Goal: Task Accomplishment & Management: Manage account settings

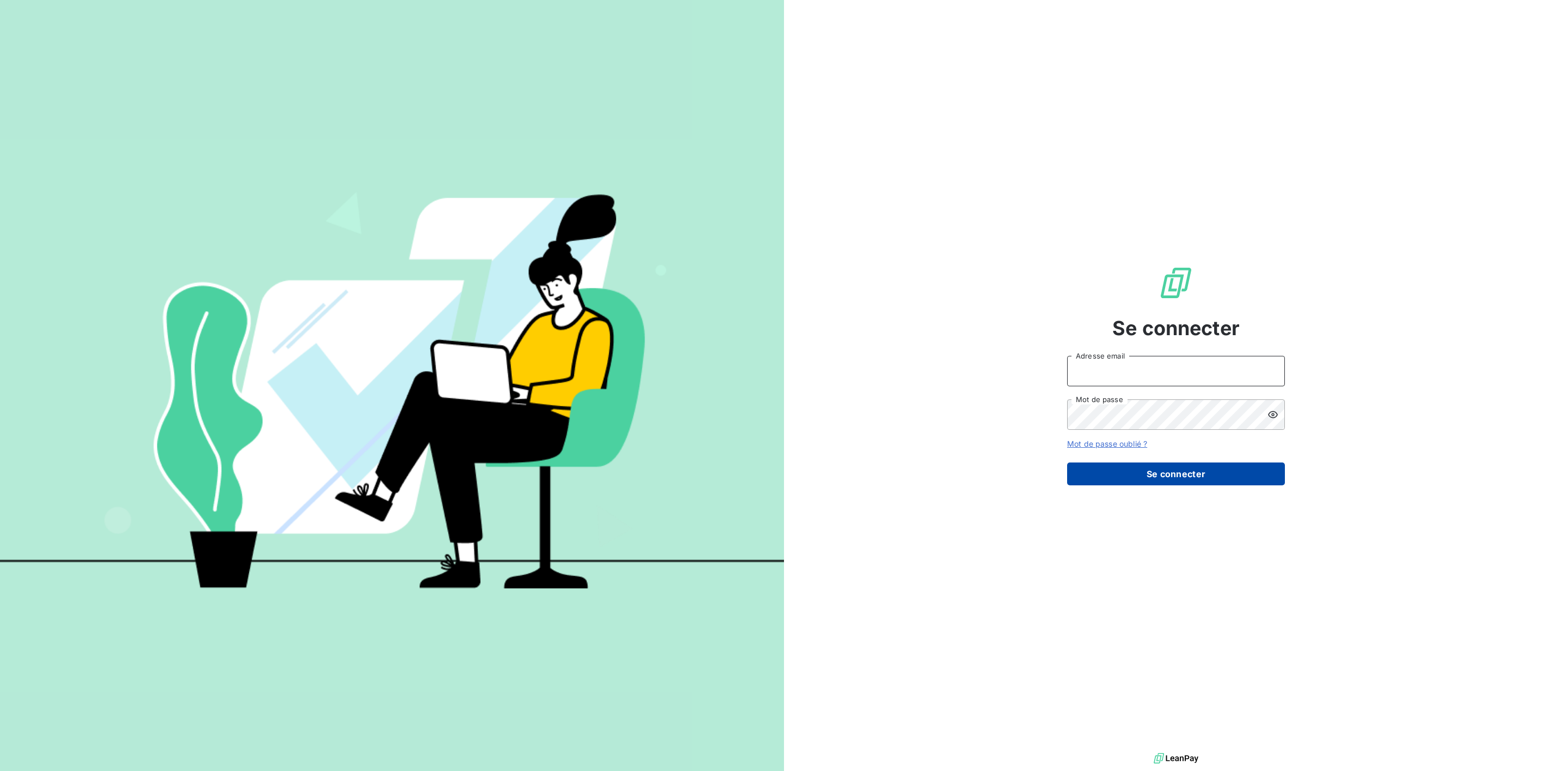
type input "[PERSON_NAME][EMAIL_ADDRESS][DOMAIN_NAME]"
click at [1136, 472] on button "Se connecter" at bounding box center [1176, 474] width 218 height 23
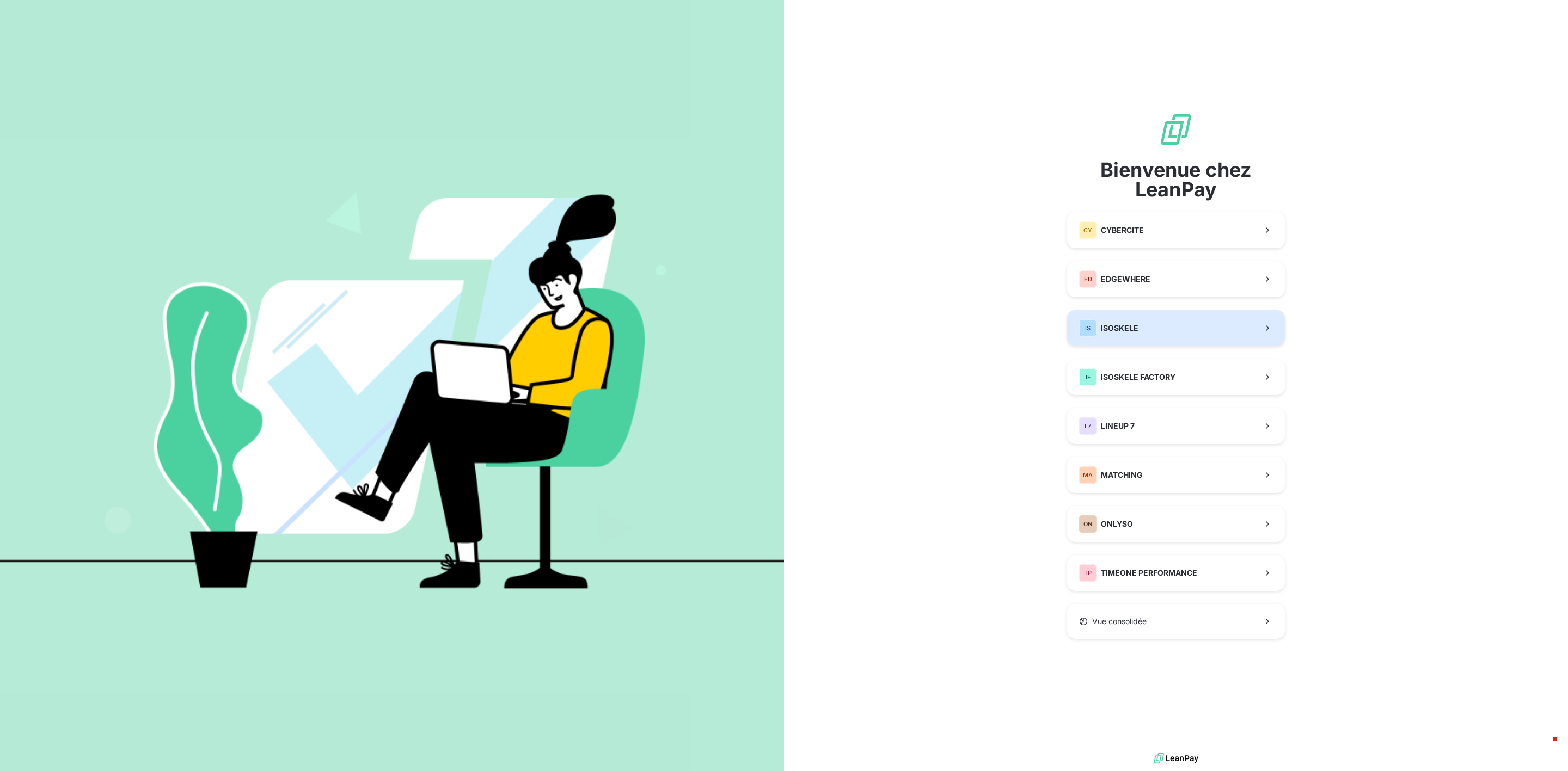
click at [1168, 330] on button "IS ISOSKELE" at bounding box center [1176, 328] width 218 height 36
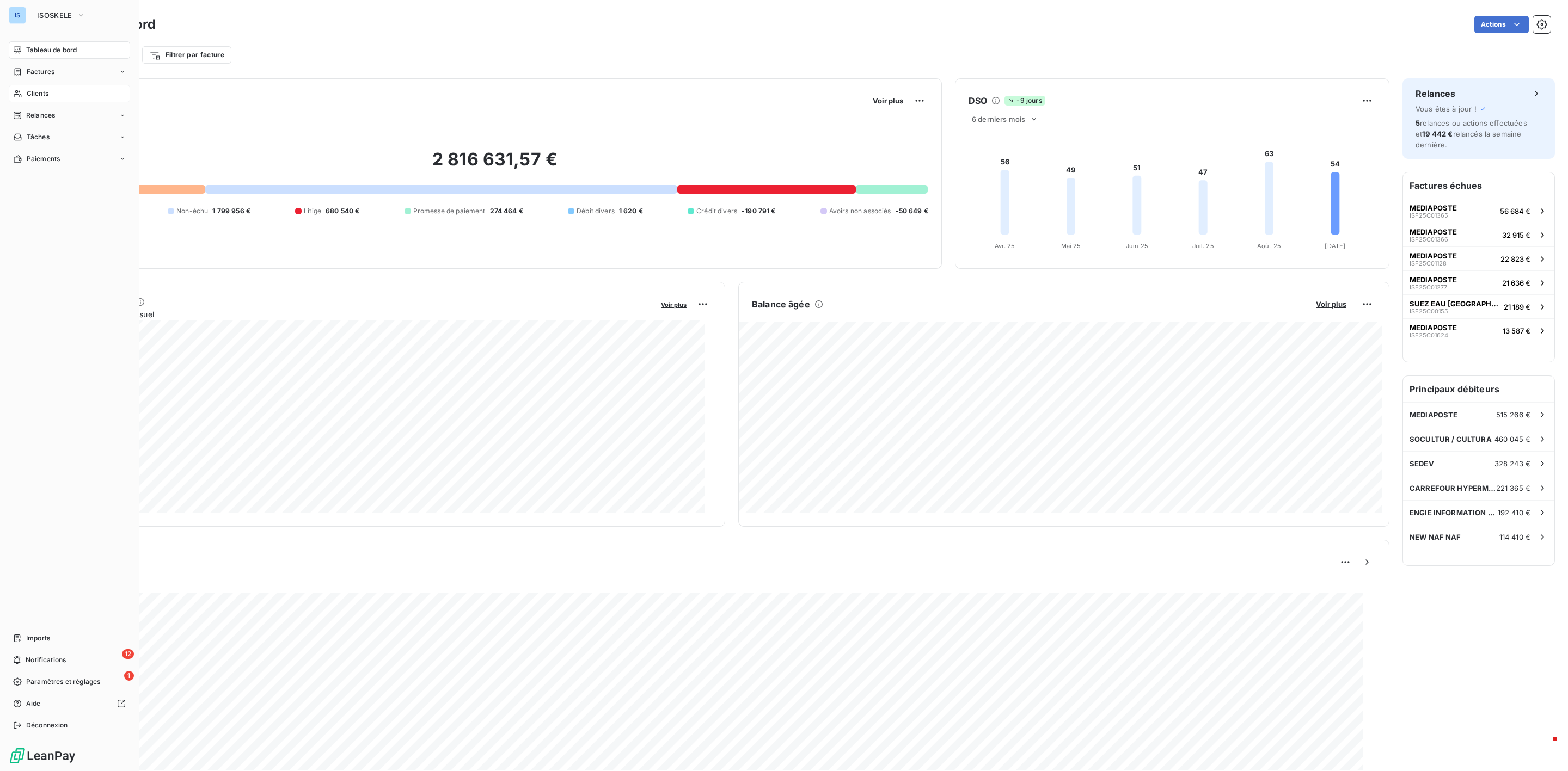
click at [46, 97] on span "Clients" at bounding box center [37, 93] width 22 height 9
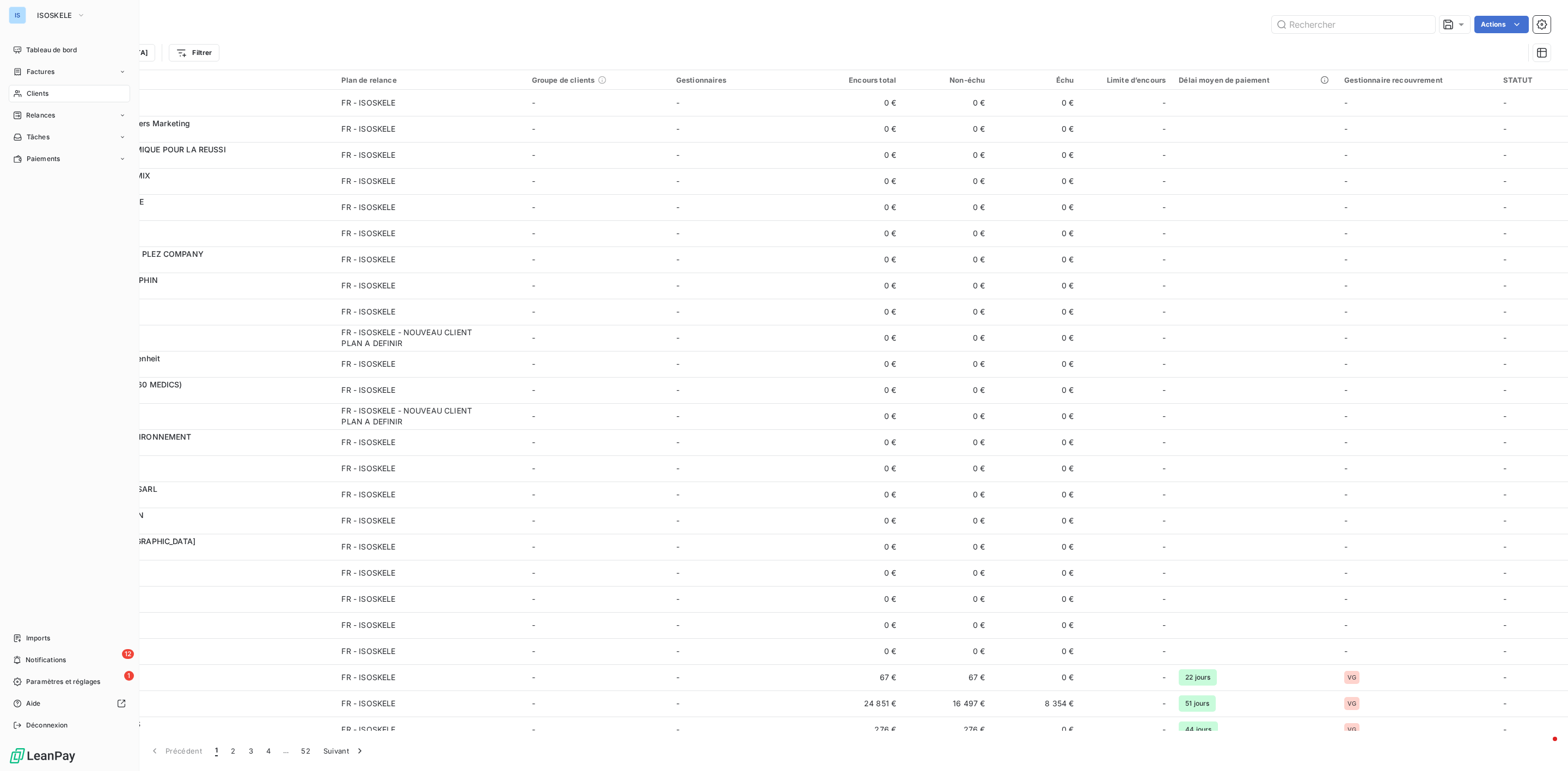
click at [26, 92] on span "Clients" at bounding box center [37, 93] width 22 height 9
click at [57, 92] on div "Clients" at bounding box center [70, 94] width 122 height 18
click at [37, 95] on span "Clients" at bounding box center [37, 93] width 22 height 9
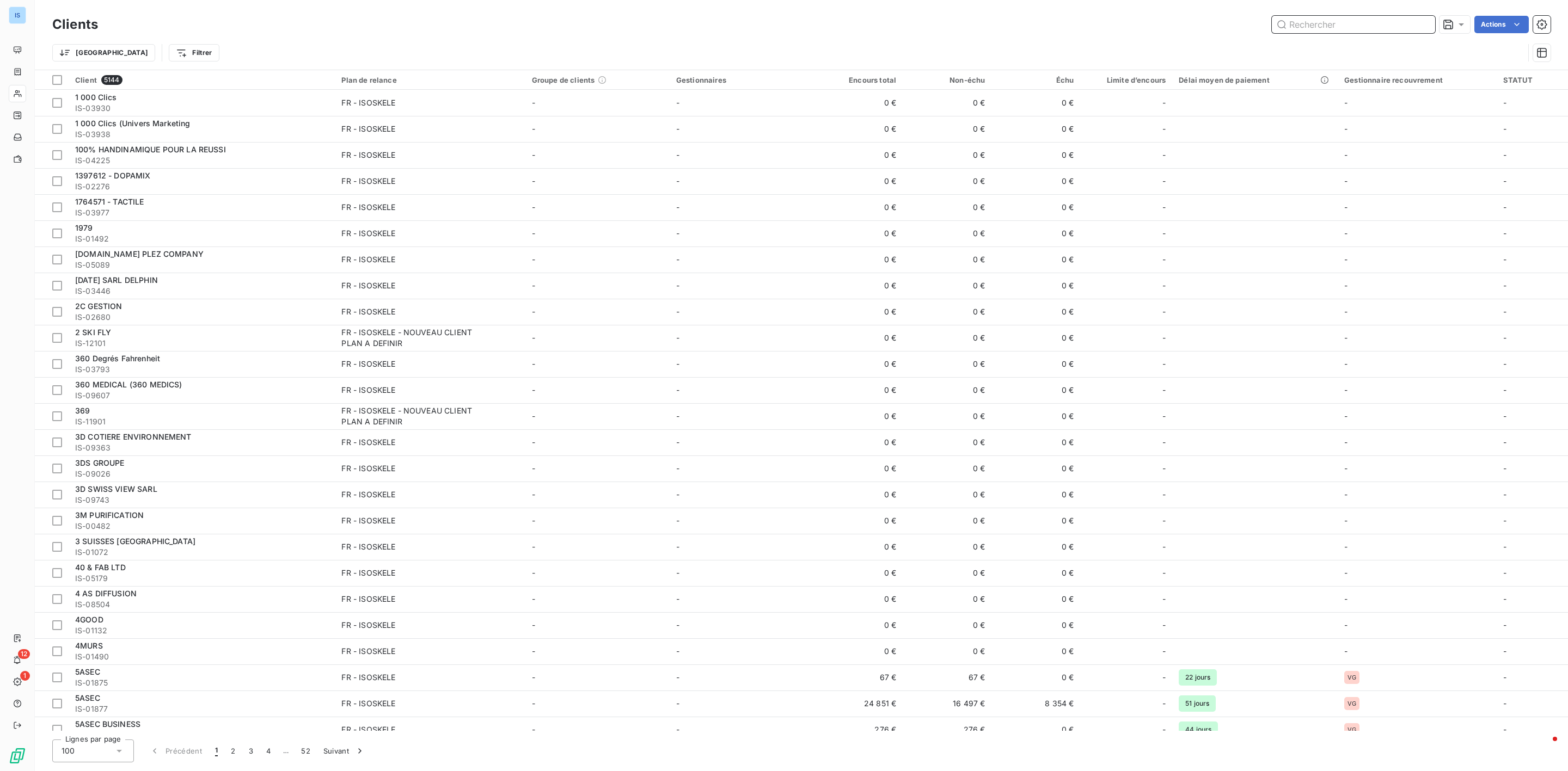
click at [1327, 26] on input "text" at bounding box center [1354, 24] width 164 height 18
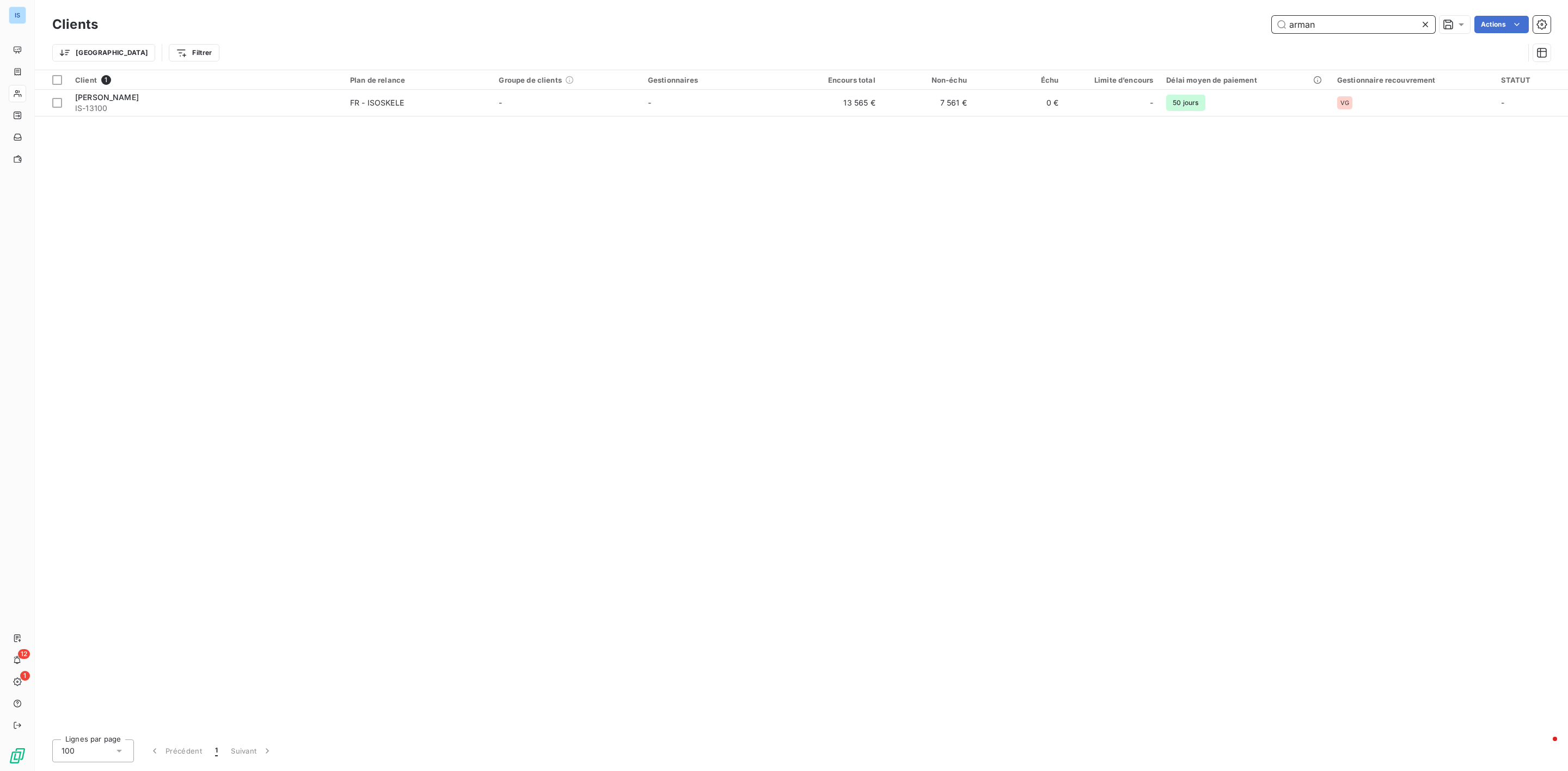
type input "arman"
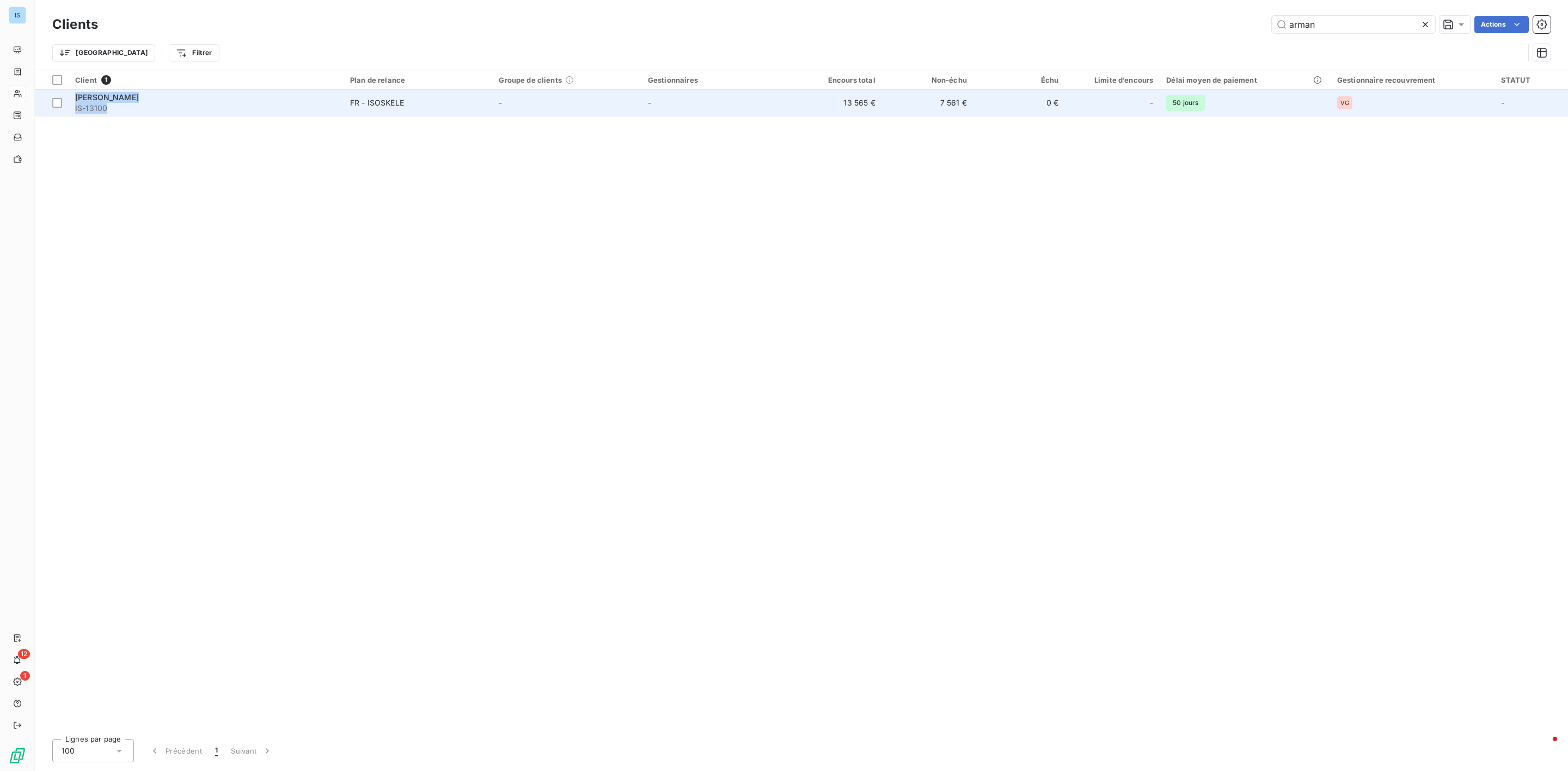
click at [126, 116] on div "Client 1 Plan de relance Groupe de clients Gestionnaires Encours total Non-échu…" at bounding box center [802, 401] width 1534 height 661
click at [120, 105] on span "IS-13100" at bounding box center [206, 108] width 262 height 11
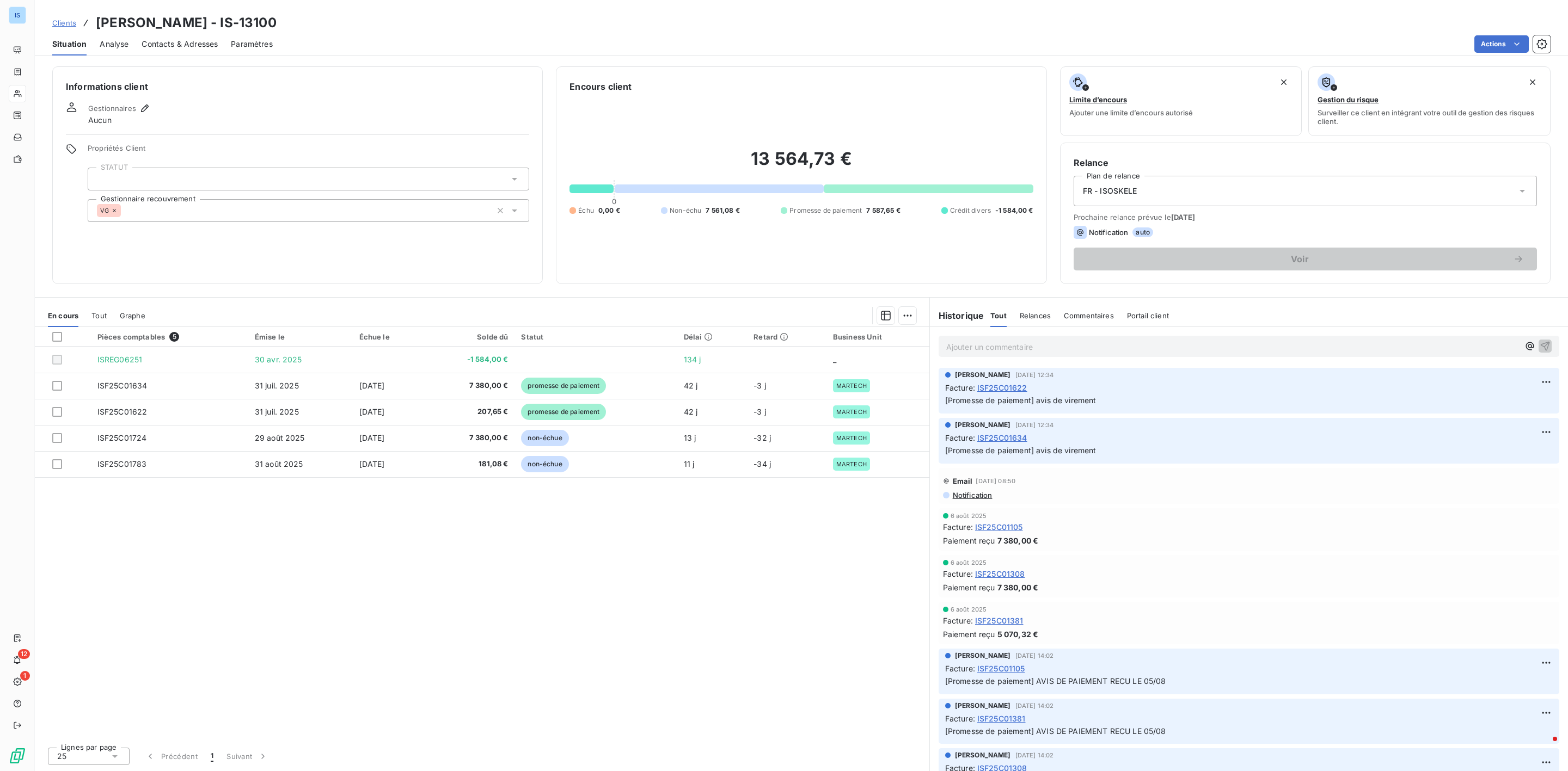
drag, startPoint x: 312, startPoint y: 24, endPoint x: 248, endPoint y: 16, distance: 64.5
click at [248, 16] on div "Clients [PERSON_NAME] - IS-13100" at bounding box center [802, 22] width 1534 height 20
copy h3 "IS-13100"
click at [60, 23] on span "Clients" at bounding box center [64, 22] width 24 height 9
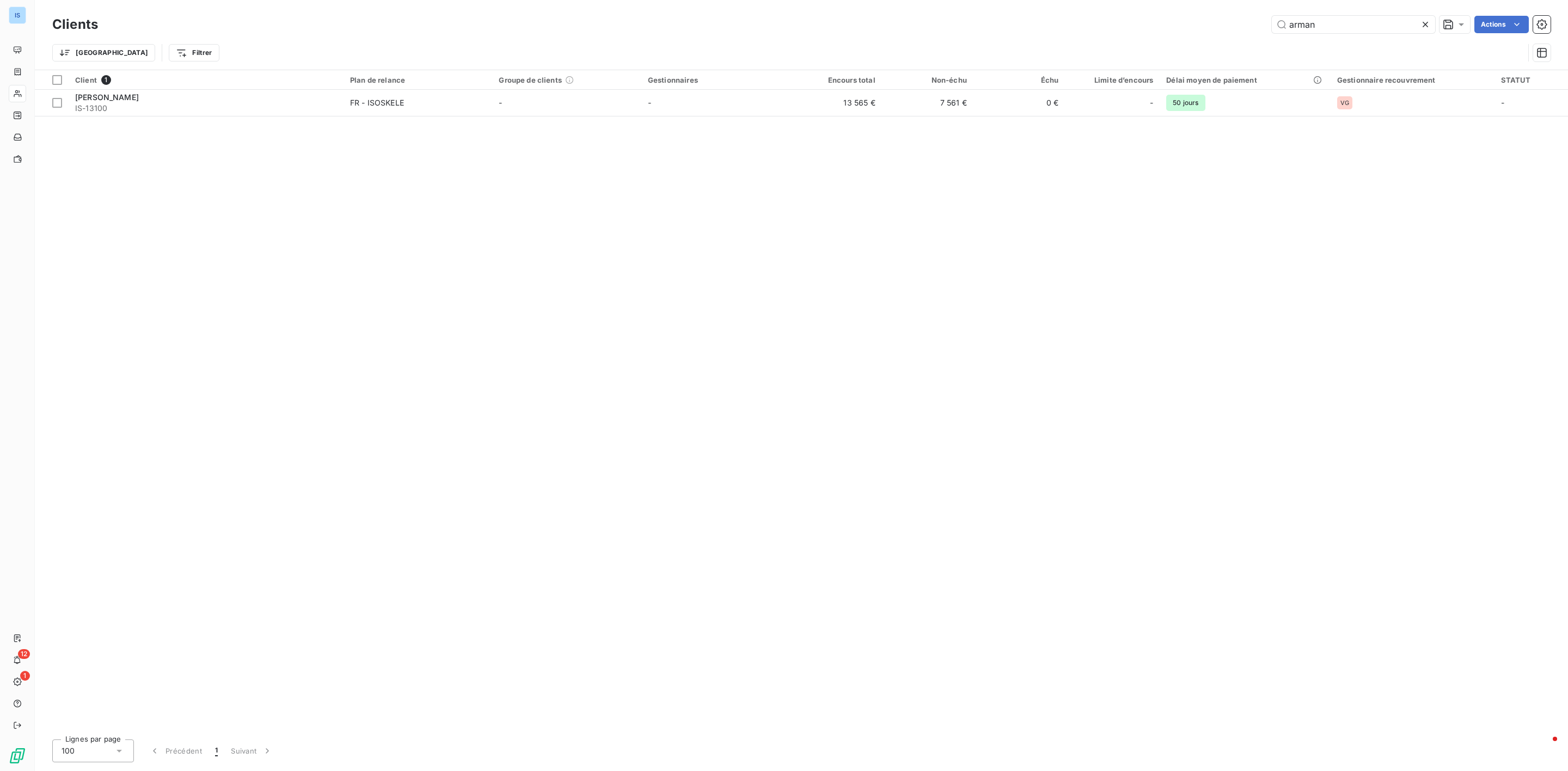
drag, startPoint x: 1336, startPoint y: 28, endPoint x: 1240, endPoint y: 18, distance: 96.5
click at [1226, 17] on div "arman Actions" at bounding box center [830, 24] width 1440 height 18
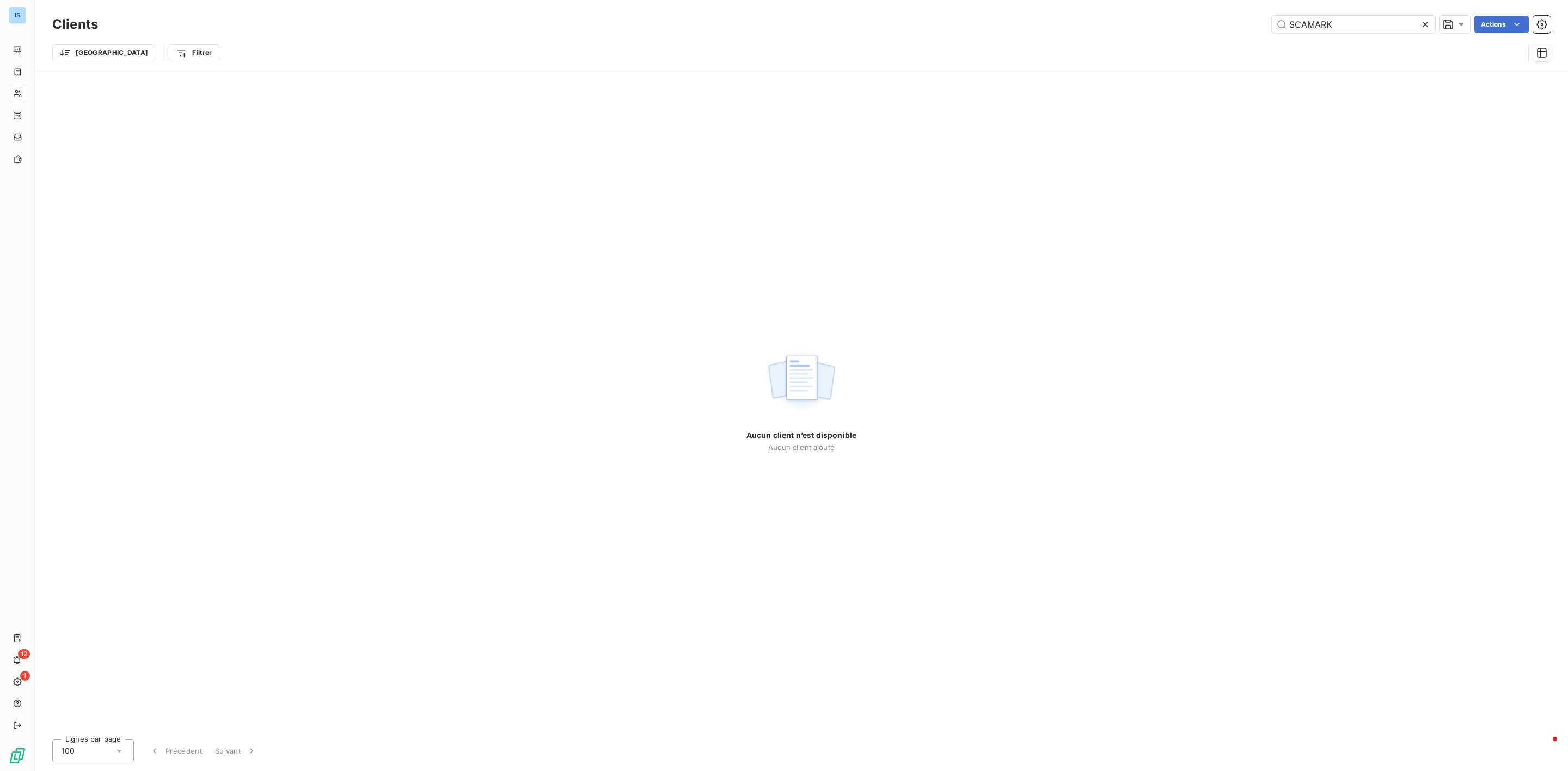
type input "SCAMARK"
click at [55, 75] on div "Factures" at bounding box center [70, 72] width 122 height 18
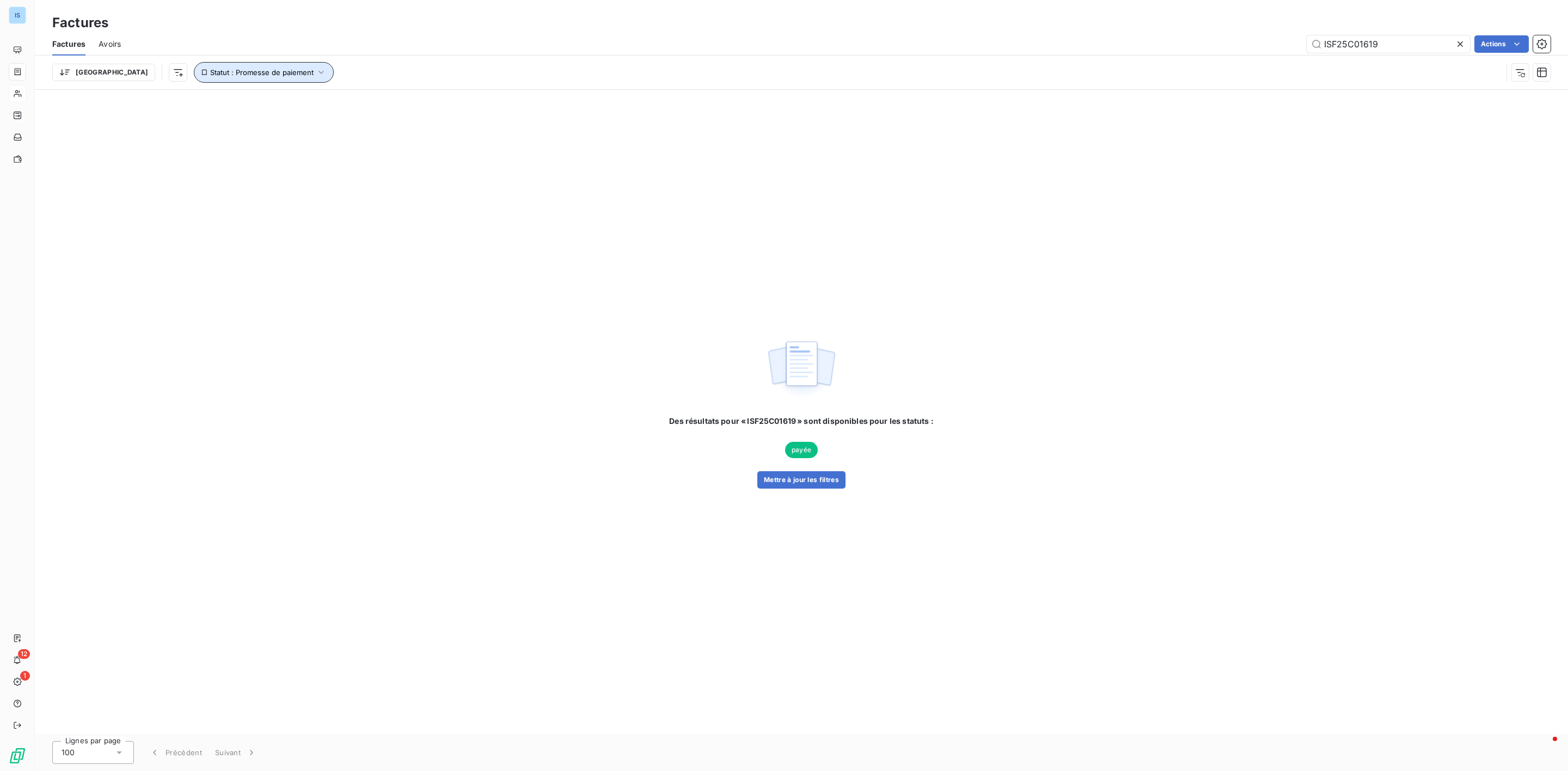
click at [316, 67] on icon "button" at bounding box center [321, 72] width 11 height 11
click at [399, 98] on icon at bounding box center [404, 101] width 11 height 11
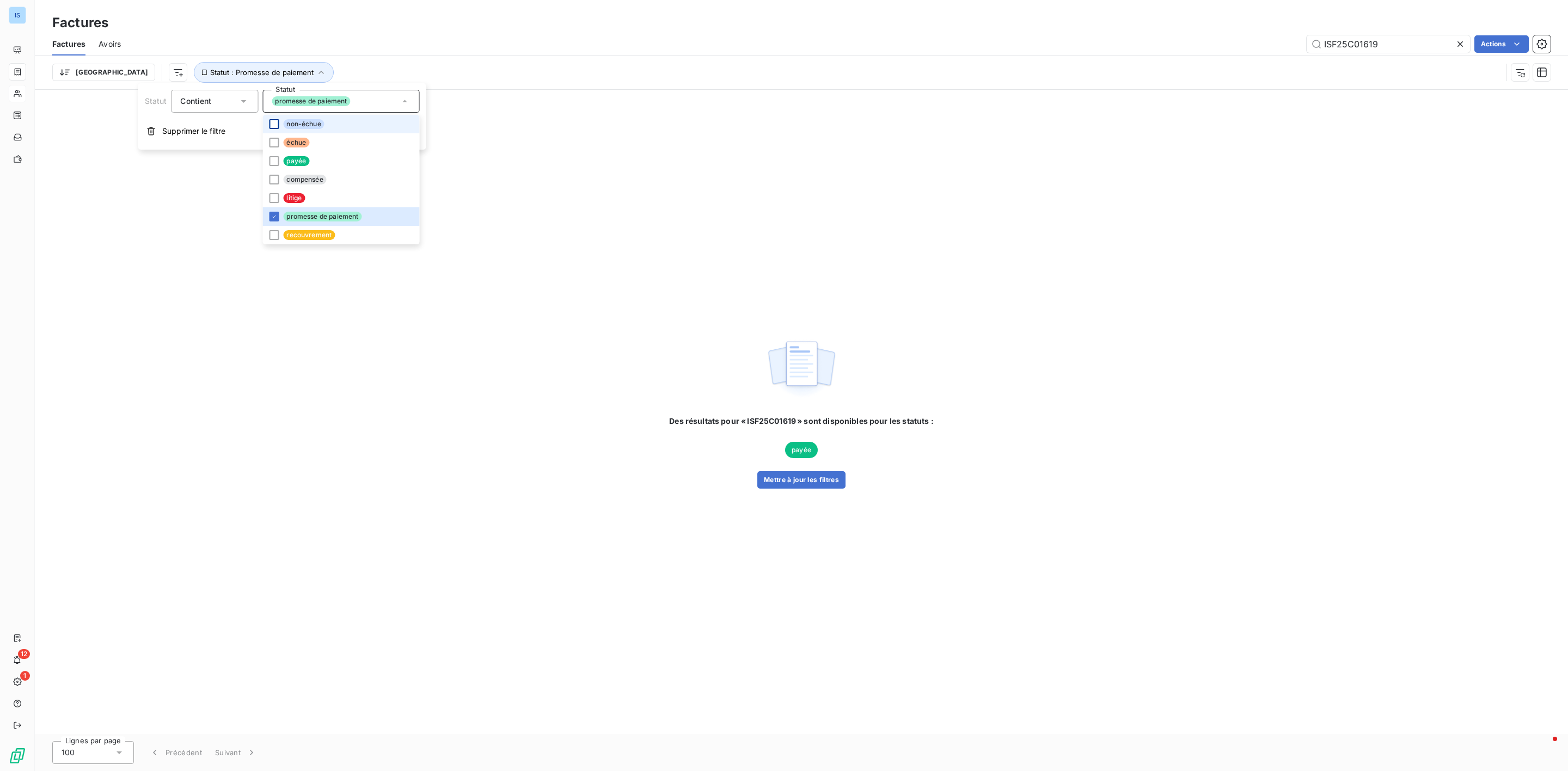
click at [272, 120] on div at bounding box center [274, 124] width 9 height 9
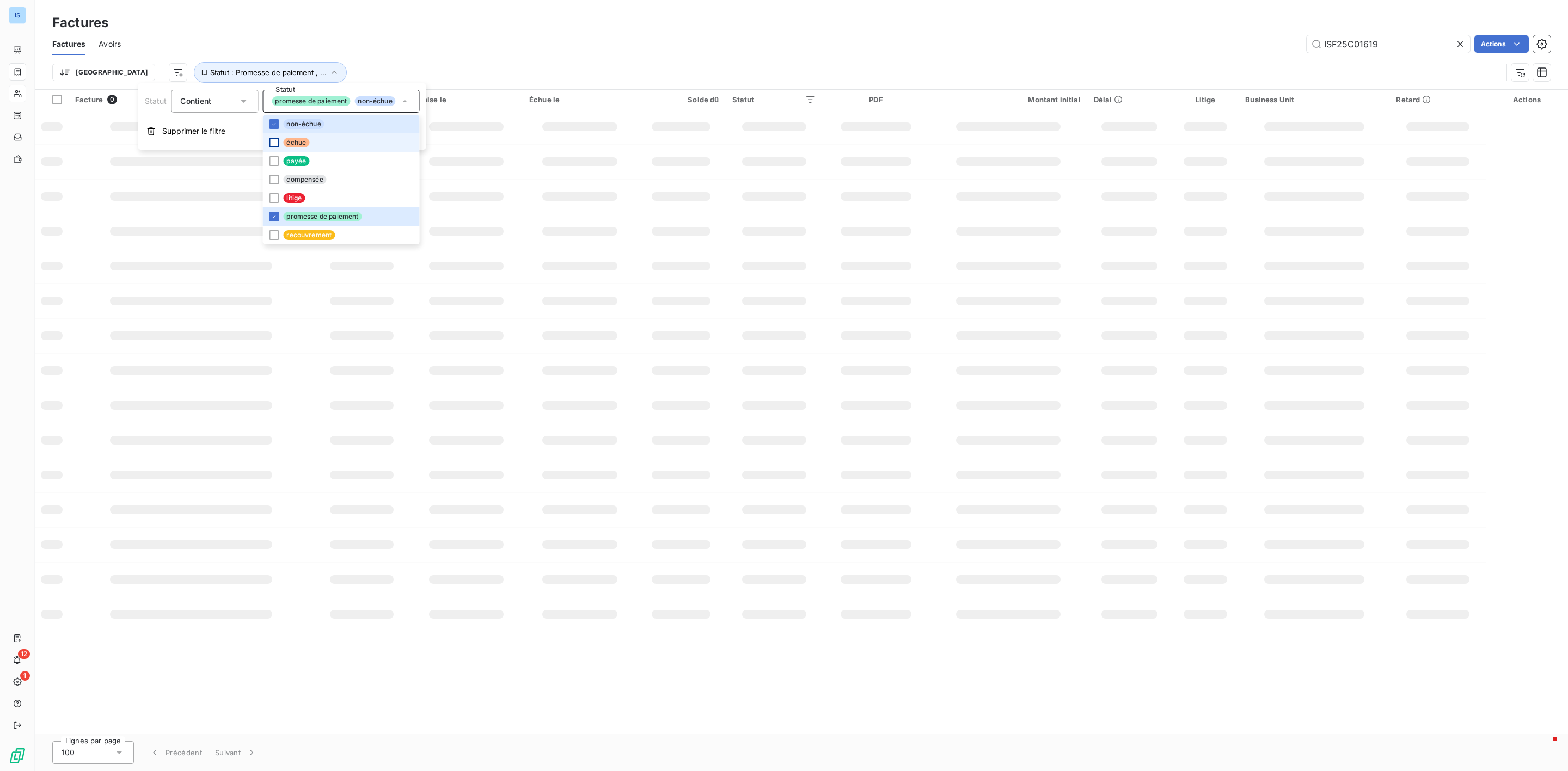
click at [275, 139] on div at bounding box center [274, 143] width 9 height 9
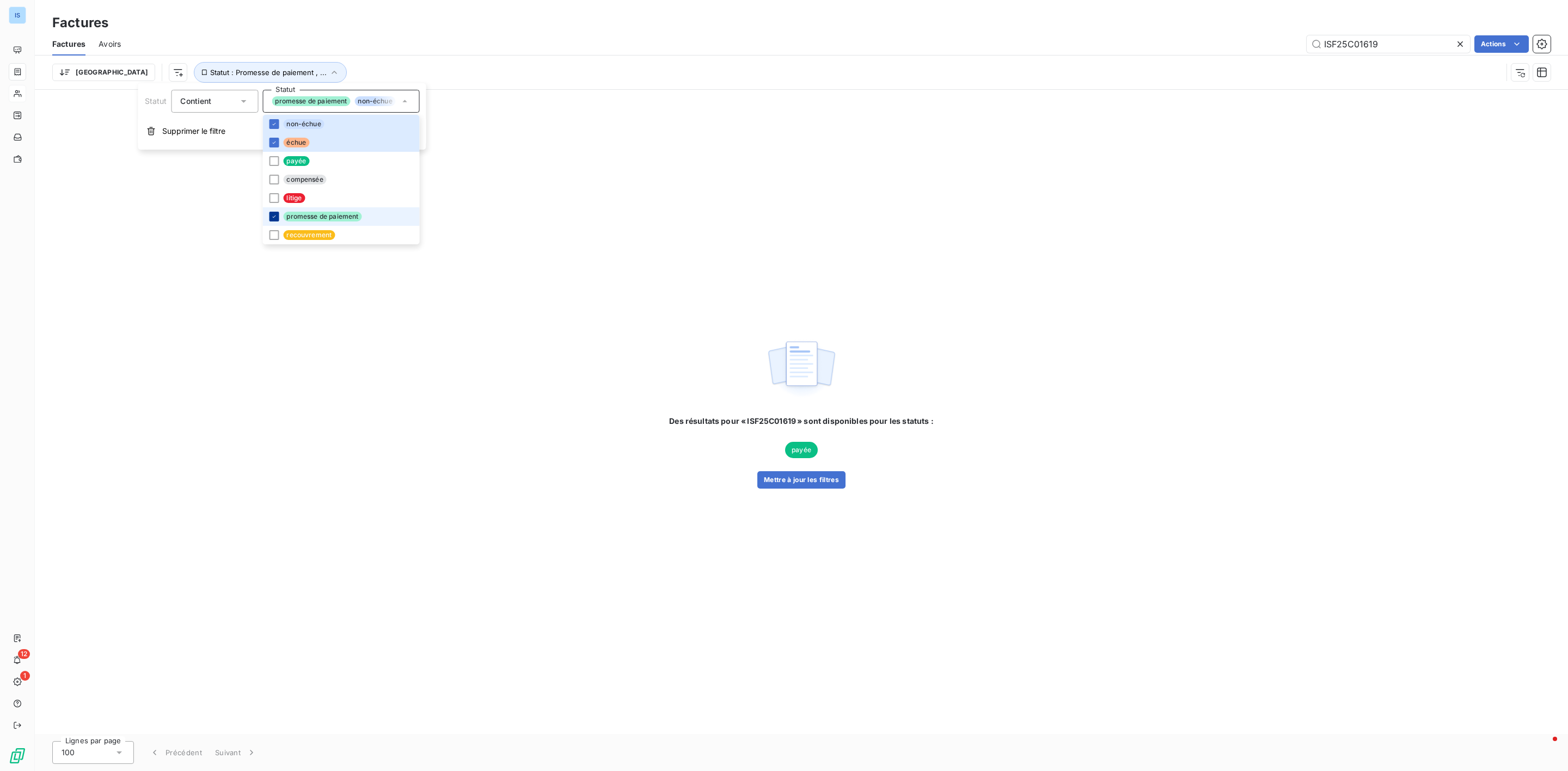
click at [275, 216] on icon at bounding box center [274, 217] width 7 height 7
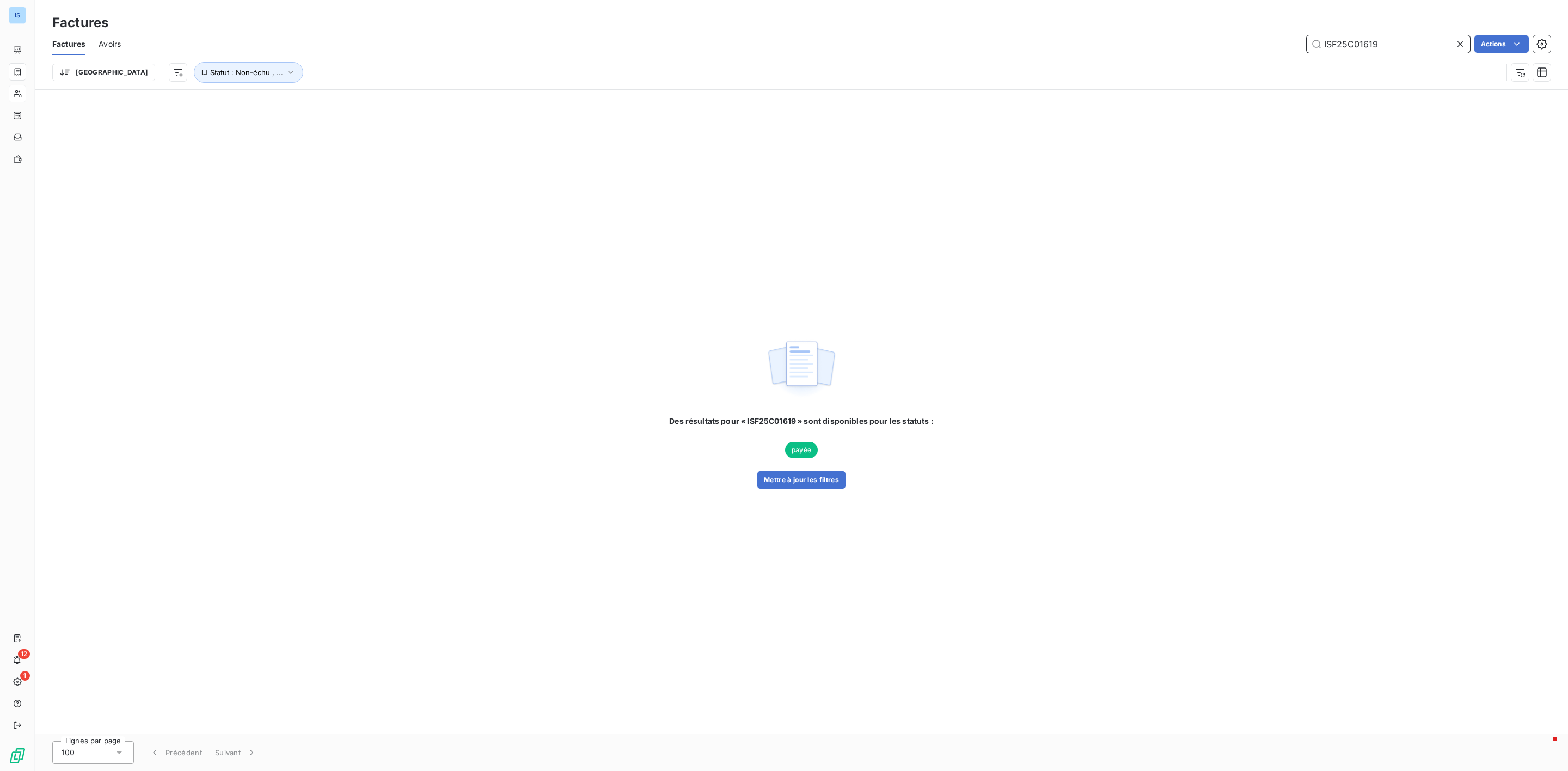
drag, startPoint x: 1387, startPoint y: 49, endPoint x: 1397, endPoint y: 46, distance: 10.4
click at [1387, 49] on input "ISF25C01619" at bounding box center [1389, 44] width 164 height 18
drag, startPoint x: 1338, startPoint y: 46, endPoint x: 1250, endPoint y: 44, distance: 88.0
click at [1250, 44] on div "ISF25C01619 Actions" at bounding box center [842, 44] width 1417 height 18
paste input "56"
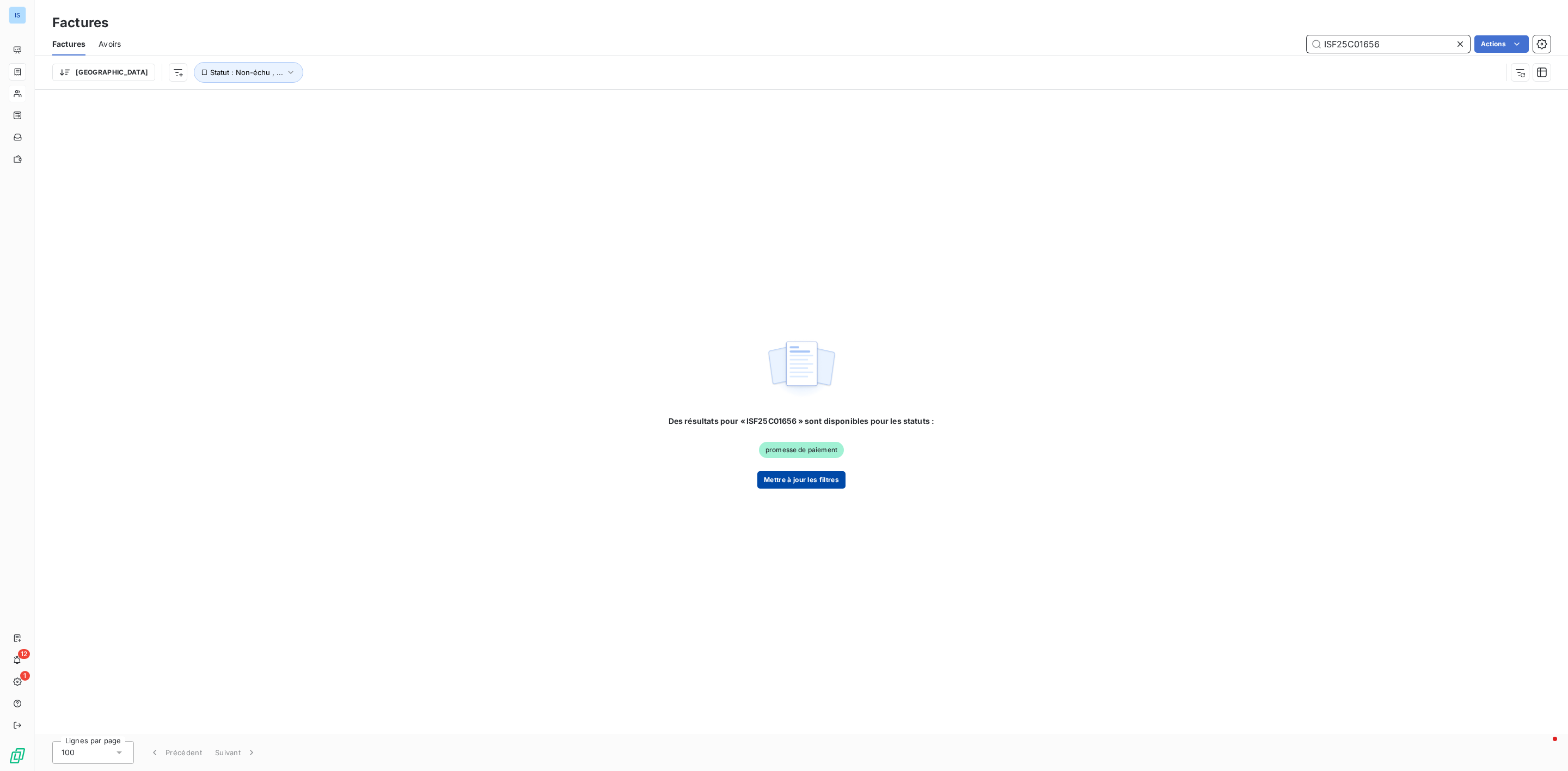
type input "ISF25C01656"
click at [794, 482] on button "Mettre à jour les filtres" at bounding box center [801, 480] width 88 height 18
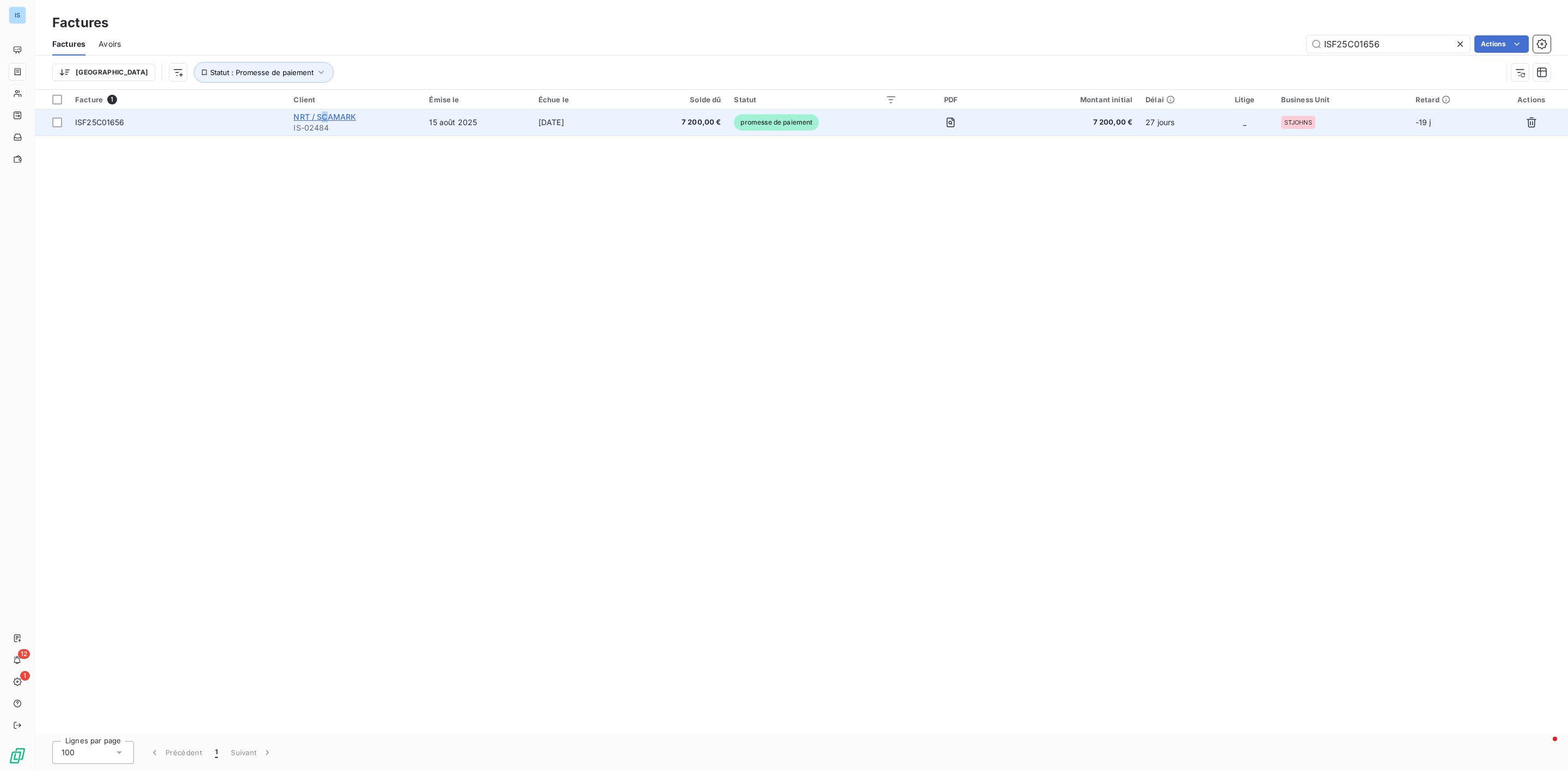
drag, startPoint x: 323, startPoint y: 116, endPoint x: 329, endPoint y: 116, distance: 6.0
click at [329, 116] on span "NRT / SCAMARK" at bounding box center [325, 117] width 63 height 9
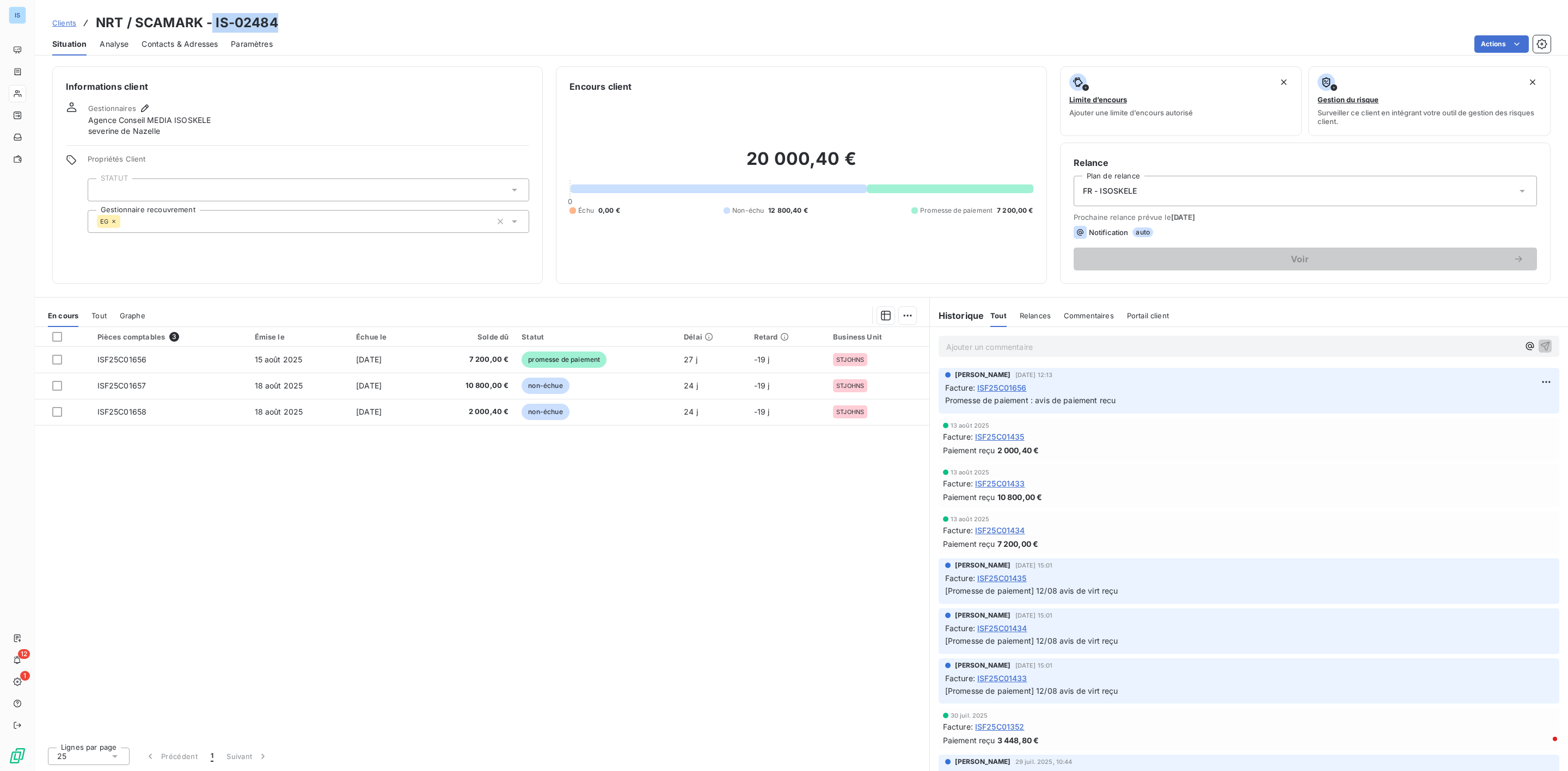
drag, startPoint x: 288, startPoint y: 22, endPoint x: 212, endPoint y: 22, distance: 76.0
click at [212, 22] on div "Clients NRT / SCAMARK - IS-02484" at bounding box center [802, 22] width 1534 height 20
copy h3 "IS-02484"
click at [62, 26] on span "Clients" at bounding box center [64, 22] width 24 height 9
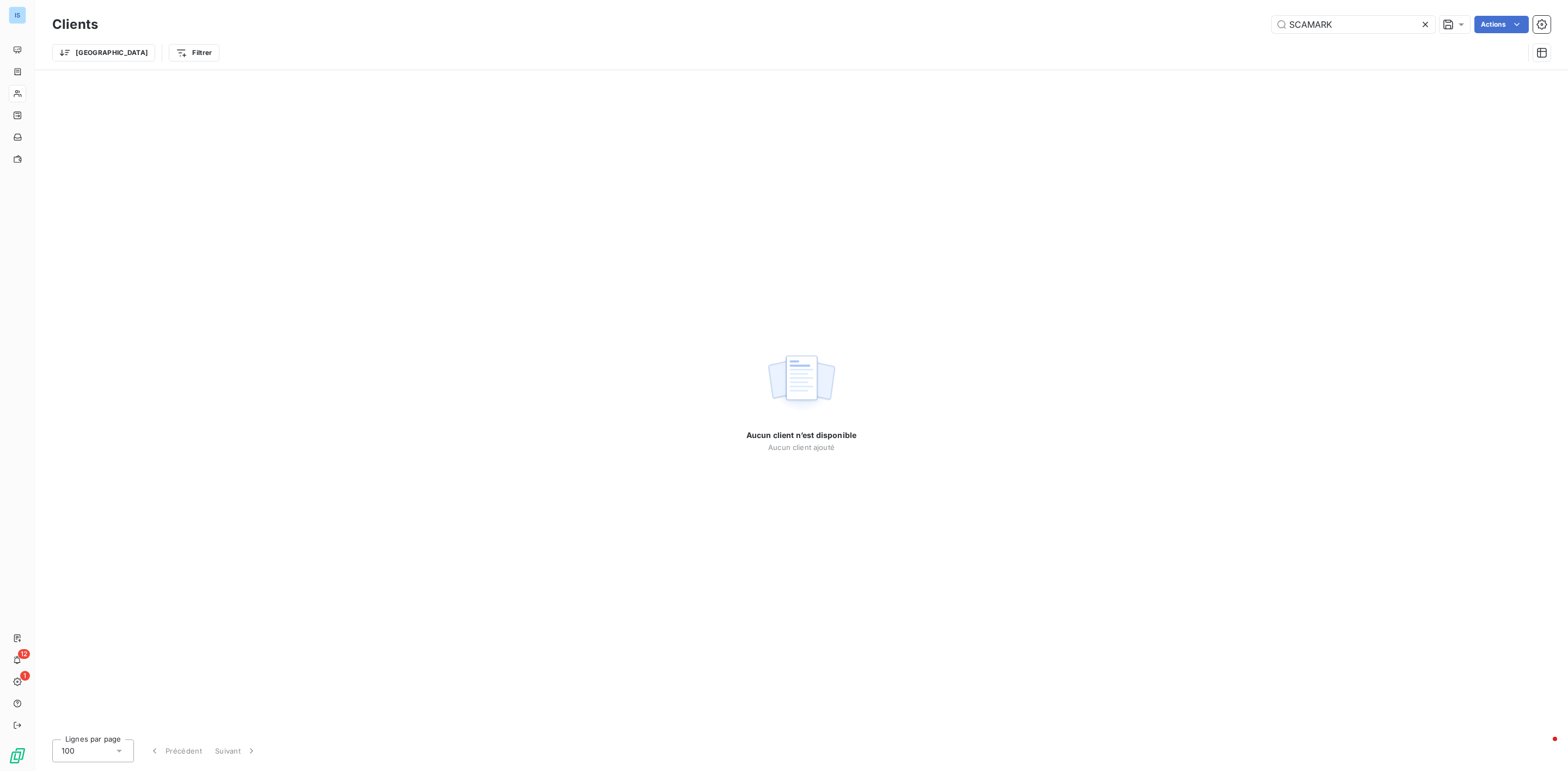
click at [1428, 24] on icon at bounding box center [1425, 24] width 11 height 11
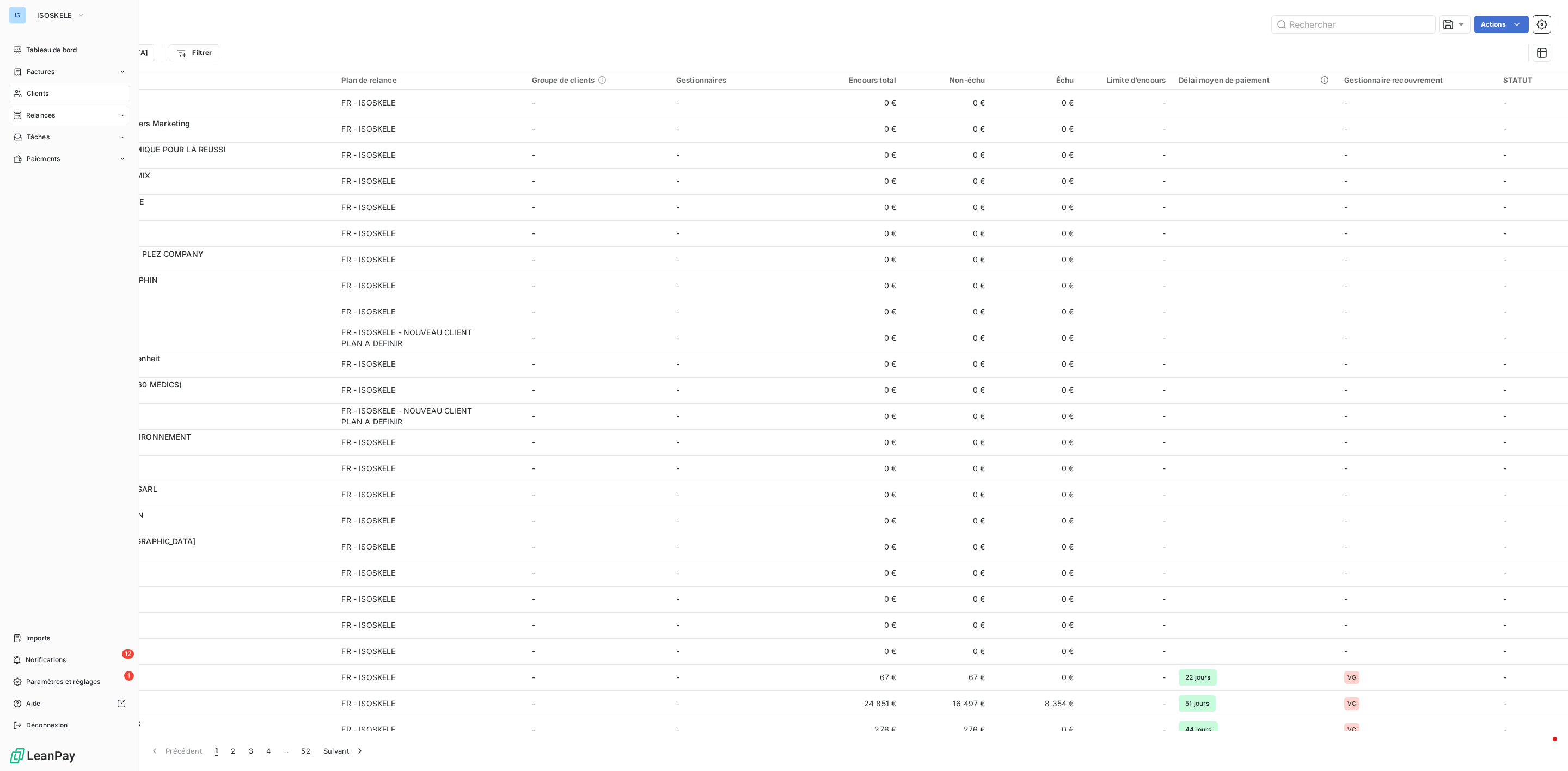
click at [41, 116] on span "Relances" at bounding box center [41, 115] width 29 height 9
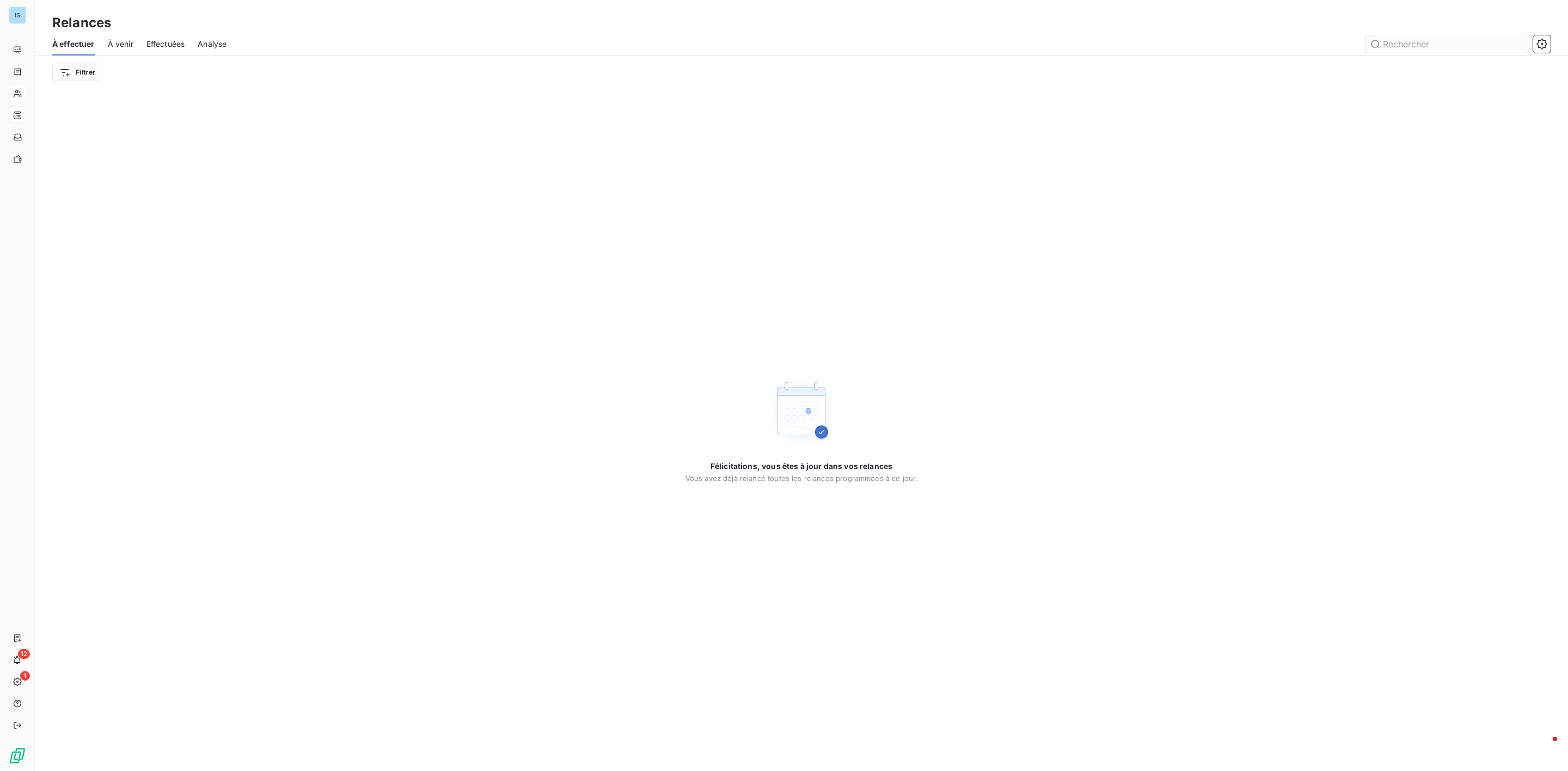
click at [1431, 46] on input "text" at bounding box center [1448, 44] width 164 height 18
type input "ISF25C01420"
click at [1518, 40] on icon at bounding box center [1519, 44] width 11 height 11
click at [41, 72] on span "Factures" at bounding box center [40, 72] width 28 height 9
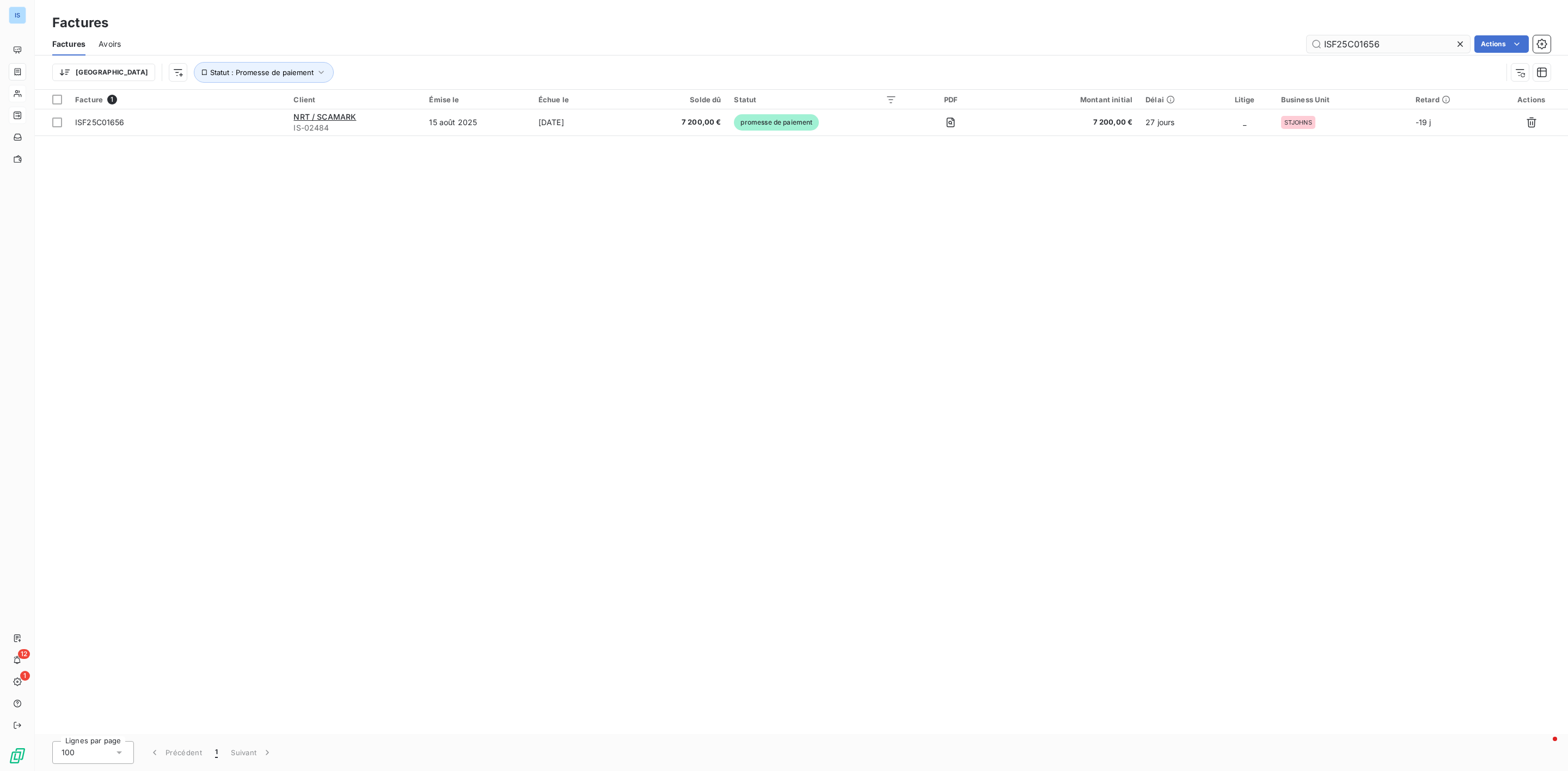
click at [1394, 41] on input "ISF25C01656" at bounding box center [1389, 44] width 164 height 18
drag, startPoint x: 1394, startPoint y: 41, endPoint x: 1307, endPoint y: 38, distance: 87.1
click at [1307, 38] on input "ISF25C01656" at bounding box center [1389, 44] width 164 height 18
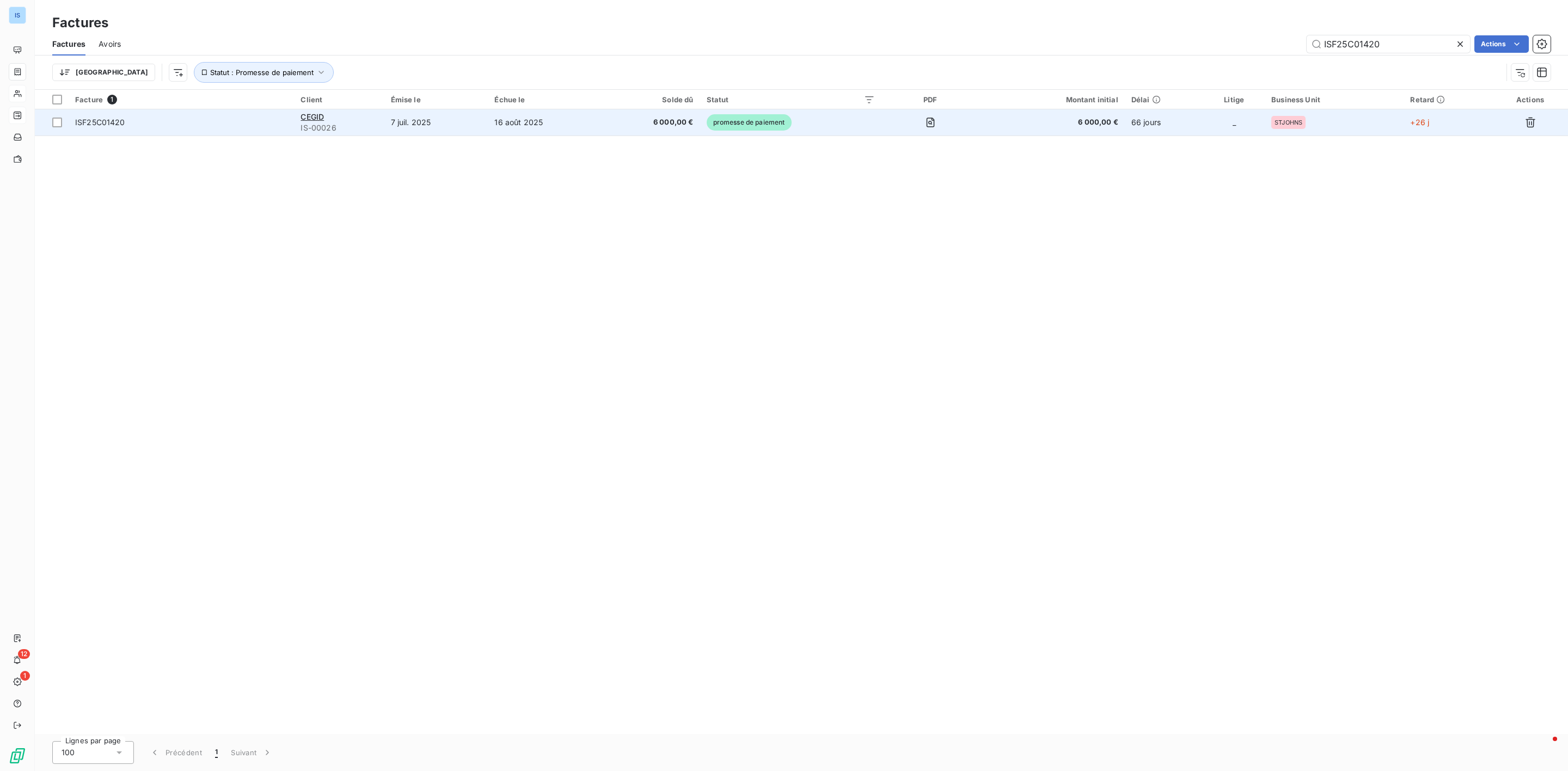
type input "ISF25C01420"
click at [99, 122] on span "ISF25C01420" at bounding box center [100, 122] width 50 height 9
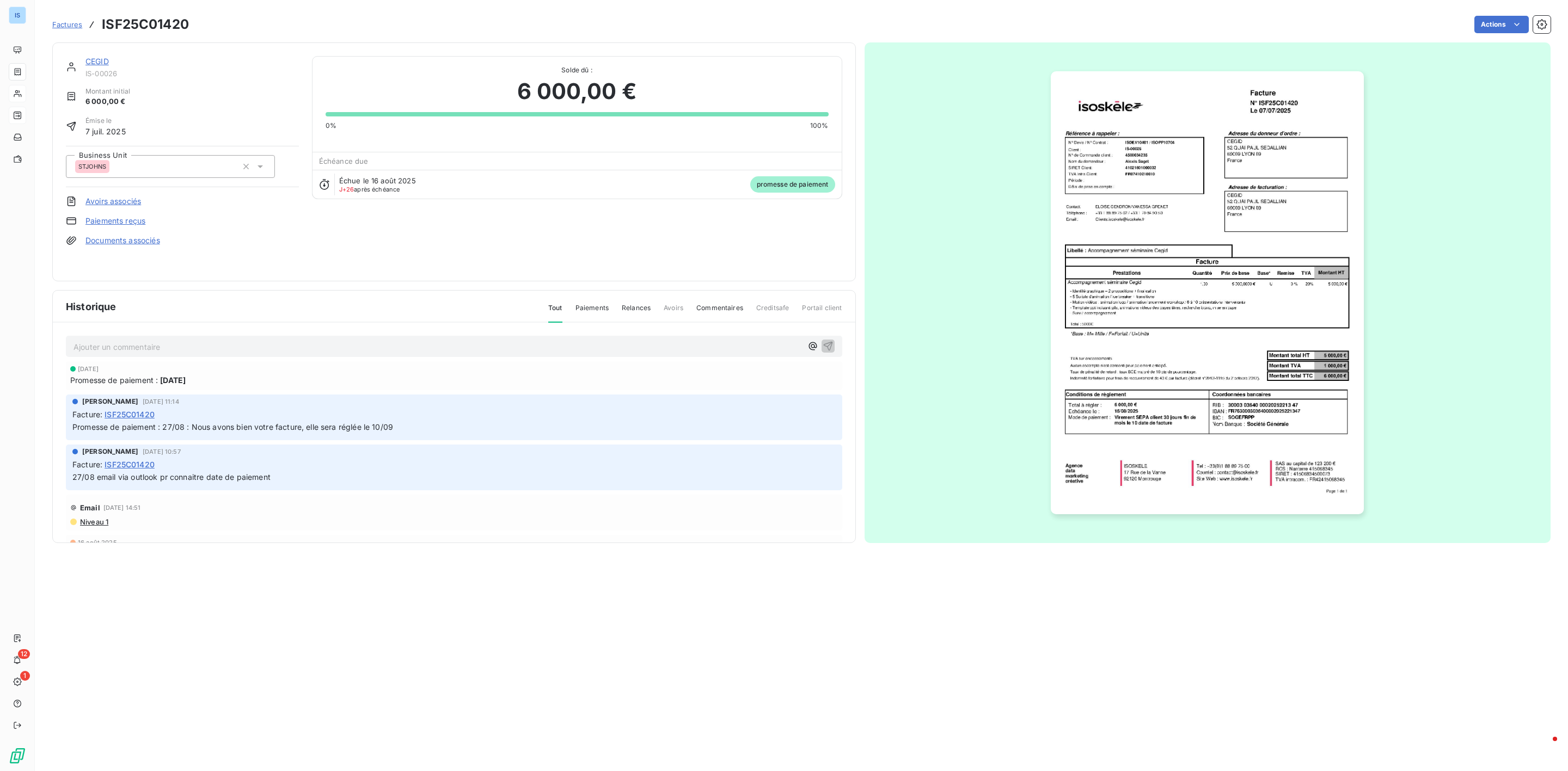
click at [99, 66] on link "CEGID" at bounding box center [97, 61] width 24 height 9
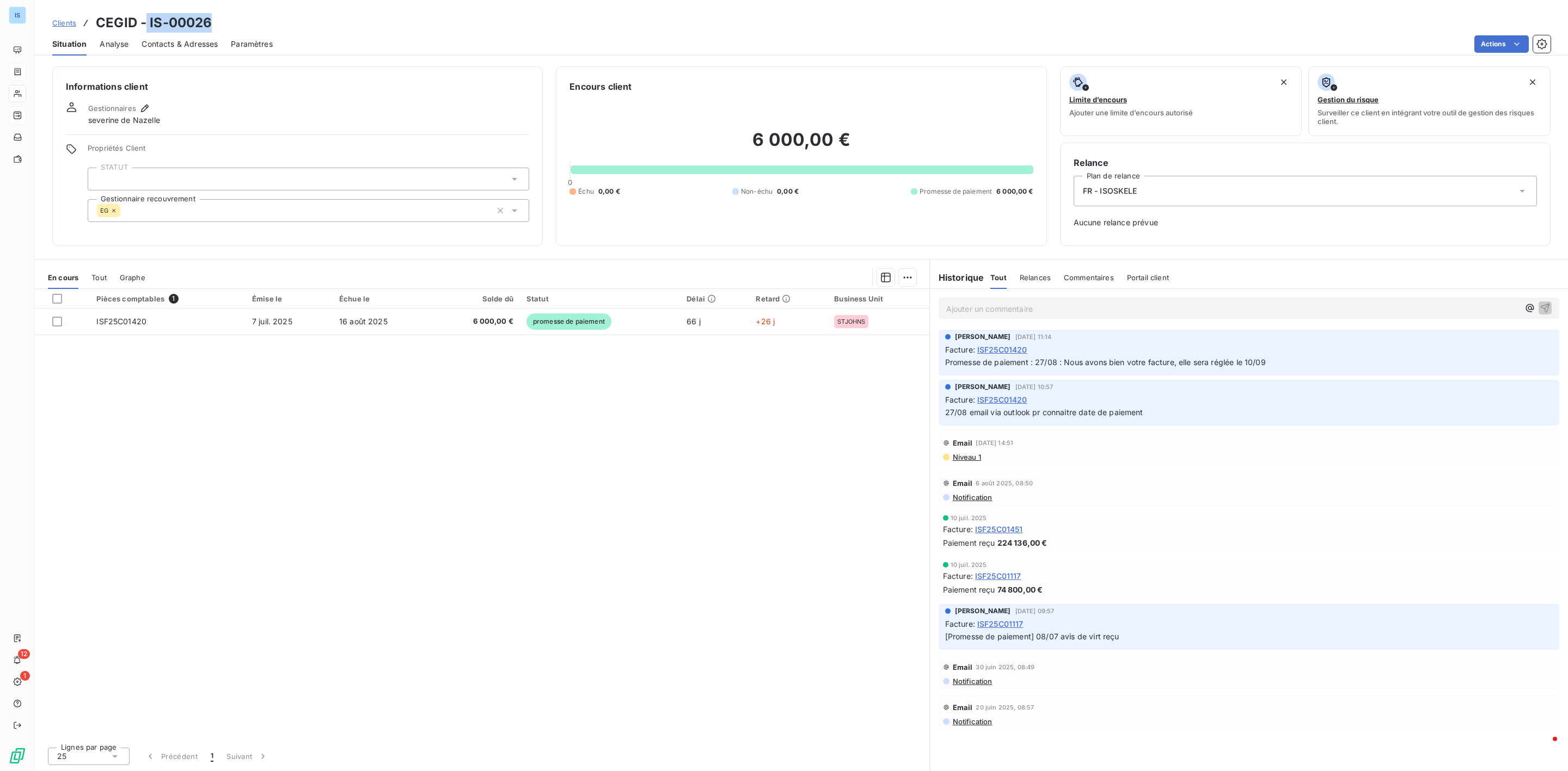
drag, startPoint x: 211, startPoint y: 21, endPoint x: 146, endPoint y: 25, distance: 65.1
click at [146, 25] on div "Clients CEGID - IS-00026" at bounding box center [802, 22] width 1534 height 20
copy h3 "IS-00026"
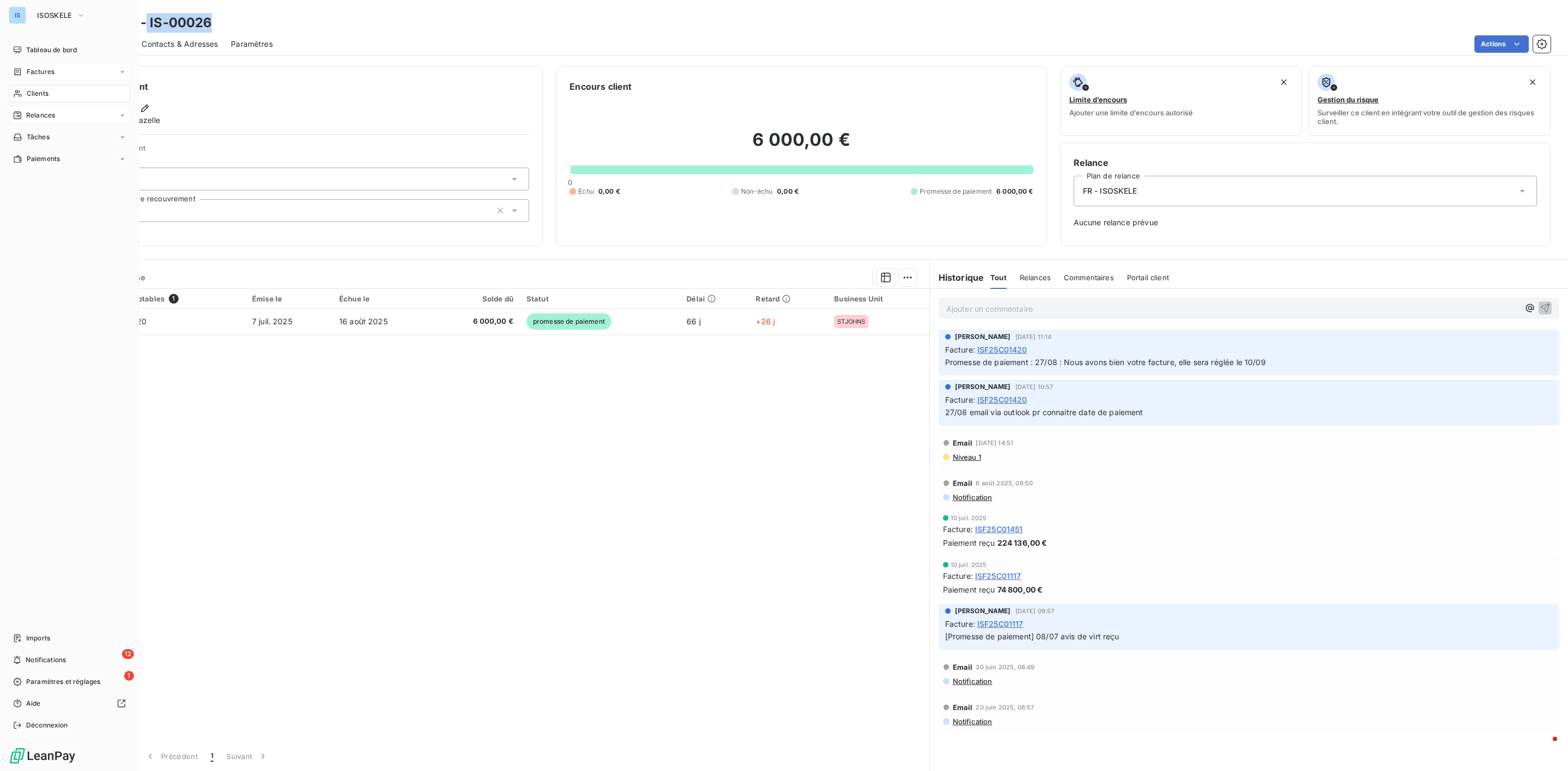
drag, startPoint x: 41, startPoint y: 68, endPoint x: 111, endPoint y: 74, distance: 70.3
click at [41, 69] on span "Factures" at bounding box center [40, 72] width 28 height 9
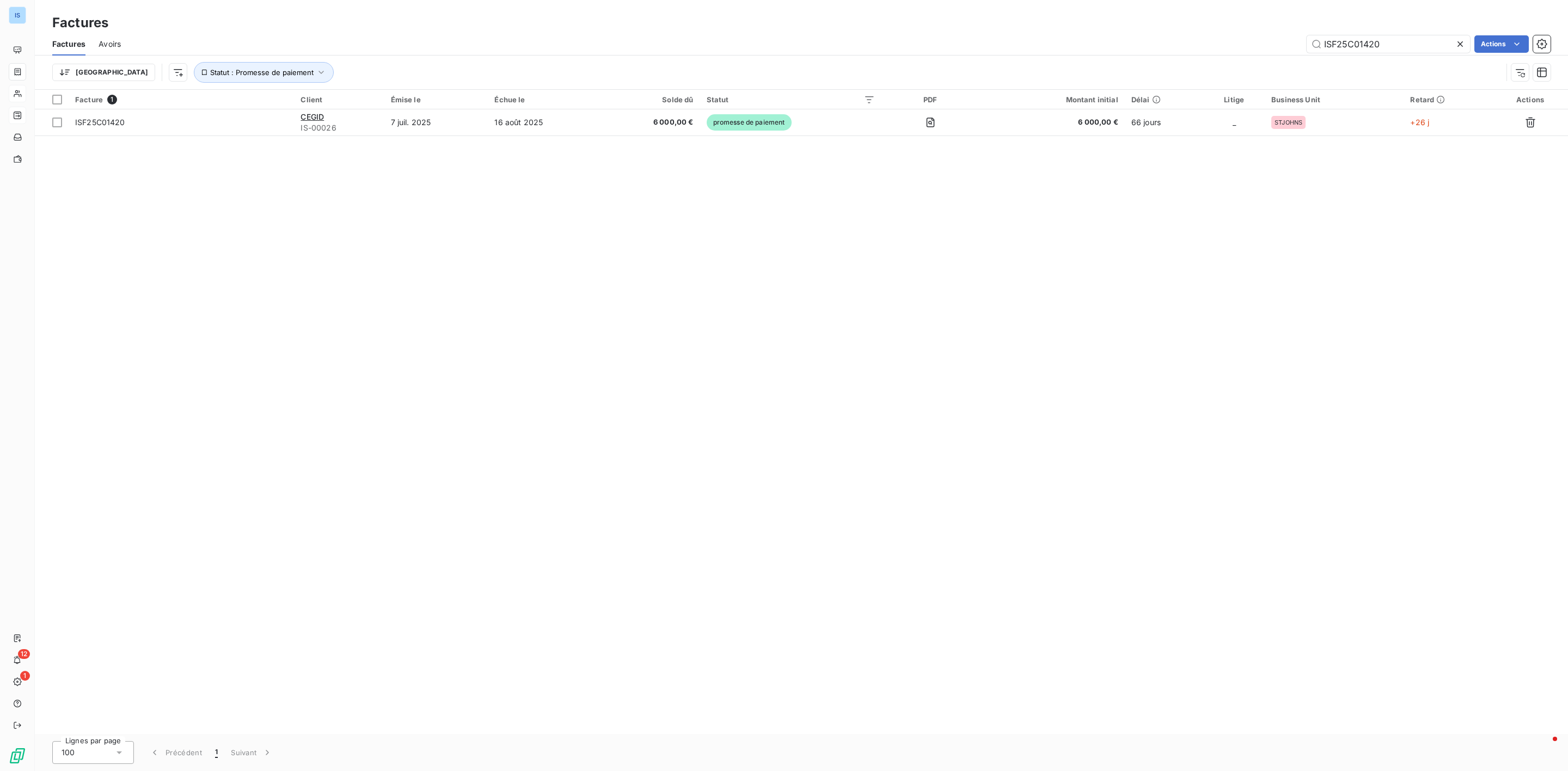
drag, startPoint x: 1406, startPoint y: 51, endPoint x: 1224, endPoint y: 60, distance: 182.2
click at [1224, 60] on div "Factures Avoirs ISF25C01420 Actions Trier Statut : Promesse de paiement" at bounding box center [802, 61] width 1534 height 57
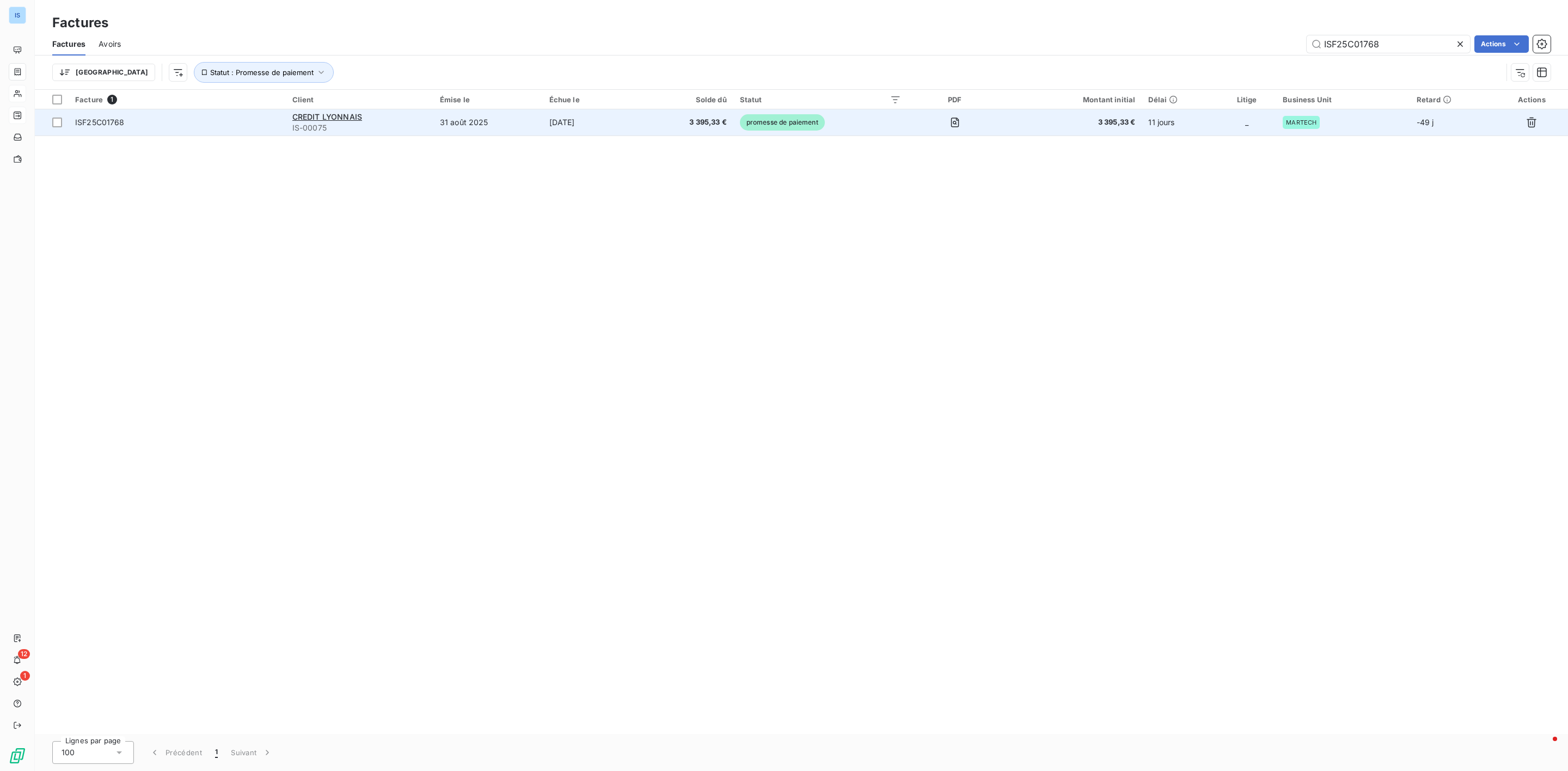
type input "ISF25C01768"
click at [112, 123] on span "ISF25C01768" at bounding box center [99, 122] width 49 height 9
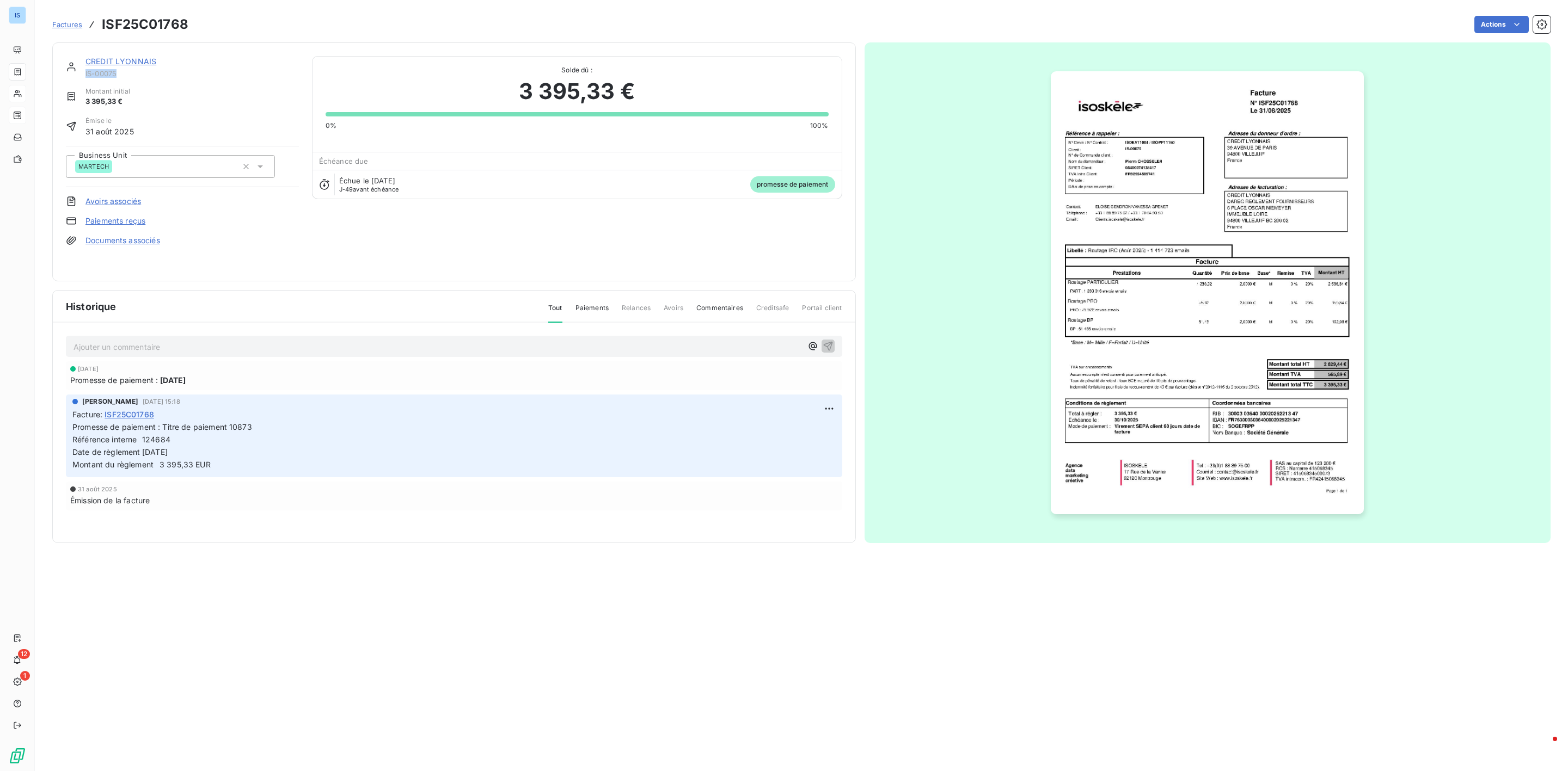
drag, startPoint x: 120, startPoint y: 76, endPoint x: 82, endPoint y: 74, distance: 38.1
click at [82, 74] on div "CREDIT LYONNAIS IS-00075" at bounding box center [182, 67] width 233 height 22
copy span "IS-00075"
drag, startPoint x: 64, startPoint y: 25, endPoint x: 94, endPoint y: 25, distance: 30.0
click at [64, 25] on span "Factures" at bounding box center [67, 24] width 30 height 9
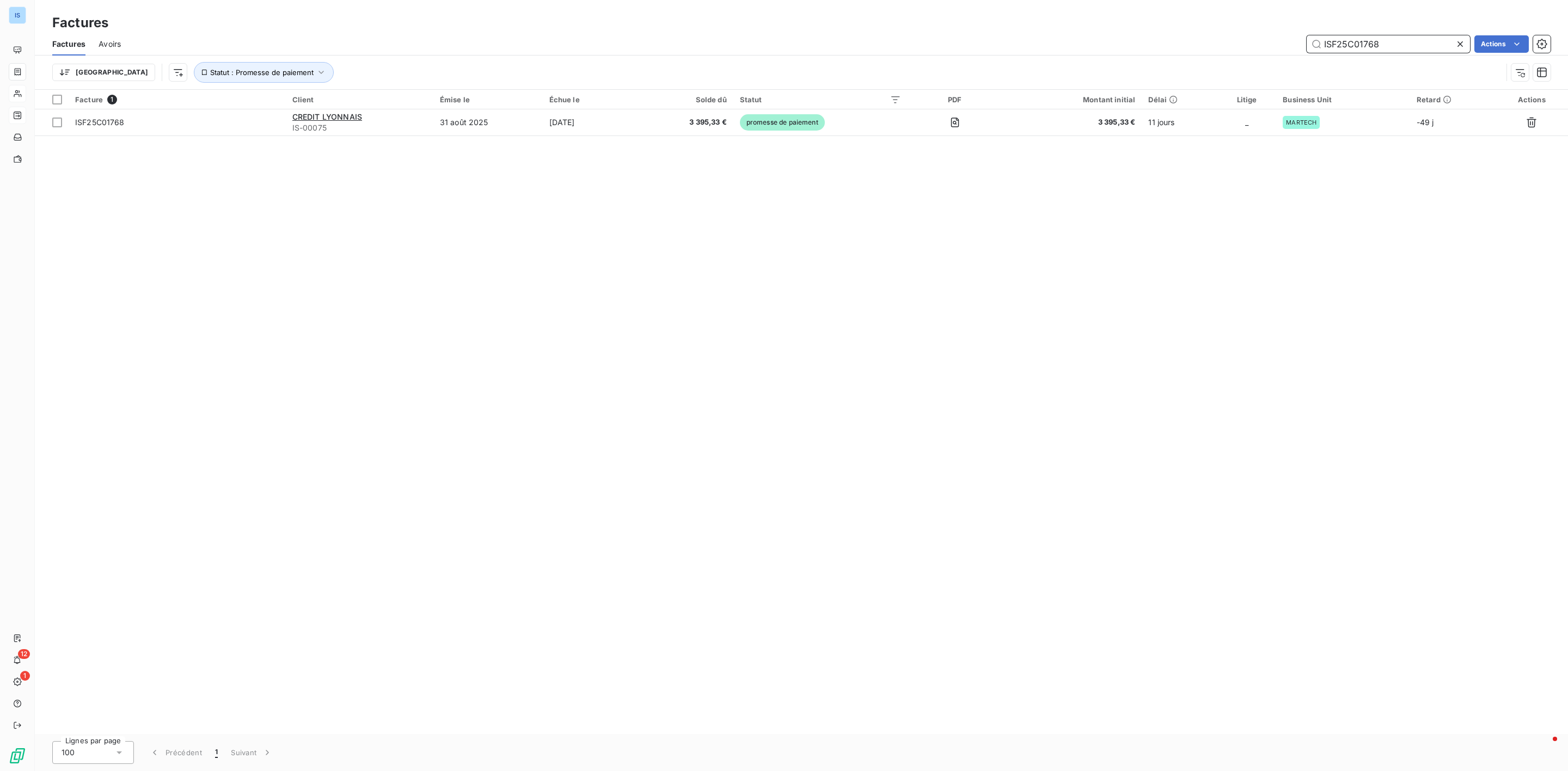
click at [1420, 51] on input "ISF25C01768" at bounding box center [1389, 44] width 164 height 18
paste input "ISF25C01747"
click at [1453, 43] on input "ISF25C01768ISF25C01747" at bounding box center [1389, 44] width 164 height 18
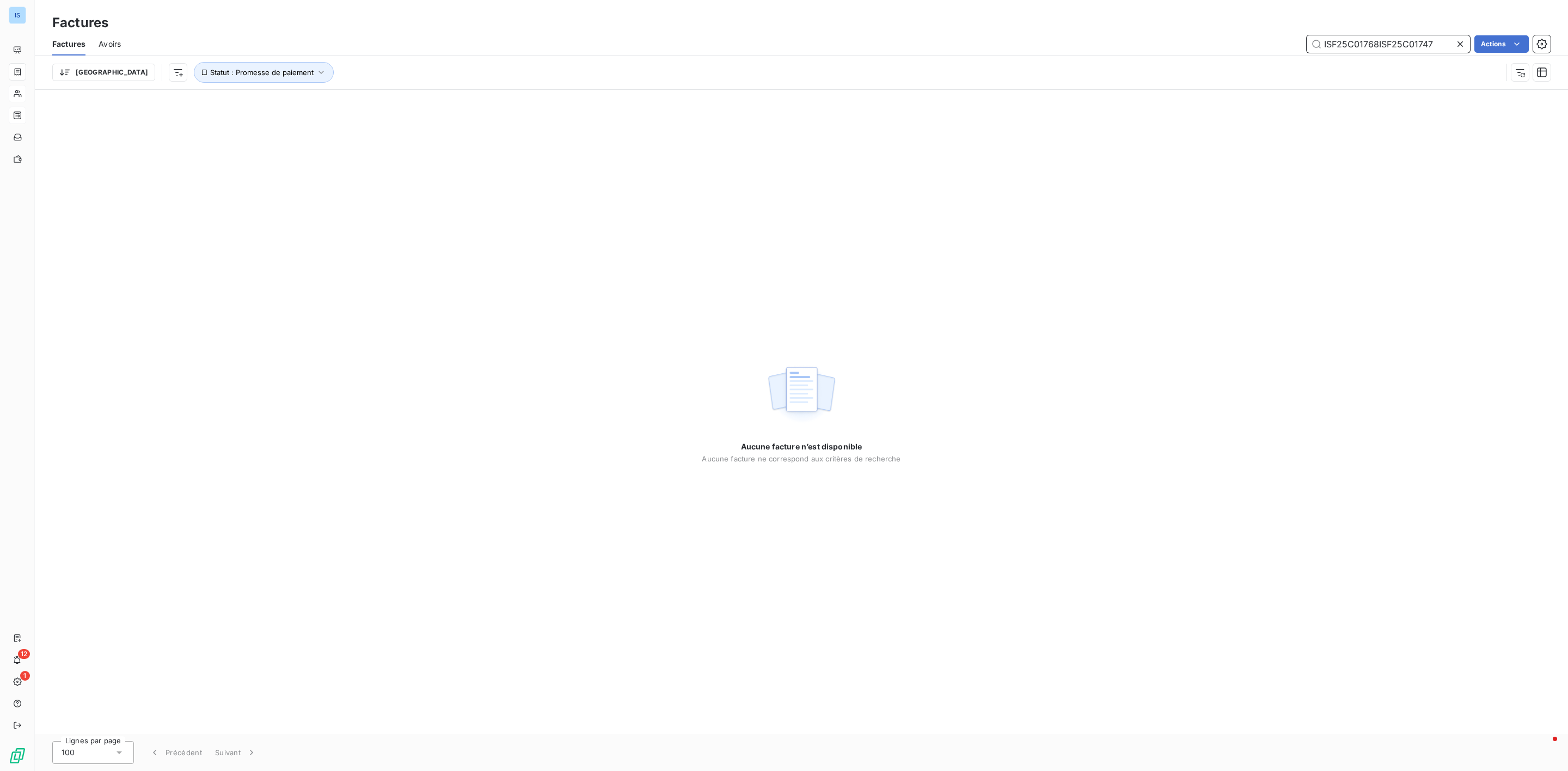
type input "ISF25C01768ISF25C01747"
click at [1460, 43] on icon at bounding box center [1460, 44] width 11 height 11
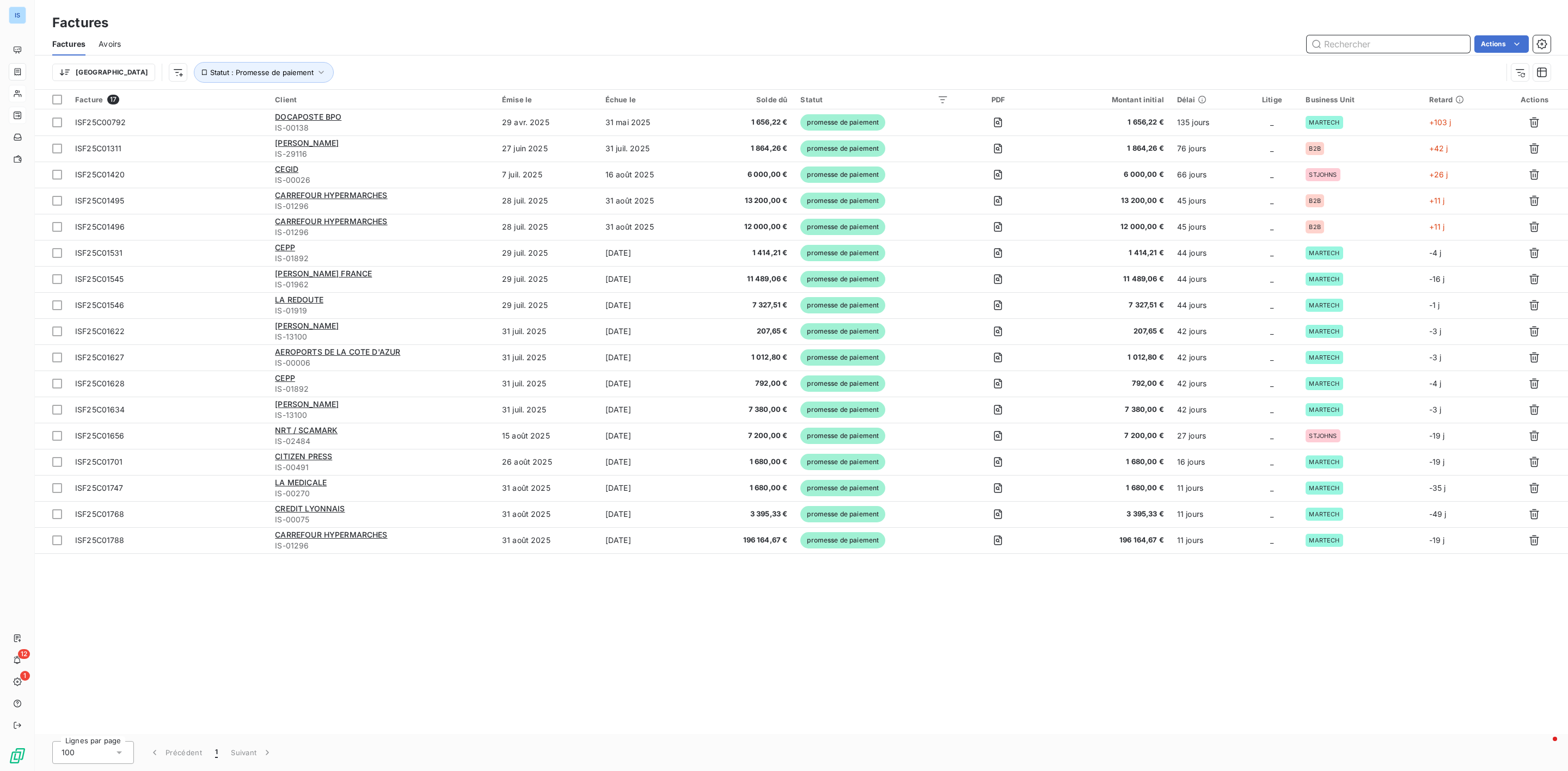
click at [1422, 43] on input "text" at bounding box center [1389, 44] width 164 height 18
paste input "ISF25C01747"
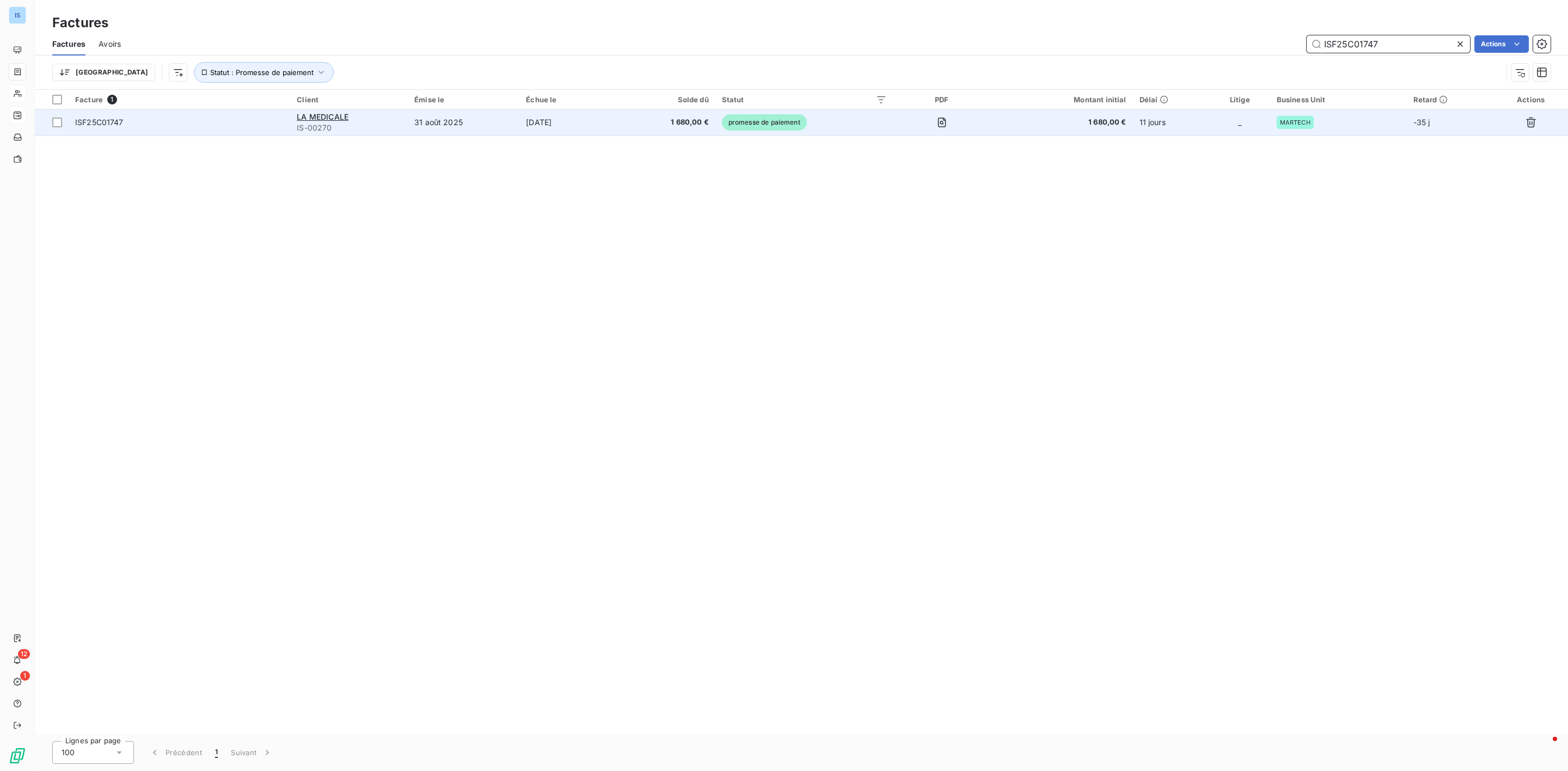
type input "ISF25C01747"
click at [116, 126] on span "ISF25C01747" at bounding box center [99, 122] width 49 height 9
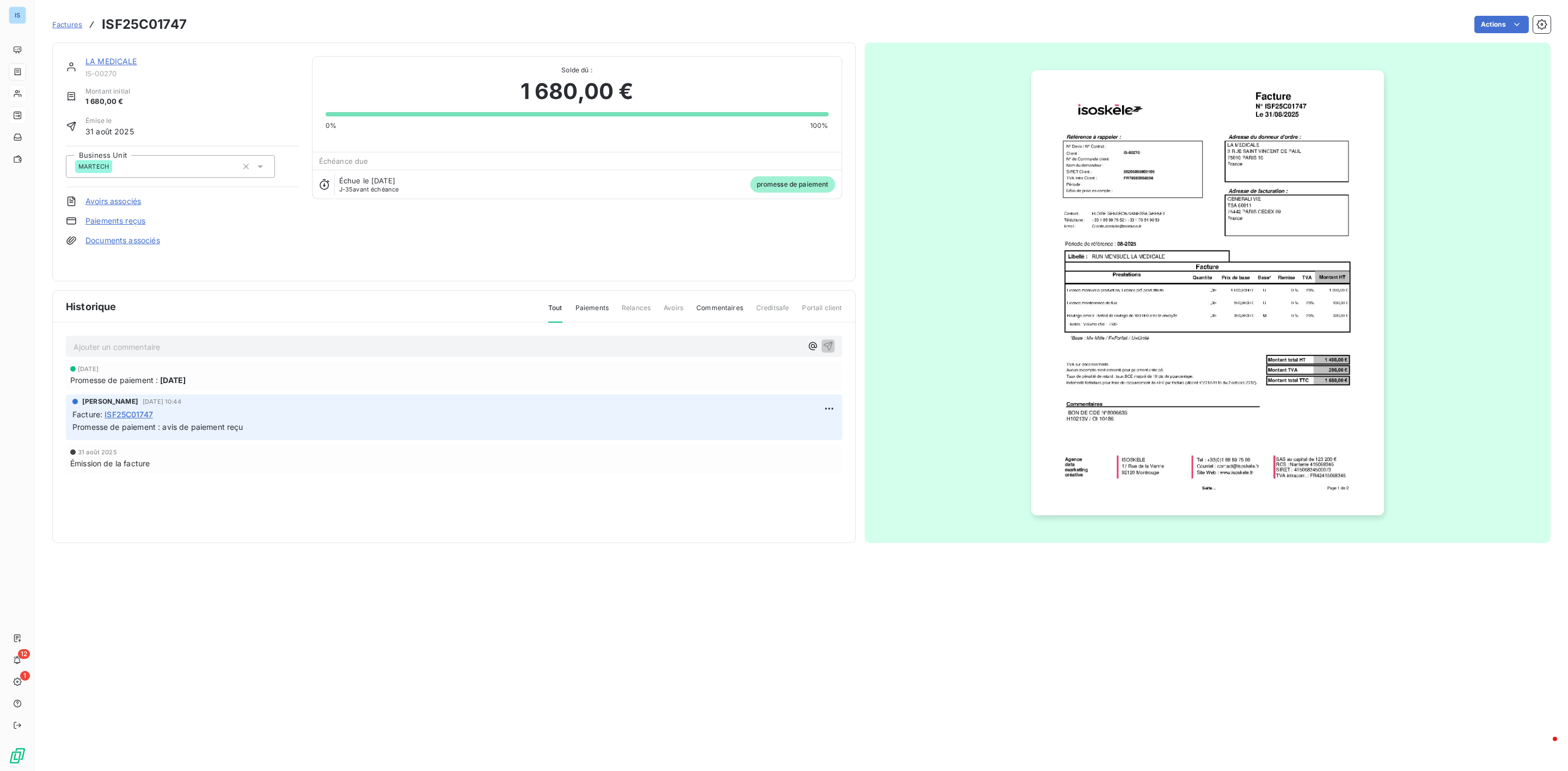
click at [108, 60] on link "LA MEDICALE" at bounding box center [111, 61] width 52 height 9
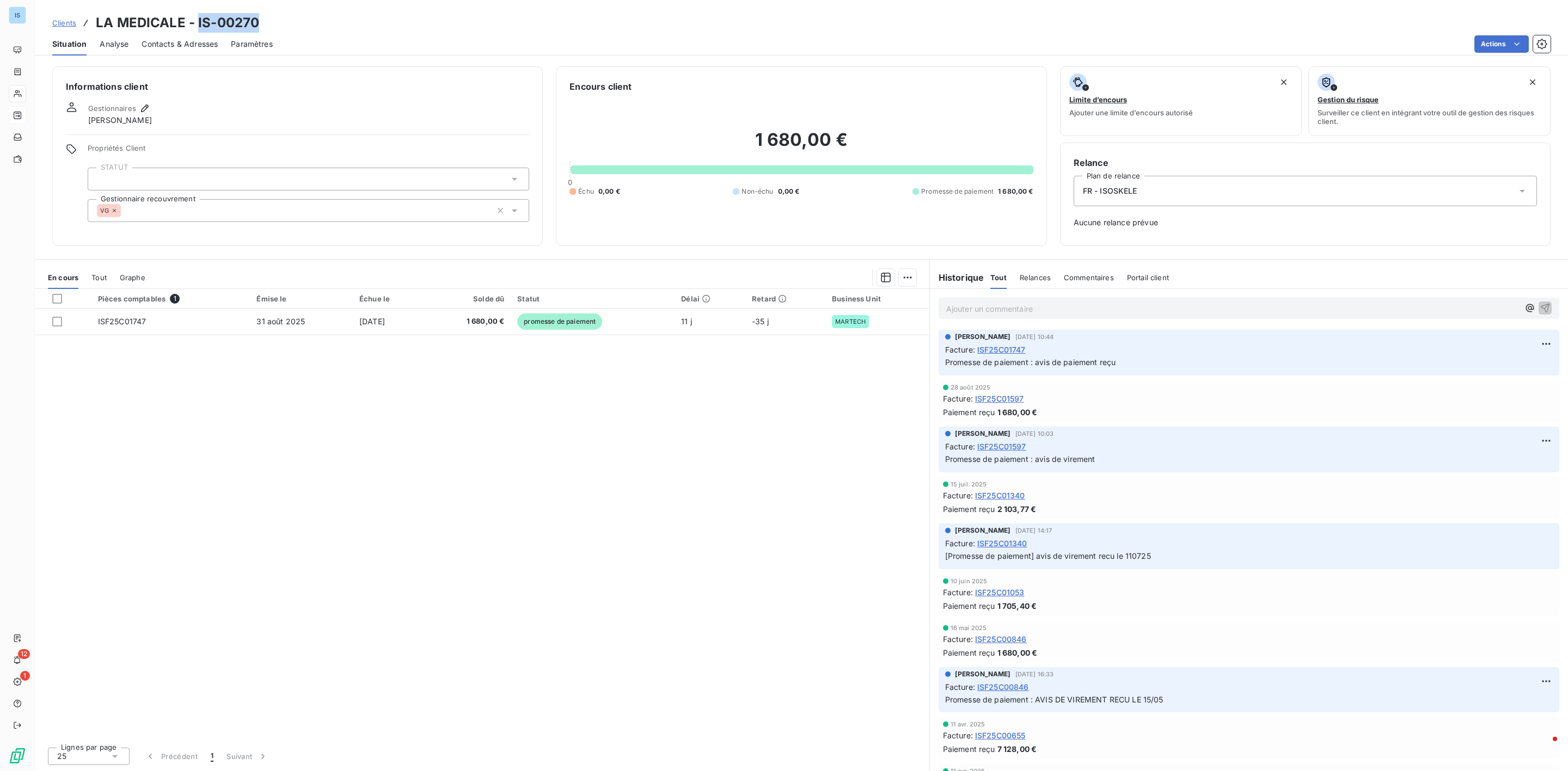
drag, startPoint x: 270, startPoint y: 24, endPoint x: 196, endPoint y: 22, distance: 74.0
click at [196, 22] on div "Clients LA MEDICALE - IS-00270" at bounding box center [802, 22] width 1534 height 20
copy h3 "IS-00270"
click at [59, 20] on span "Clients" at bounding box center [64, 22] width 24 height 9
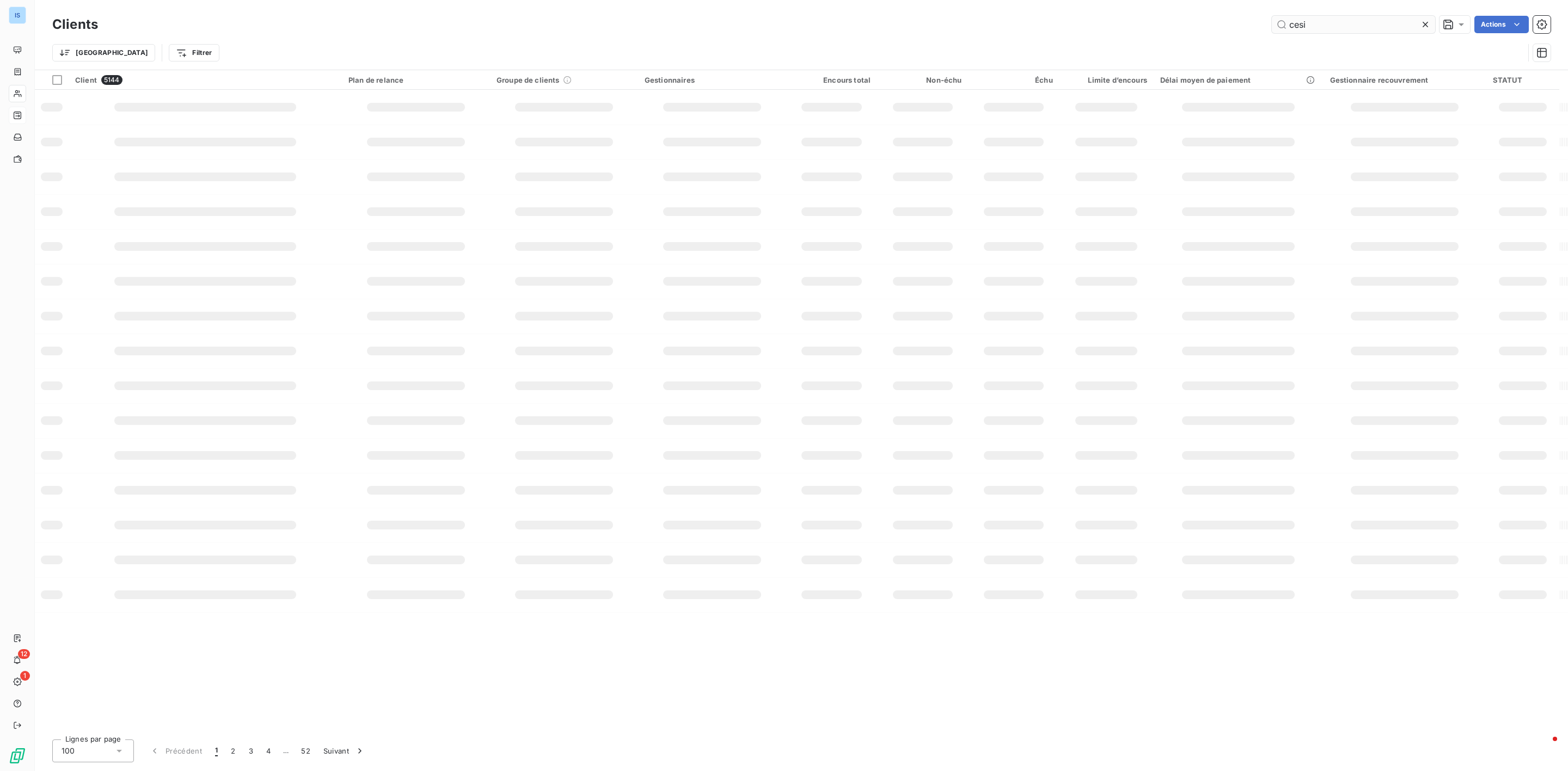
type input "cesi"
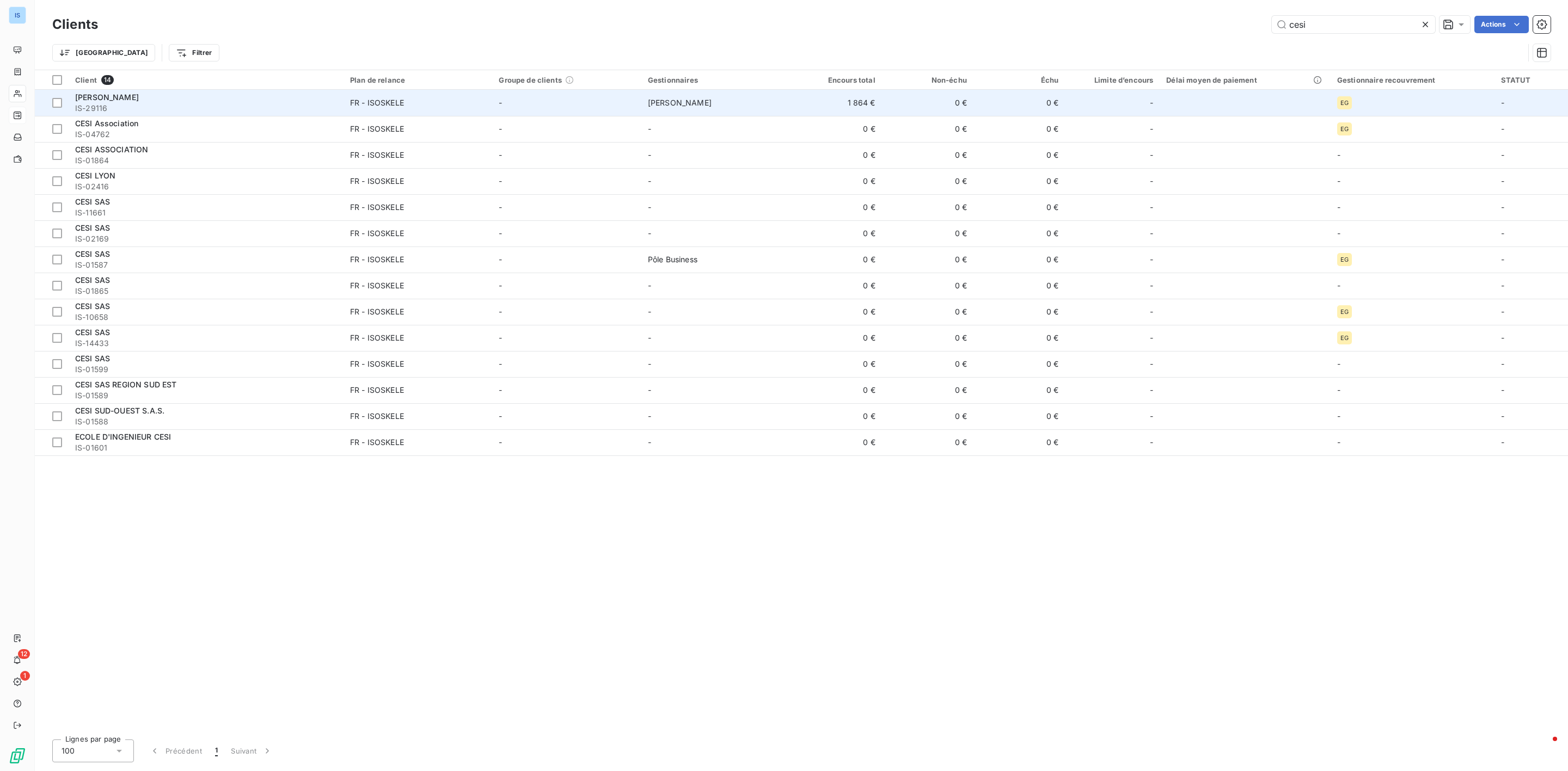
click at [778, 99] on td "[PERSON_NAME]" at bounding box center [716, 103] width 149 height 26
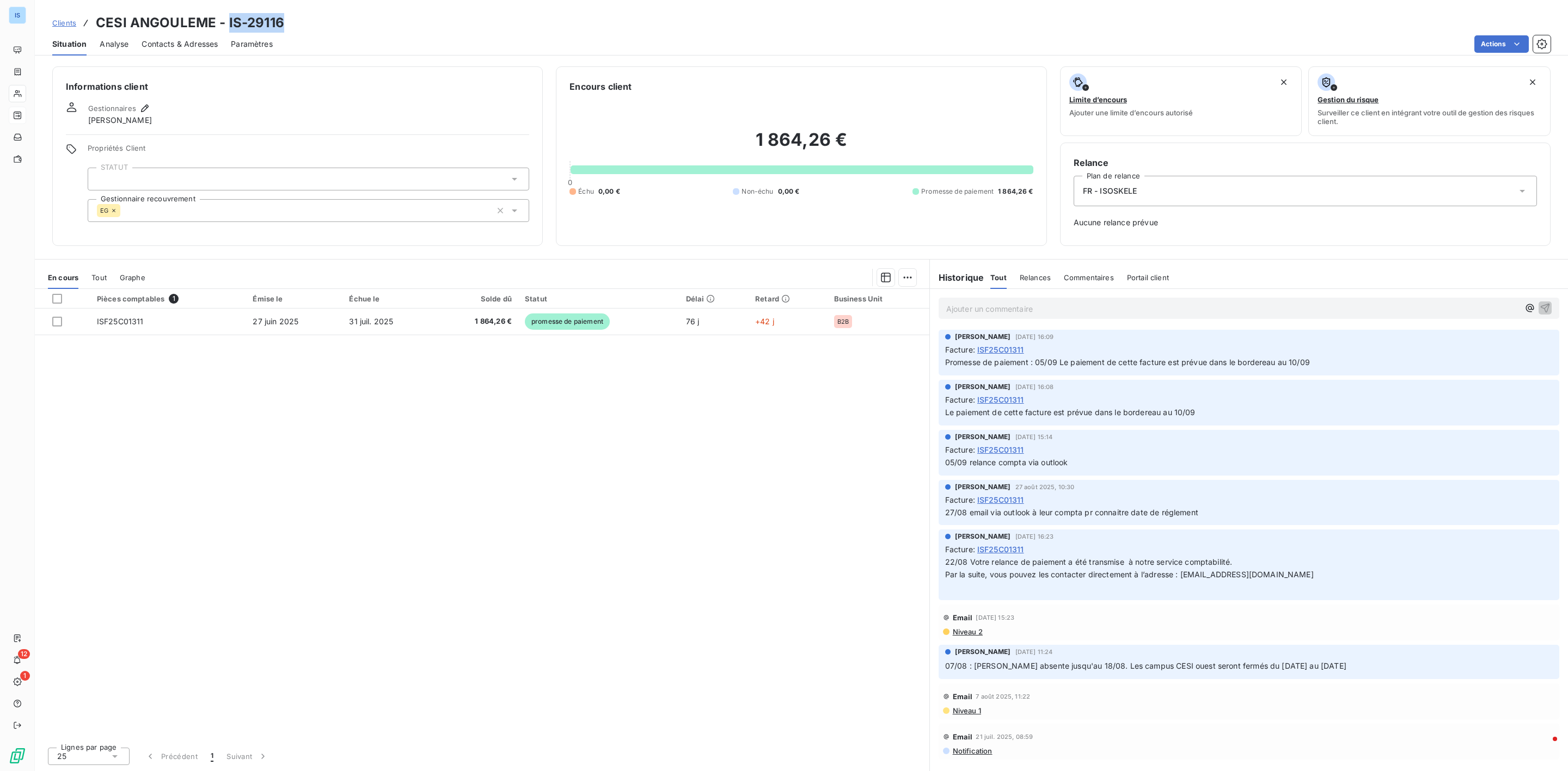
drag, startPoint x: 288, startPoint y: 28, endPoint x: 226, endPoint y: 20, distance: 62.5
click at [226, 20] on div "Clients CESI ANGOULEME - IS-29116" at bounding box center [802, 22] width 1534 height 20
copy h3 "IS-29116"
click at [126, 318] on span "ISF25C01311" at bounding box center [120, 322] width 47 height 9
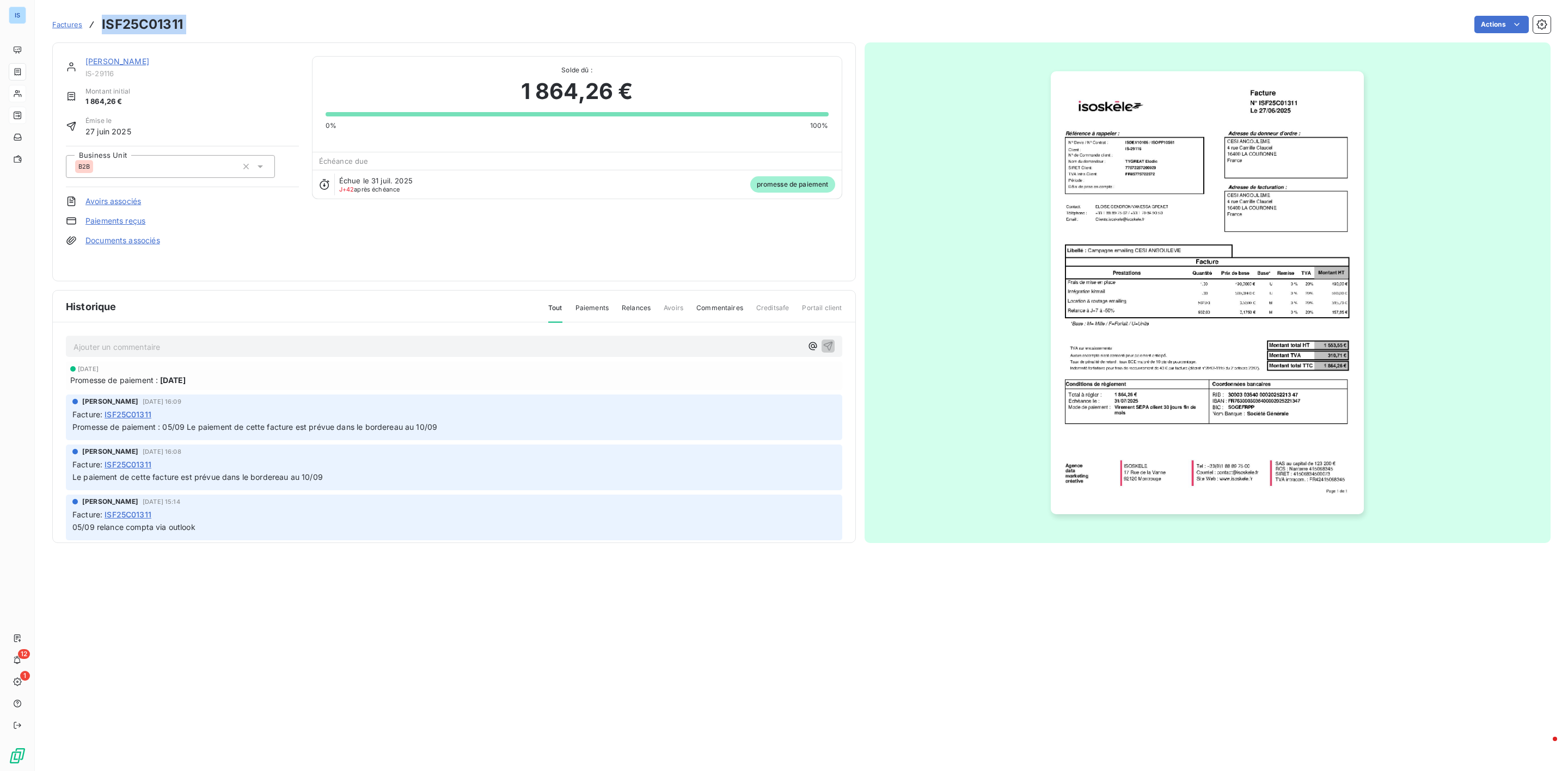
drag, startPoint x: 214, startPoint y: 26, endPoint x: 95, endPoint y: 28, distance: 119.0
click at [95, 28] on div "Factures ISF25C01311 Actions" at bounding box center [801, 24] width 1498 height 23
copy section "ISF25C01311 Actions"
click at [67, 14] on div "Factures ISF25C01311 Actions" at bounding box center [801, 24] width 1498 height 23
click at [71, 28] on span "Factures" at bounding box center [67, 24] width 30 height 9
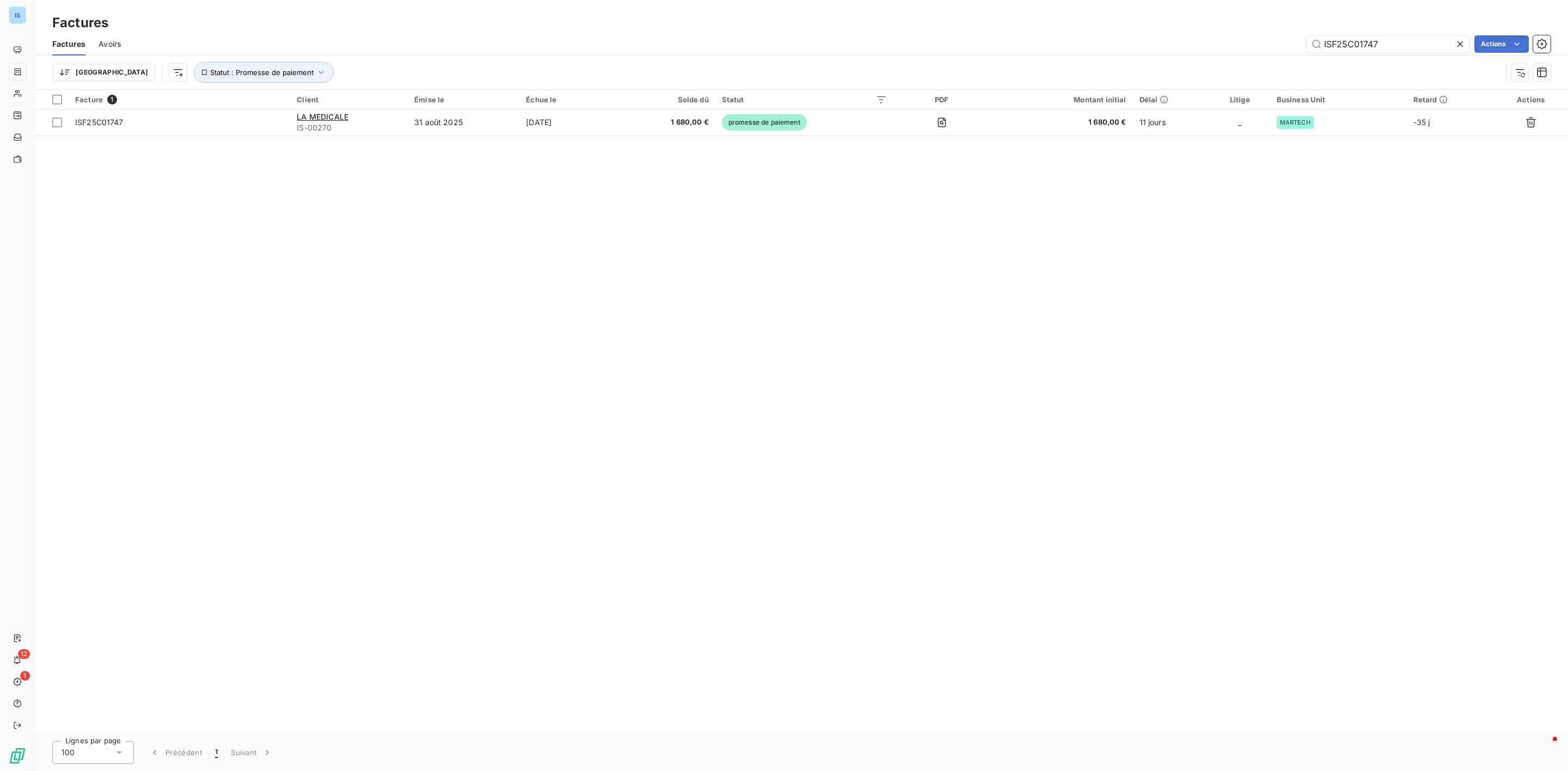
drag, startPoint x: 1316, startPoint y: 39, endPoint x: 1227, endPoint y: 31, distance: 89.4
click at [1227, 31] on div "Factures Factures Avoirs ISF25C01747 Actions Trier Statut : Promesse de paiement" at bounding box center [802, 45] width 1534 height 90
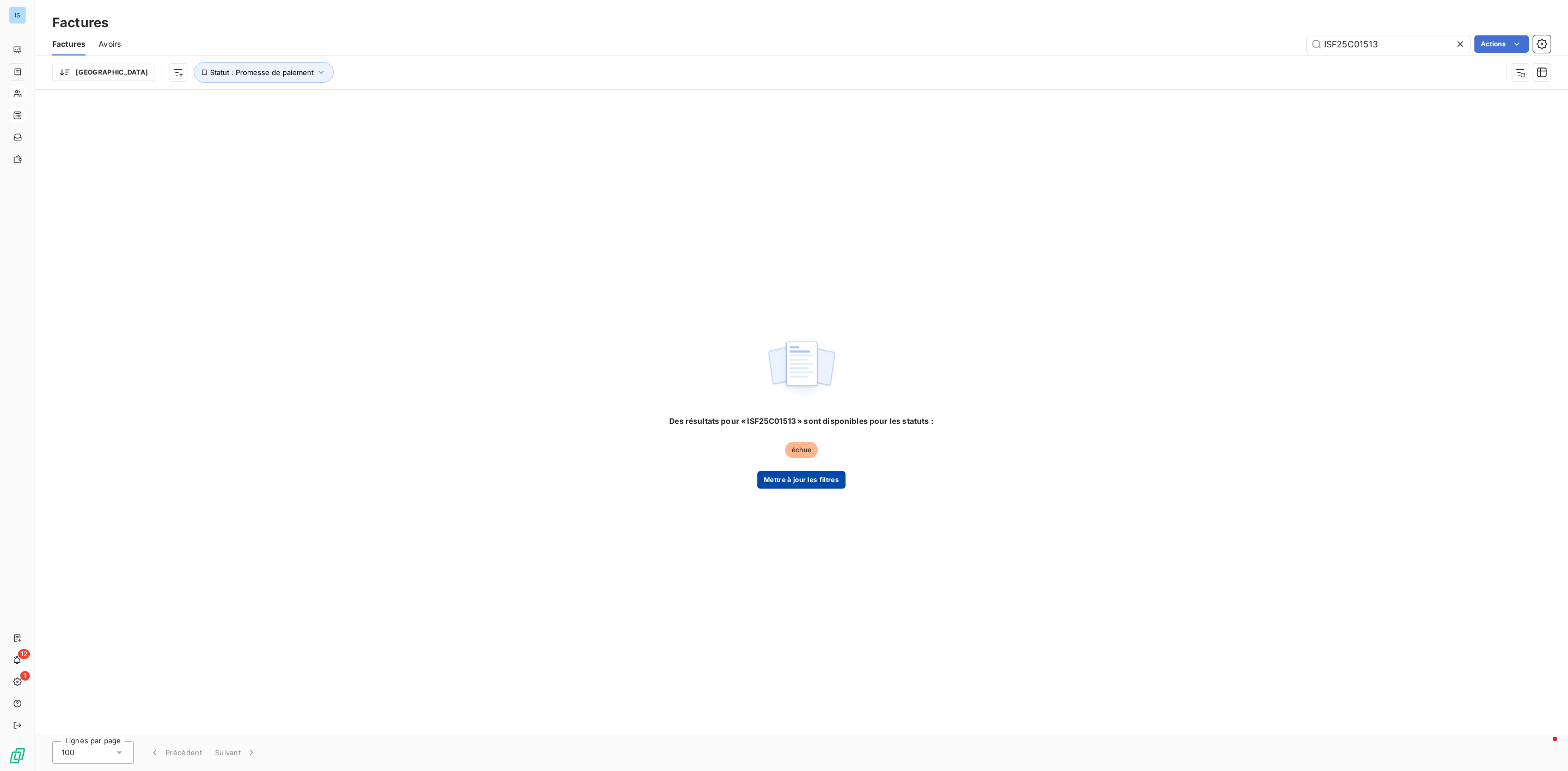
type input "ISF25C01513"
click at [783, 485] on button "Mettre à jour les filtres" at bounding box center [801, 480] width 88 height 18
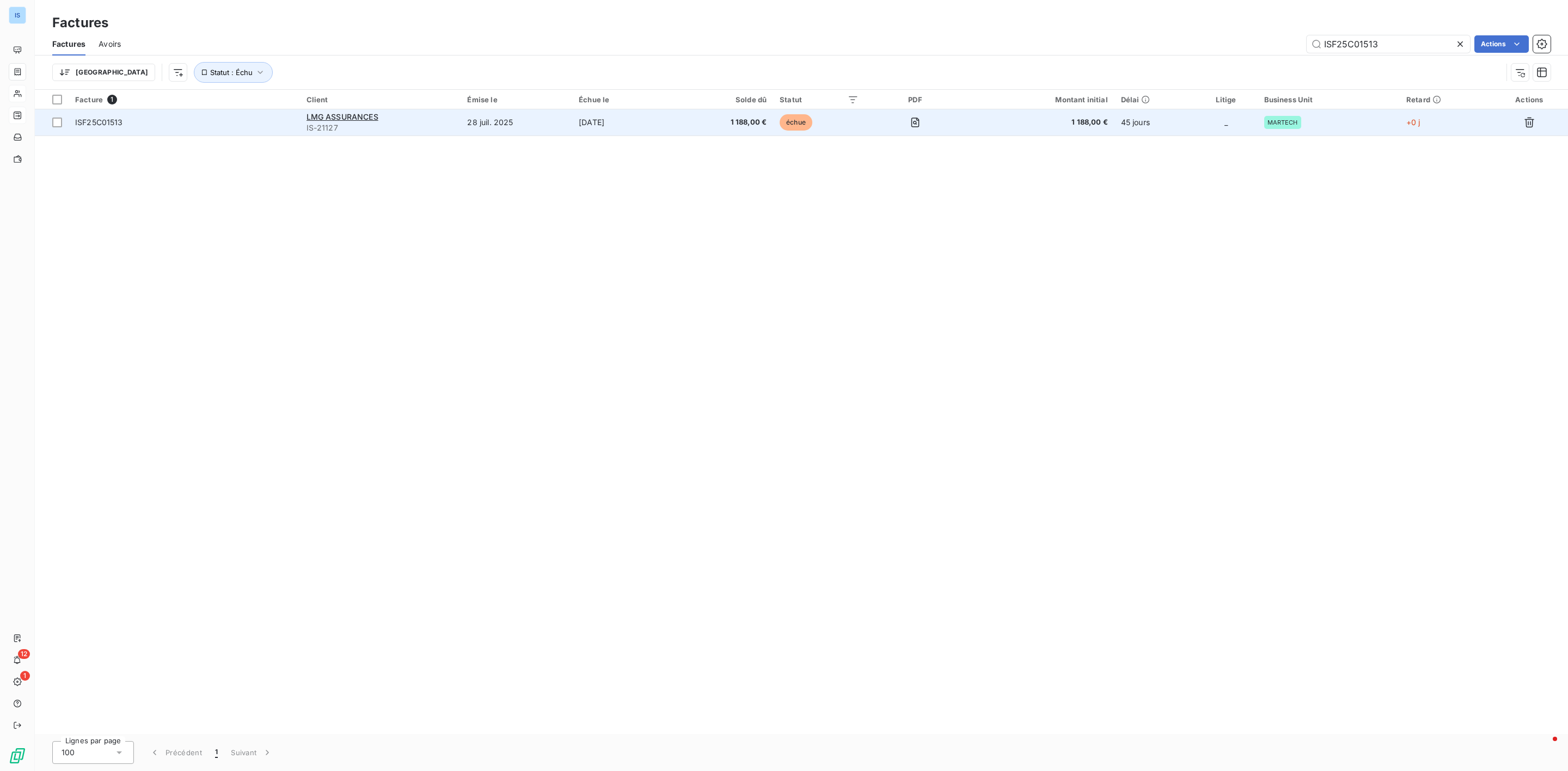
click at [105, 130] on td "ISF25C01513" at bounding box center [184, 122] width 231 height 26
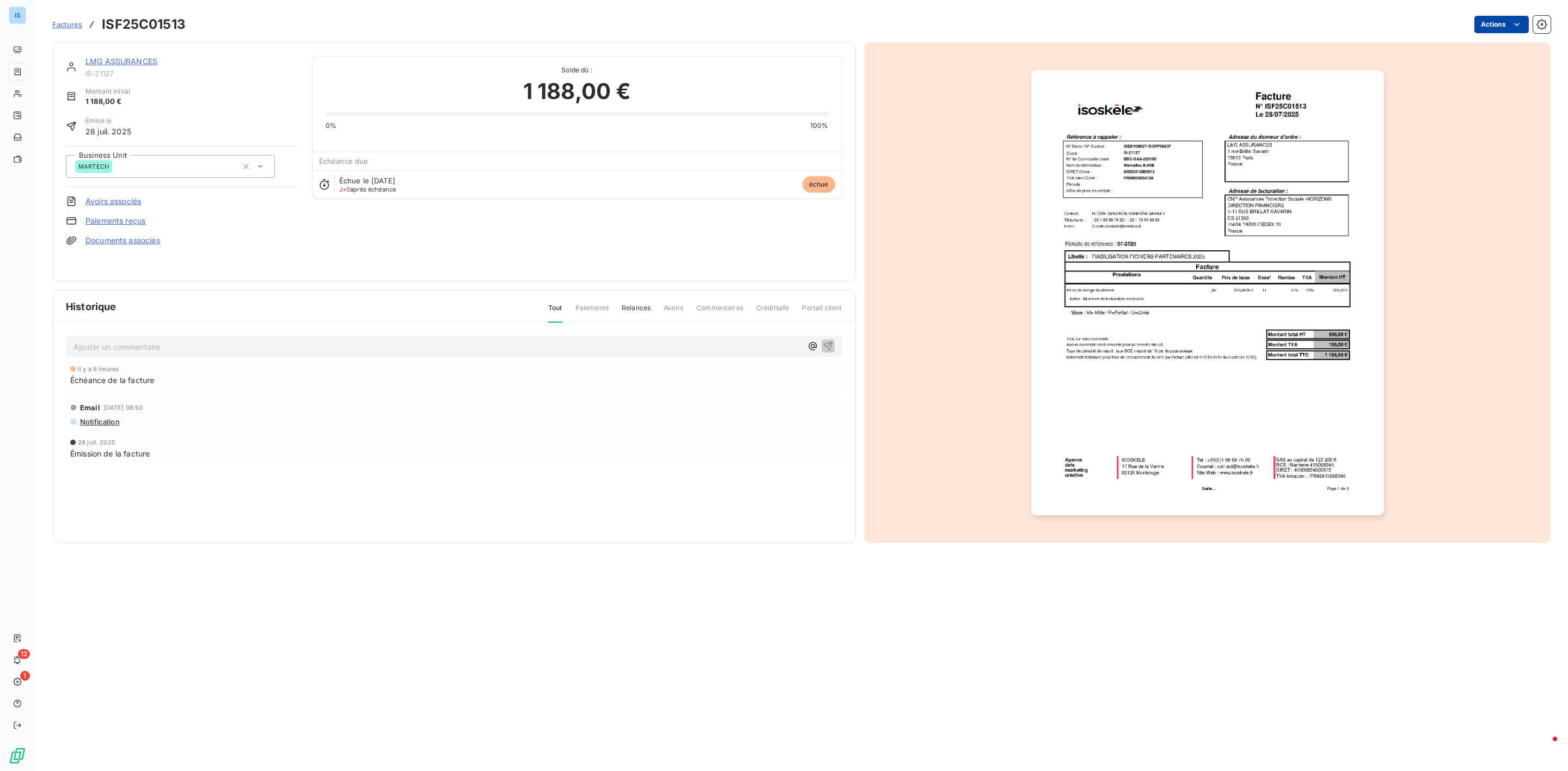
click at [1510, 28] on html "IS 12 1 Factures ISF25C01513 Actions LMG ASSURANCES IS-21127 Montant initial 1 …" at bounding box center [784, 385] width 1568 height 771
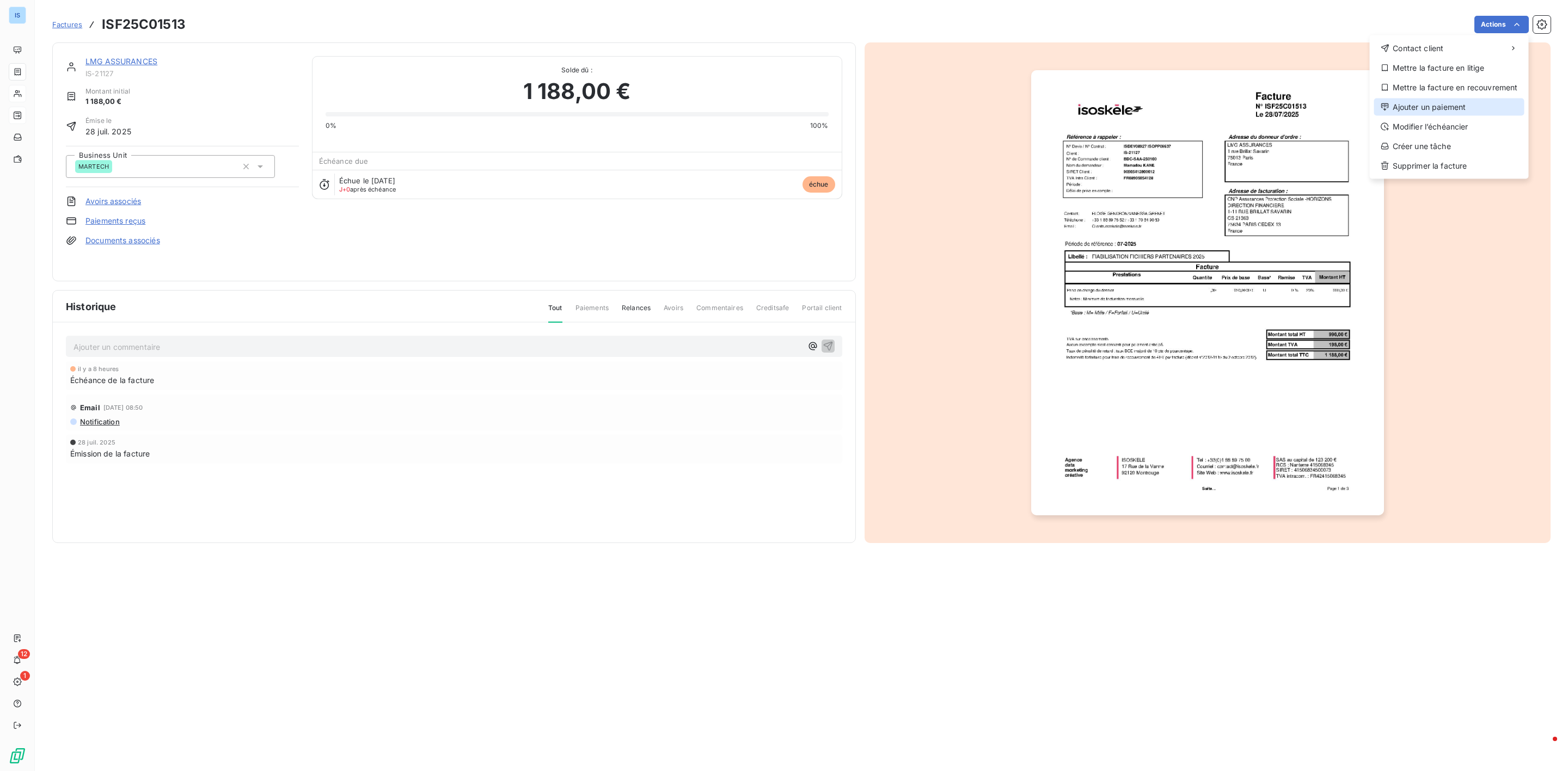
click at [1420, 103] on div "Ajouter un paiement" at bounding box center [1450, 107] width 150 height 18
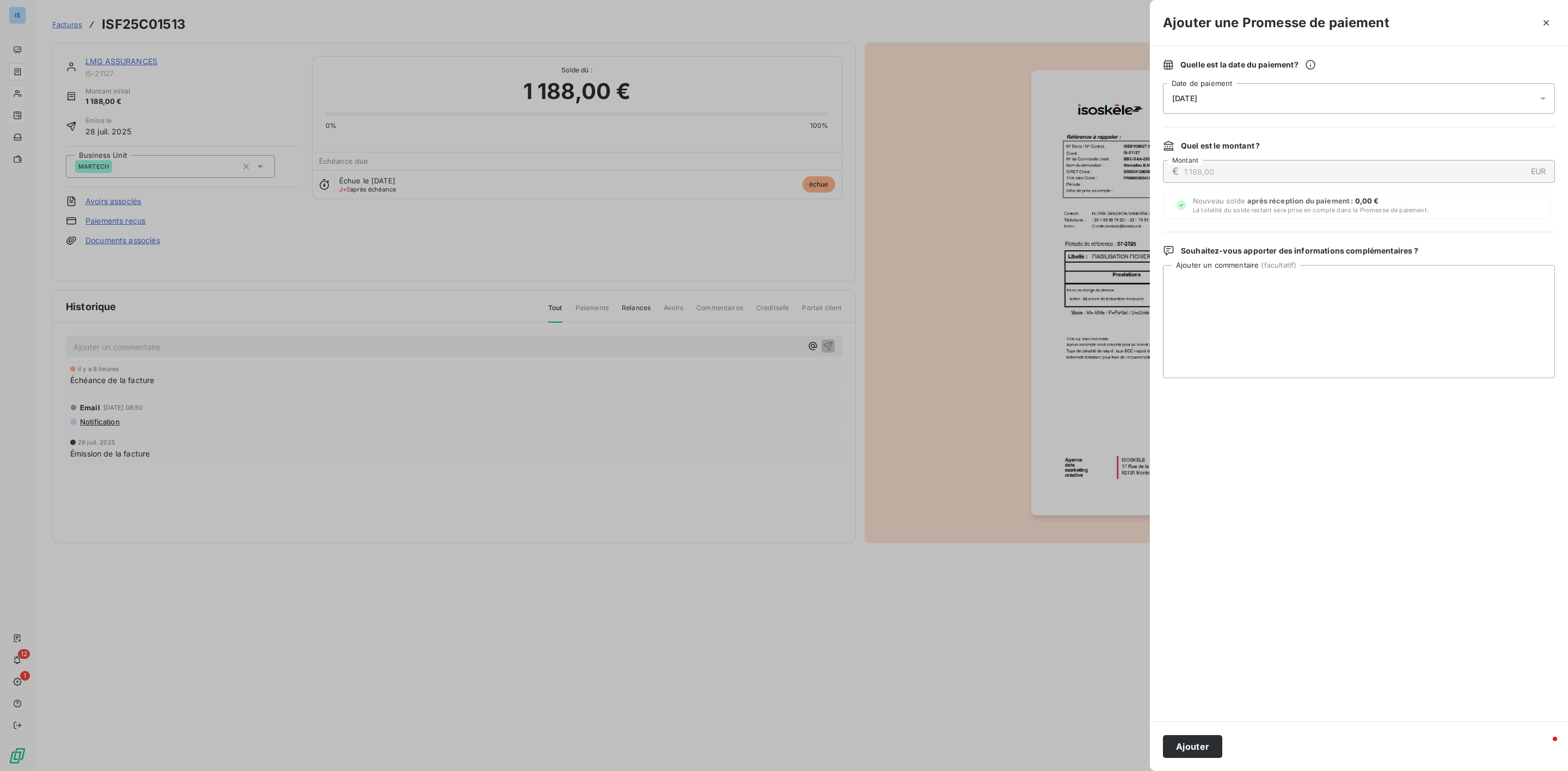
click at [1299, 106] on div "[DATE]" at bounding box center [1359, 98] width 392 height 30
drag, startPoint x: 1222, startPoint y: 234, endPoint x: 1238, endPoint y: 228, distance: 17.1
click at [1222, 233] on button "16" at bounding box center [1216, 233] width 22 height 22
click at [1381, 316] on textarea "Ajouter un commentaire ( facultatif )" at bounding box center [1359, 322] width 392 height 114
type textarea "p"
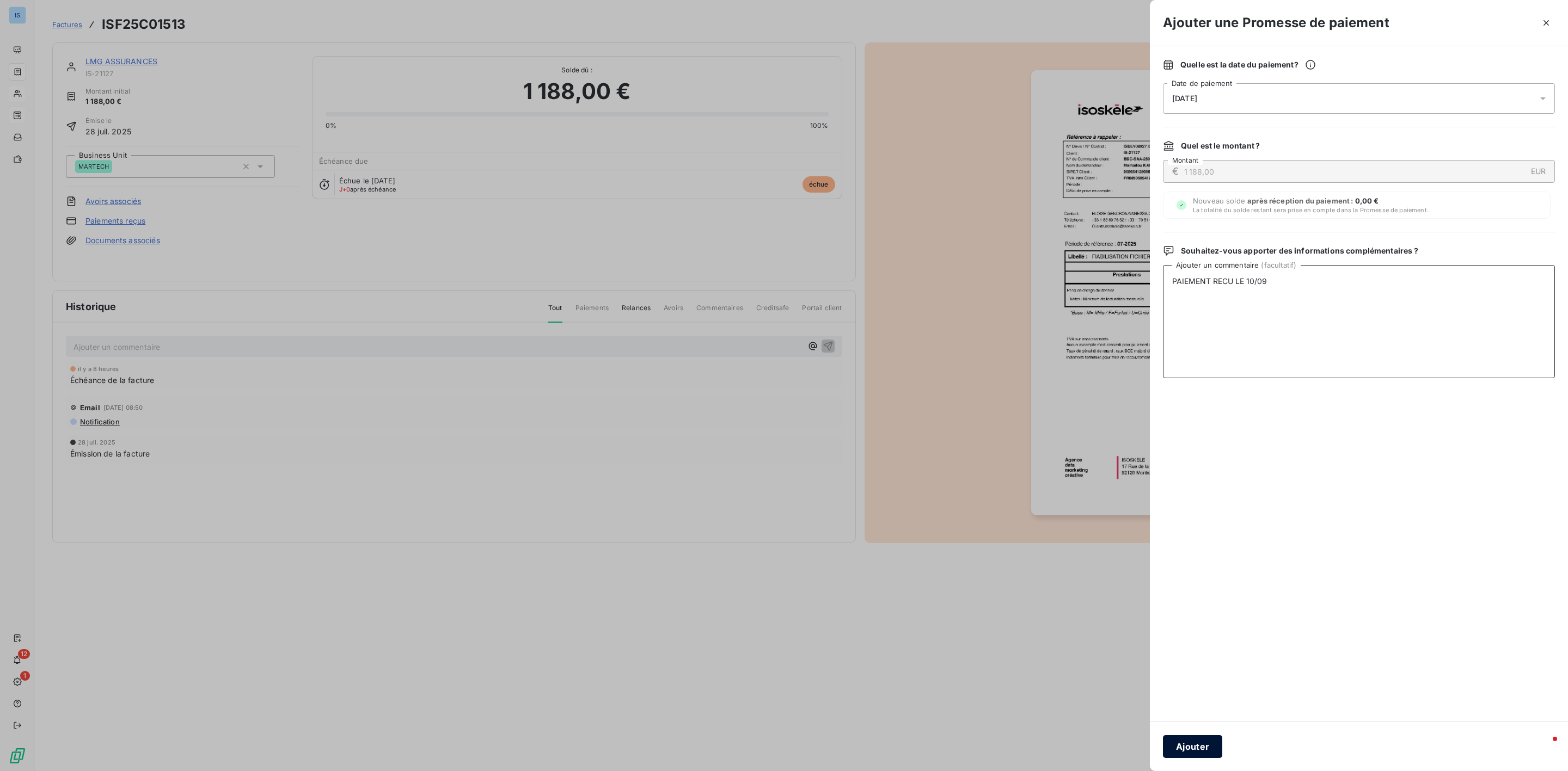
type textarea "PAIEMENT RECU LE 10/09"
click at [1183, 750] on button "Ajouter" at bounding box center [1193, 747] width 60 height 23
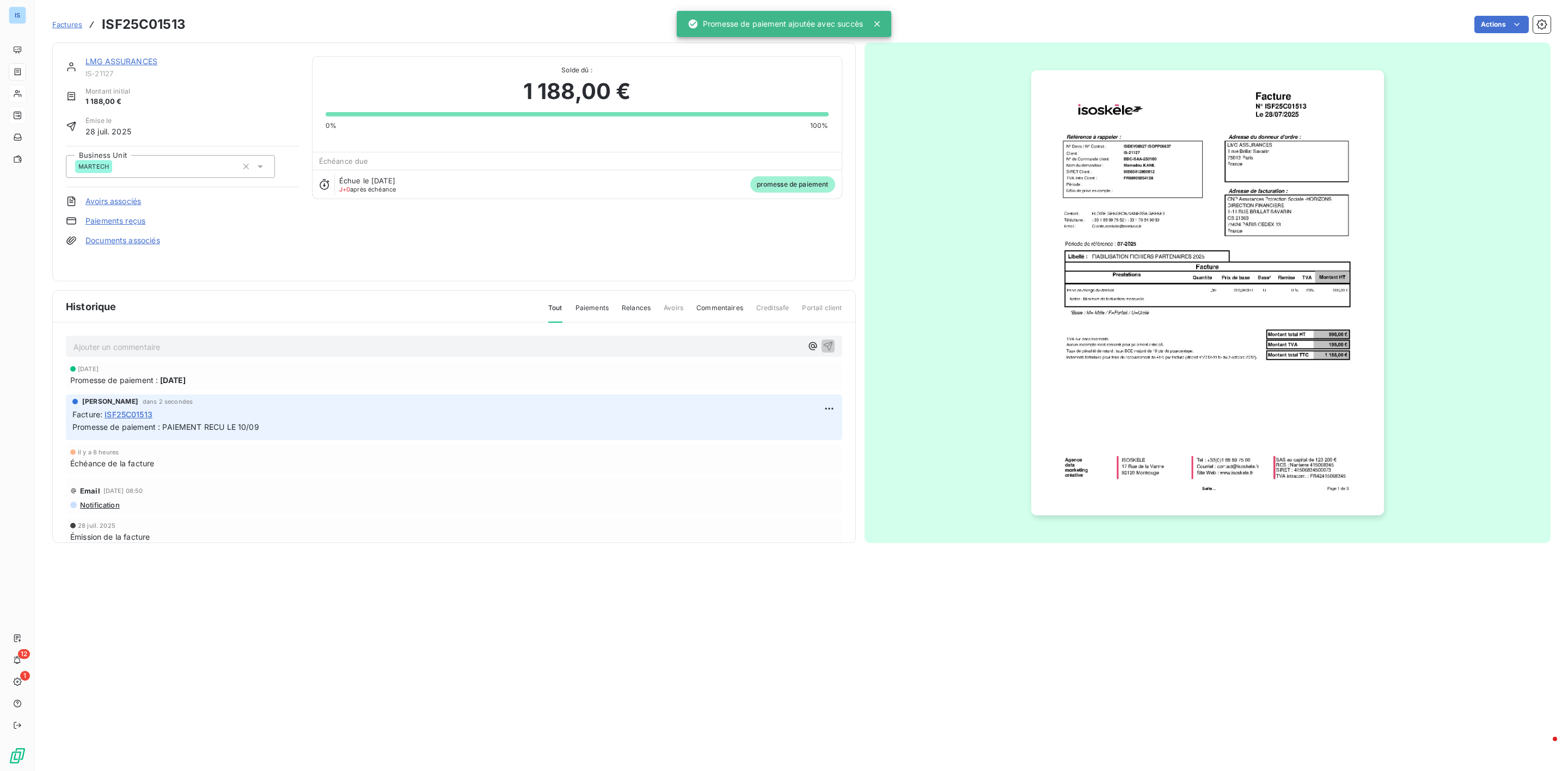
click at [154, 62] on link "LMG ASSURANCES" at bounding box center [121, 61] width 72 height 9
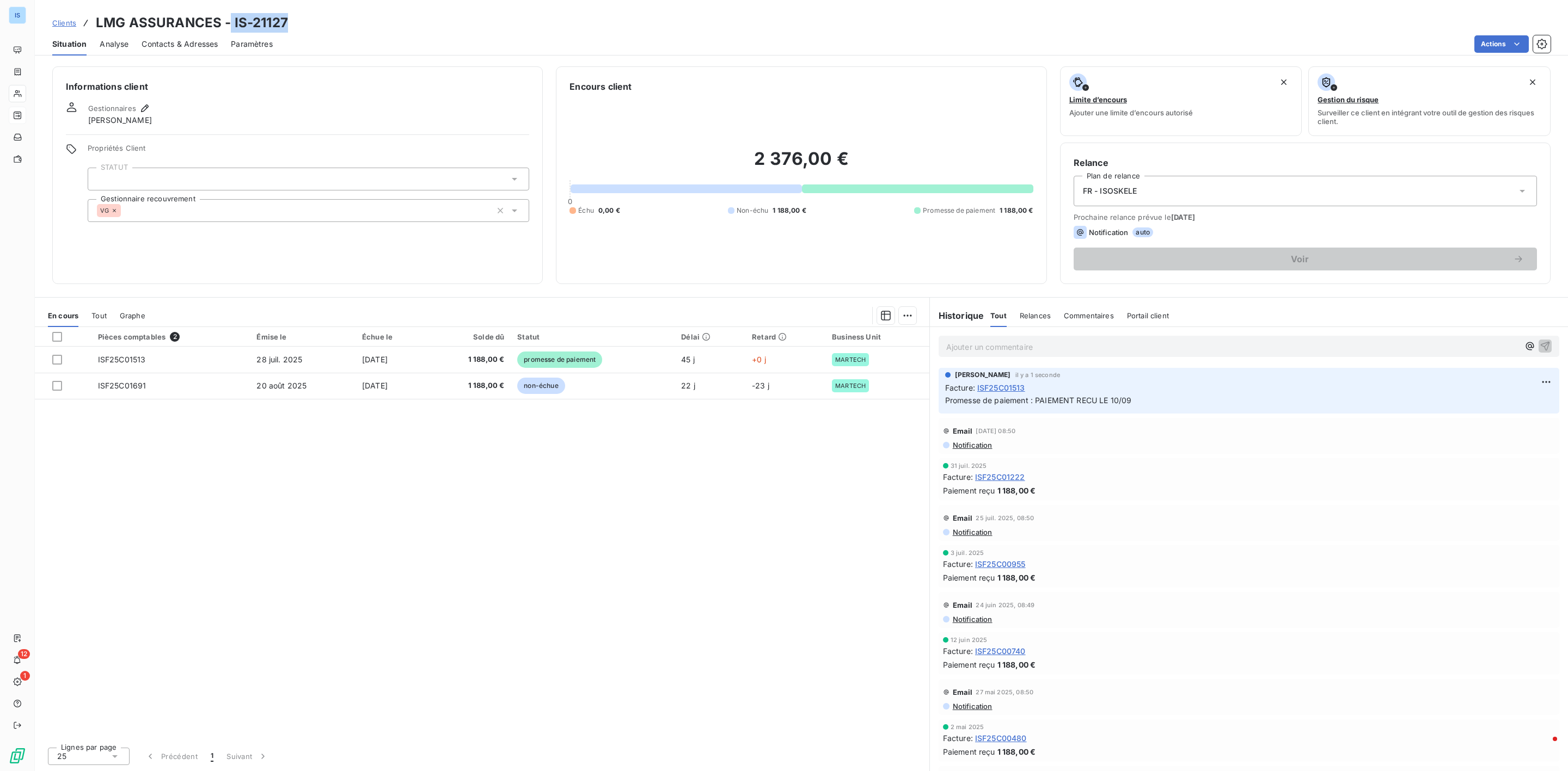
drag, startPoint x: 286, startPoint y: 22, endPoint x: 231, endPoint y: 24, distance: 55.0
click at [231, 24] on h3 "LMG ASSURANCES - IS-21127" at bounding box center [192, 22] width 192 height 20
copy h3 "IS-21127"
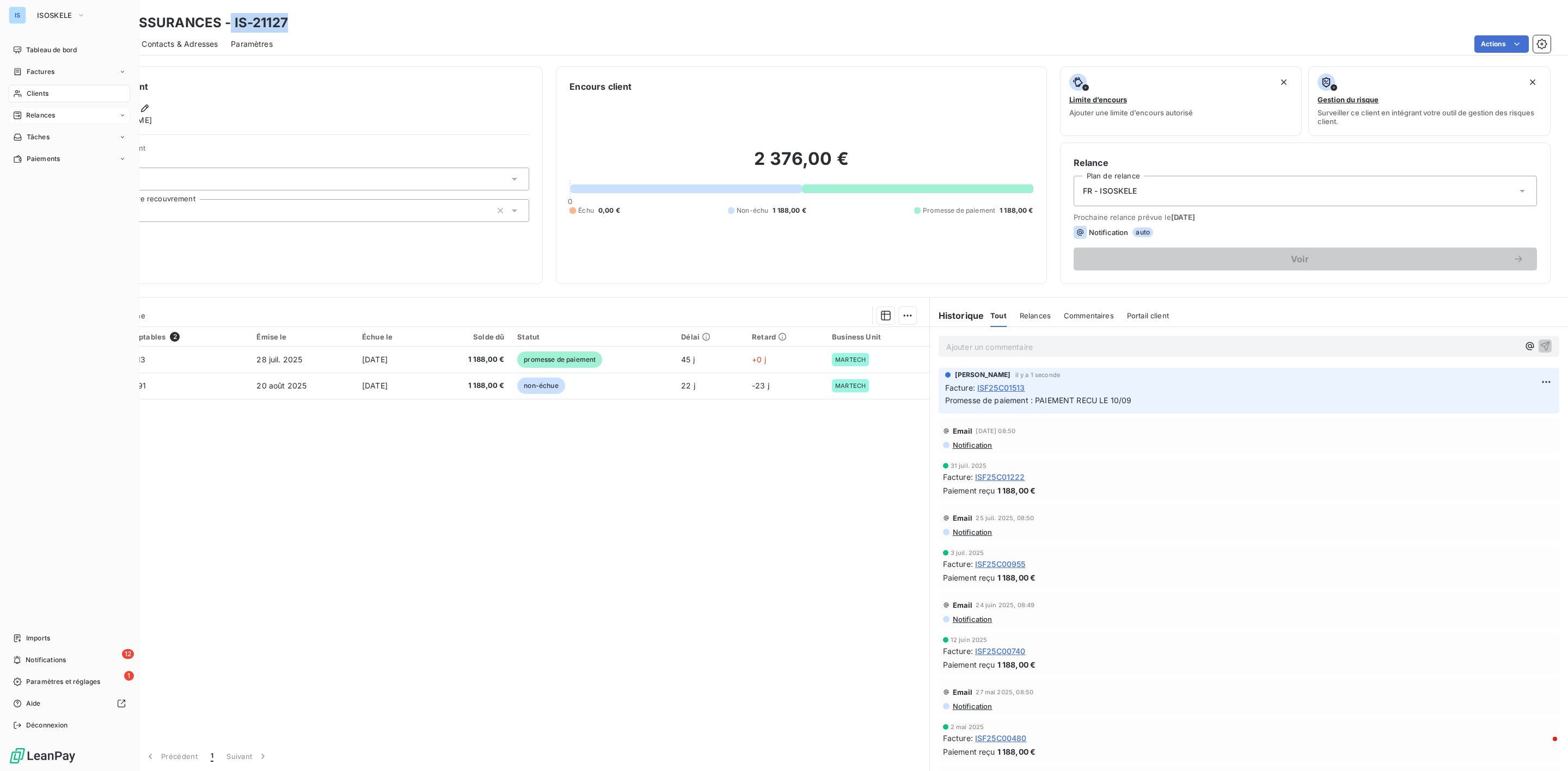
click at [36, 118] on span "Relances" at bounding box center [41, 115] width 29 height 9
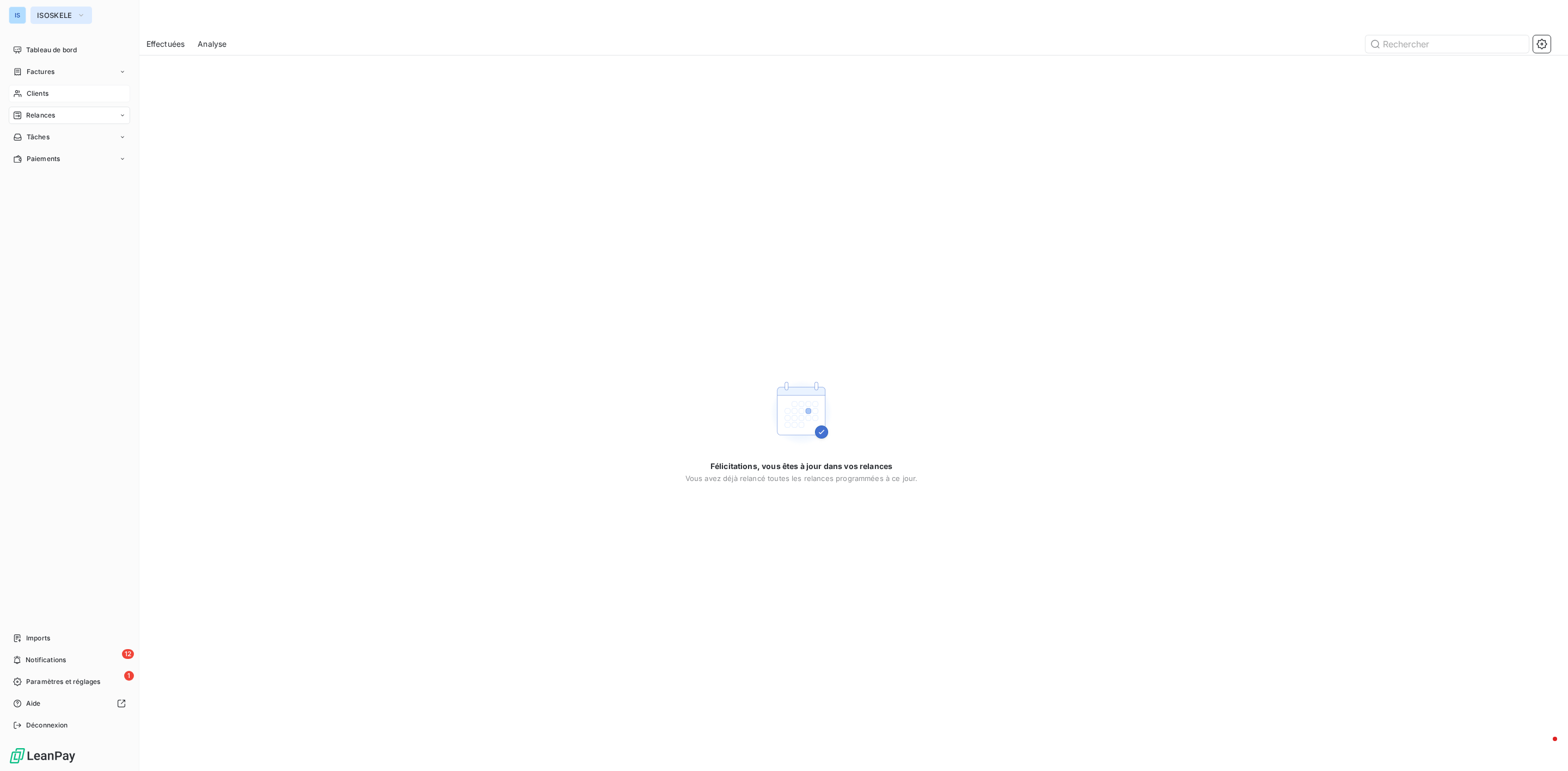
click at [68, 11] on span "ISOSKELE" at bounding box center [55, 15] width 35 height 9
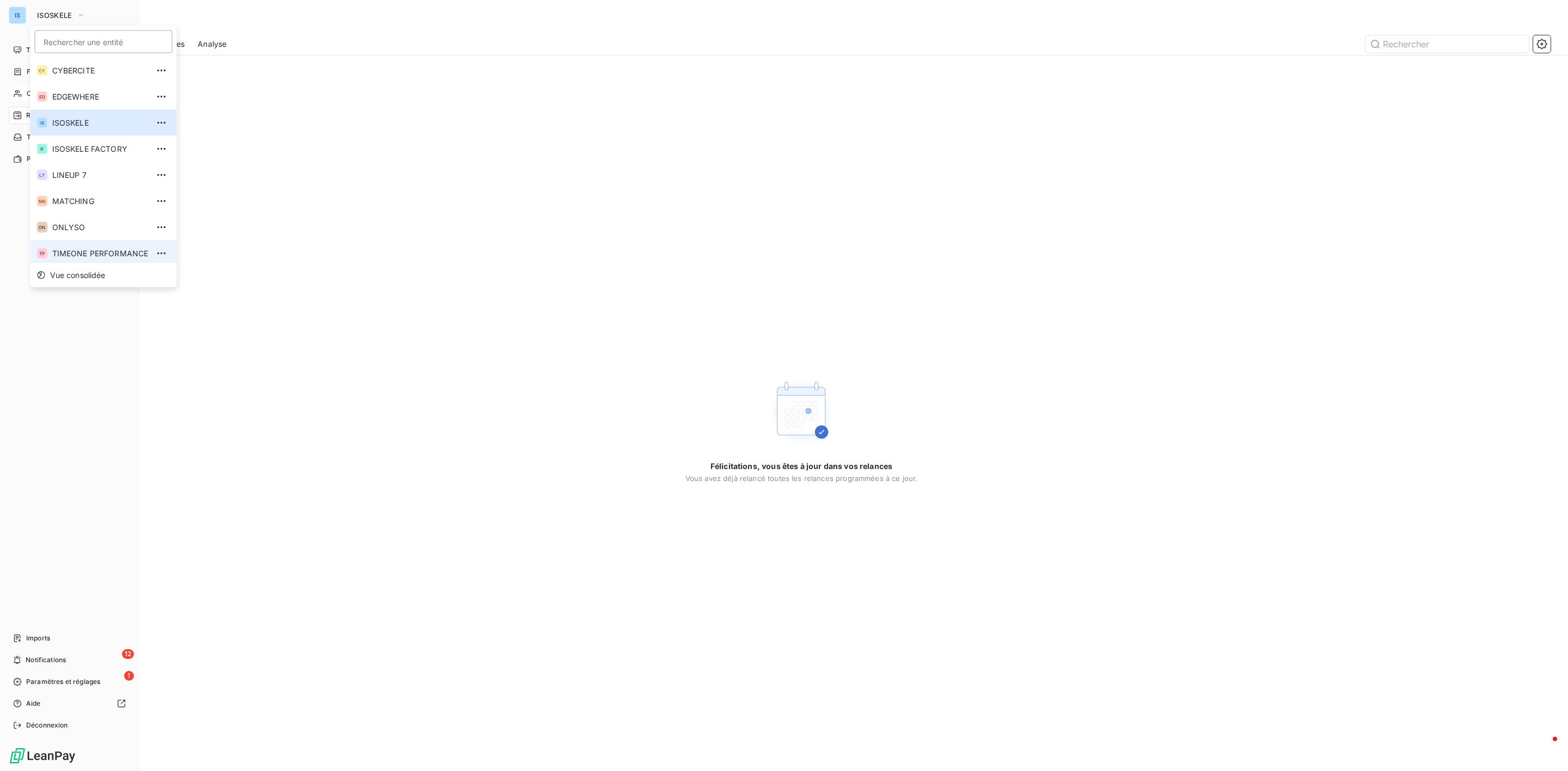
click at [91, 249] on span "TIMEONE PERFORMANCE" at bounding box center [100, 253] width 97 height 11
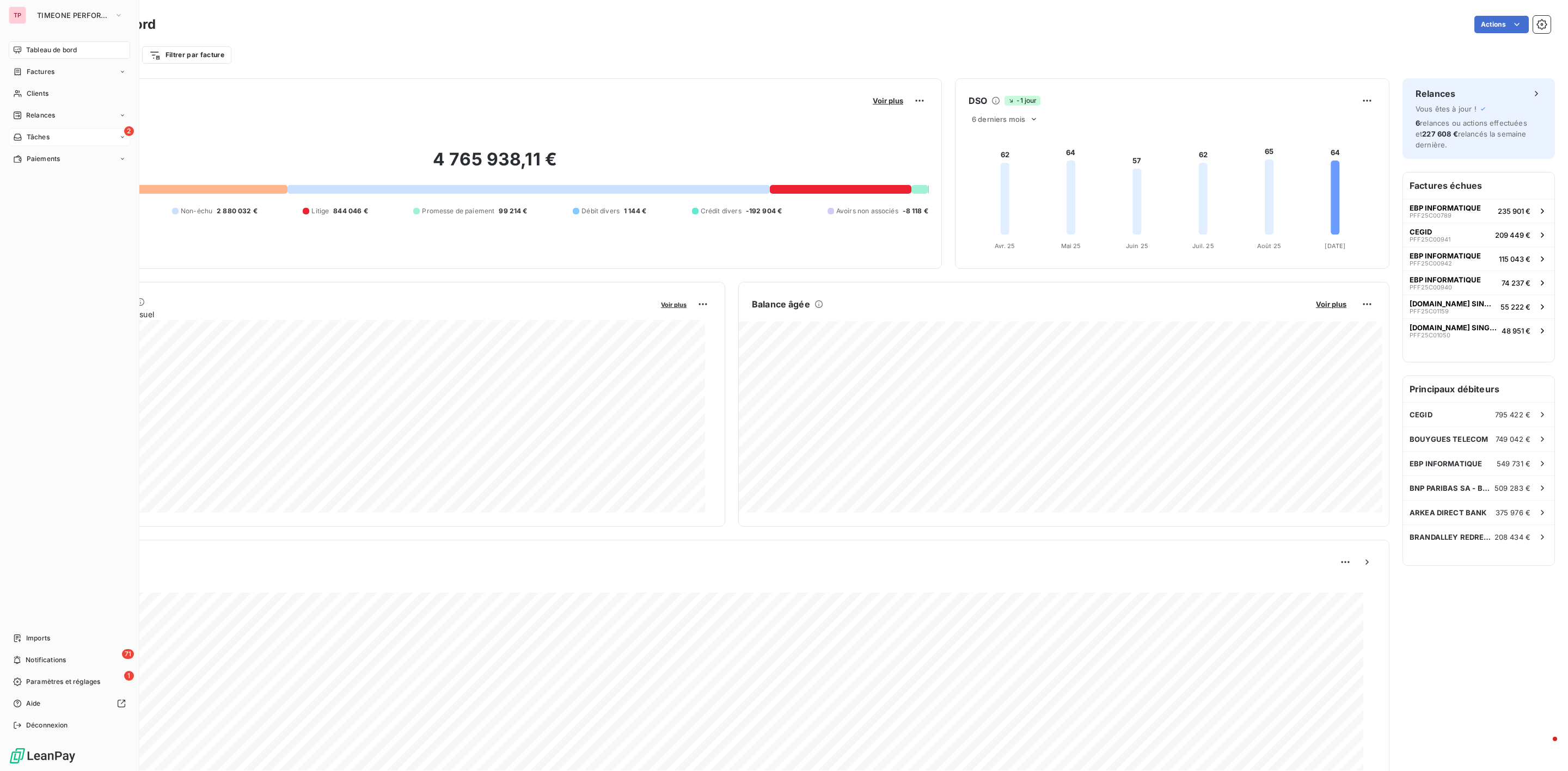
click at [35, 141] on span "Tâches" at bounding box center [38, 137] width 23 height 9
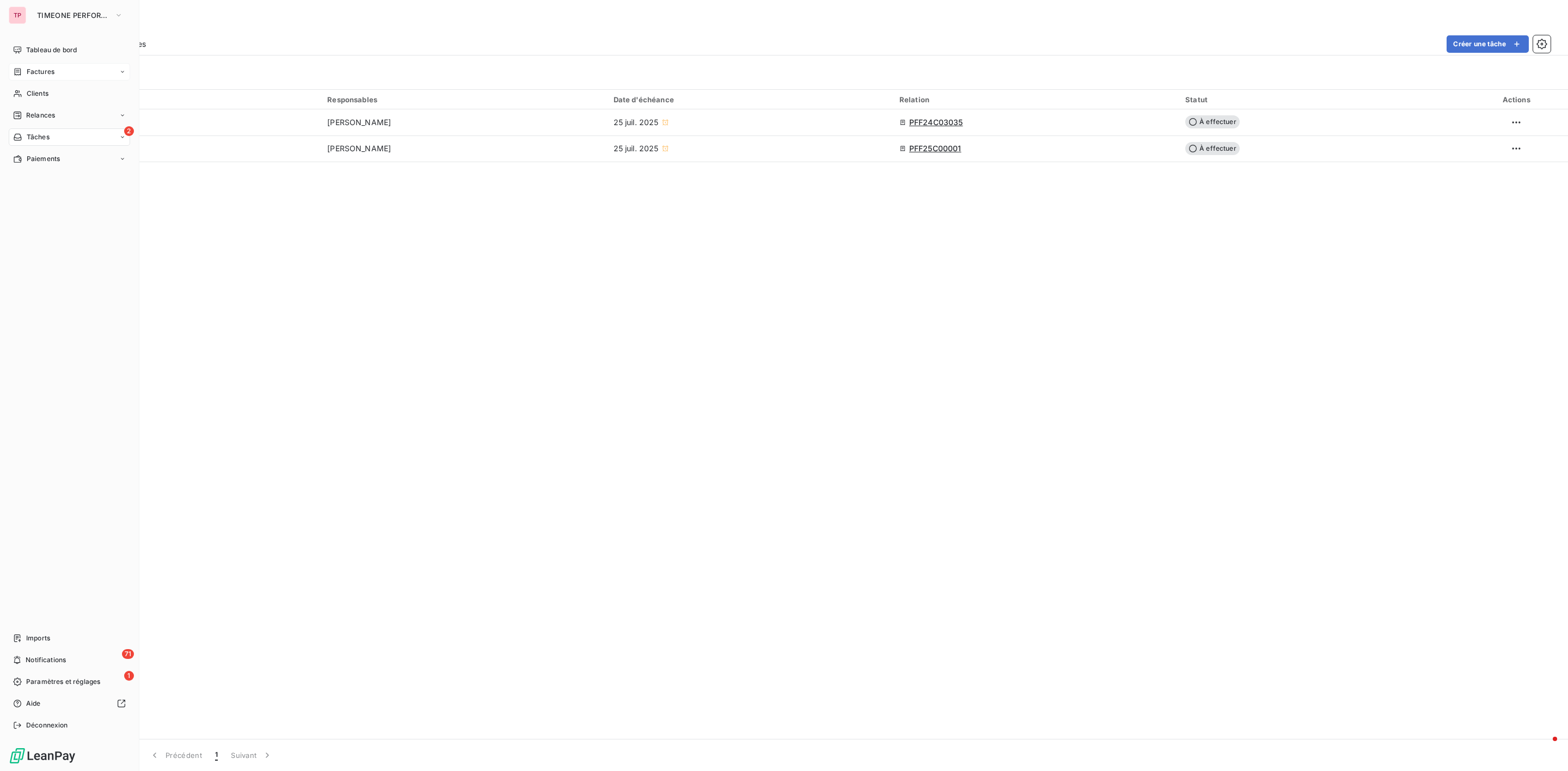
click at [61, 80] on div "Factures" at bounding box center [70, 72] width 122 height 18
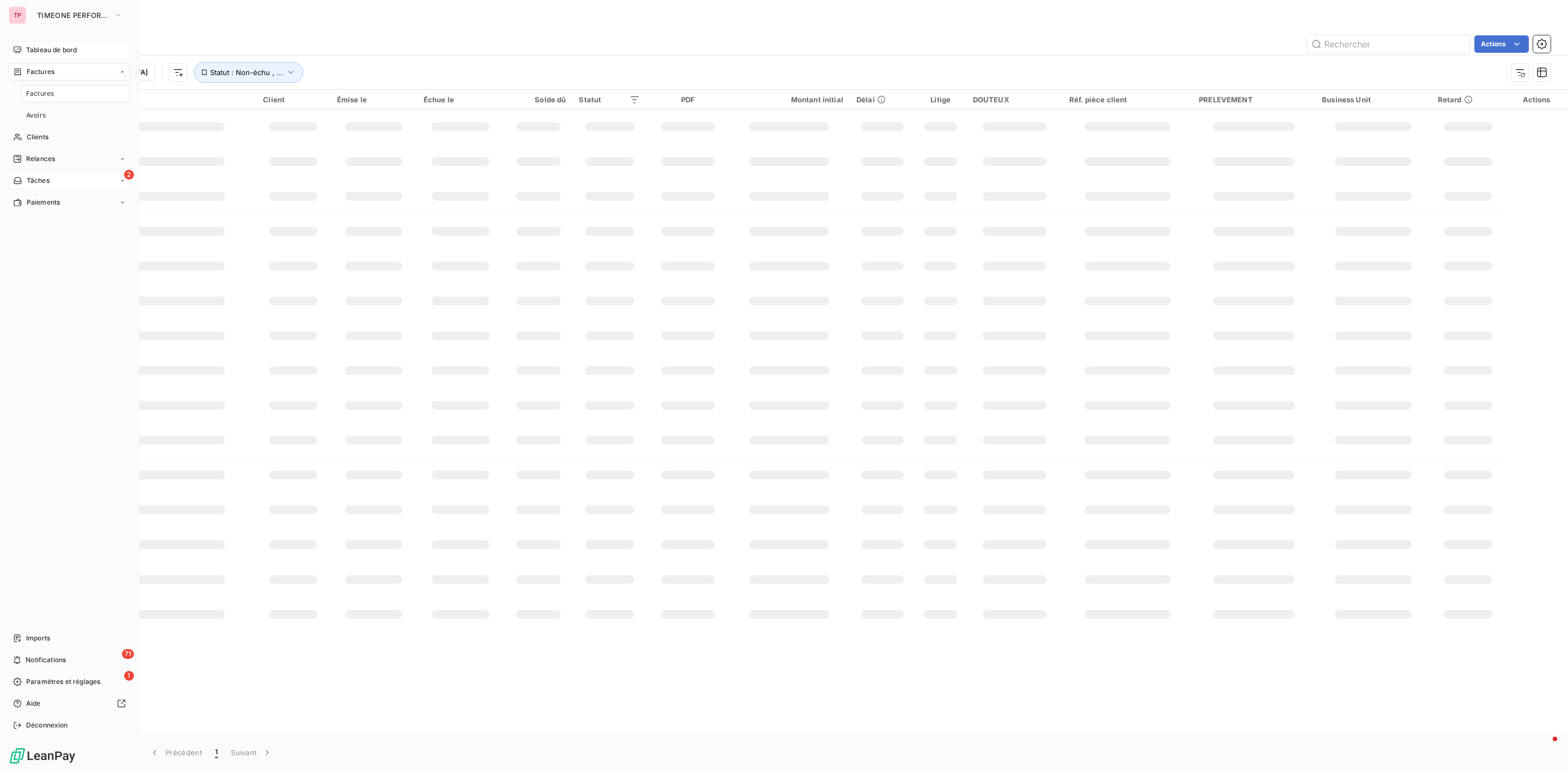
click at [56, 54] on span "Tableau de bord" at bounding box center [51, 50] width 51 height 9
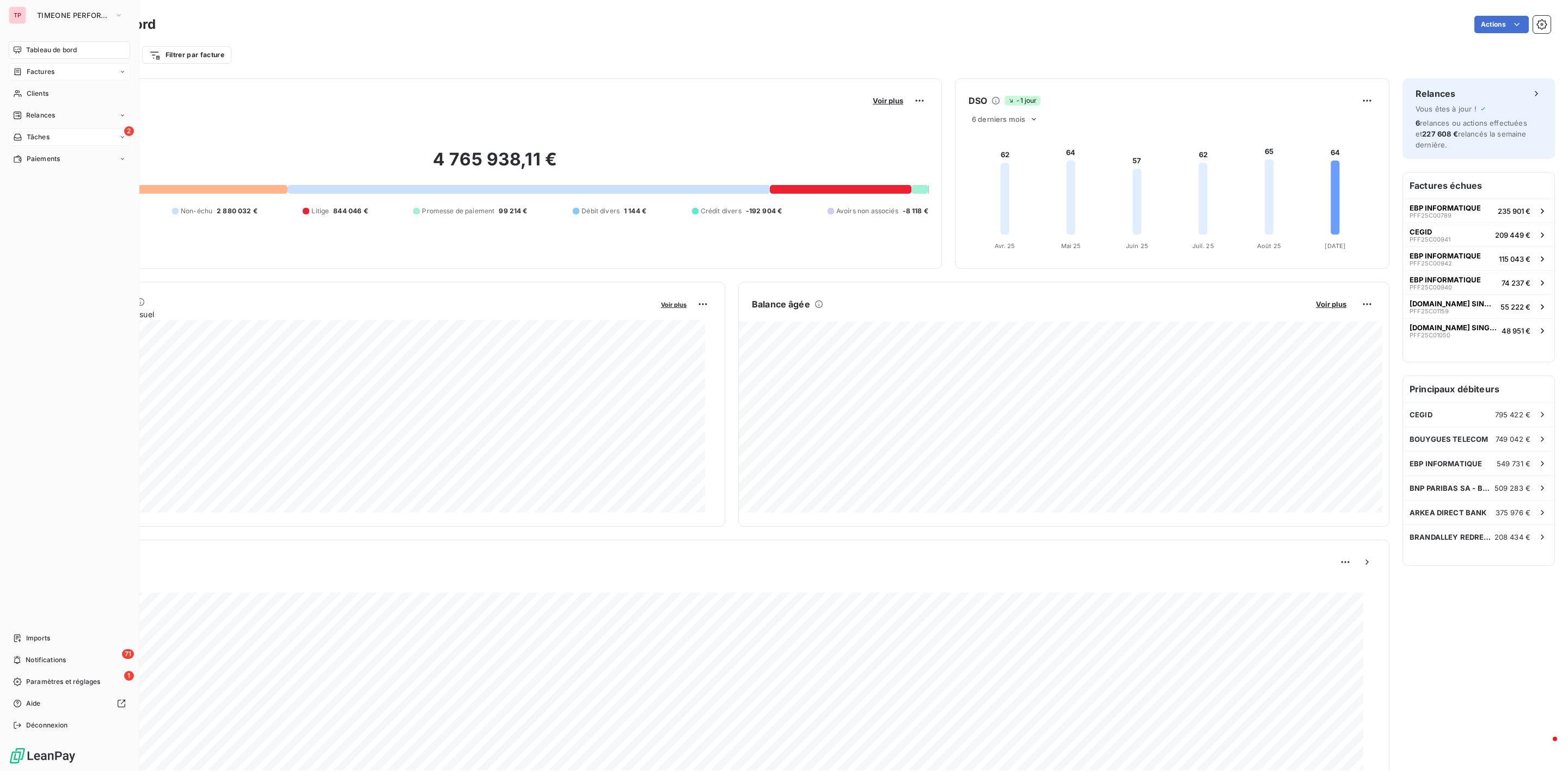
click at [43, 77] on div "Factures" at bounding box center [70, 72] width 122 height 18
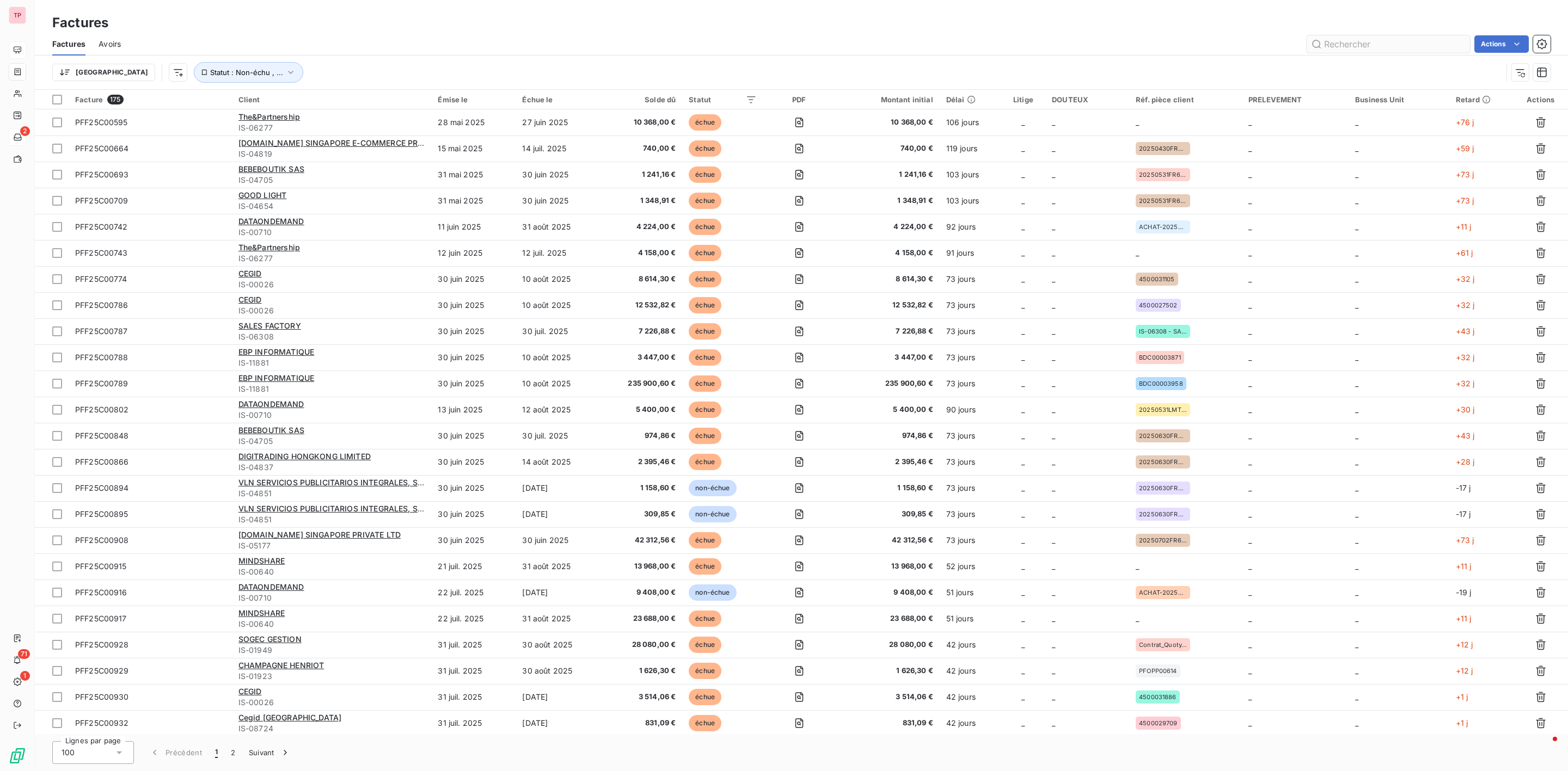
click at [1352, 38] on input "text" at bounding box center [1389, 44] width 164 height 18
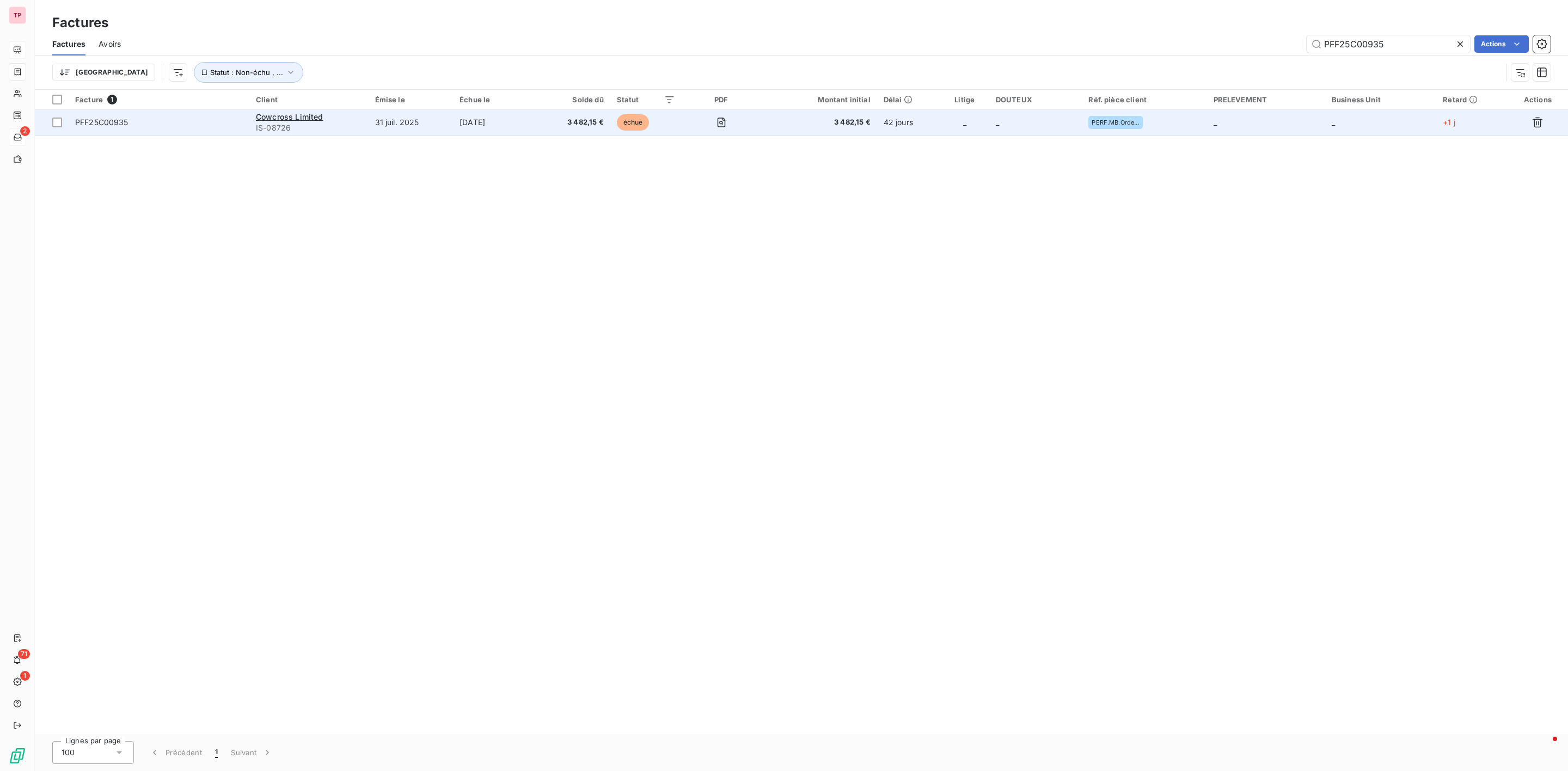
type input "PFF25C00935"
click at [103, 128] on div "PFF25C00935" at bounding box center [101, 122] width 53 height 11
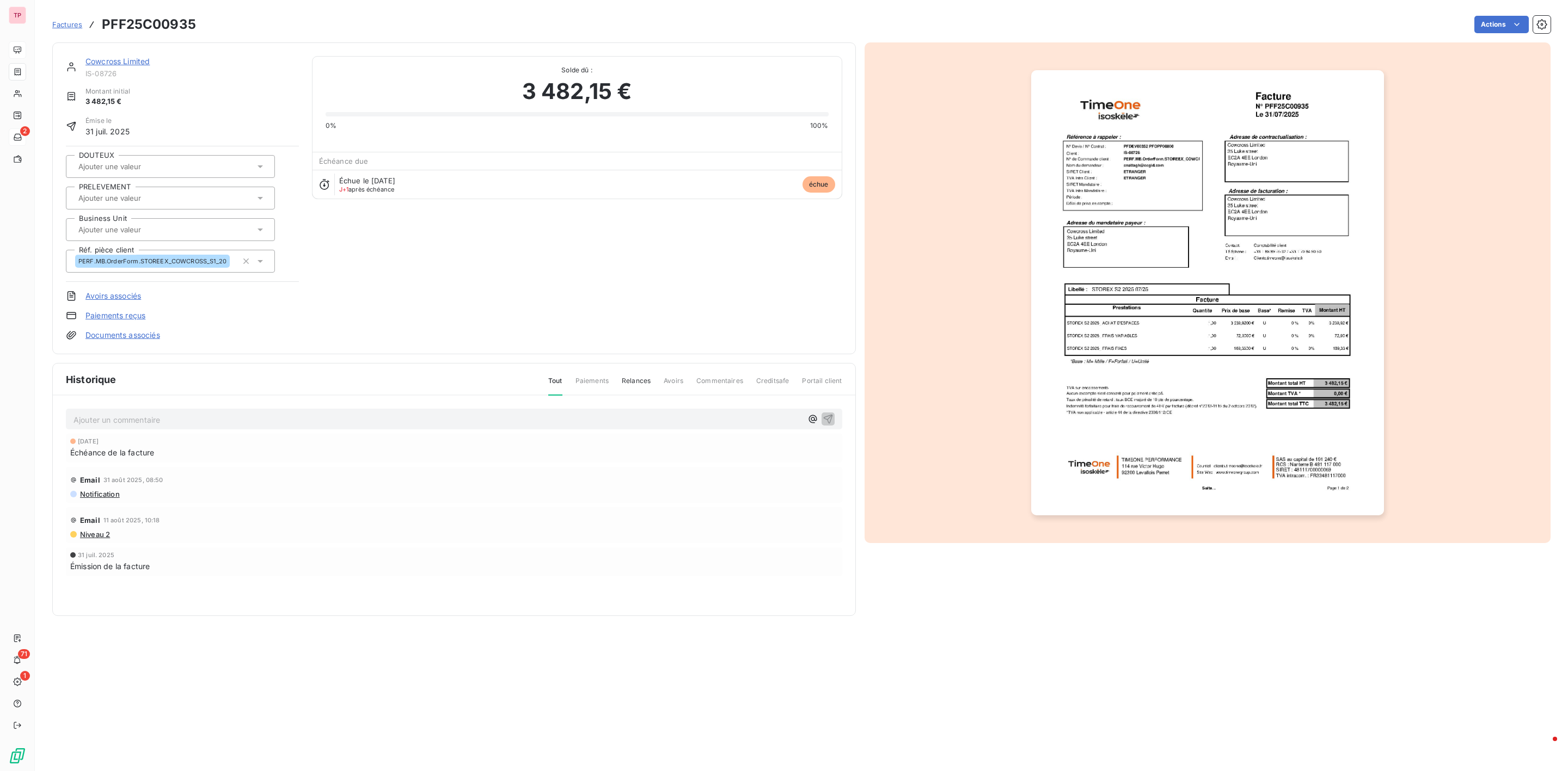
click at [1250, 198] on img "button" at bounding box center [1208, 293] width 353 height 445
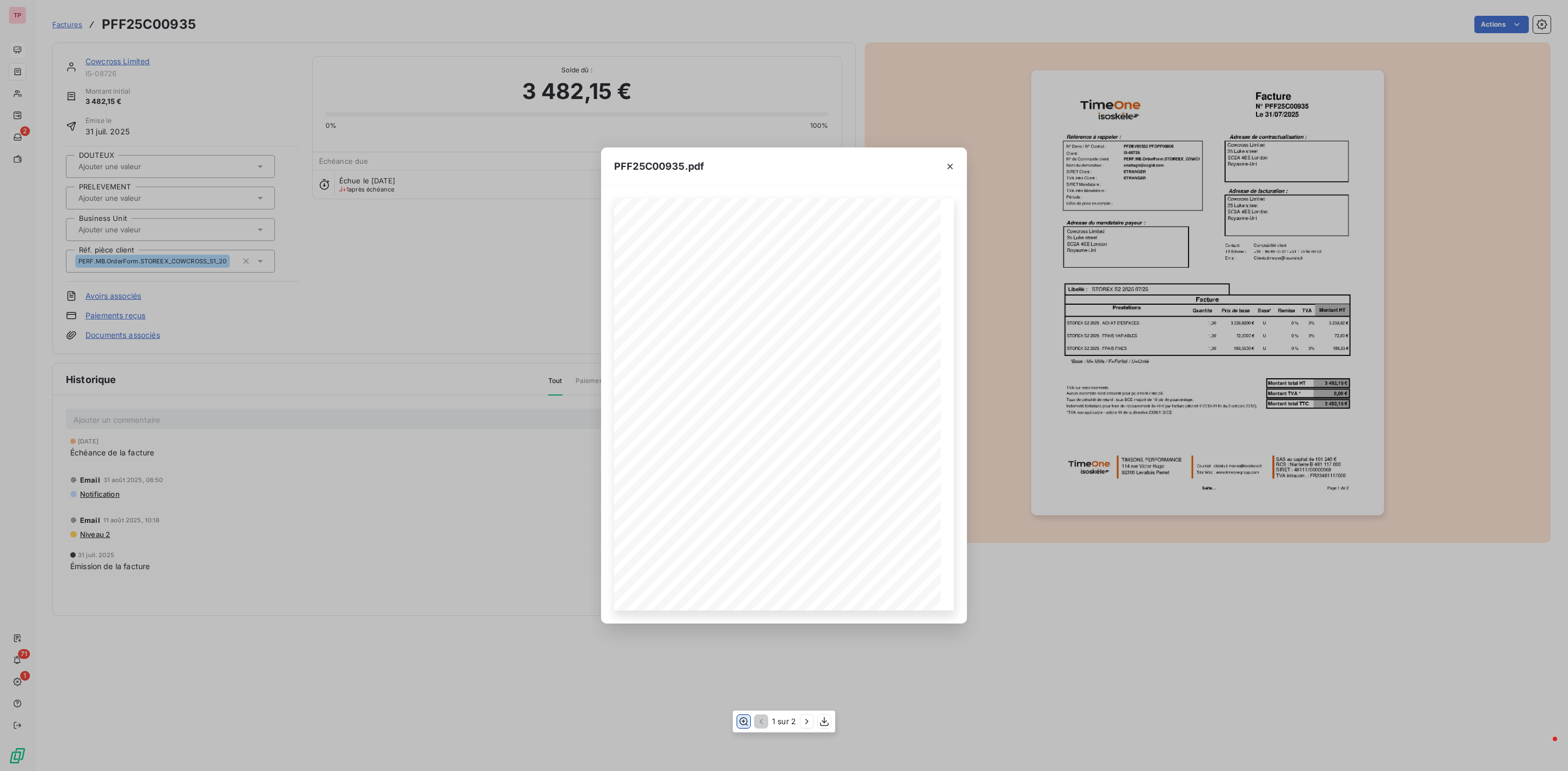
click at [742, 720] on icon "button" at bounding box center [744, 722] width 11 height 11
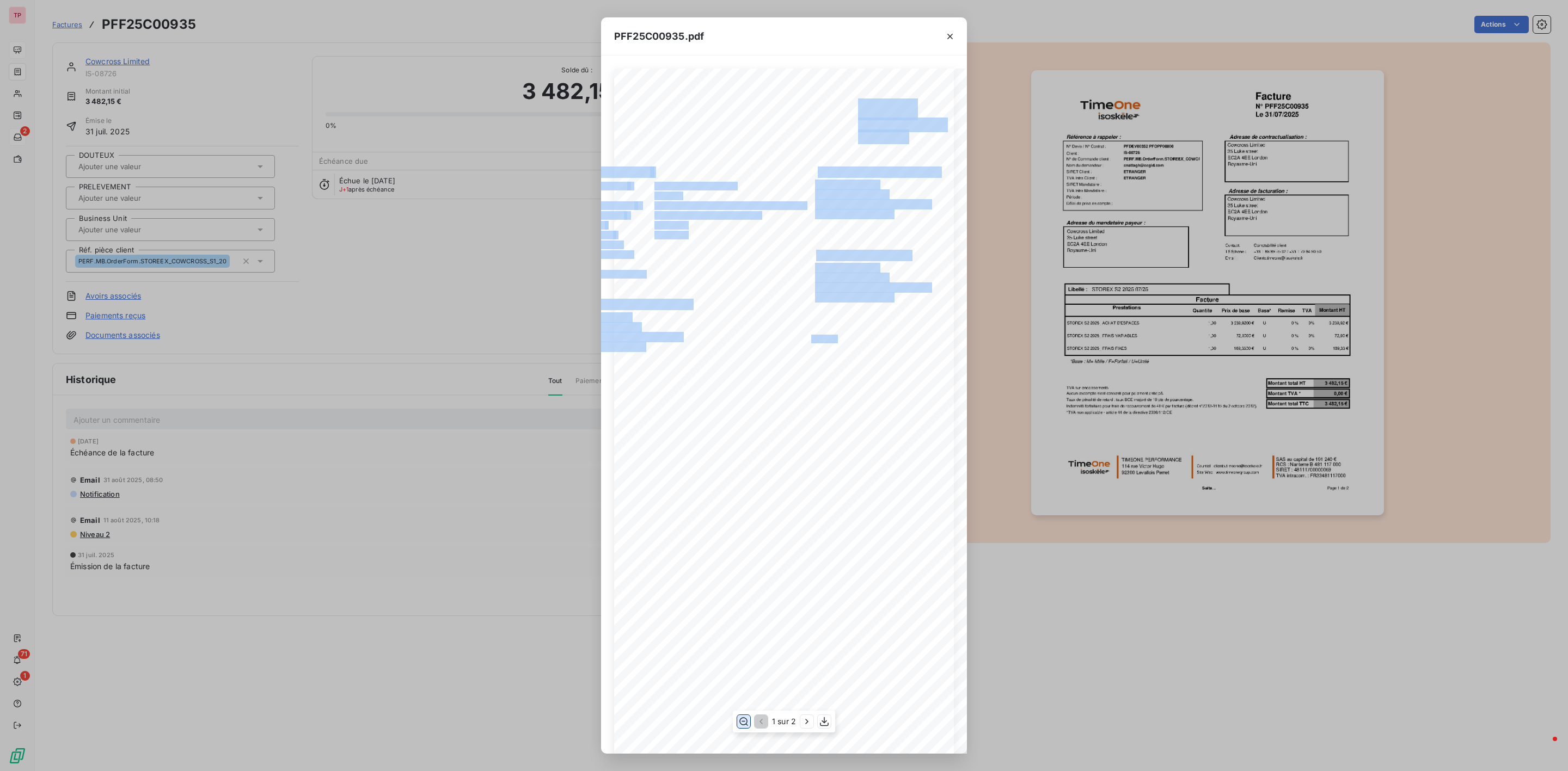
click at [760, 345] on div "Facture N° PFF25C00935 Le [DATE] Référence à rappeler : Adresse de contractuali…" at bounding box center [784, 412] width 340 height 687
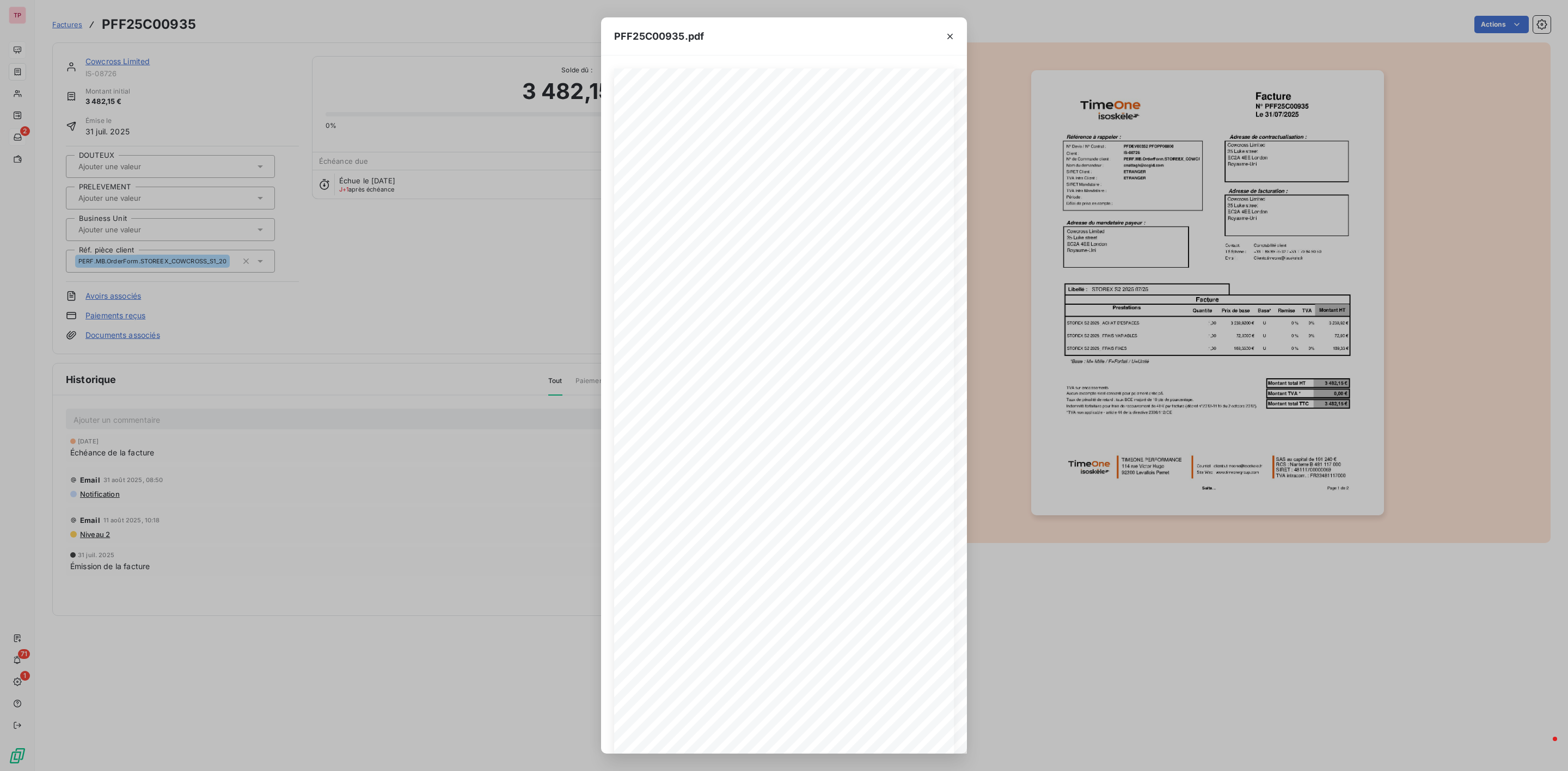
click at [969, 567] on div "PFF25C00935.pdf Facture N° PFF25C00935 Le [DATE] Référence à rappeler : Adresse…" at bounding box center [784, 385] width 1568 height 771
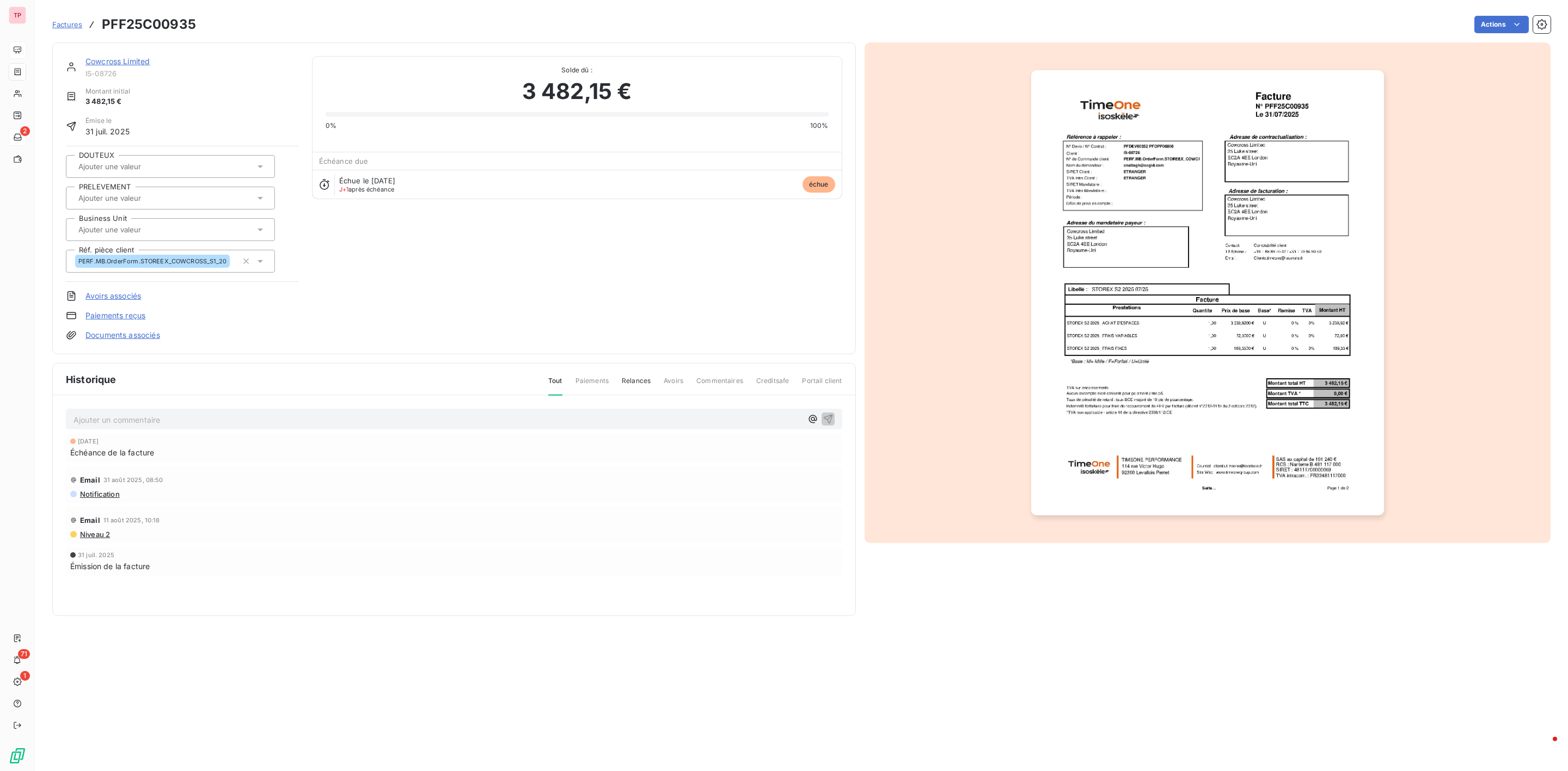
click at [1185, 232] on img "button" at bounding box center [1208, 293] width 353 height 445
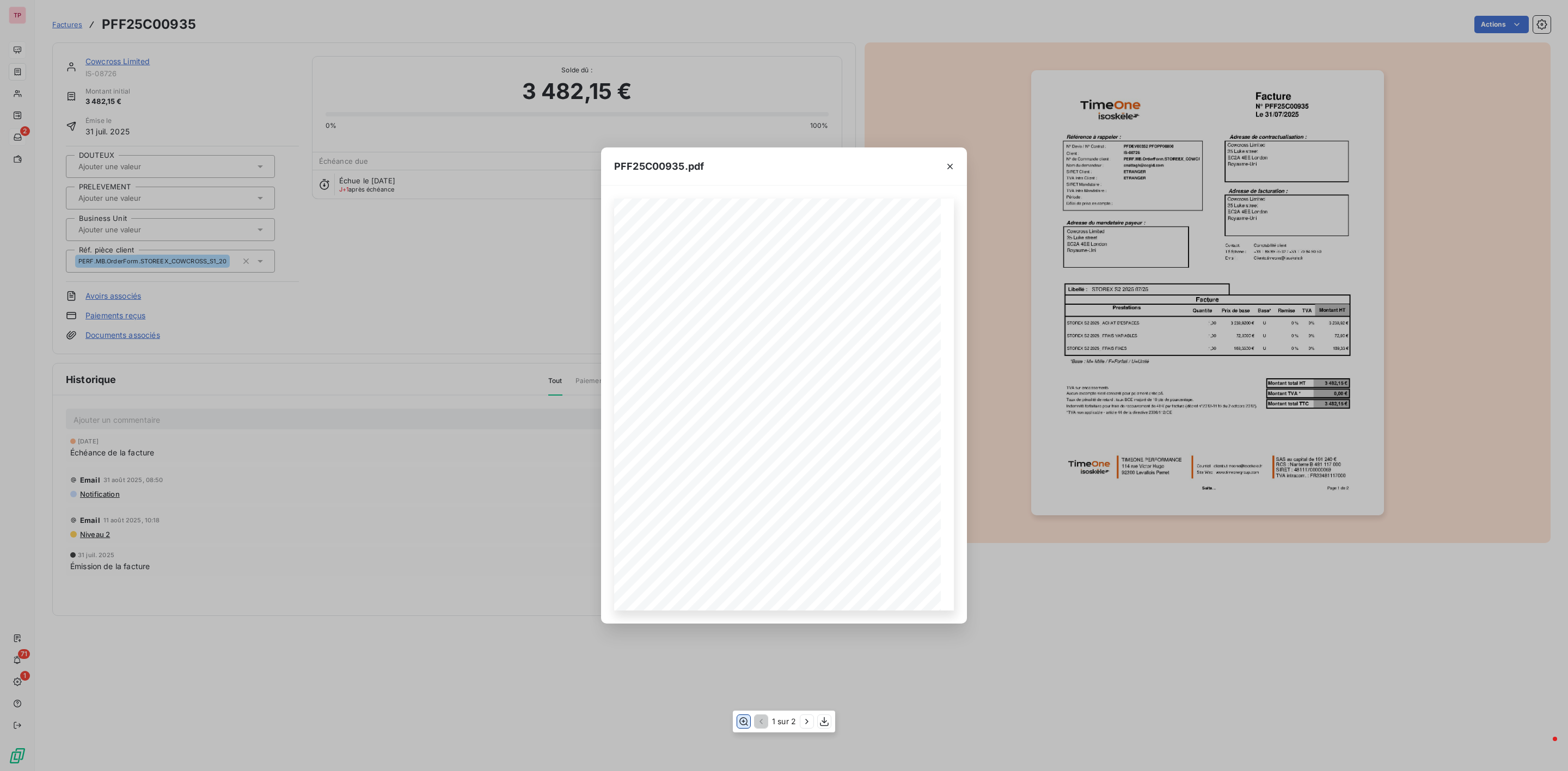
click at [739, 720] on icon "button" at bounding box center [744, 722] width 11 height 11
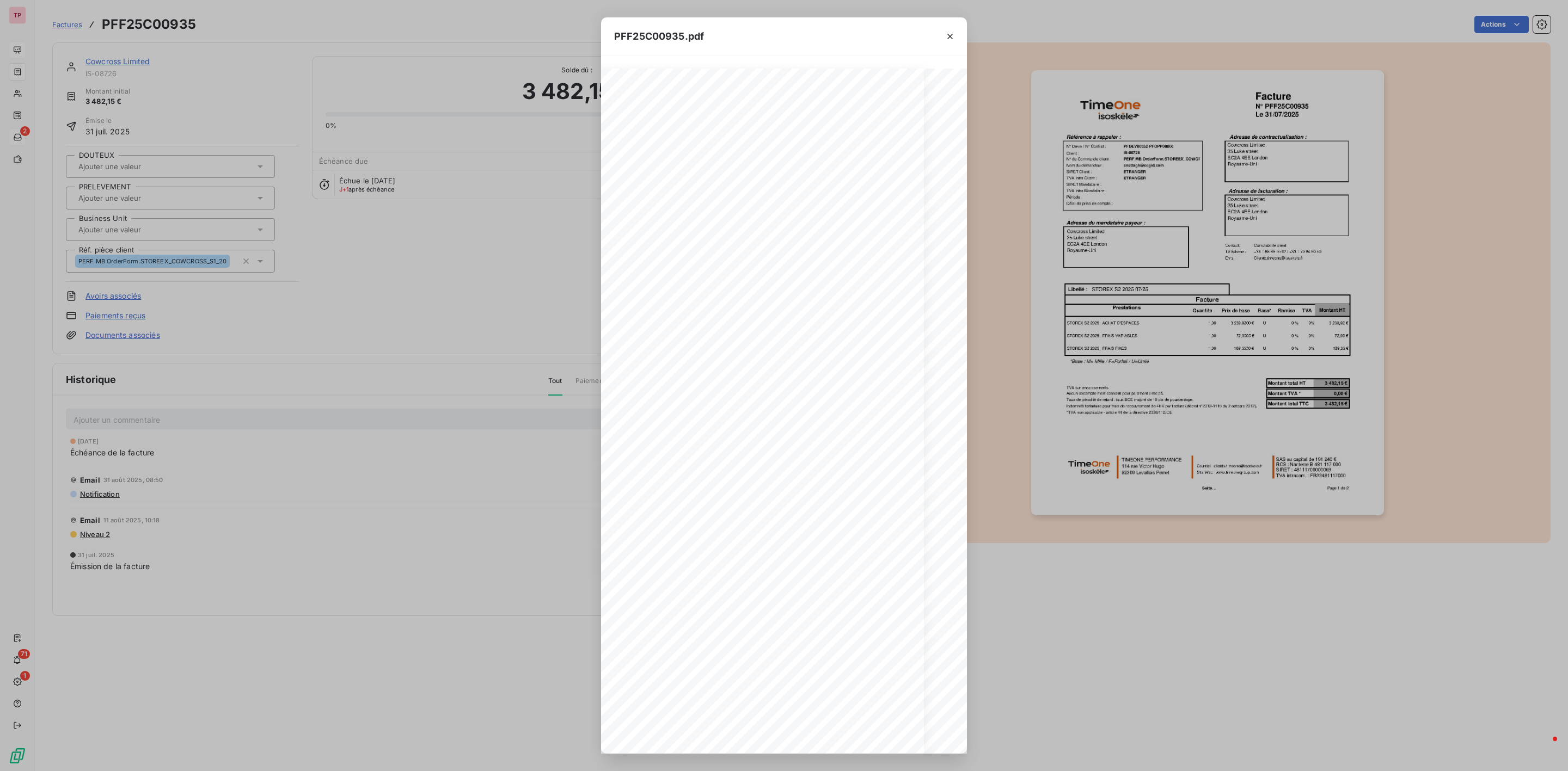
scroll to position [0, 25]
click at [947, 36] on icon "button" at bounding box center [950, 36] width 11 height 11
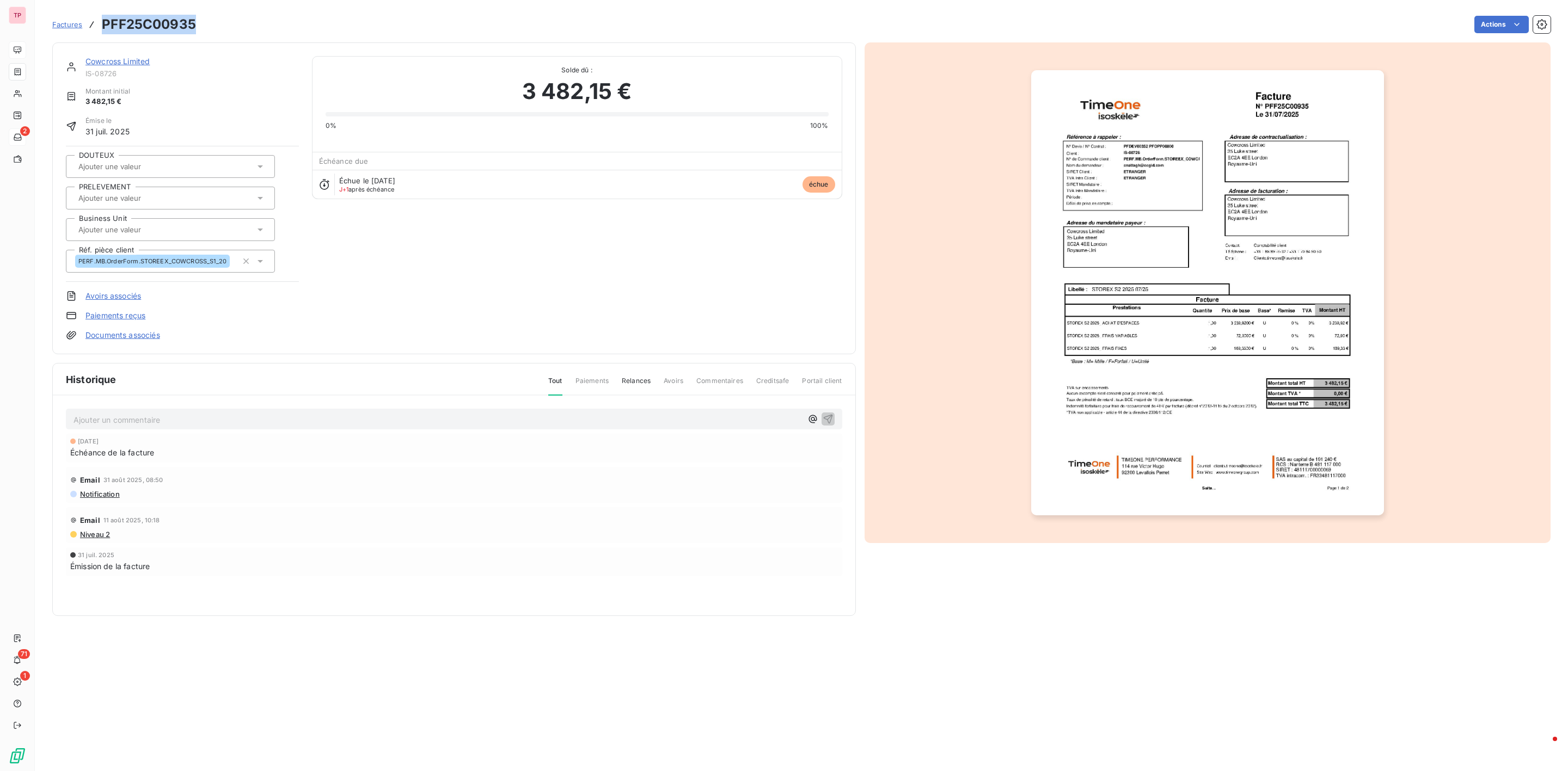
drag, startPoint x: 197, startPoint y: 28, endPoint x: 98, endPoint y: 24, distance: 99.1
click at [98, 24] on div "Factures PFF25C00935 Actions" at bounding box center [801, 24] width 1498 height 23
copy h3 "PFF25C00935"
click at [134, 60] on link "Cowcross Limited" at bounding box center [117, 61] width 64 height 9
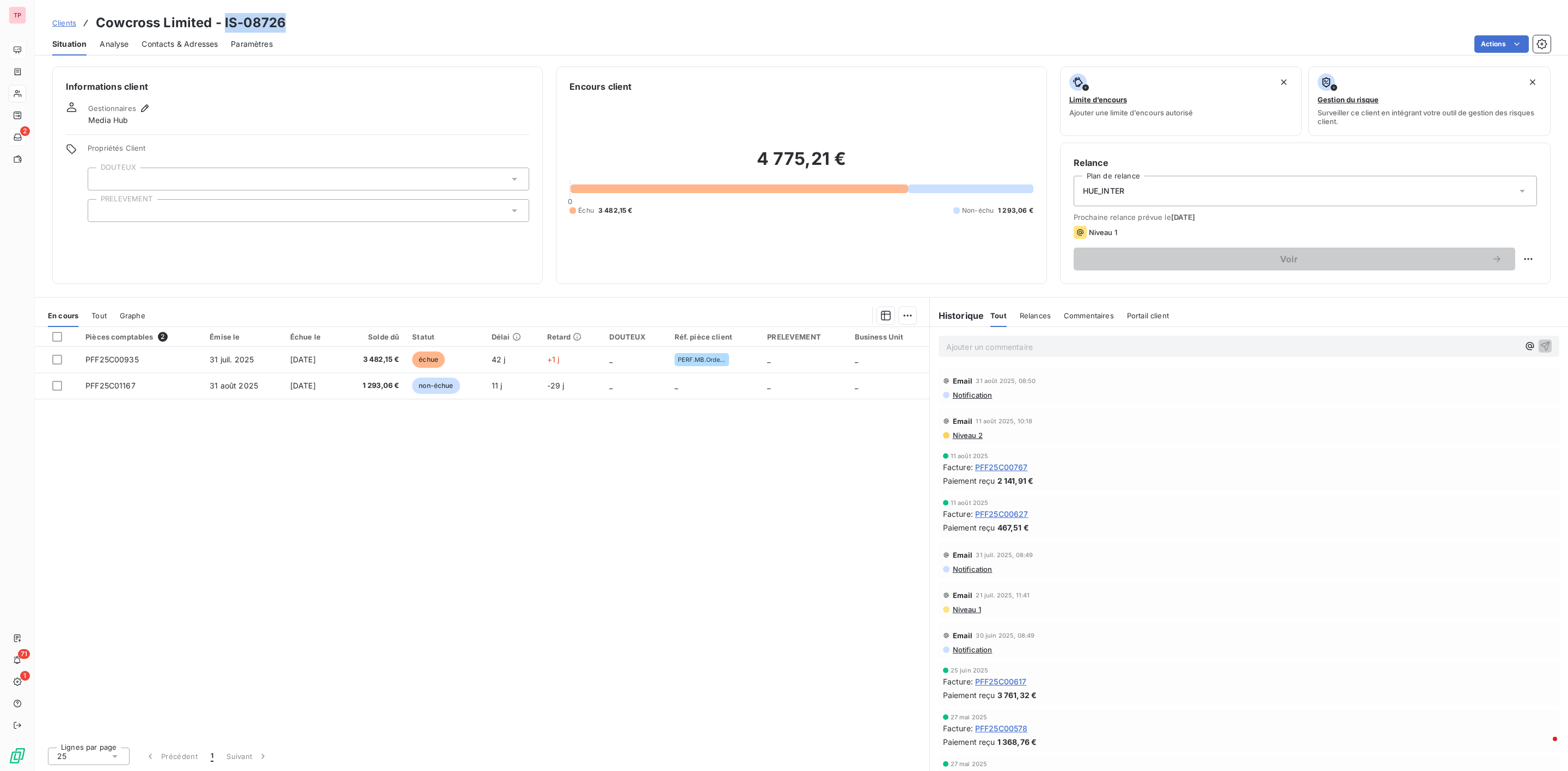
drag, startPoint x: 291, startPoint y: 26, endPoint x: 222, endPoint y: 26, distance: 69.0
click at [222, 26] on div "Clients Cowcross Limited - IS-08726" at bounding box center [802, 22] width 1534 height 20
copy h3 "IS-08726"
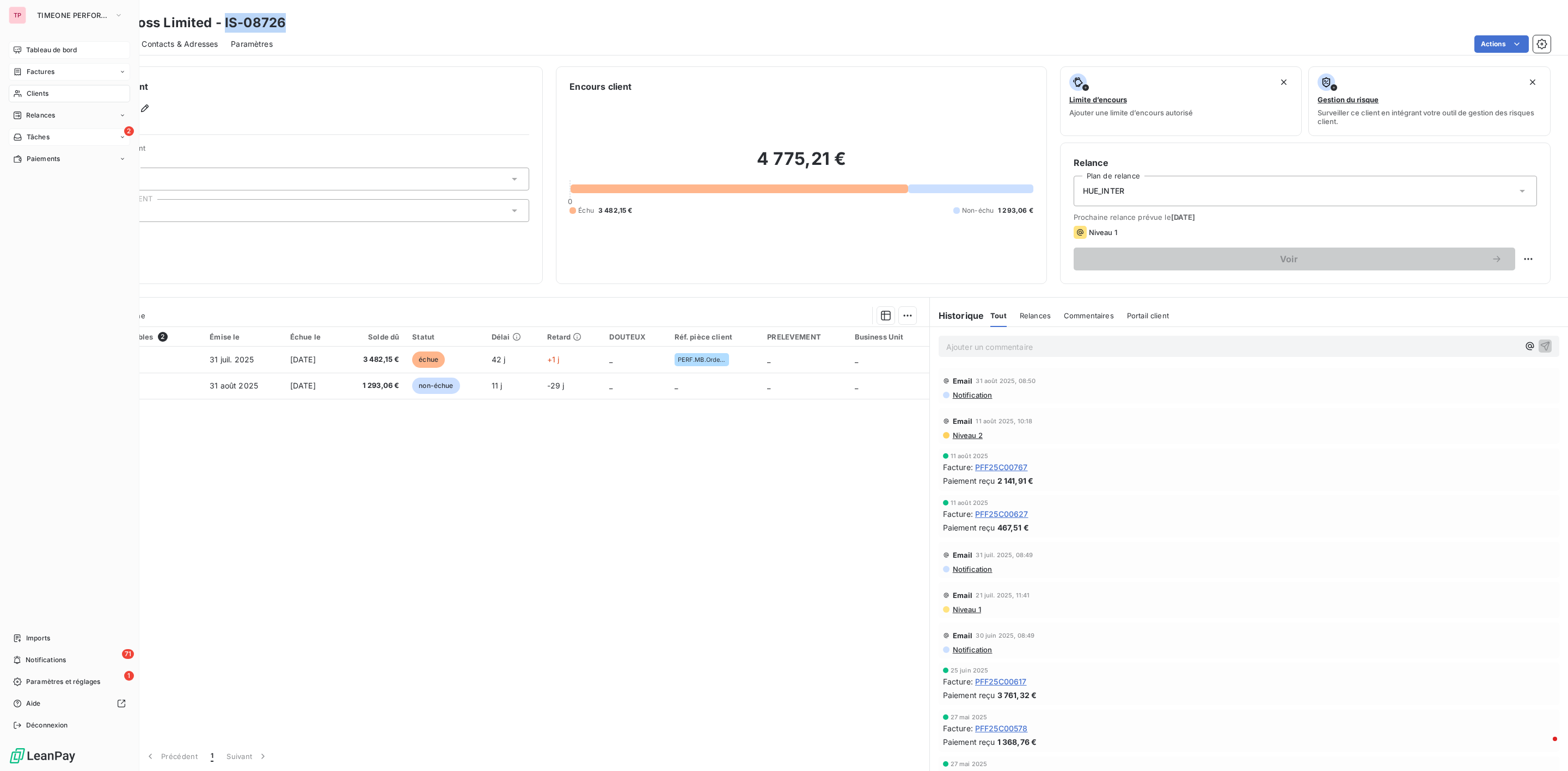
click at [40, 78] on div "Factures" at bounding box center [70, 72] width 122 height 18
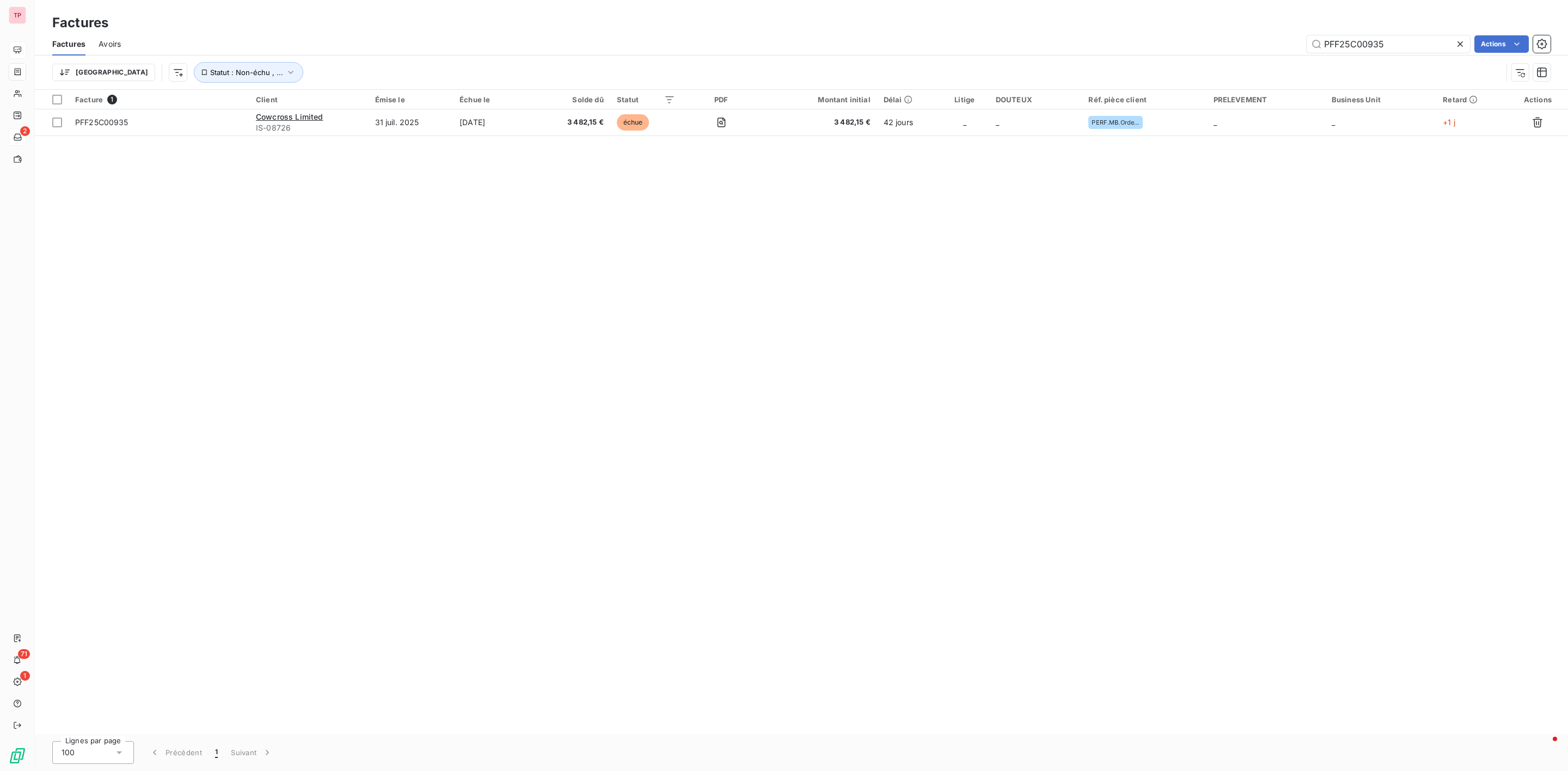
drag, startPoint x: 1402, startPoint y: 45, endPoint x: 1112, endPoint y: 34, distance: 290.2
click at [1111, 35] on div "PFF25C00935 Actions" at bounding box center [842, 44] width 1417 height 18
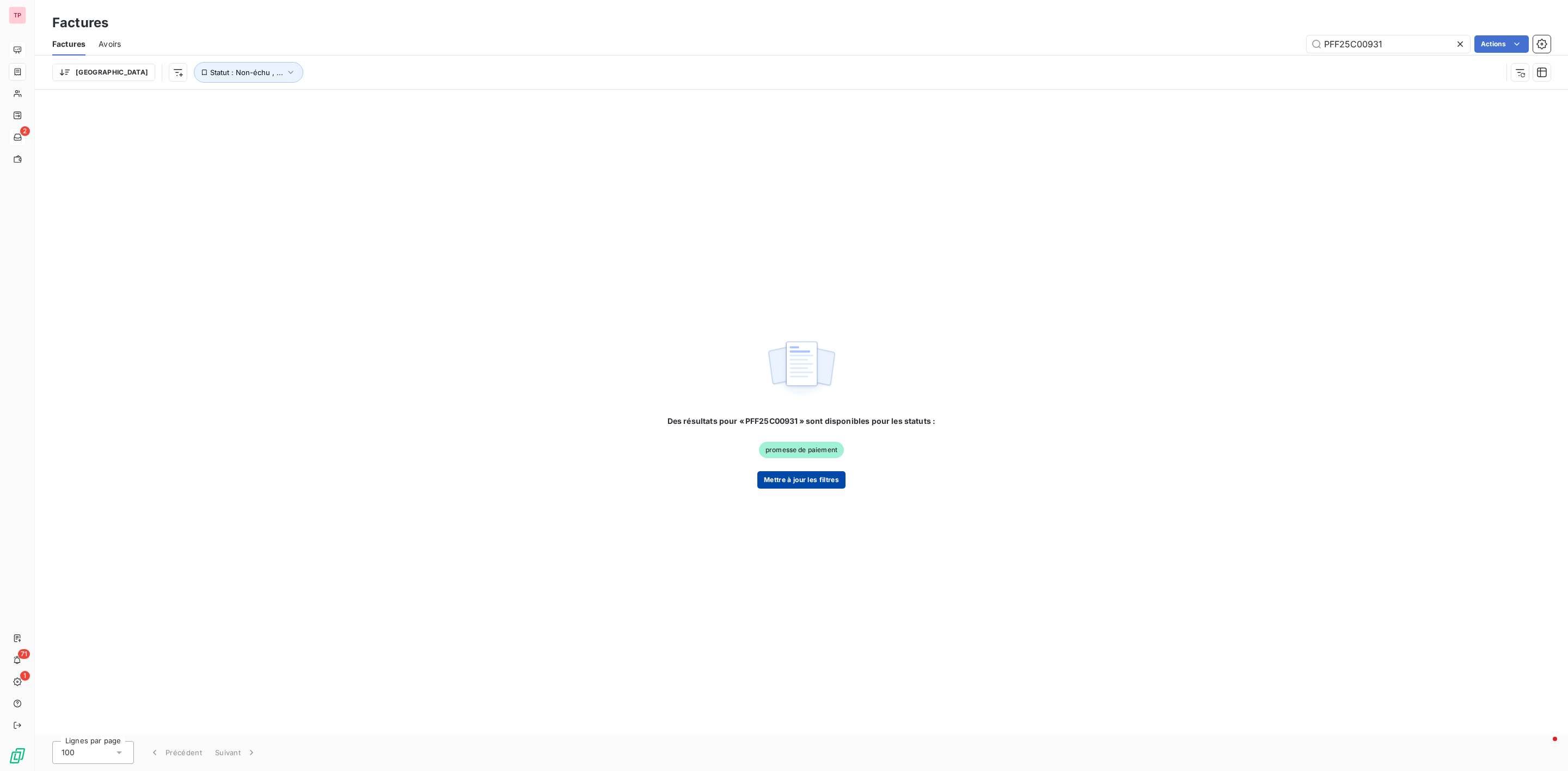
type input "PFF25C00931"
drag, startPoint x: 802, startPoint y: 478, endPoint x: 159, endPoint y: 99, distance: 746.4
click at [197, 208] on div "Des résultats pour « PFF25C00931 » sont disponibles pour les statuts : promesse…" at bounding box center [802, 412] width 1534 height 645
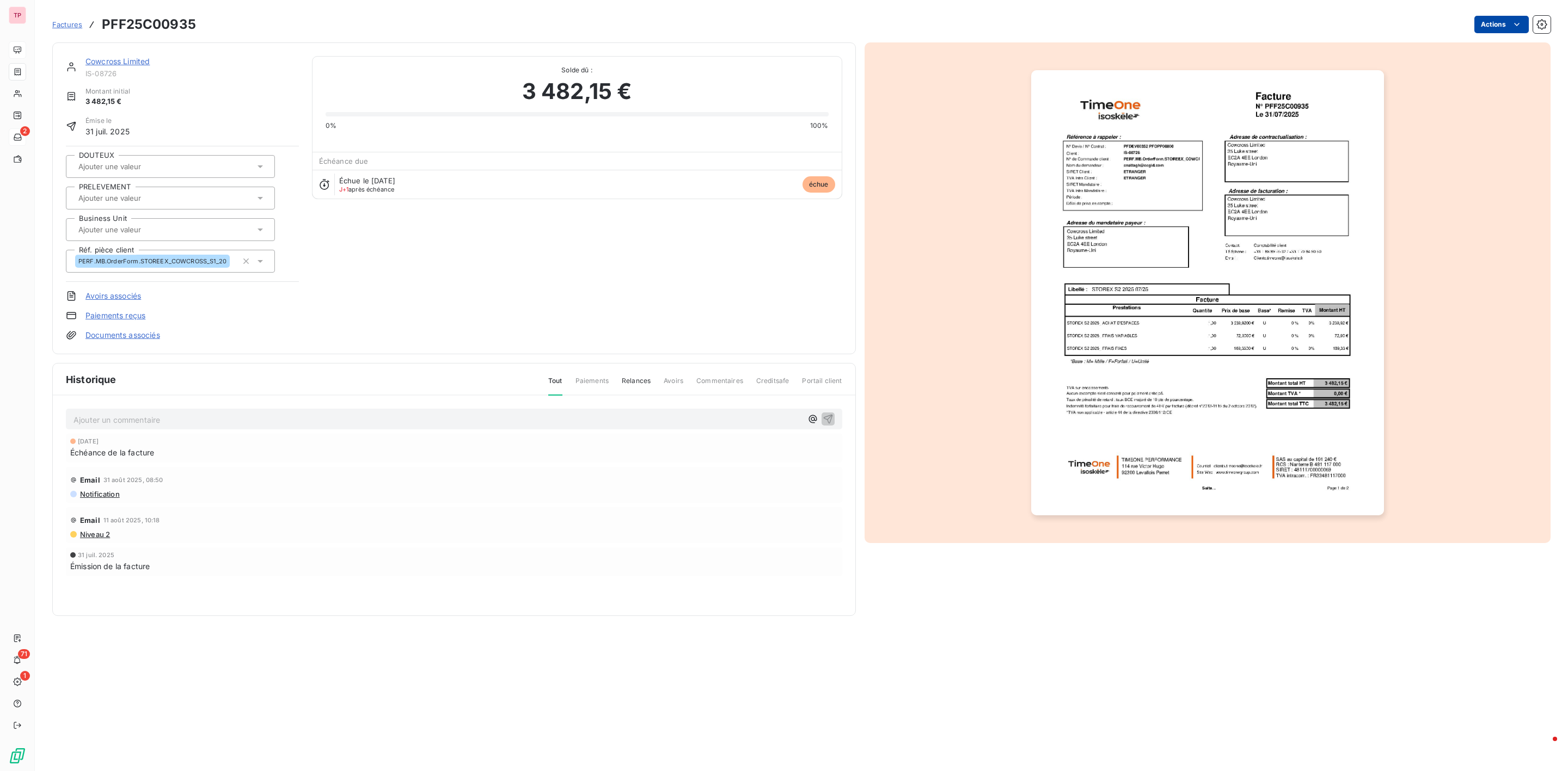
click at [1489, 24] on html "TP 2 71 1 Factures PFF25C00935 Actions Cowcross Limited IS-08726 Montant initia…" at bounding box center [784, 385] width 1568 height 771
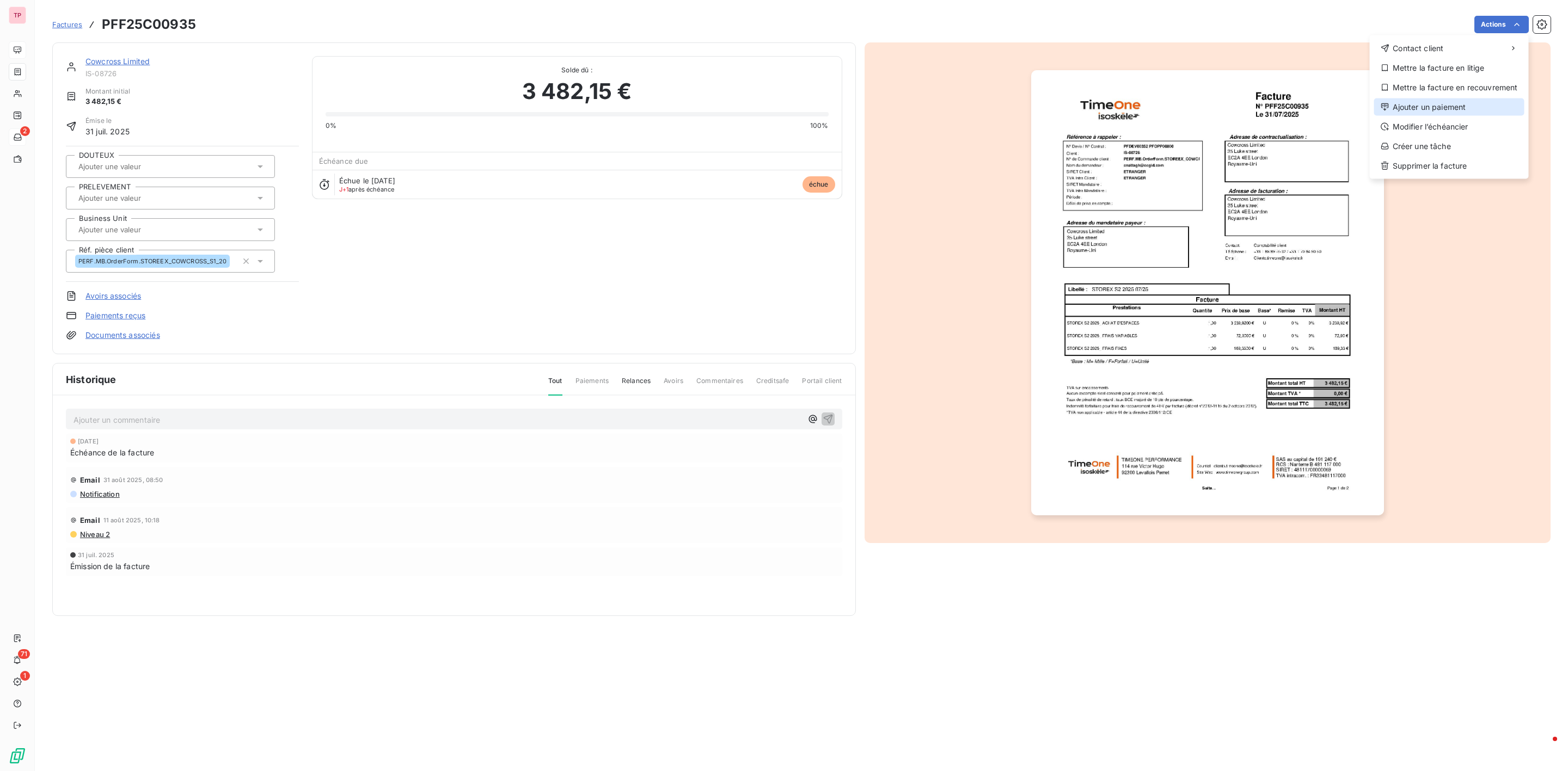
click at [1431, 106] on div "Ajouter un paiement" at bounding box center [1450, 107] width 150 height 18
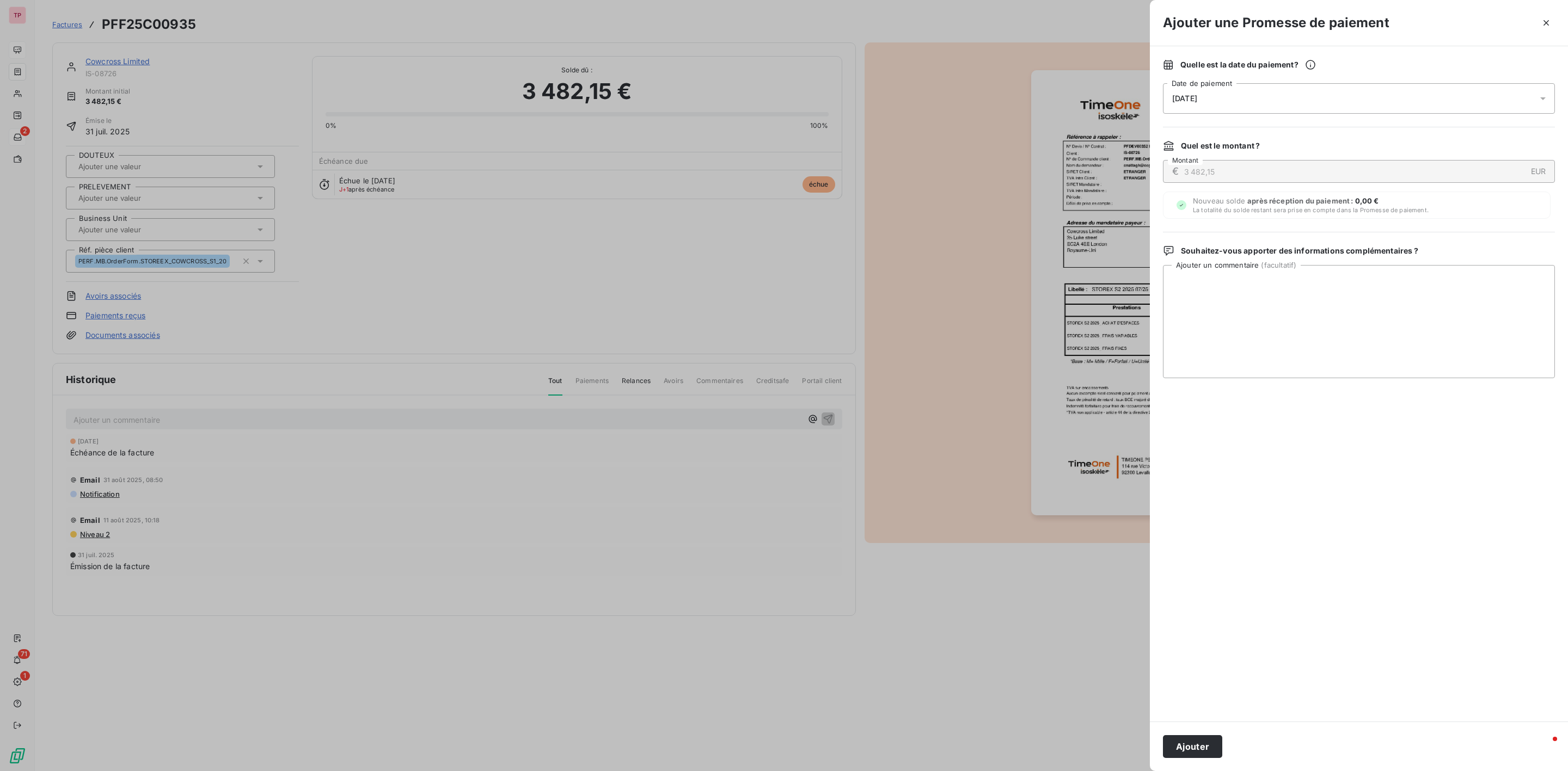
click at [1260, 83] on div "[DATE]" at bounding box center [1359, 98] width 392 height 30
click at [1279, 239] on button "19" at bounding box center [1282, 233] width 22 height 22
click at [1237, 232] on button "17" at bounding box center [1238, 233] width 22 height 22
click at [1377, 327] on textarea "Ajouter un commentaire ( facultatif )" at bounding box center [1359, 322] width 392 height 114
type textarea "O"
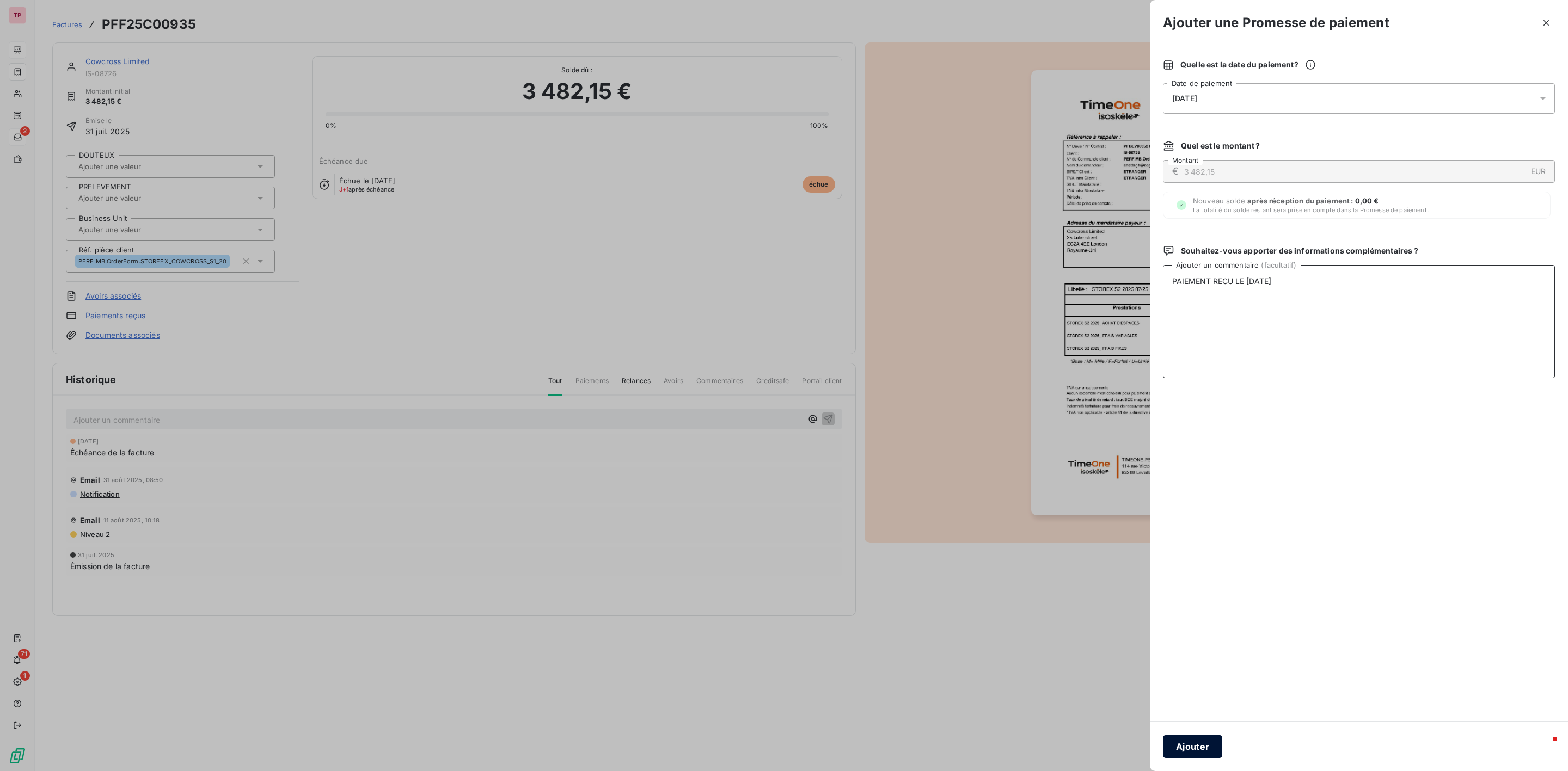
type textarea "PAIEMENT RECU LE [DATE]"
click at [1183, 735] on button "Ajouter" at bounding box center [1193, 747] width 60 height 23
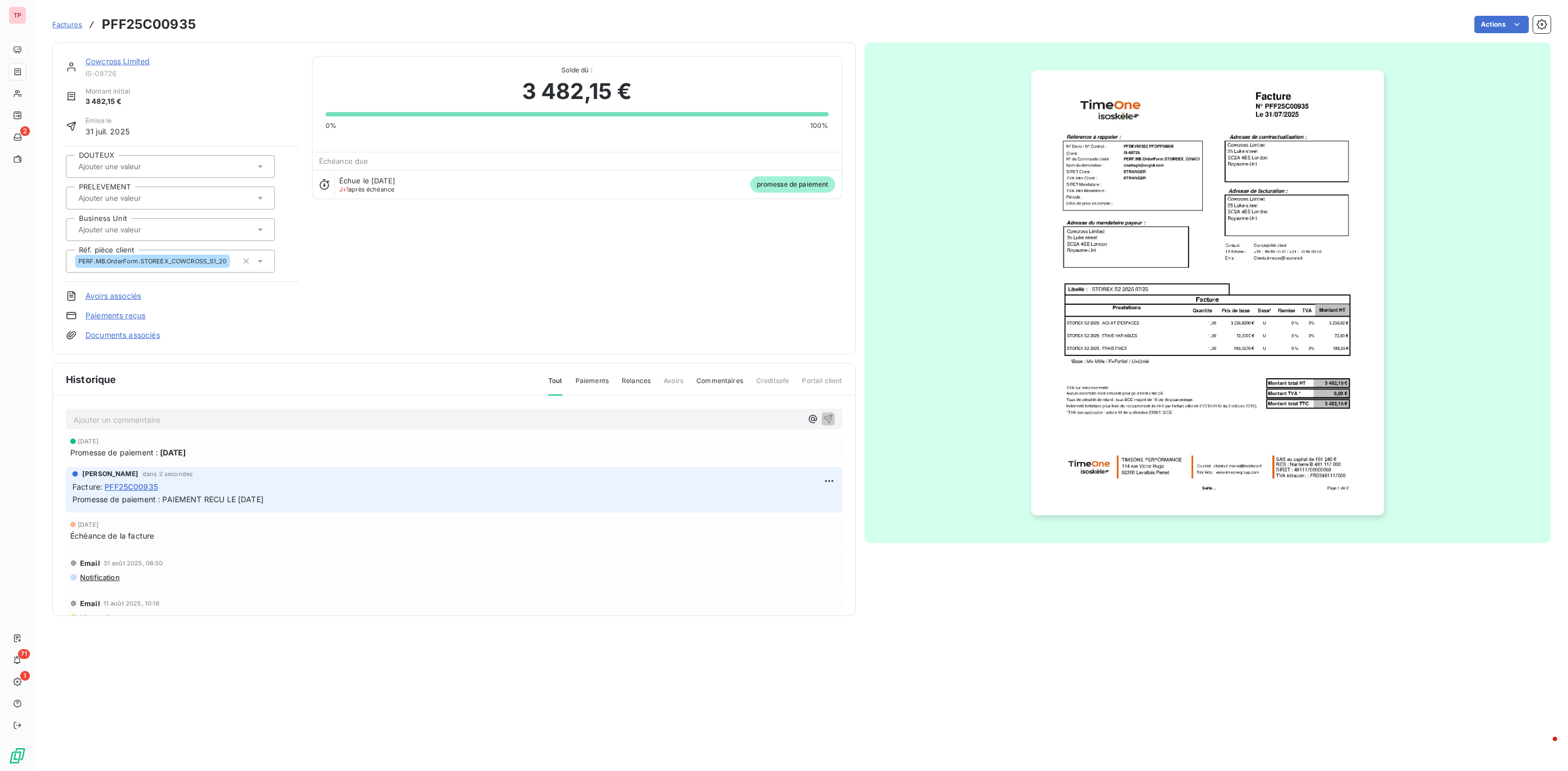
click at [66, 30] on div "Factures PFF25C00935" at bounding box center [124, 24] width 144 height 20
click at [66, 25] on span "Factures" at bounding box center [67, 24] width 30 height 9
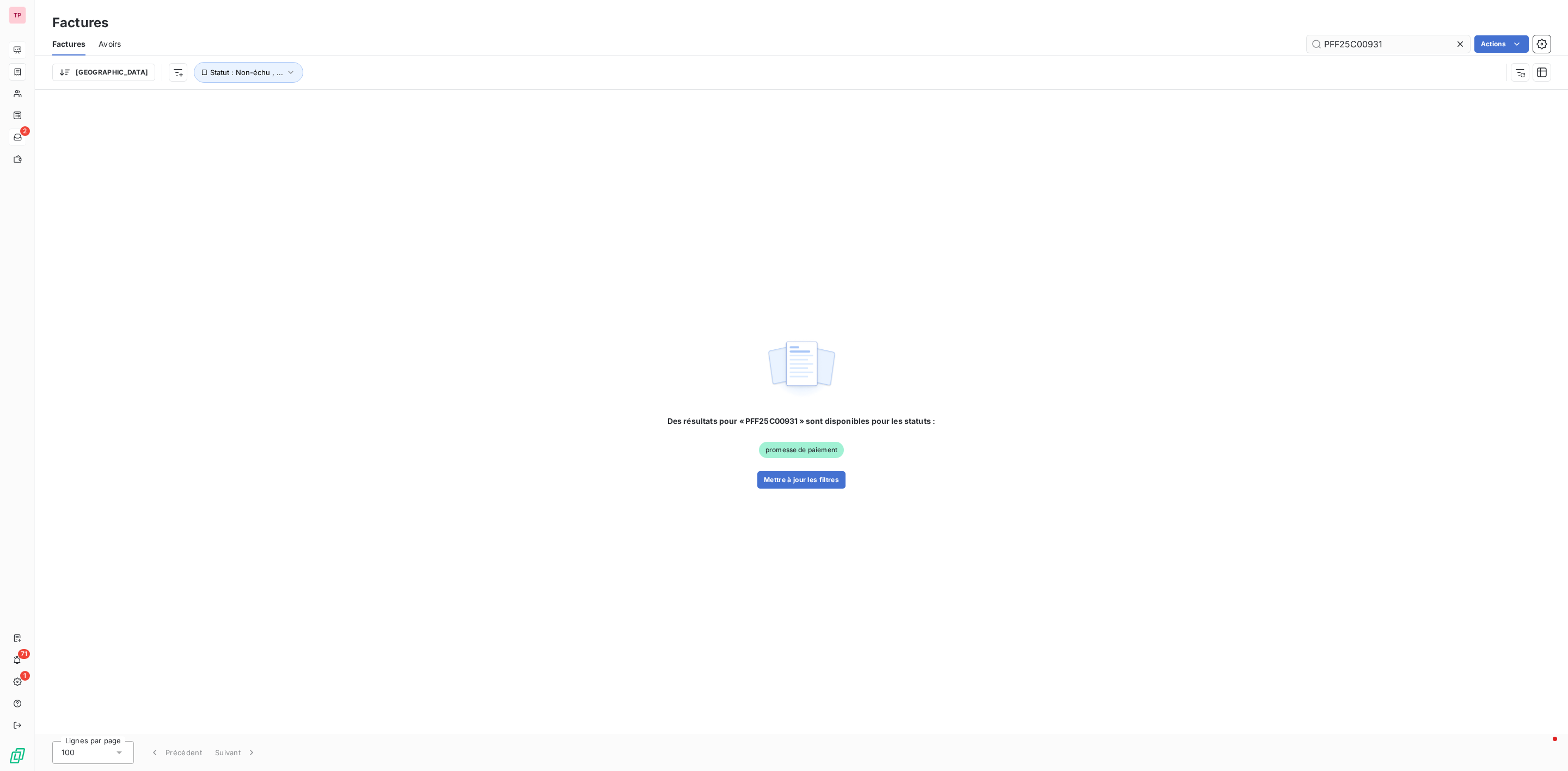
click at [1411, 47] on input "PFF25C00931" at bounding box center [1389, 44] width 164 height 18
click at [794, 487] on button "Mettre à jour les filtres" at bounding box center [801, 480] width 88 height 18
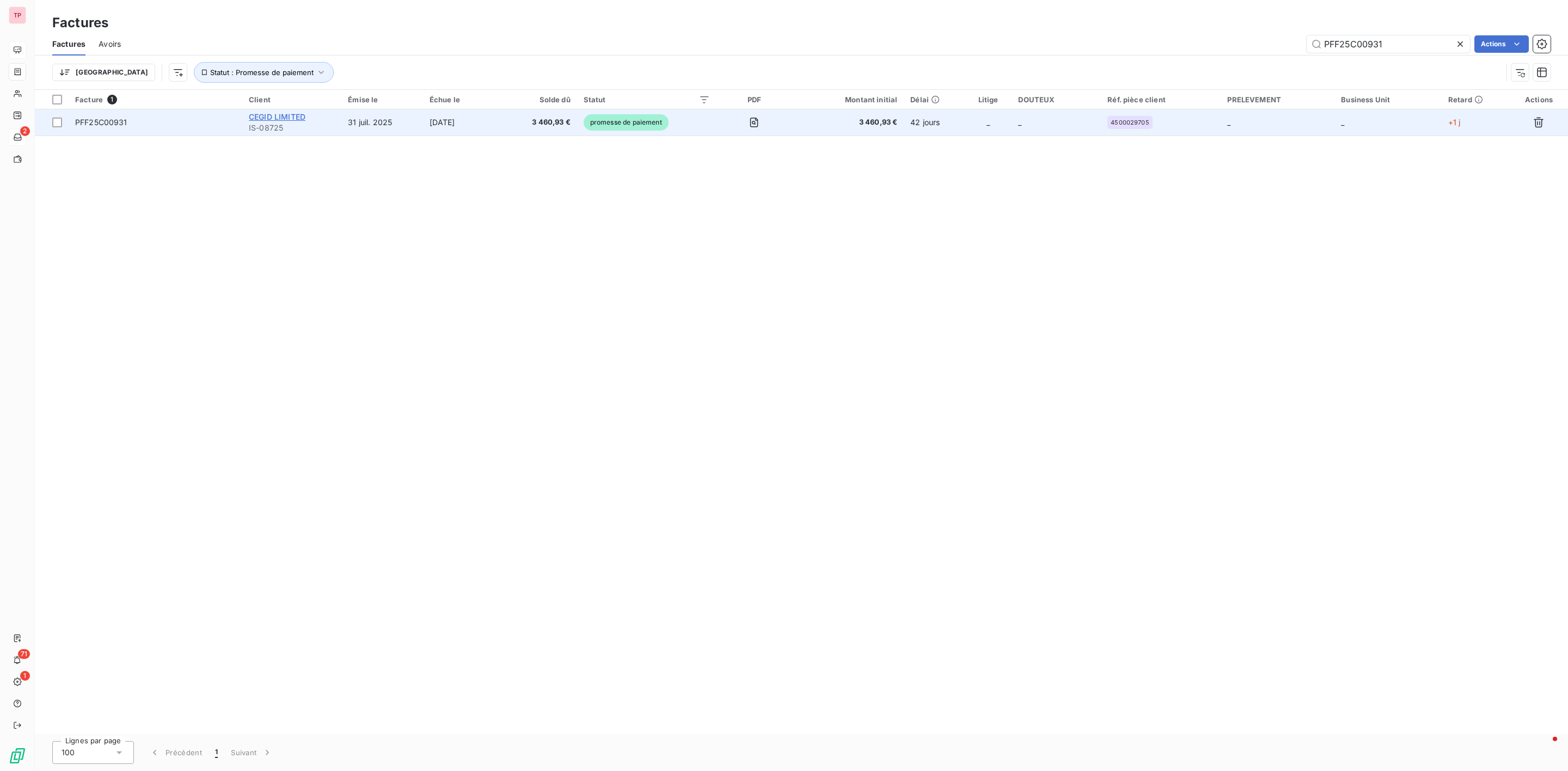
click at [283, 119] on span "CEGID LIMITED" at bounding box center [277, 117] width 57 height 9
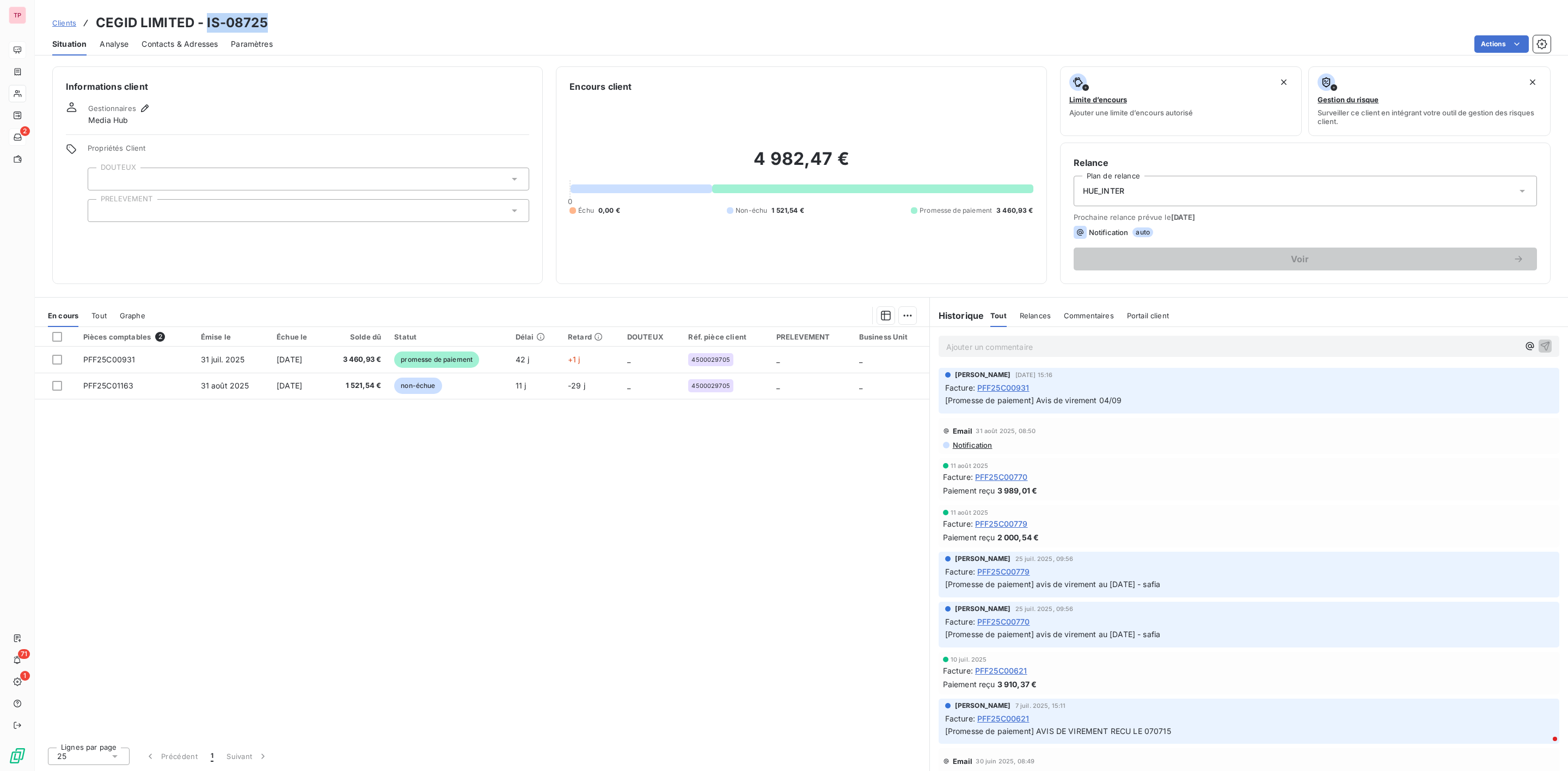
drag, startPoint x: 273, startPoint y: 22, endPoint x: 204, endPoint y: 24, distance: 69.0
click at [204, 24] on div "Clients CEGID LIMITED - IS-08725" at bounding box center [802, 22] width 1534 height 20
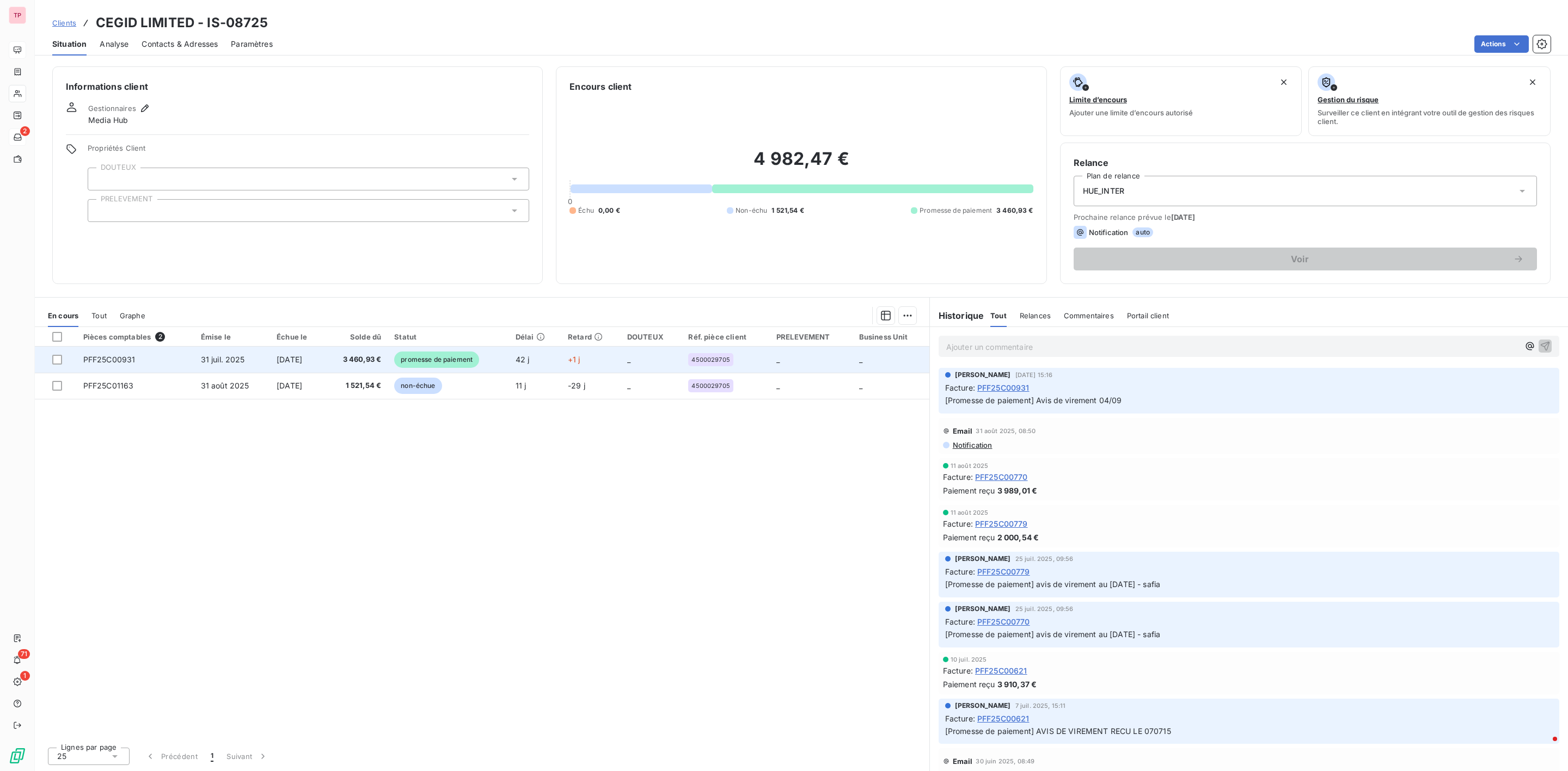
click at [145, 363] on td "PFF25C00931" at bounding box center [136, 359] width 118 height 26
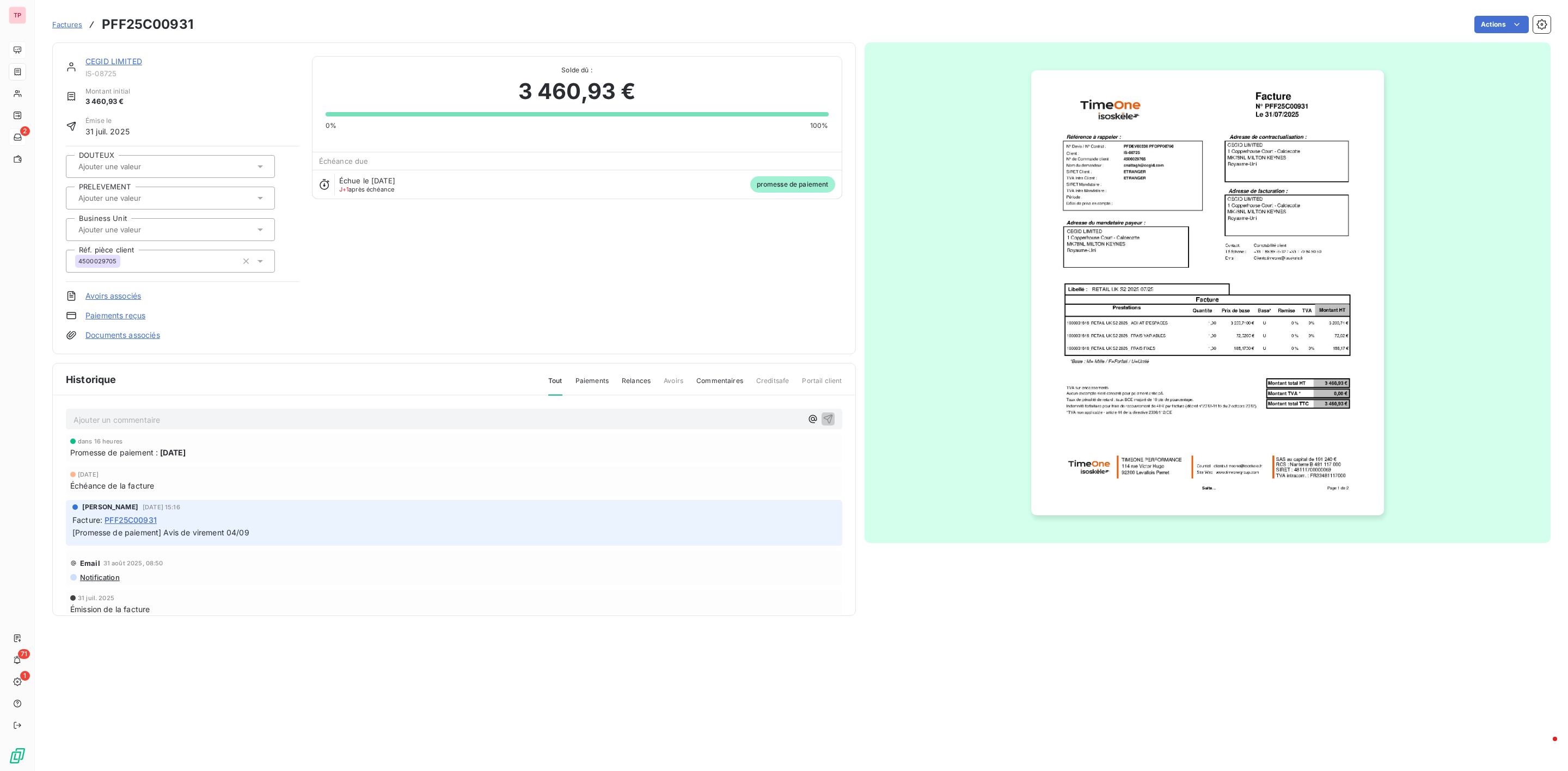
click at [1239, 196] on img "button" at bounding box center [1208, 293] width 353 height 445
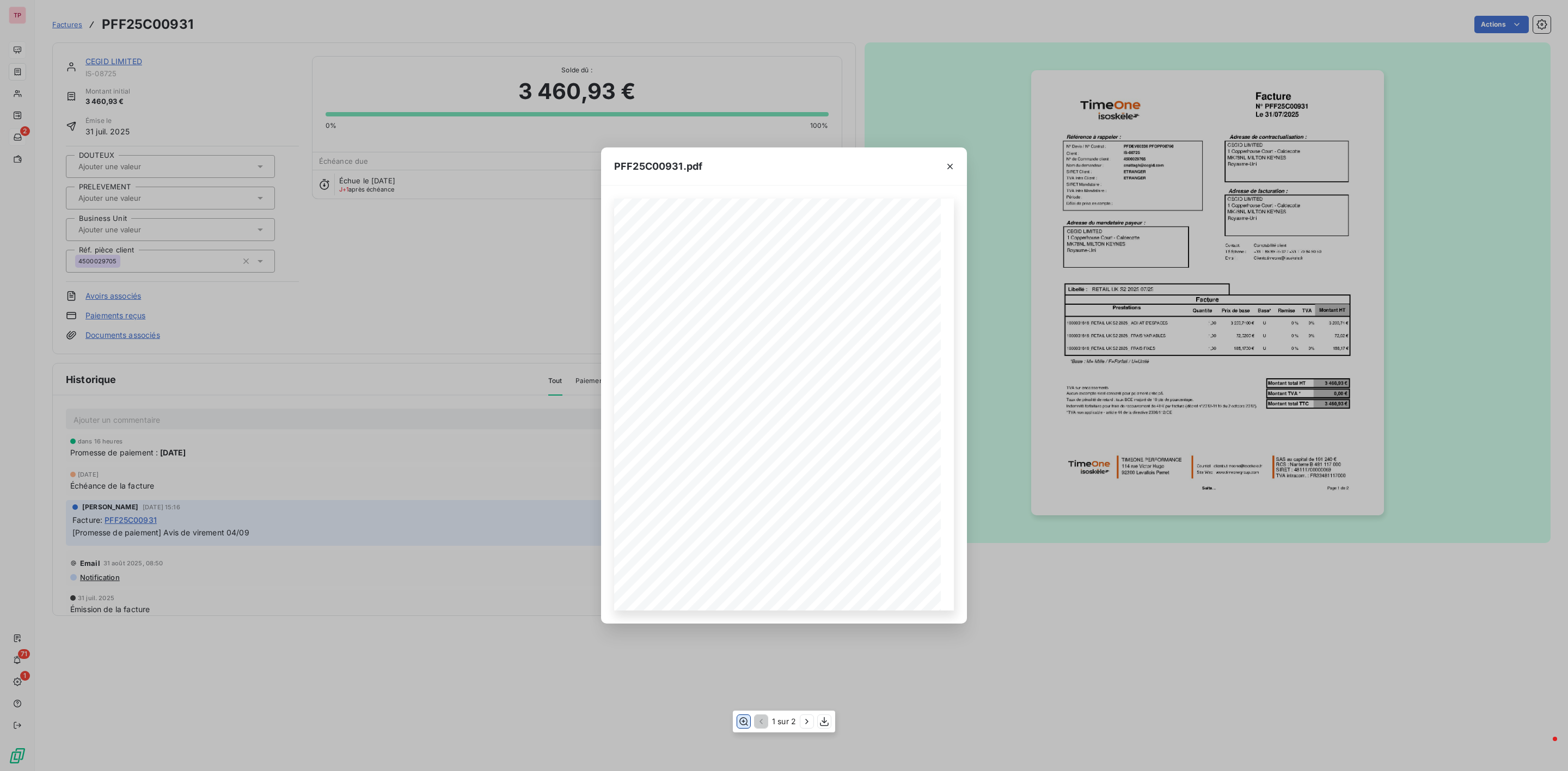
click at [740, 720] on icon "button" at bounding box center [744, 721] width 9 height 8
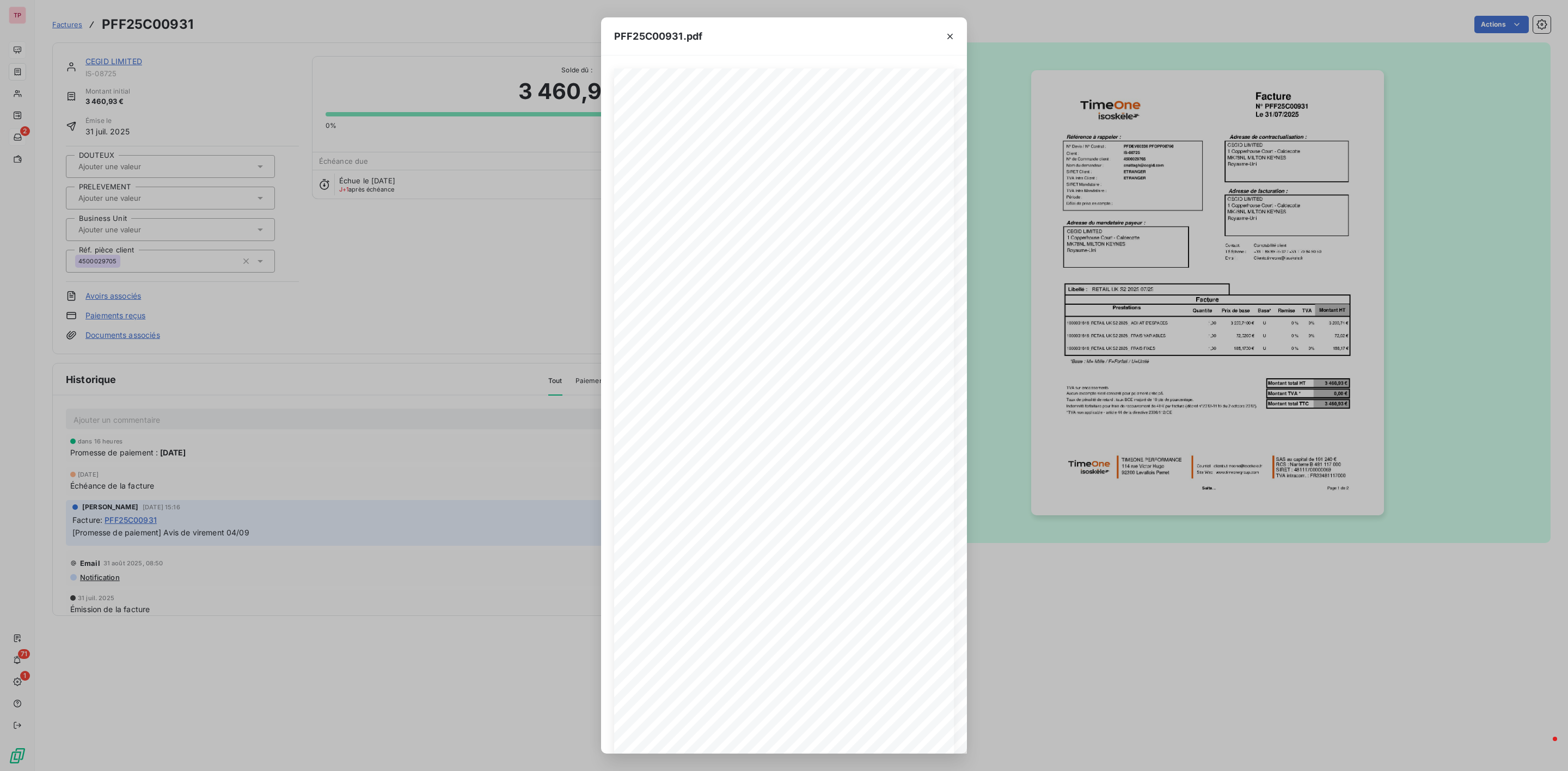
drag, startPoint x: 774, startPoint y: 755, endPoint x: 834, endPoint y: 753, distance: 60.0
click at [856, 755] on div "PFF25C00931.pdf Facture N° PFF25C00931 Le [DATE] Référence à rappeler : Adresse…" at bounding box center [784, 385] width 1568 height 771
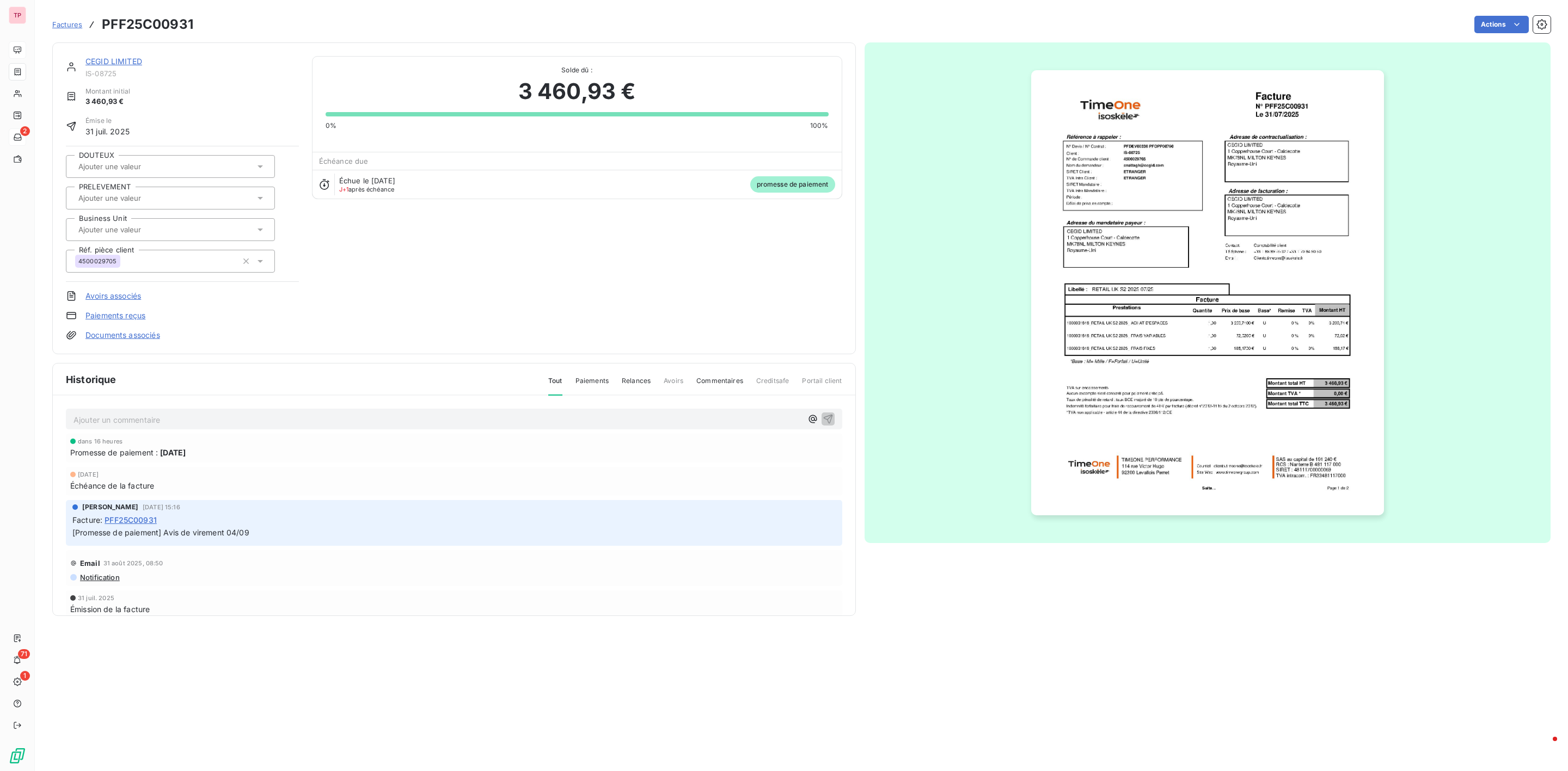
click at [63, 25] on span "Factures" at bounding box center [67, 24] width 30 height 9
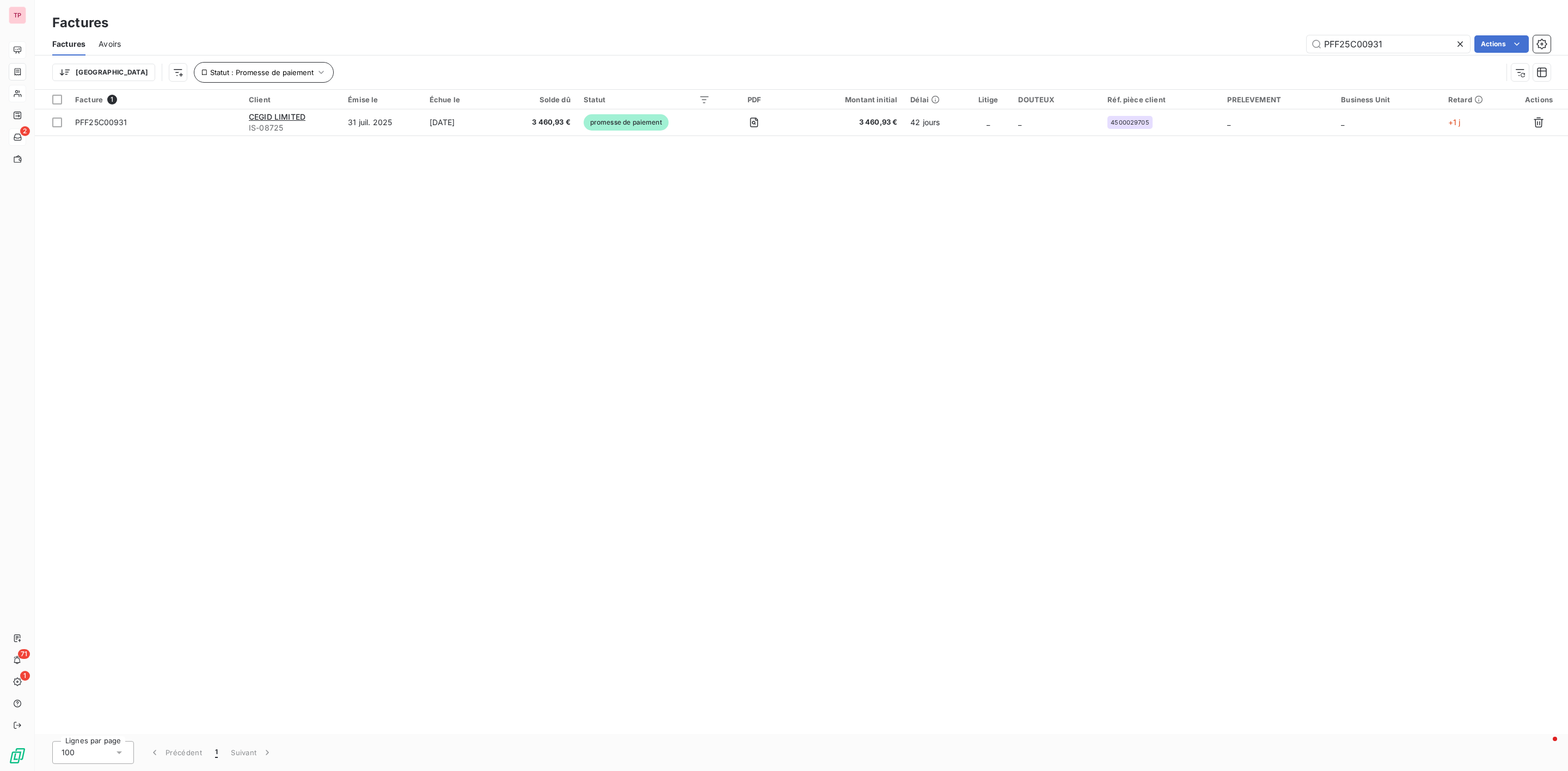
drag, startPoint x: 44, startPoint y: 98, endPoint x: 239, endPoint y: 71, distance: 196.9
click at [239, 71] on span "Statut : Promesse de paiement" at bounding box center [262, 72] width 103 height 9
click at [345, 107] on div "promesse de paiement" at bounding box center [341, 101] width 157 height 23
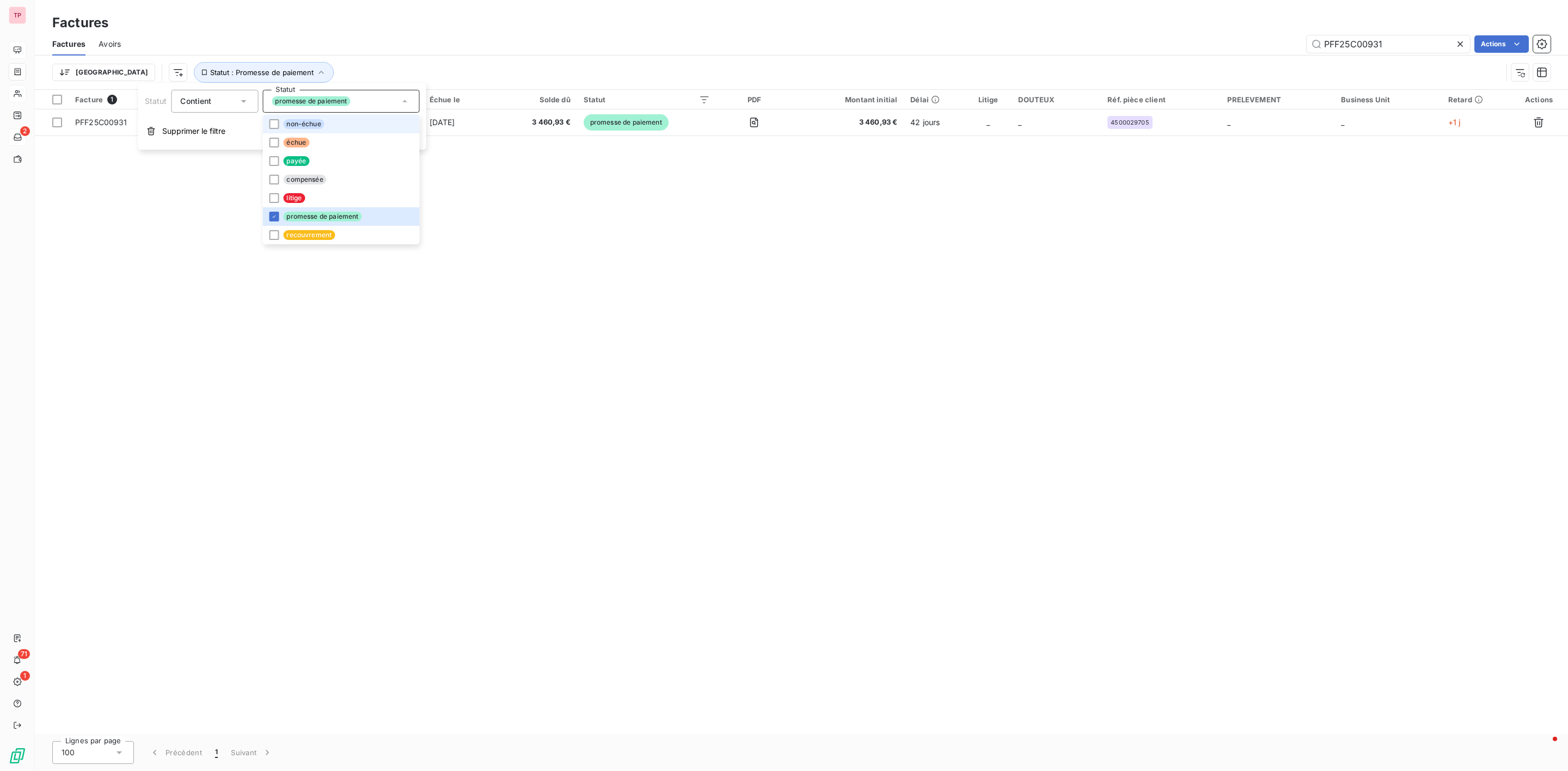
click at [285, 120] on span "non-échue" at bounding box center [304, 124] width 41 height 9
click at [278, 138] on div at bounding box center [274, 143] width 9 height 9
click at [271, 218] on icon at bounding box center [274, 217] width 7 height 7
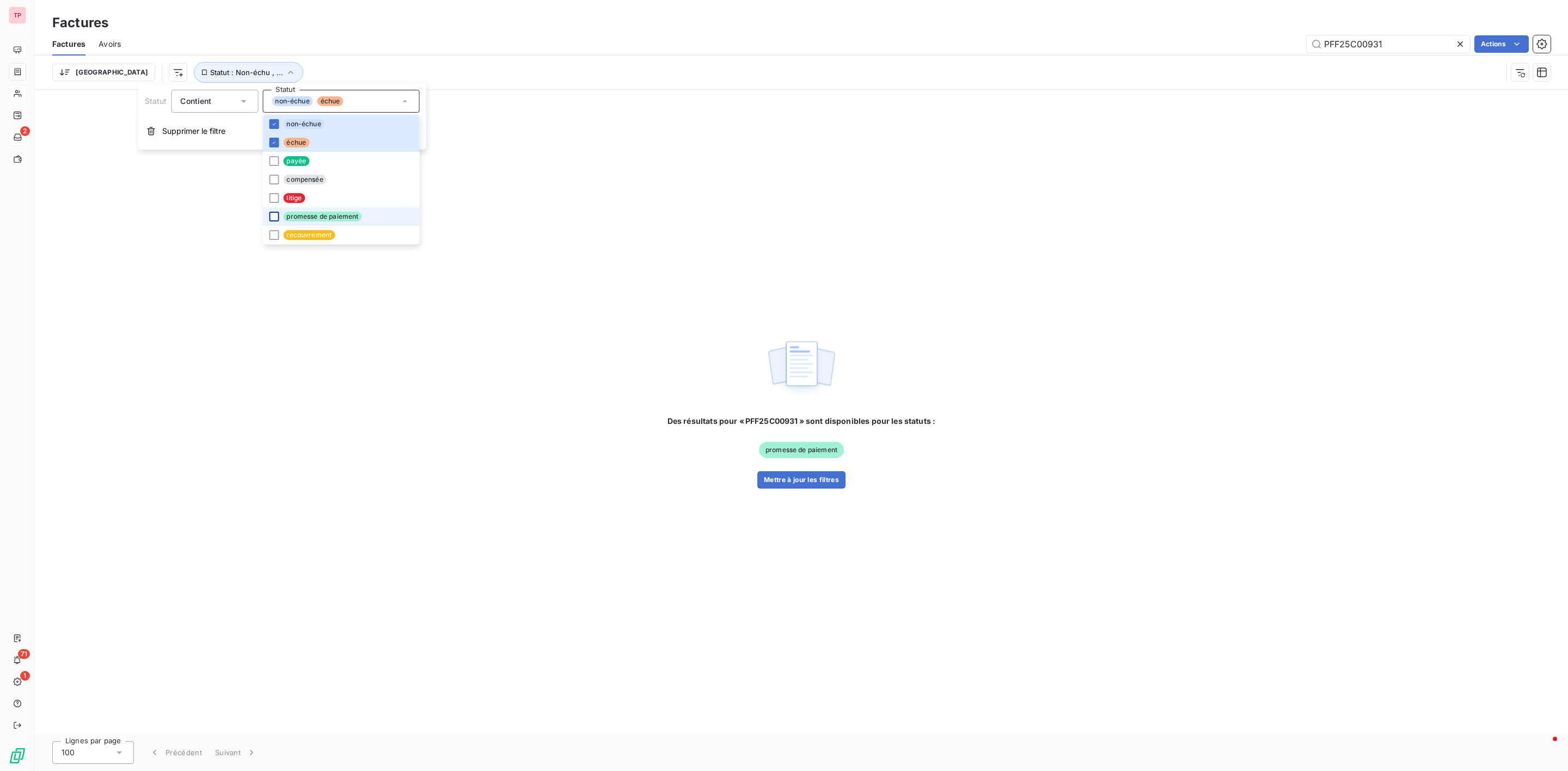
click at [200, 228] on div "Des résultats pour « PFF25C00931 » sont disponibles pour les statuts : promesse…" at bounding box center [802, 412] width 1534 height 645
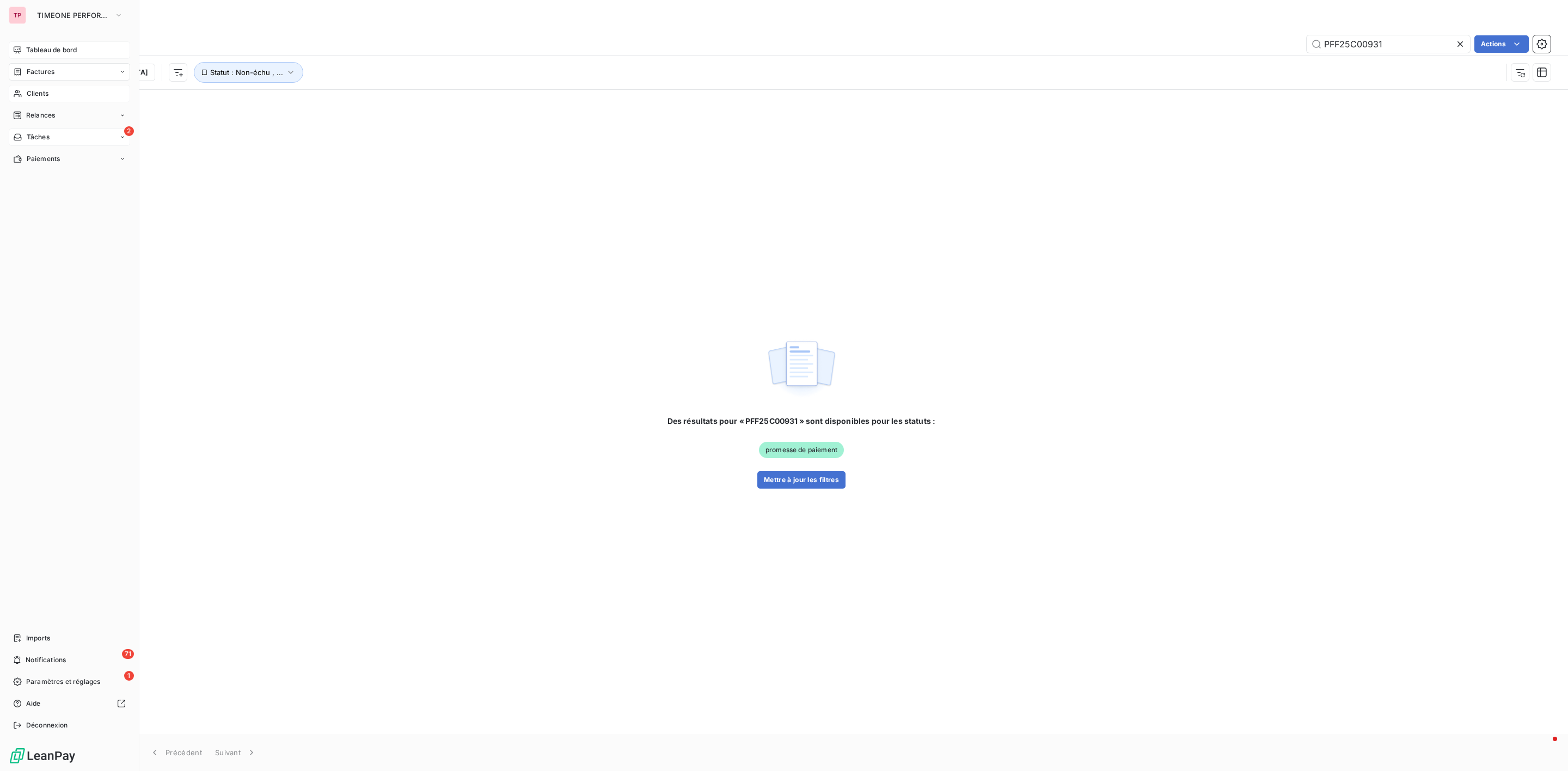
click at [44, 95] on span "Clients" at bounding box center [37, 93] width 22 height 9
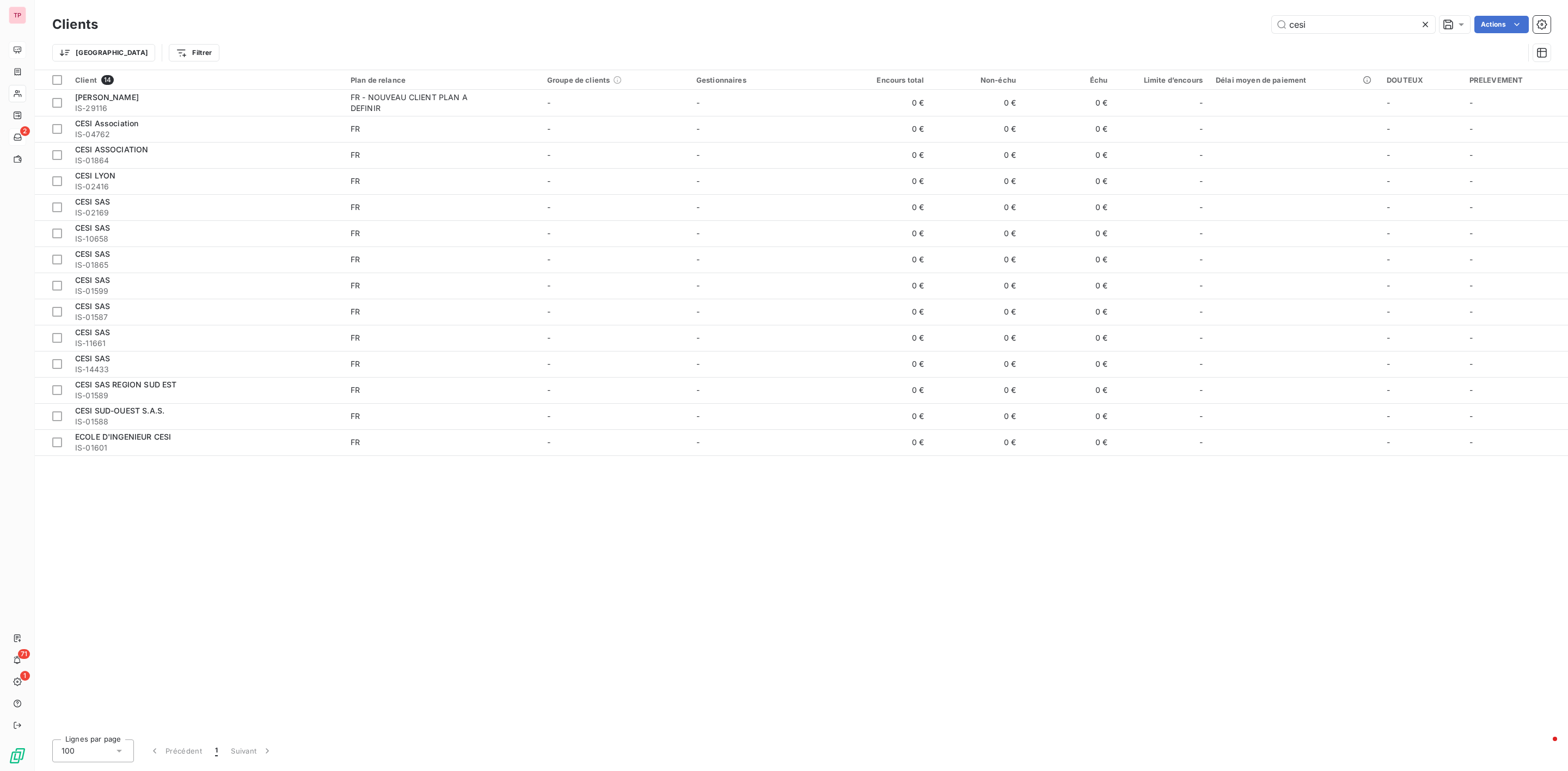
drag, startPoint x: 1341, startPoint y: 24, endPoint x: 1234, endPoint y: 24, distance: 107.0
click at [1234, 24] on div "cesi Actions" at bounding box center [830, 24] width 1440 height 18
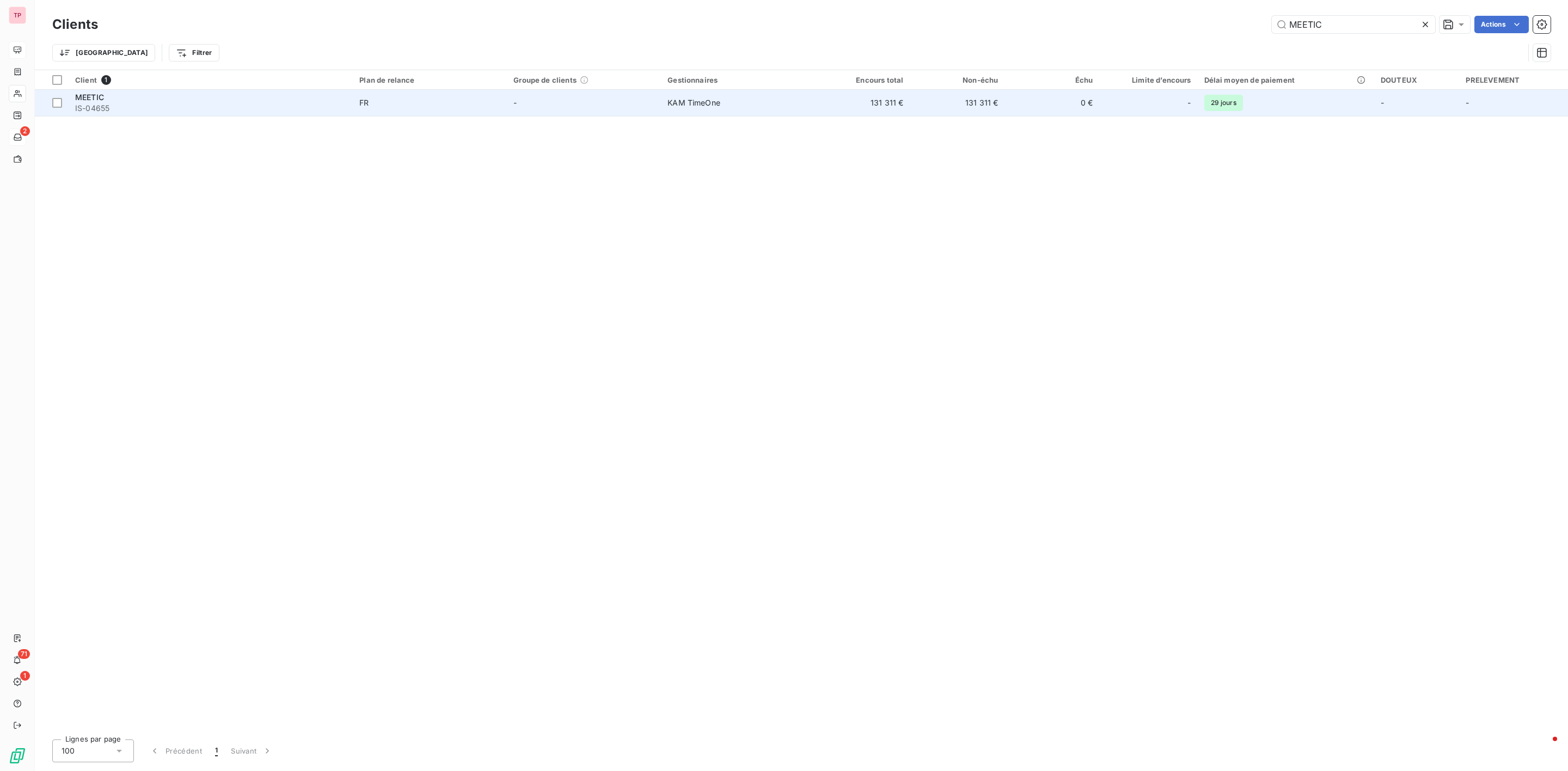
type input "MEETIC"
click at [116, 106] on span "IS-04655" at bounding box center [210, 108] width 271 height 11
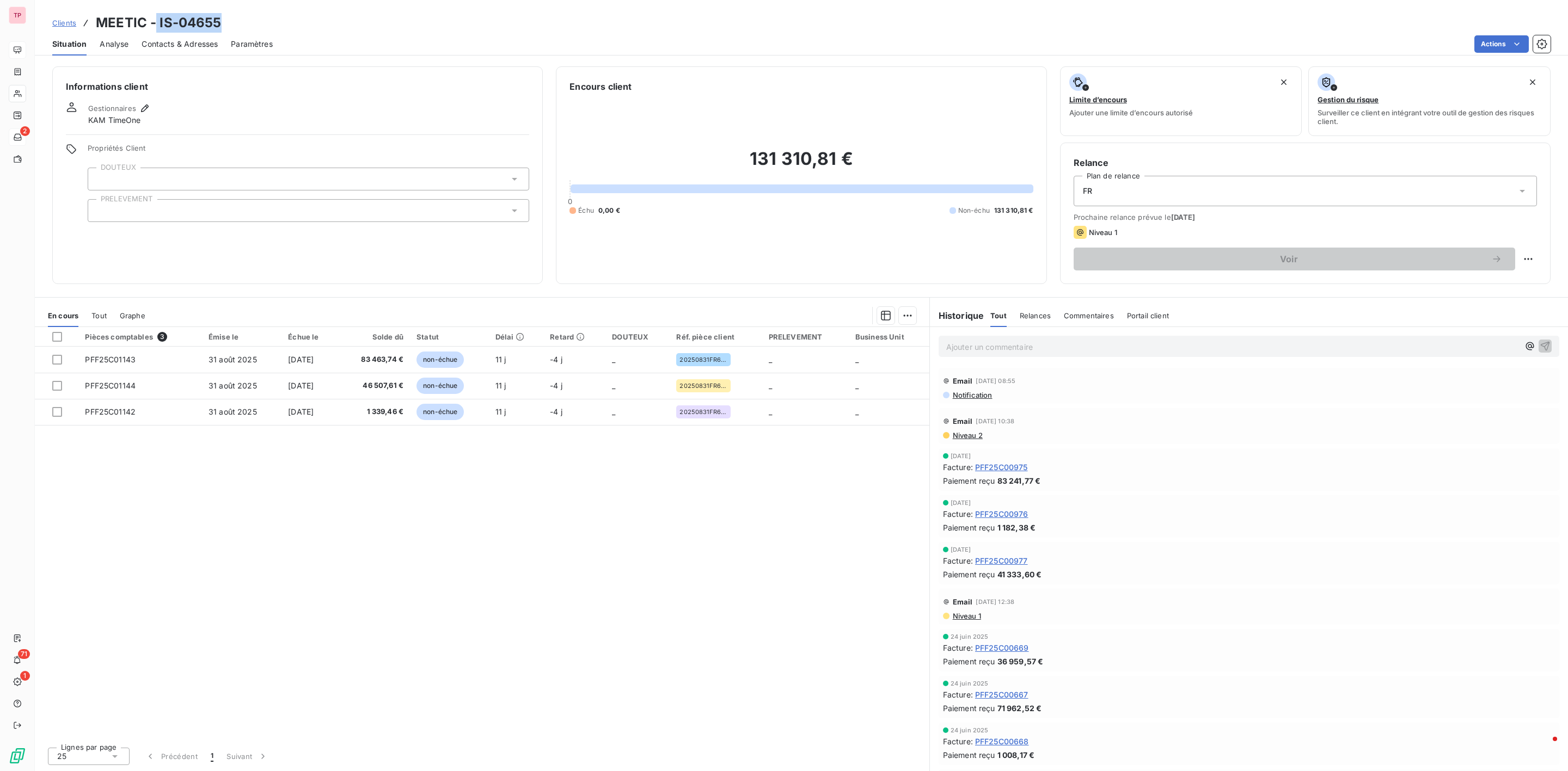
drag, startPoint x: 233, startPoint y: 18, endPoint x: 157, endPoint y: 24, distance: 76.2
click at [157, 24] on div "Clients MEETIC - IS-04655" at bounding box center [802, 22] width 1534 height 20
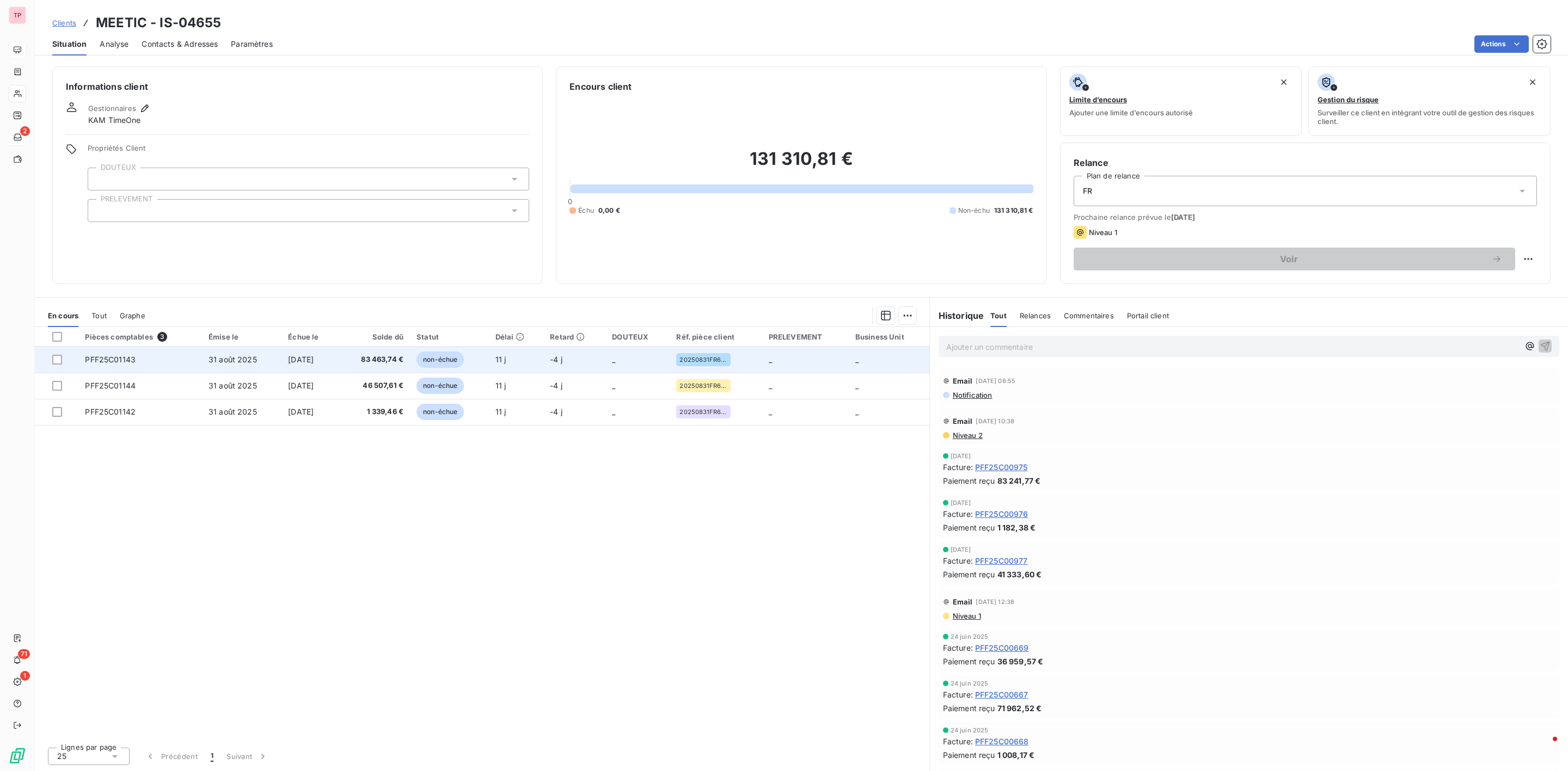
click at [136, 368] on td "PFF25C01143" at bounding box center [140, 359] width 124 height 26
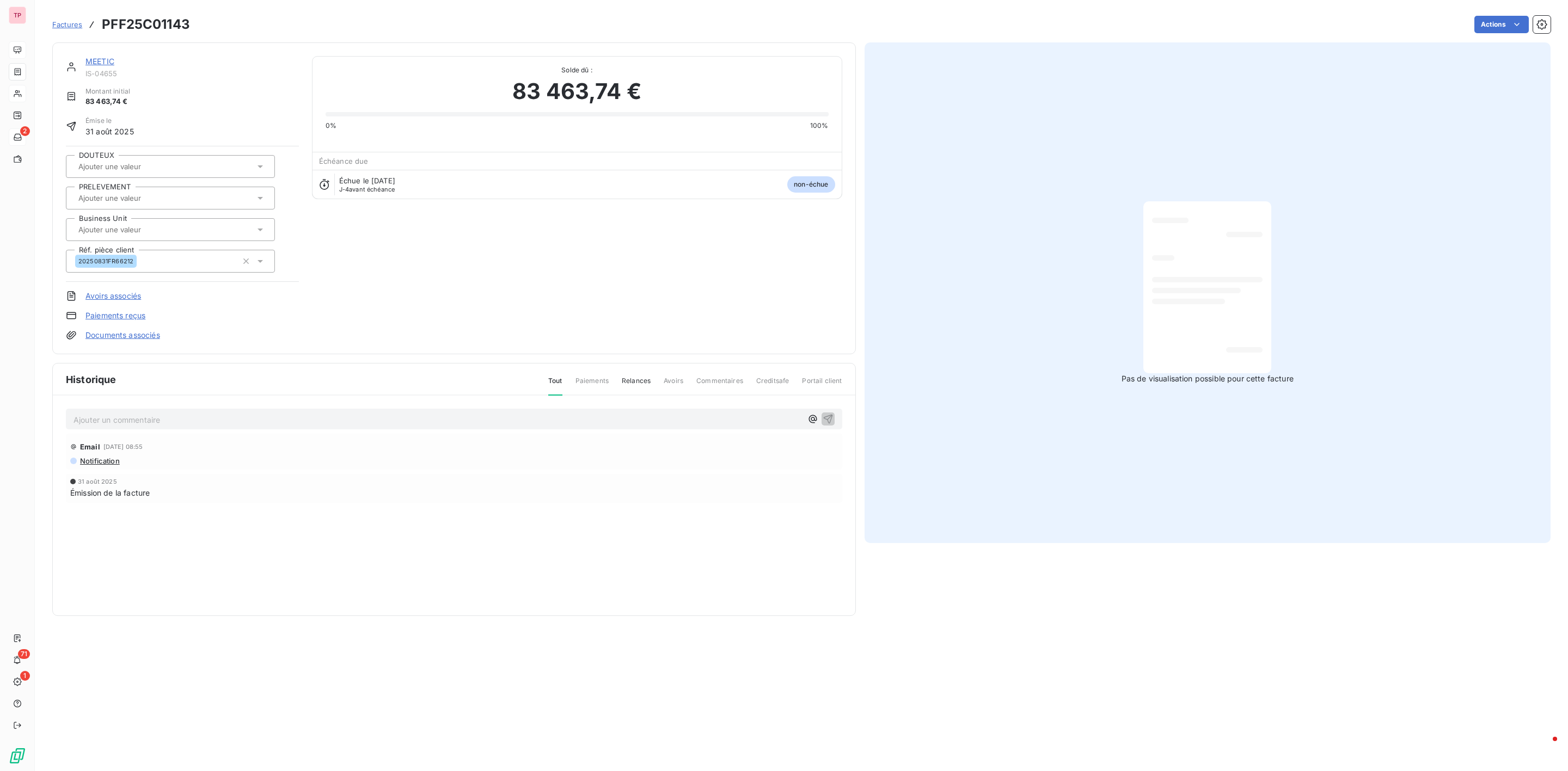
click at [1218, 284] on div at bounding box center [1207, 287] width 110 height 155
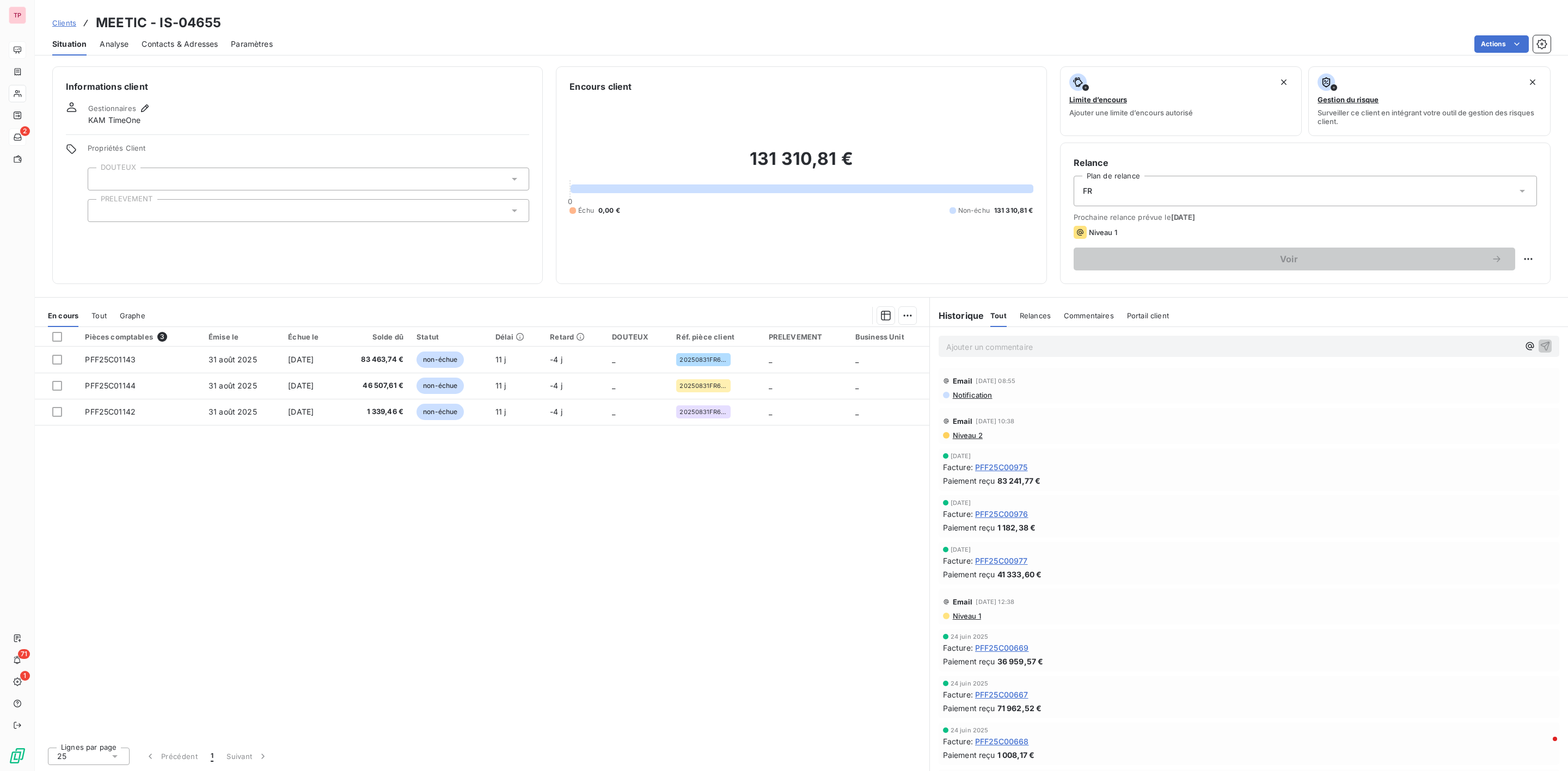
click at [1139, 333] on div "Ajouter un commentaire ﻿" at bounding box center [1249, 346] width 638 height 39
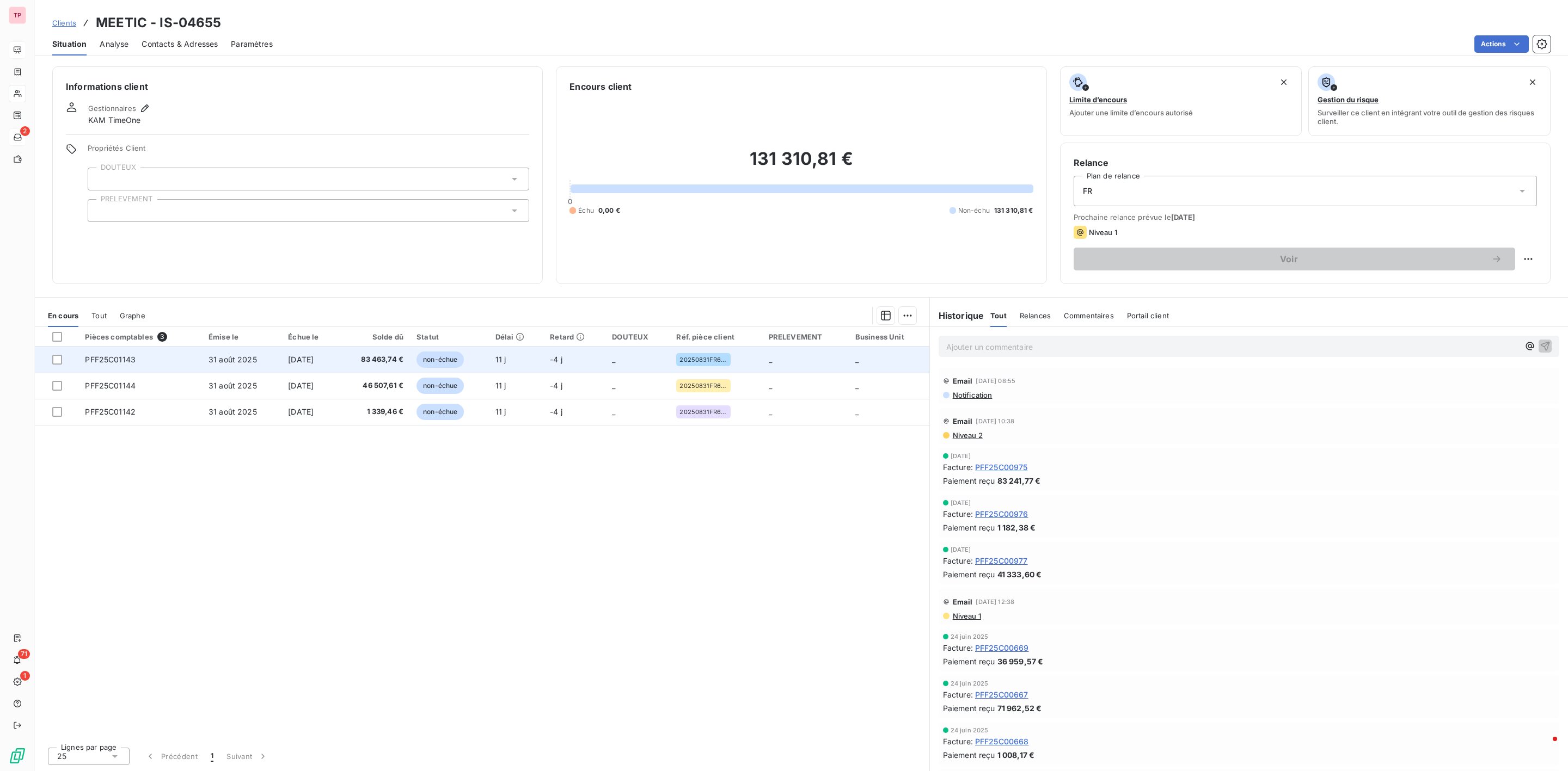
click at [118, 363] on span "PFF25C01143" at bounding box center [110, 359] width 51 height 9
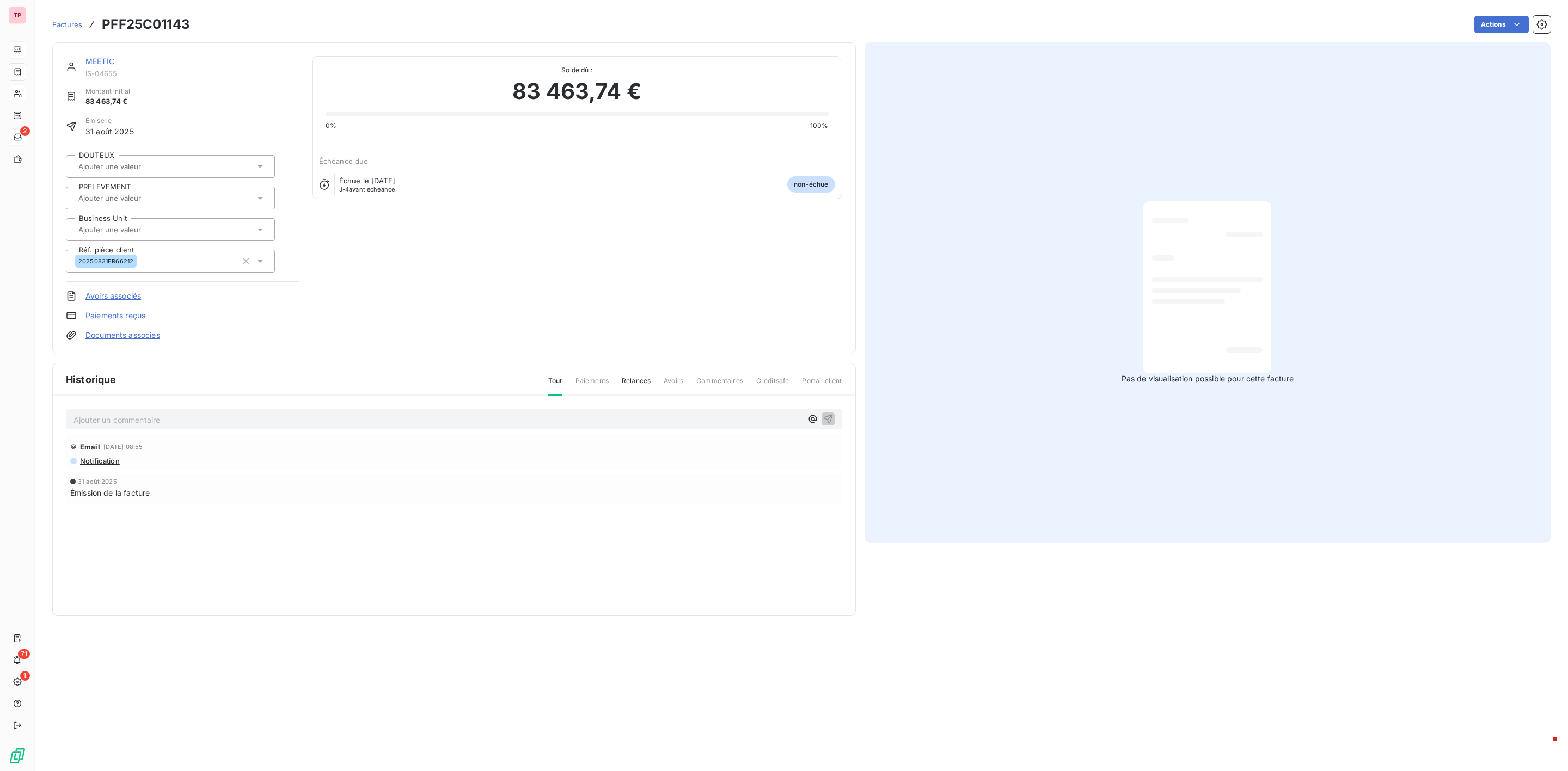
drag, startPoint x: 131, startPoint y: 263, endPoint x: 544, endPoint y: 353, distance: 422.7
click at [543, 353] on div "MEETIC IS-04655 Montant initial 83 463,74 € Émise le [DATE] DOUTEUX PRELEVEMENT…" at bounding box center [454, 198] width 804 height 312
click at [69, 28] on span "Factures" at bounding box center [67, 24] width 30 height 9
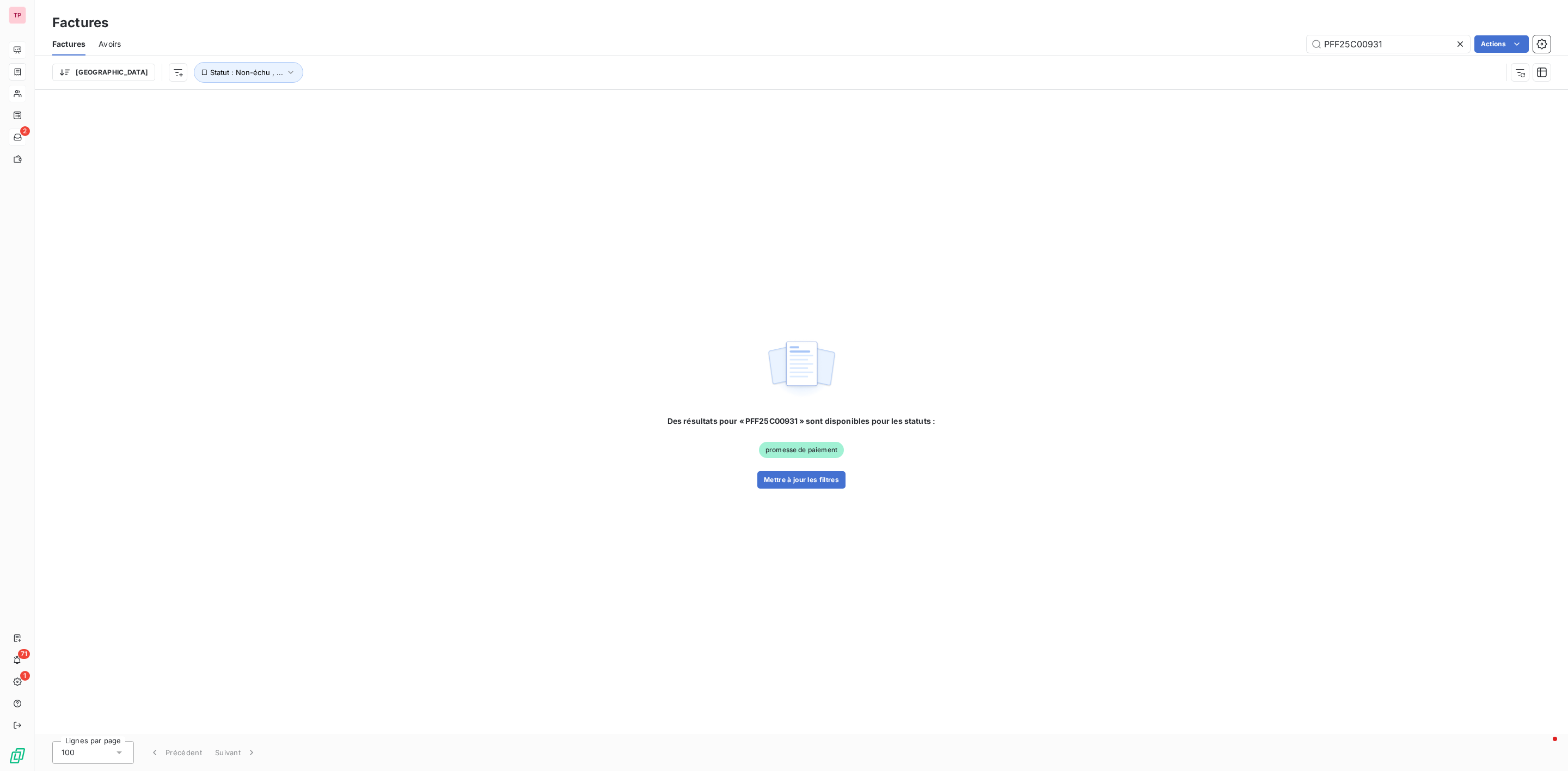
drag, startPoint x: 1315, startPoint y: 41, endPoint x: 1255, endPoint y: 36, distance: 60.2
click at [1255, 36] on div "PFF25C00931 Actions" at bounding box center [842, 44] width 1417 height 18
type input "PFF25C00944"
click at [233, 78] on button "Statut : Non-échu , ..." at bounding box center [249, 72] width 110 height 21
click at [284, 242] on div "Aucune facture n’est disponible Aucune facture ne correspond aux critères de re…" at bounding box center [802, 412] width 1534 height 645
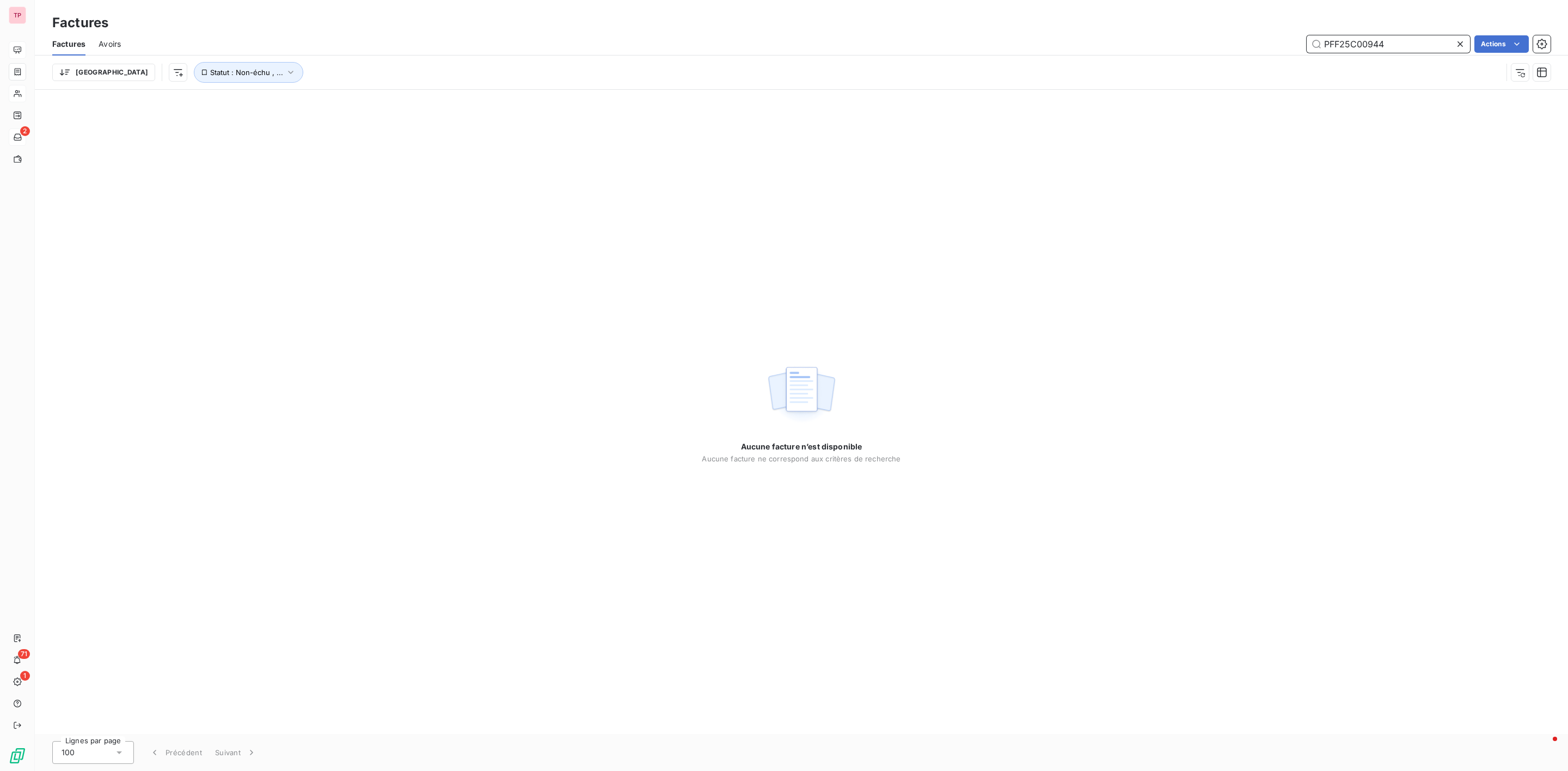
drag, startPoint x: 1327, startPoint y: 44, endPoint x: 1367, endPoint y: 118, distance: 84.1
click at [1330, 49] on input "PFF25C00944" at bounding box center [1389, 44] width 164 height 18
click at [97, 186] on div "Aucune facture n’est disponible Aucune facture ne correspond aux critères de re…" at bounding box center [802, 412] width 1534 height 645
click at [1412, 40] on input "PFF25C00944" at bounding box center [1389, 44] width 164 height 18
click at [550, 325] on div "Aucune facture n’est disponible Aucune facture ne correspond aux critères de re…" at bounding box center [802, 412] width 1534 height 645
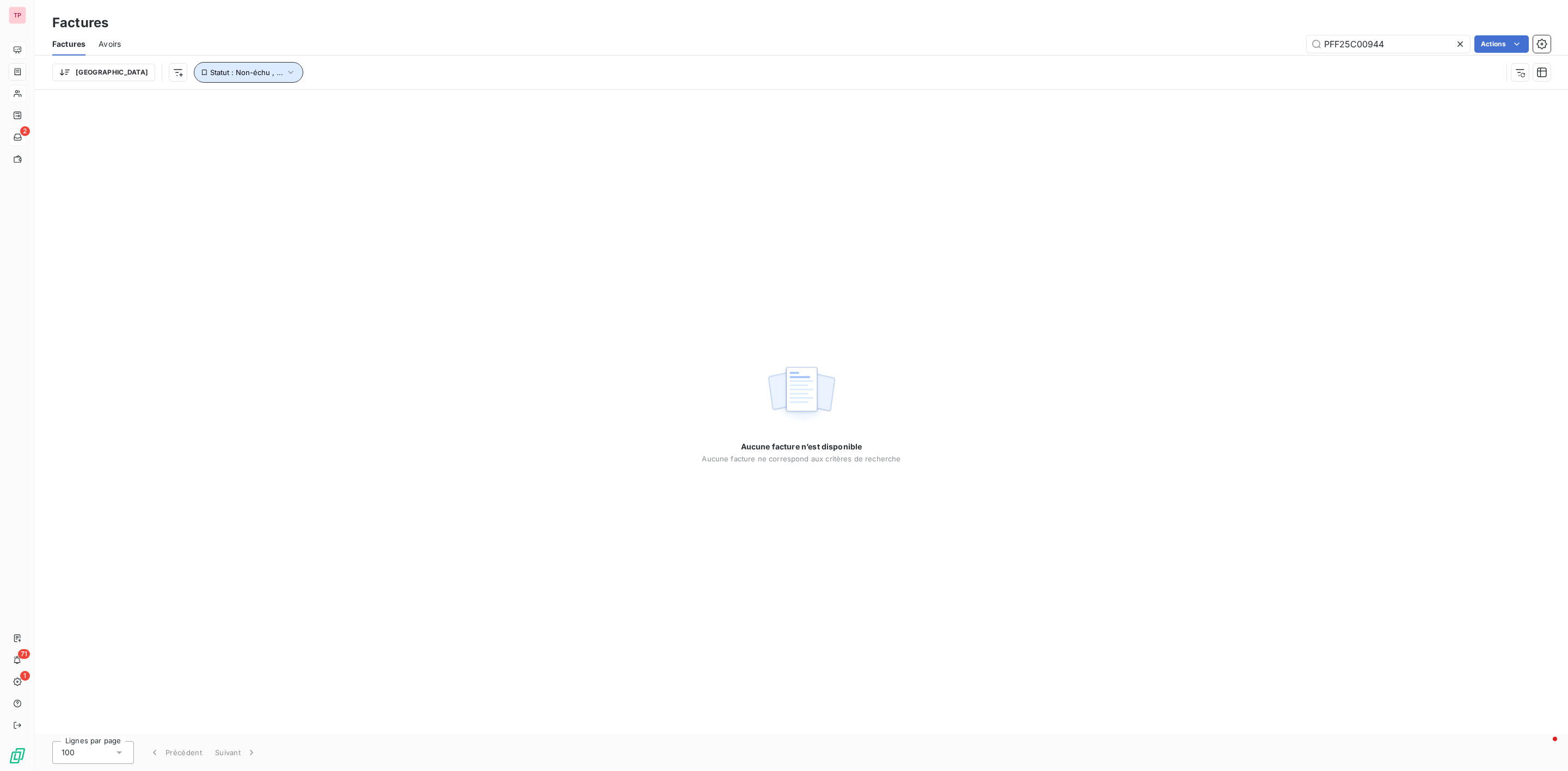
click at [285, 76] on icon "button" at bounding box center [291, 72] width 11 height 11
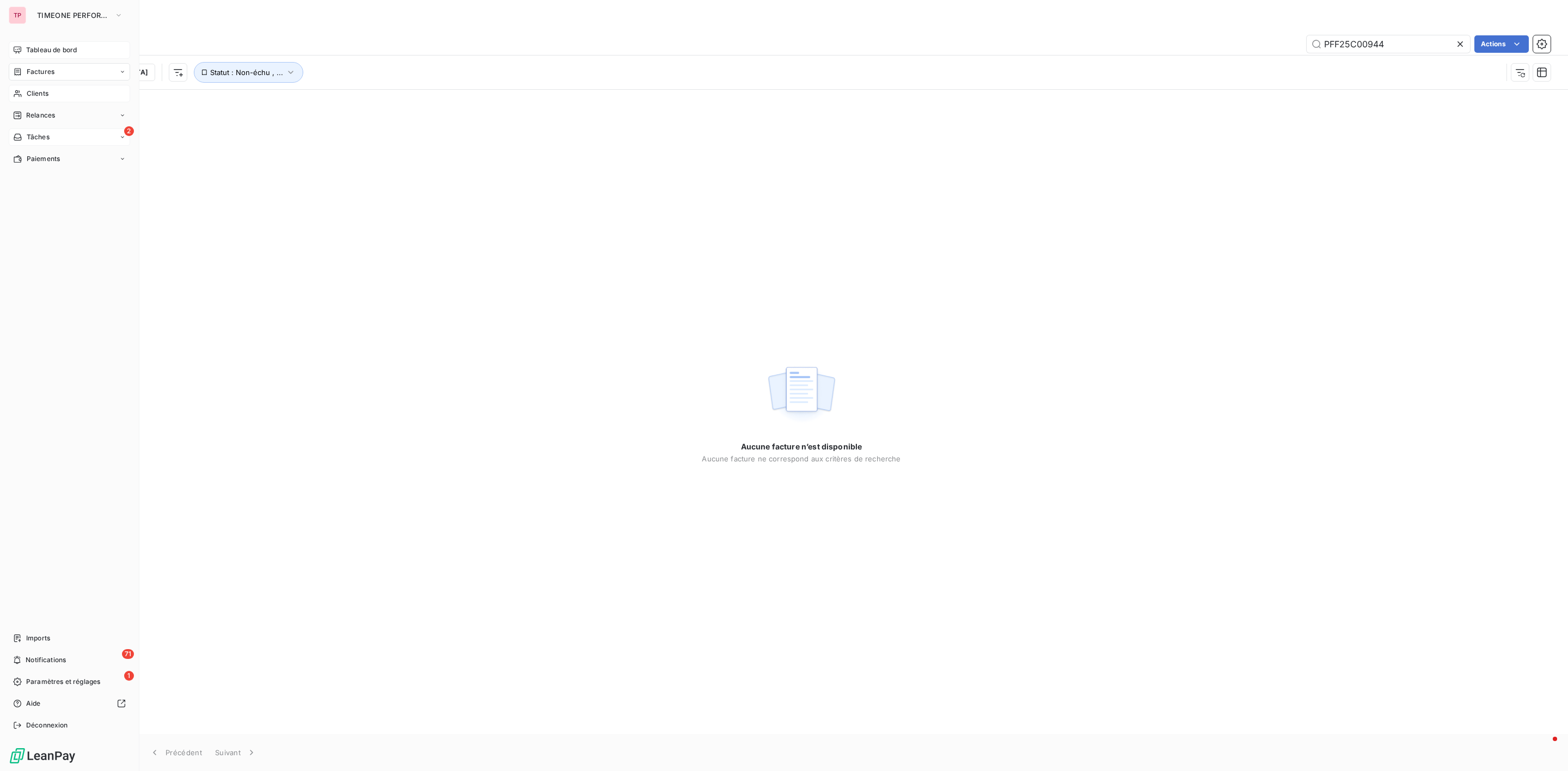
click at [48, 95] on span "Clients" at bounding box center [37, 93] width 22 height 9
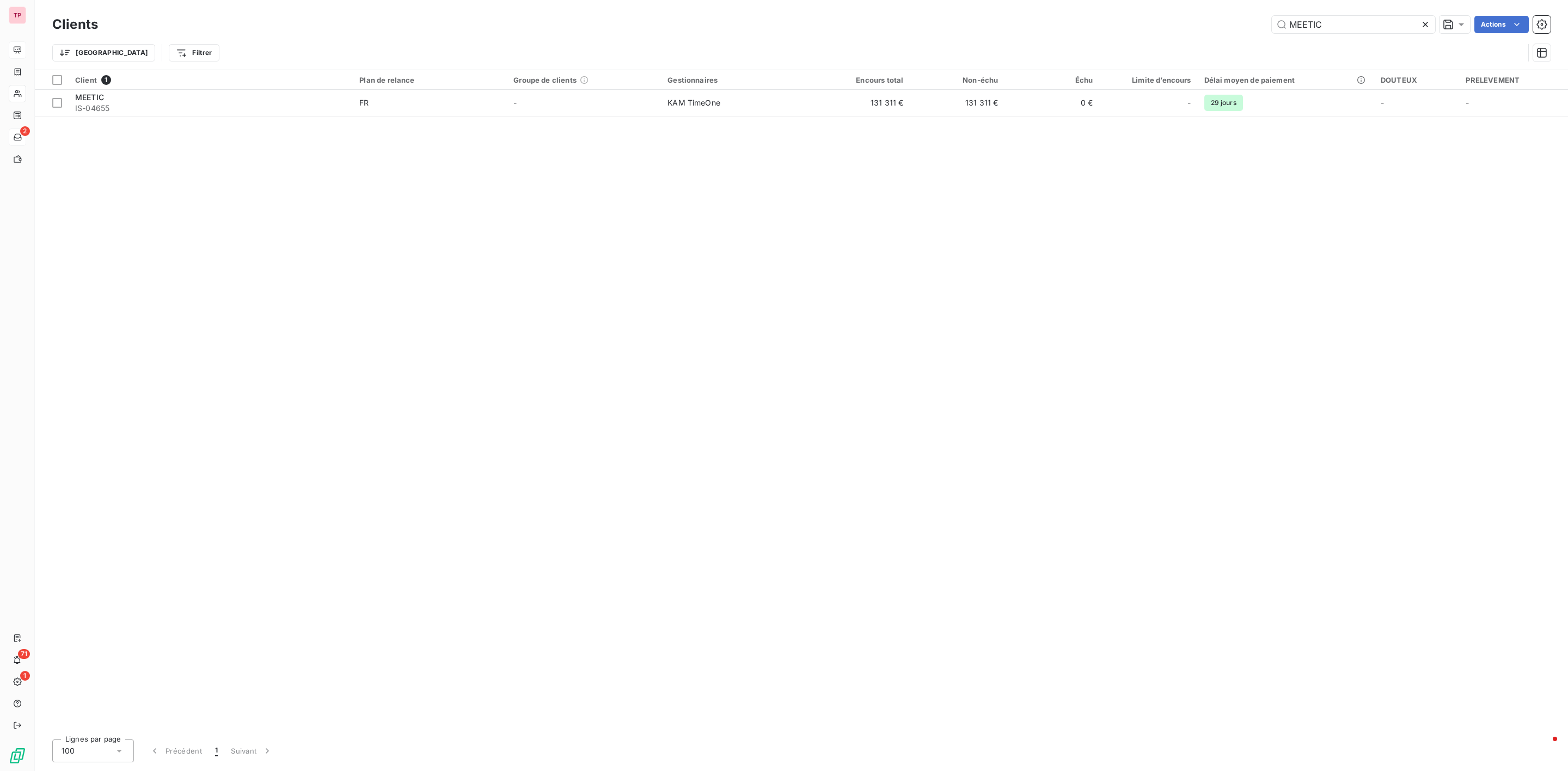
drag, startPoint x: 1302, startPoint y: 22, endPoint x: 1210, endPoint y: 22, distance: 92.0
click at [1210, 22] on div "MEETIC Actions" at bounding box center [830, 24] width 1440 height 18
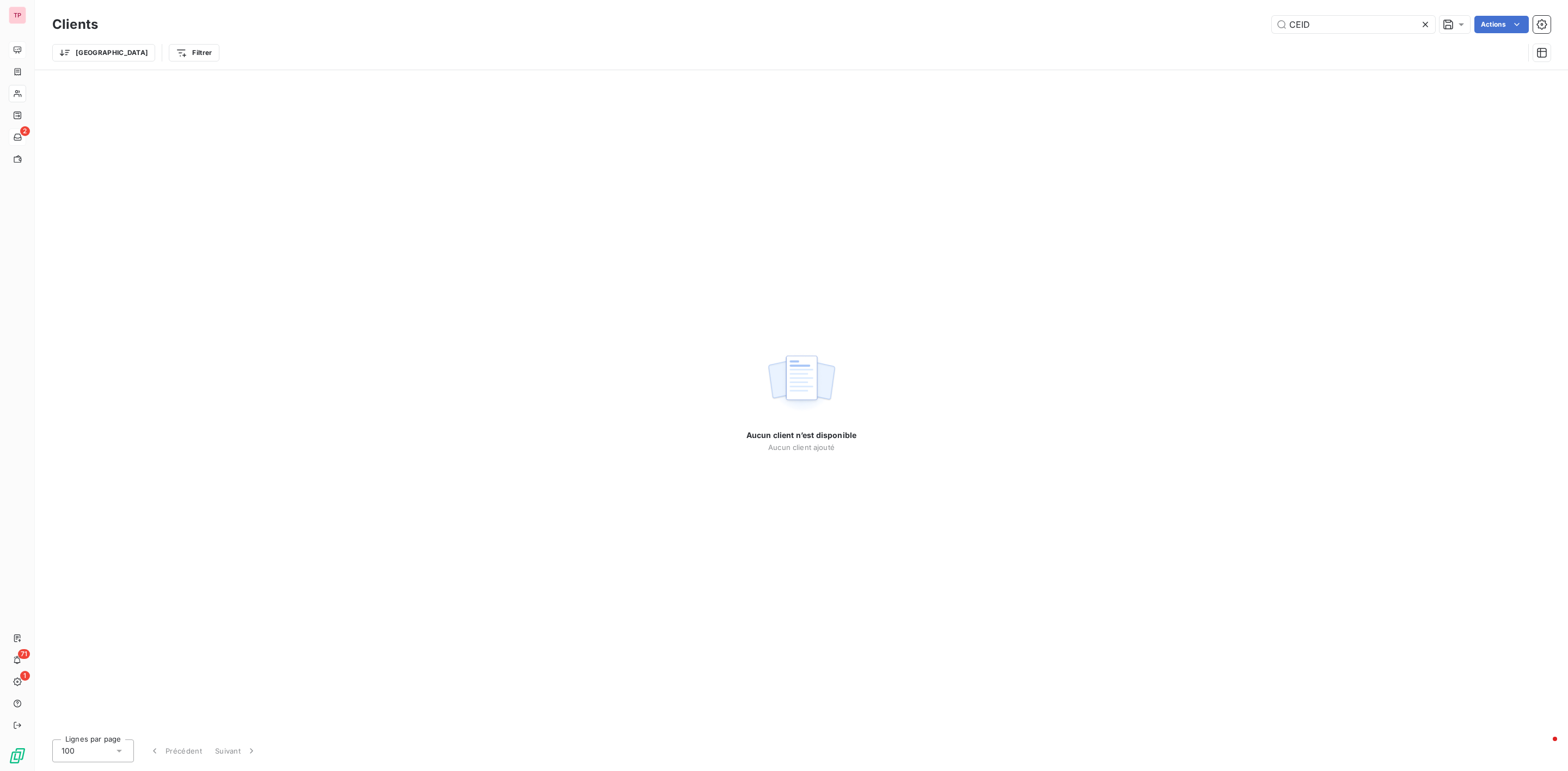
click at [1335, 36] on div "Trier Filtrer" at bounding box center [801, 53] width 1498 height 34
drag, startPoint x: 1358, startPoint y: 25, endPoint x: 1347, endPoint y: 99, distance: 74.8
click at [1347, 99] on div "Clients CEID Actions Trier Filtrer Aucun client n’est disponible Aucun client a…" at bounding box center [802, 385] width 1534 height 771
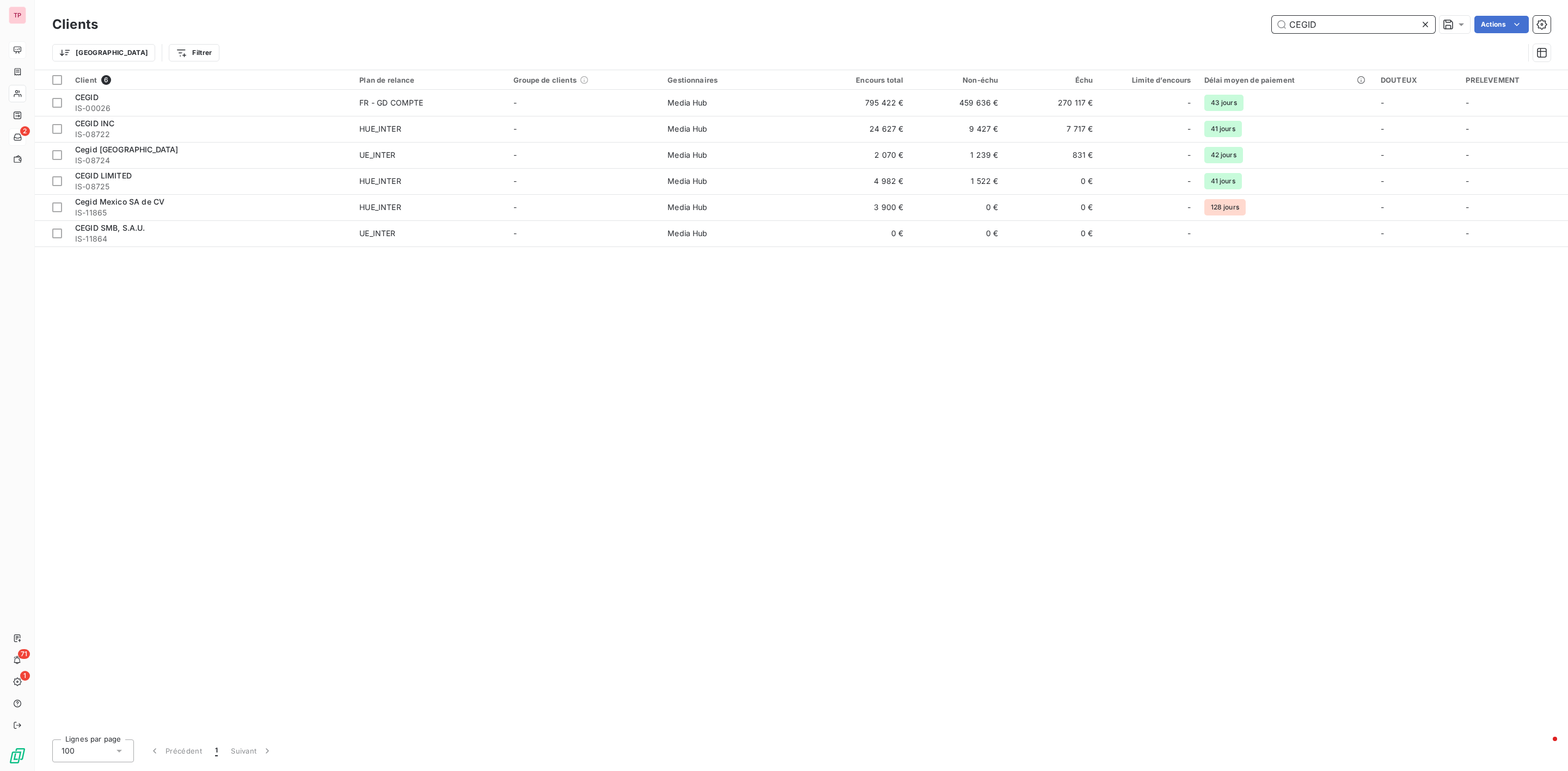
type input "CEGID"
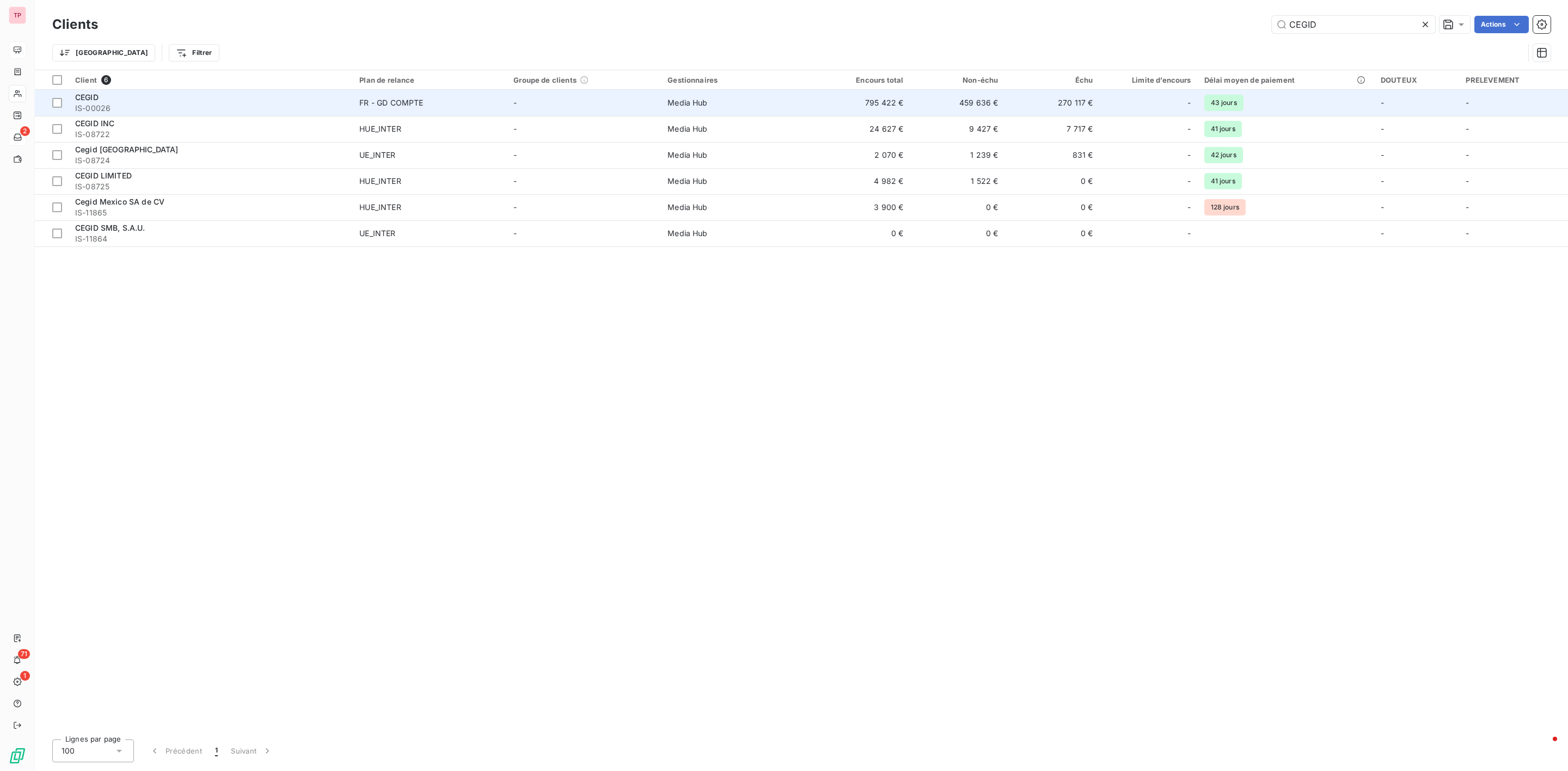
click at [94, 99] on span "CEGID" at bounding box center [87, 97] width 24 height 9
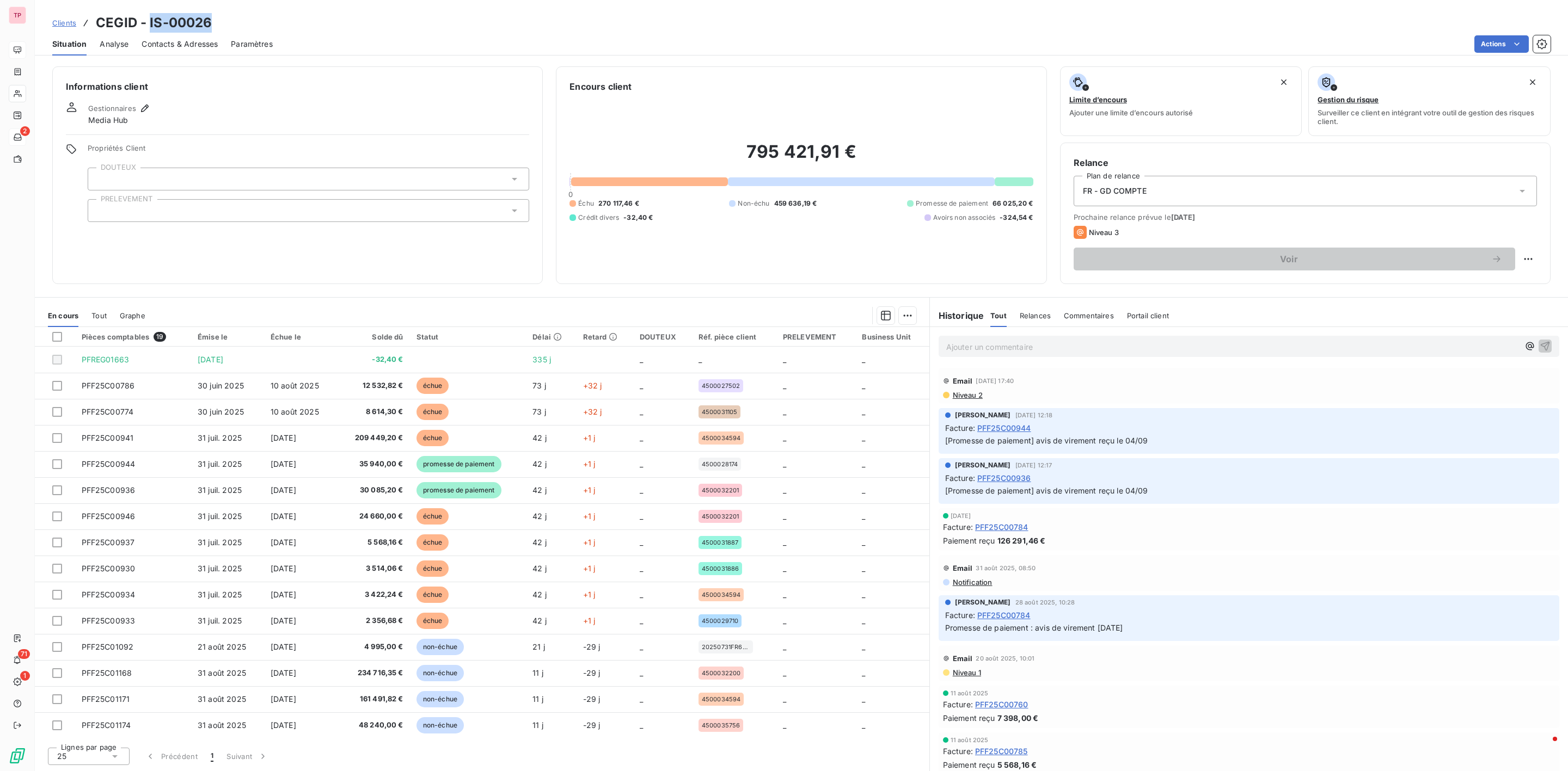
drag, startPoint x: 206, startPoint y: 21, endPoint x: 149, endPoint y: 24, distance: 57.1
click at [149, 24] on div "Clients CEGID - IS-00026" at bounding box center [802, 22] width 1534 height 20
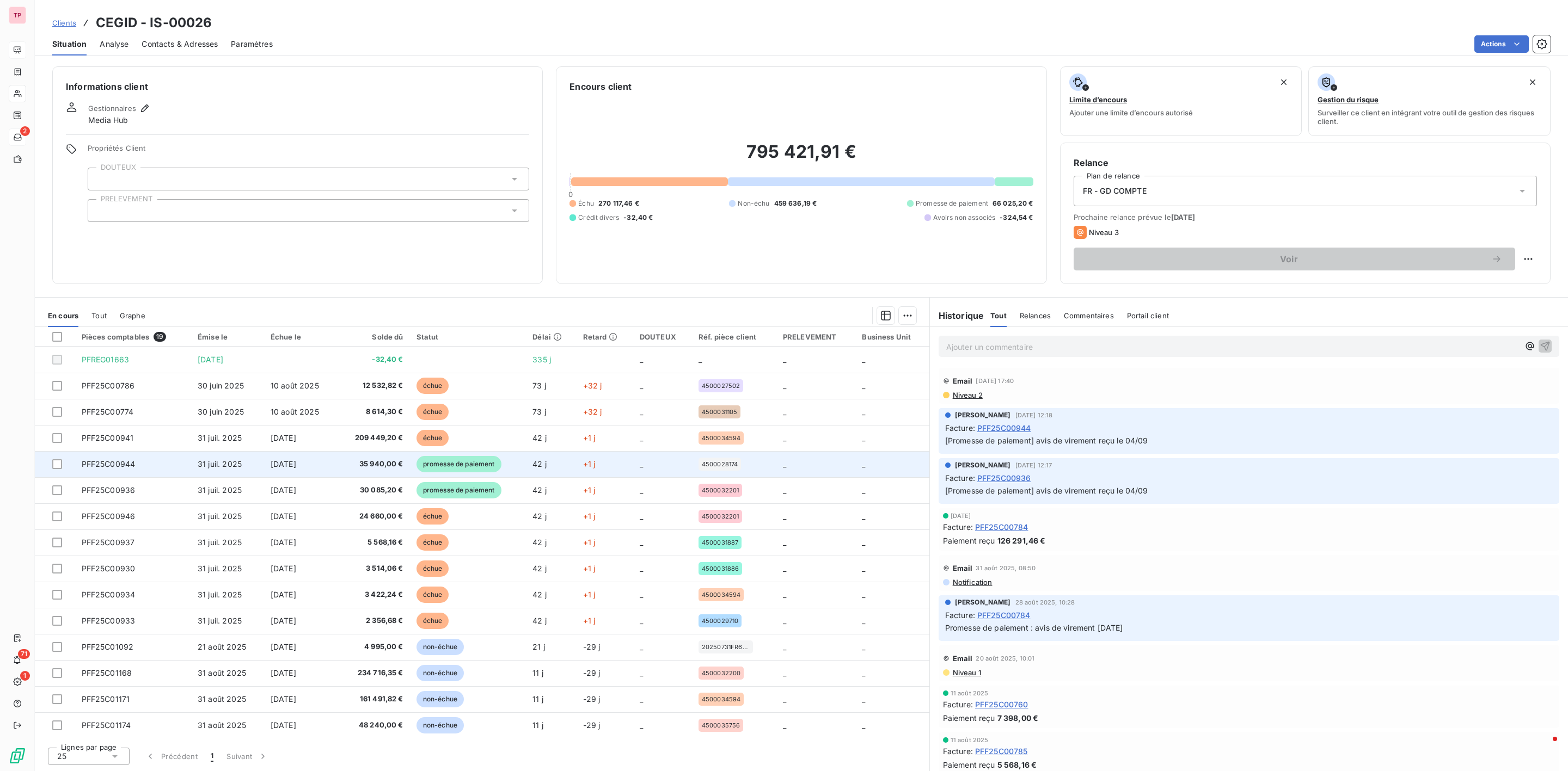
click at [129, 466] on span "PFF25C00944" at bounding box center [109, 464] width 54 height 9
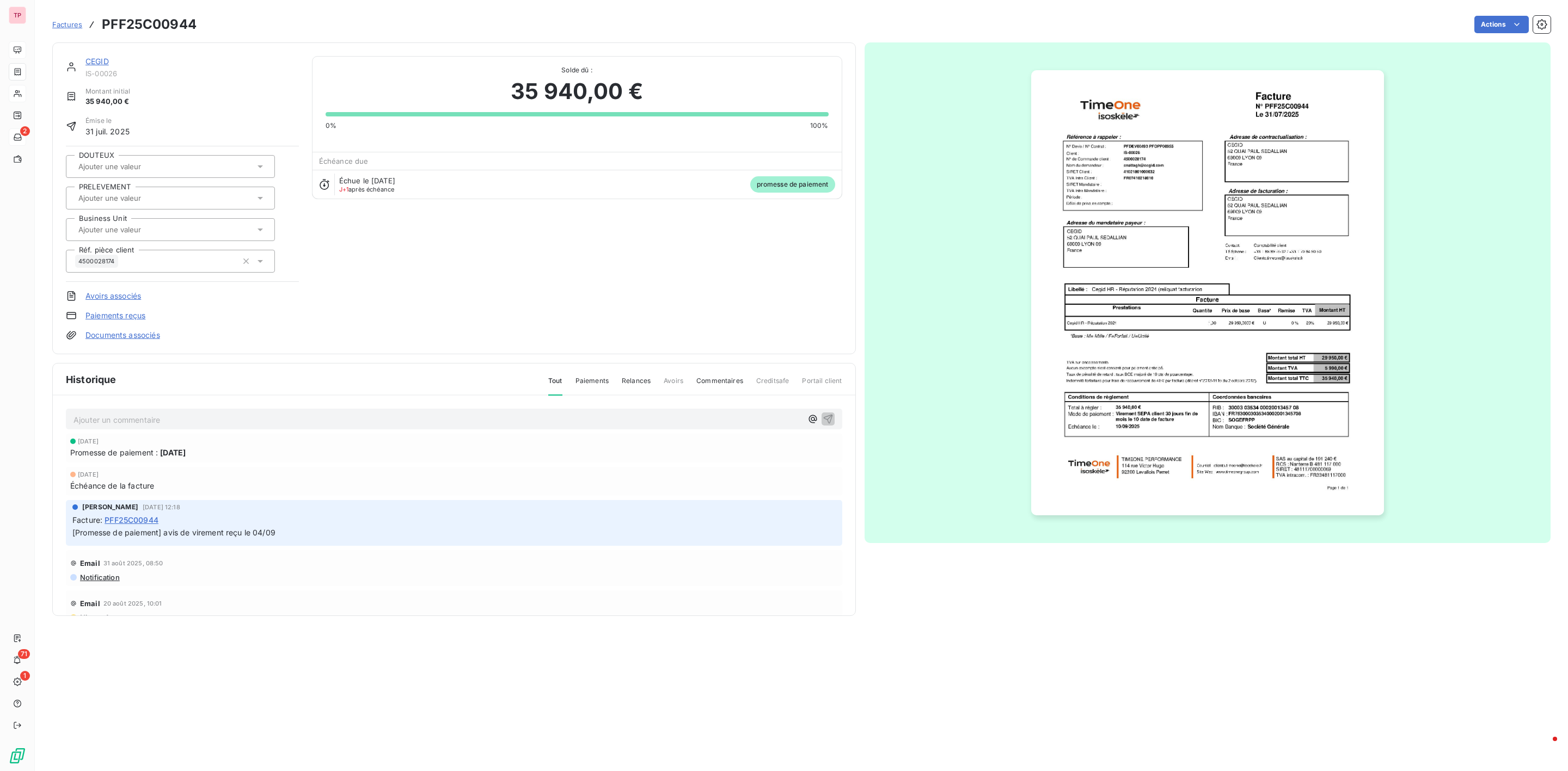
click at [1128, 201] on img "button" at bounding box center [1208, 293] width 353 height 445
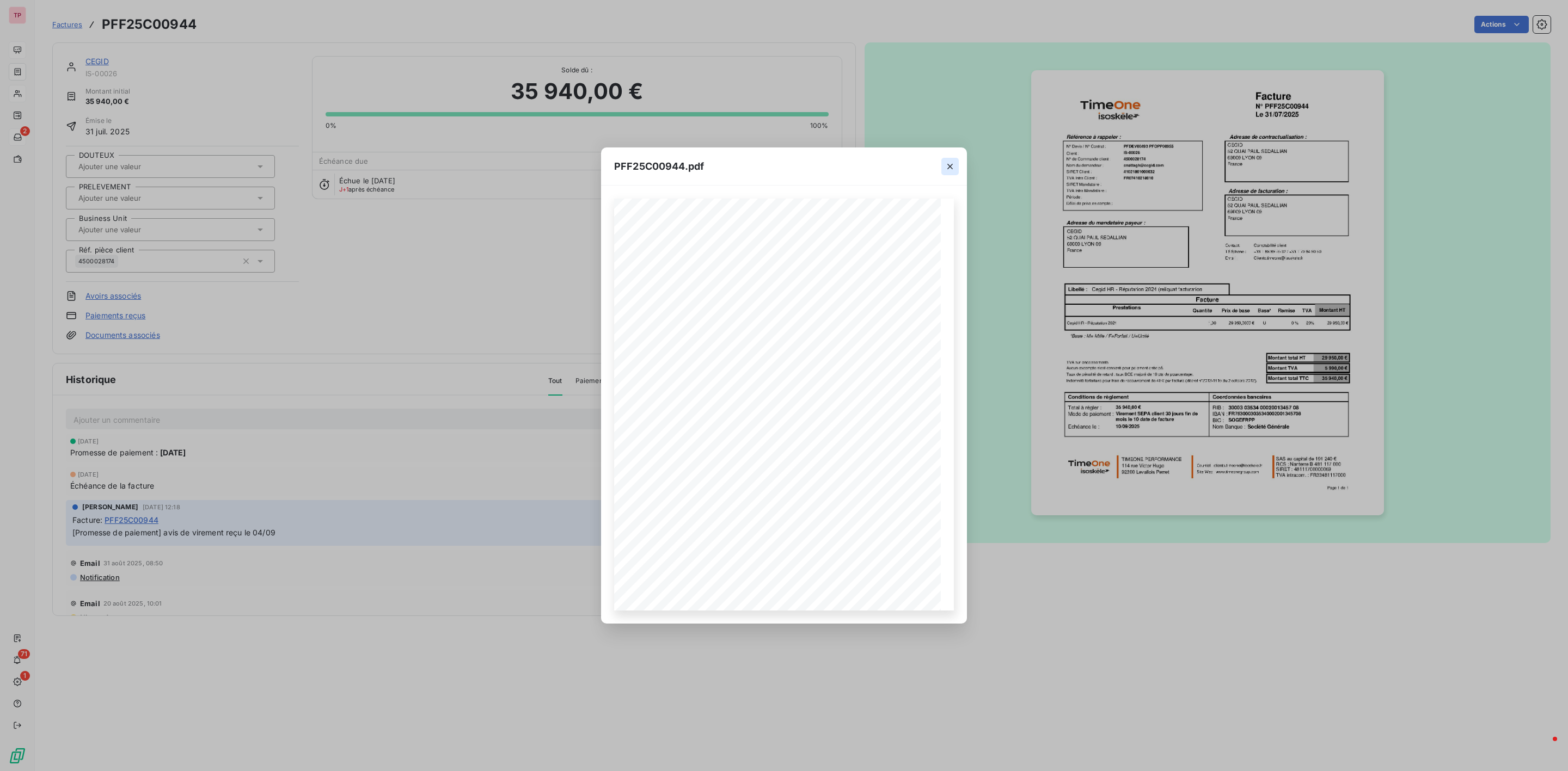
click at [949, 165] on icon "button" at bounding box center [950, 166] width 11 height 11
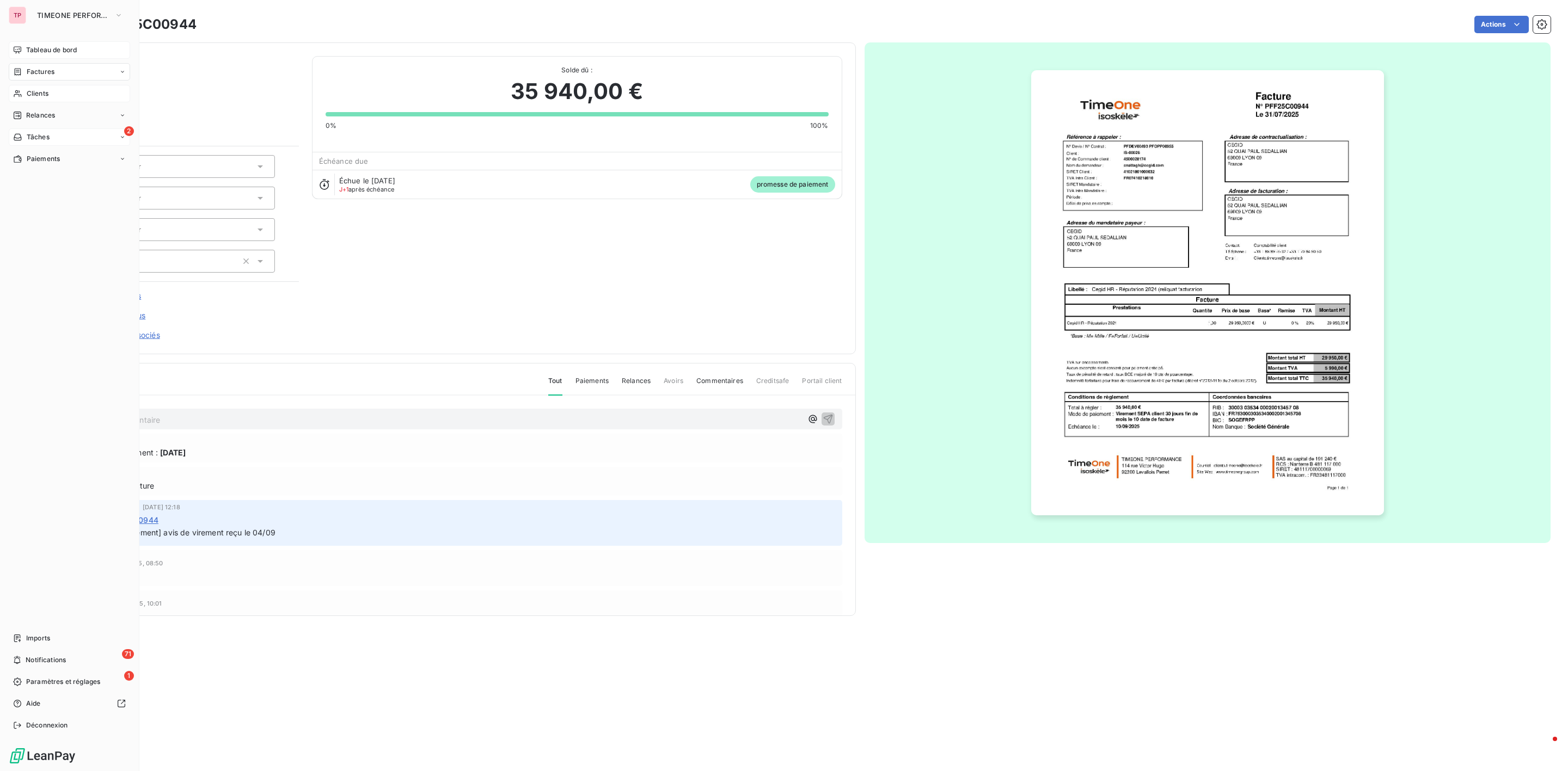
click at [39, 97] on span "Clients" at bounding box center [37, 93] width 22 height 9
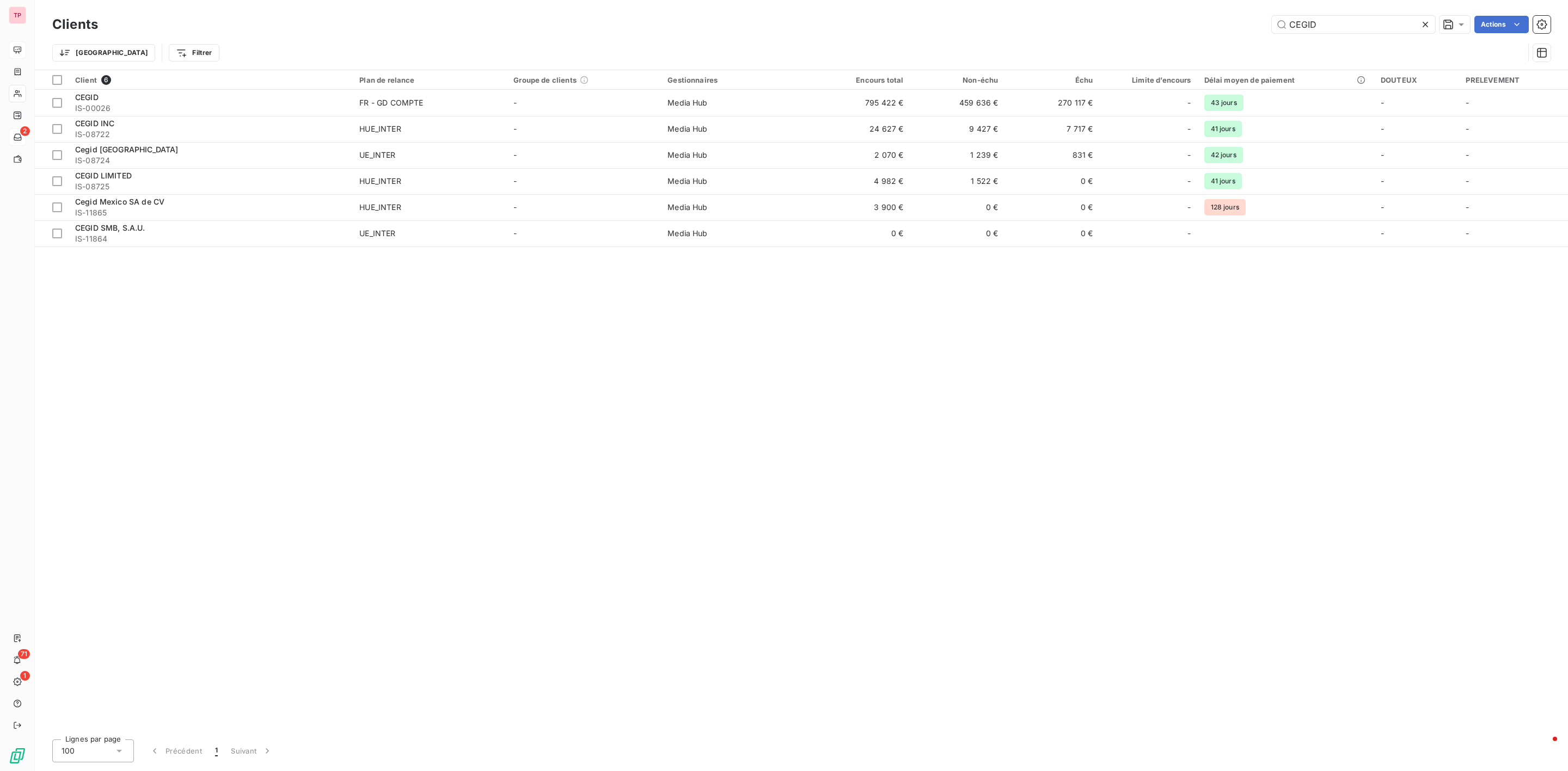
drag, startPoint x: 1329, startPoint y: 16, endPoint x: 1160, endPoint y: 15, distance: 169.0
click at [1160, 15] on div "Clients CEGID Actions" at bounding box center [801, 24] width 1498 height 23
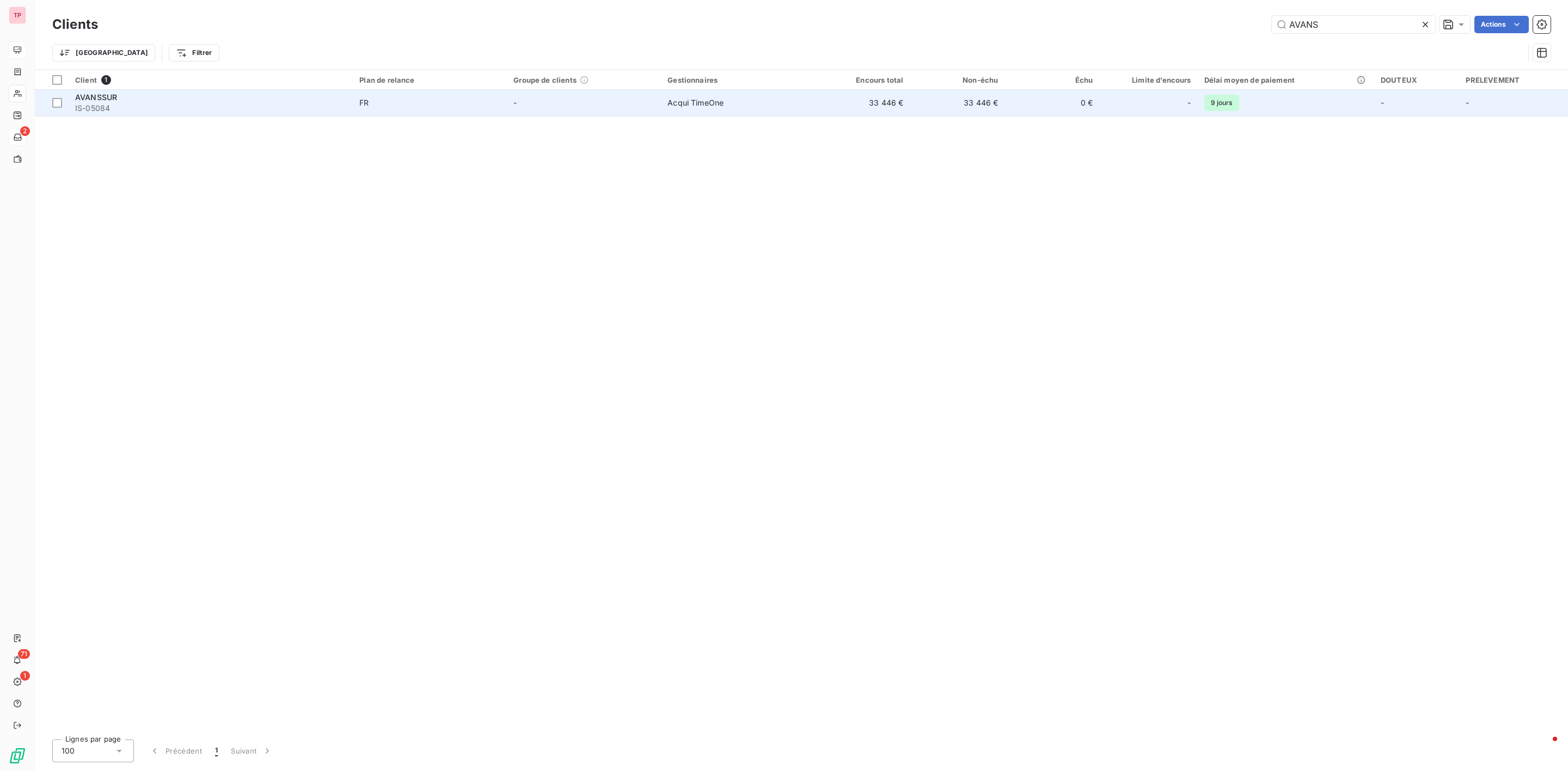
type input "AVANS"
click at [91, 101] on span "AVANSSUR" at bounding box center [96, 97] width 42 height 9
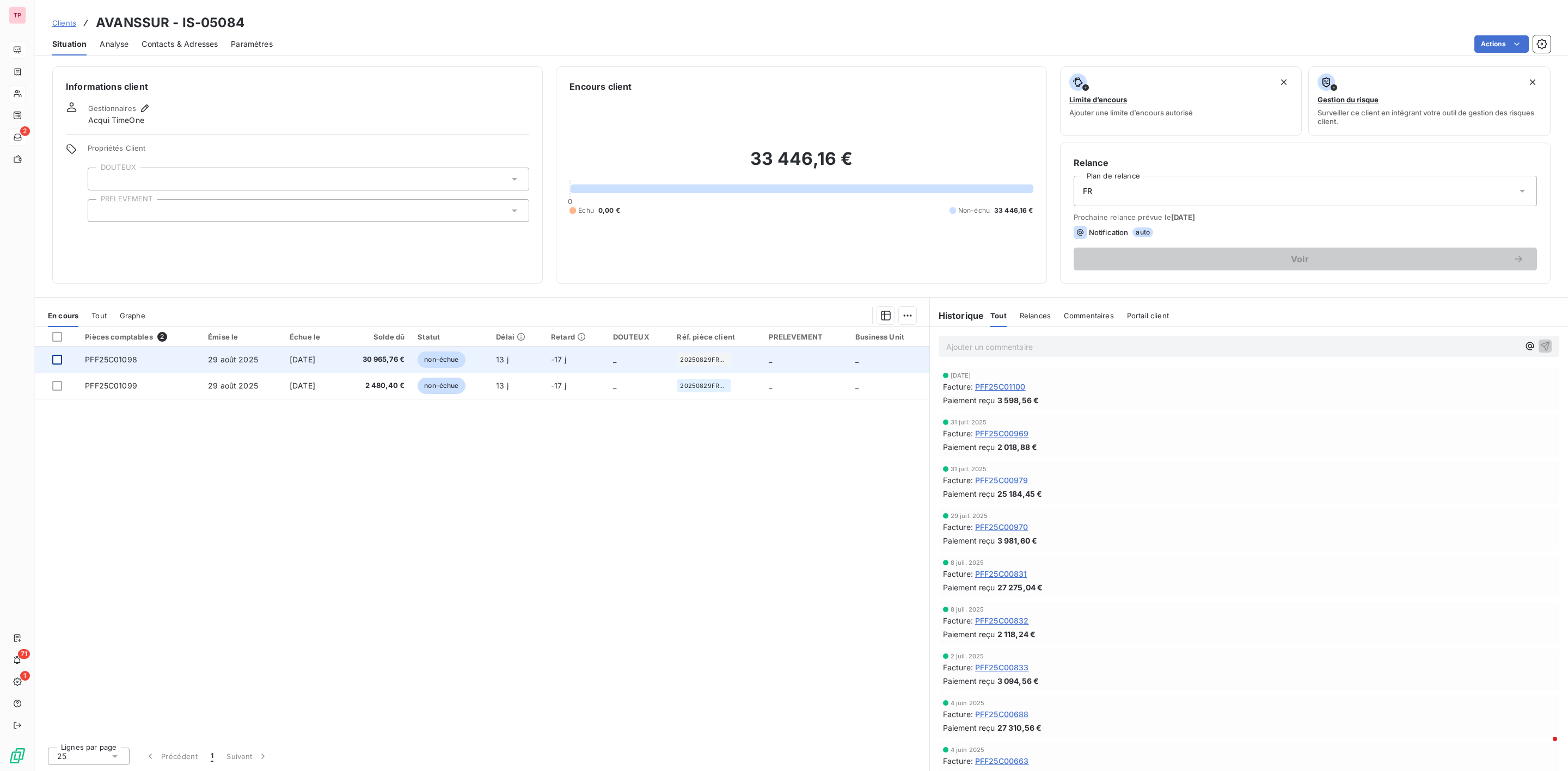
click at [59, 359] on div at bounding box center [57, 359] width 9 height 9
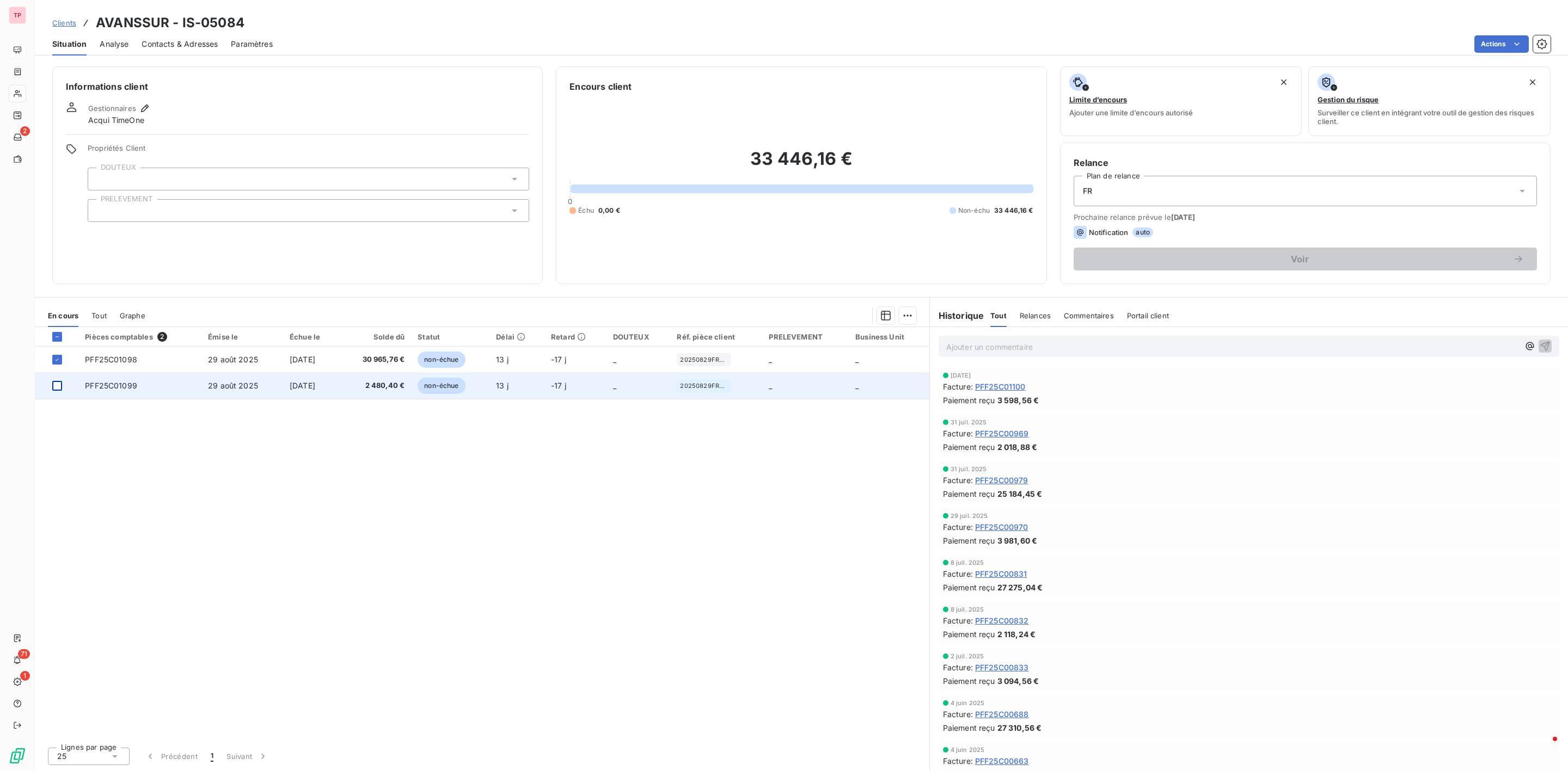
click at [57, 385] on div at bounding box center [57, 386] width 9 height 9
drag, startPoint x: 255, startPoint y: 25, endPoint x: 181, endPoint y: 25, distance: 74.0
click at [181, 25] on div "Clients AVANSSUR - IS-05084" at bounding box center [802, 22] width 1534 height 20
click at [911, 318] on html "TP 2 71 1 Clients AVANSSUR - IS-05084 Situation Analyse Contacts & Adresses Par…" at bounding box center [784, 385] width 1568 height 771
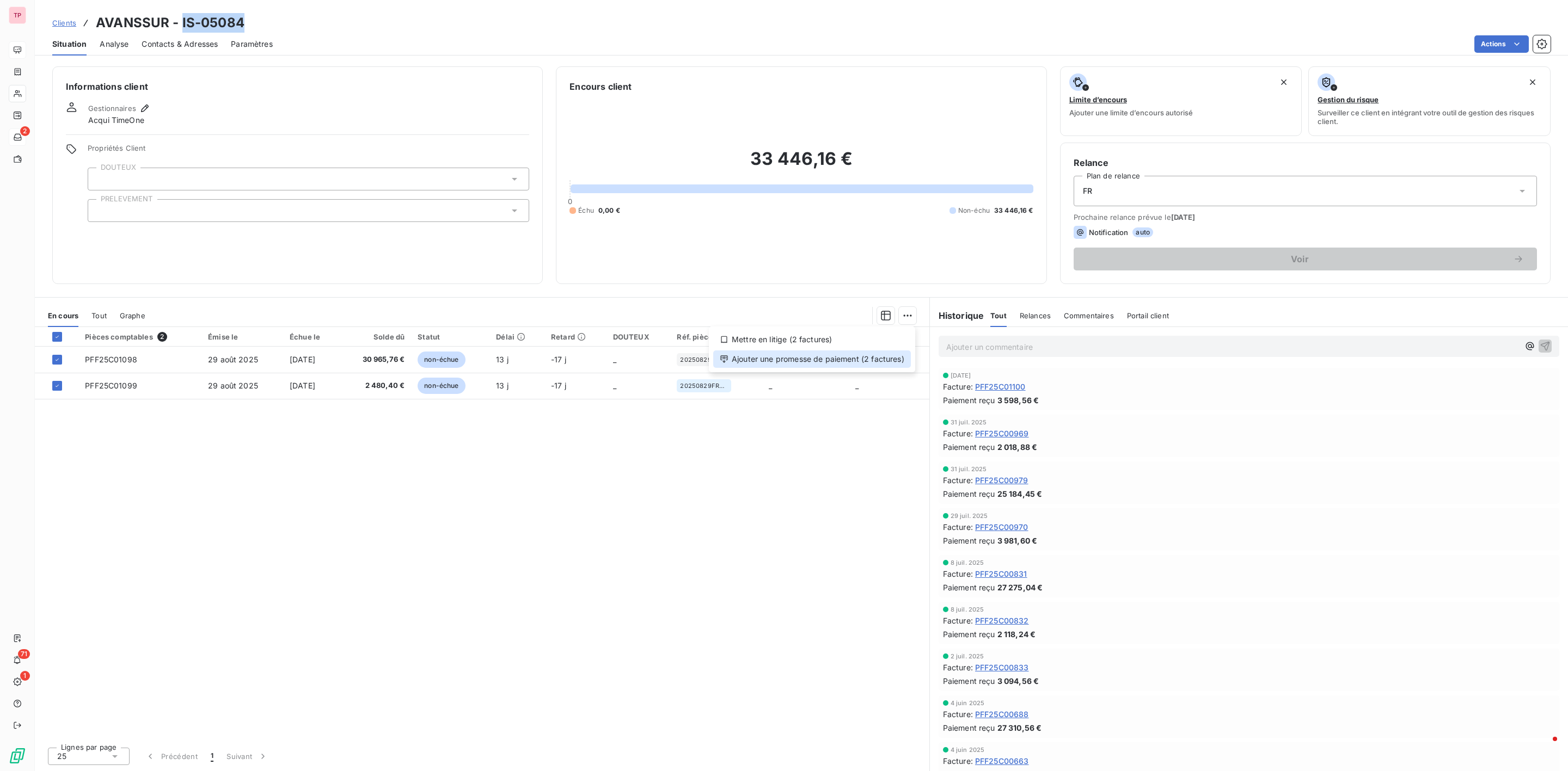
click at [790, 361] on div "Ajouter une promesse de paiement (2 factures)" at bounding box center [812, 359] width 197 height 18
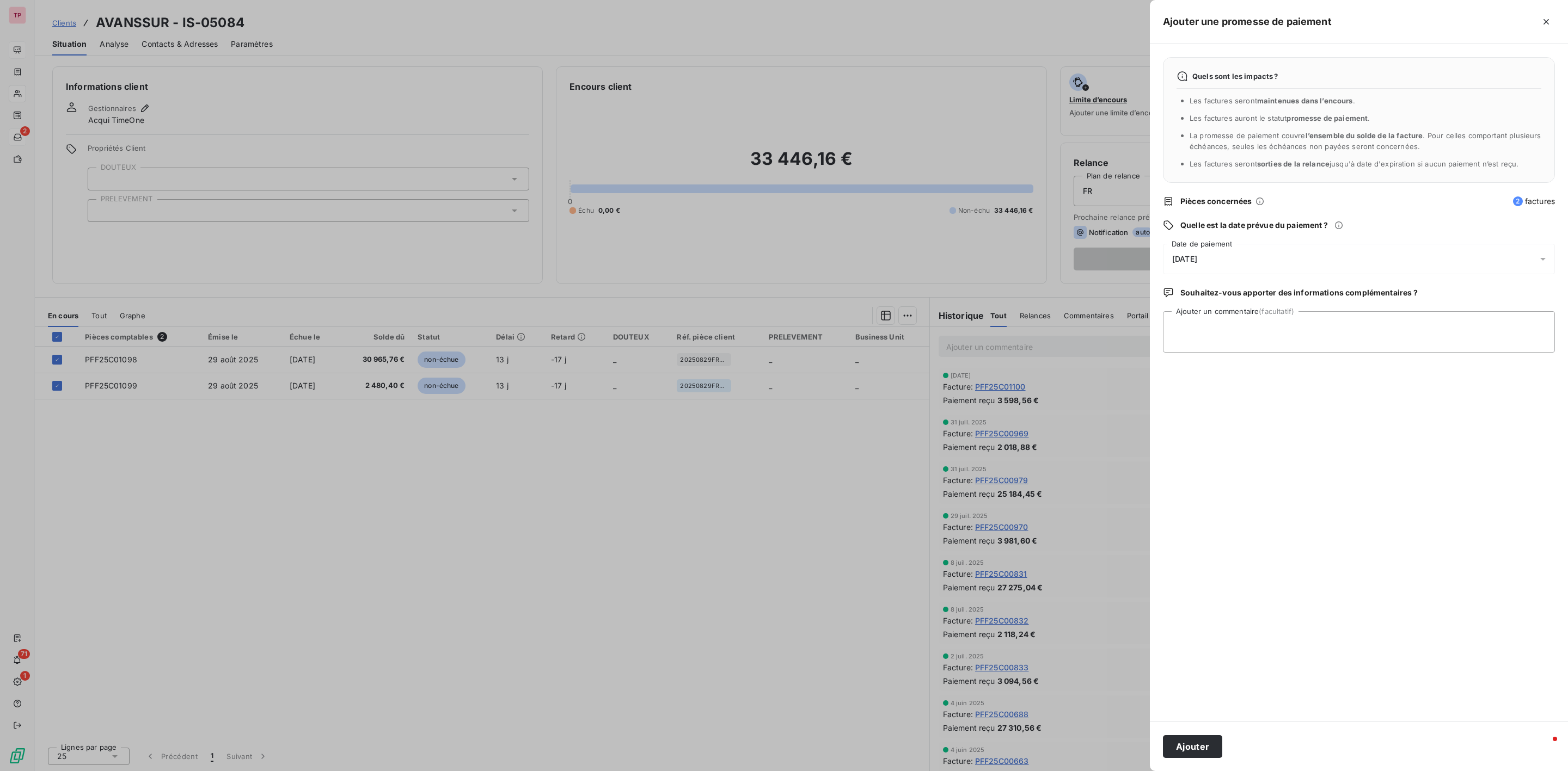
click at [1231, 258] on div "[DATE]" at bounding box center [1359, 259] width 392 height 30
click at [1216, 394] on button "16" at bounding box center [1216, 394] width 22 height 22
click at [1413, 348] on textarea "Ajouter un commentaire (facultatif)" at bounding box center [1359, 332] width 392 height 41
click at [1347, 332] on textarea "Ajouter un commentaire (facultatif)" at bounding box center [1359, 332] width 392 height 41
type textarea "REGLEMENT RECU LE [DATE]"
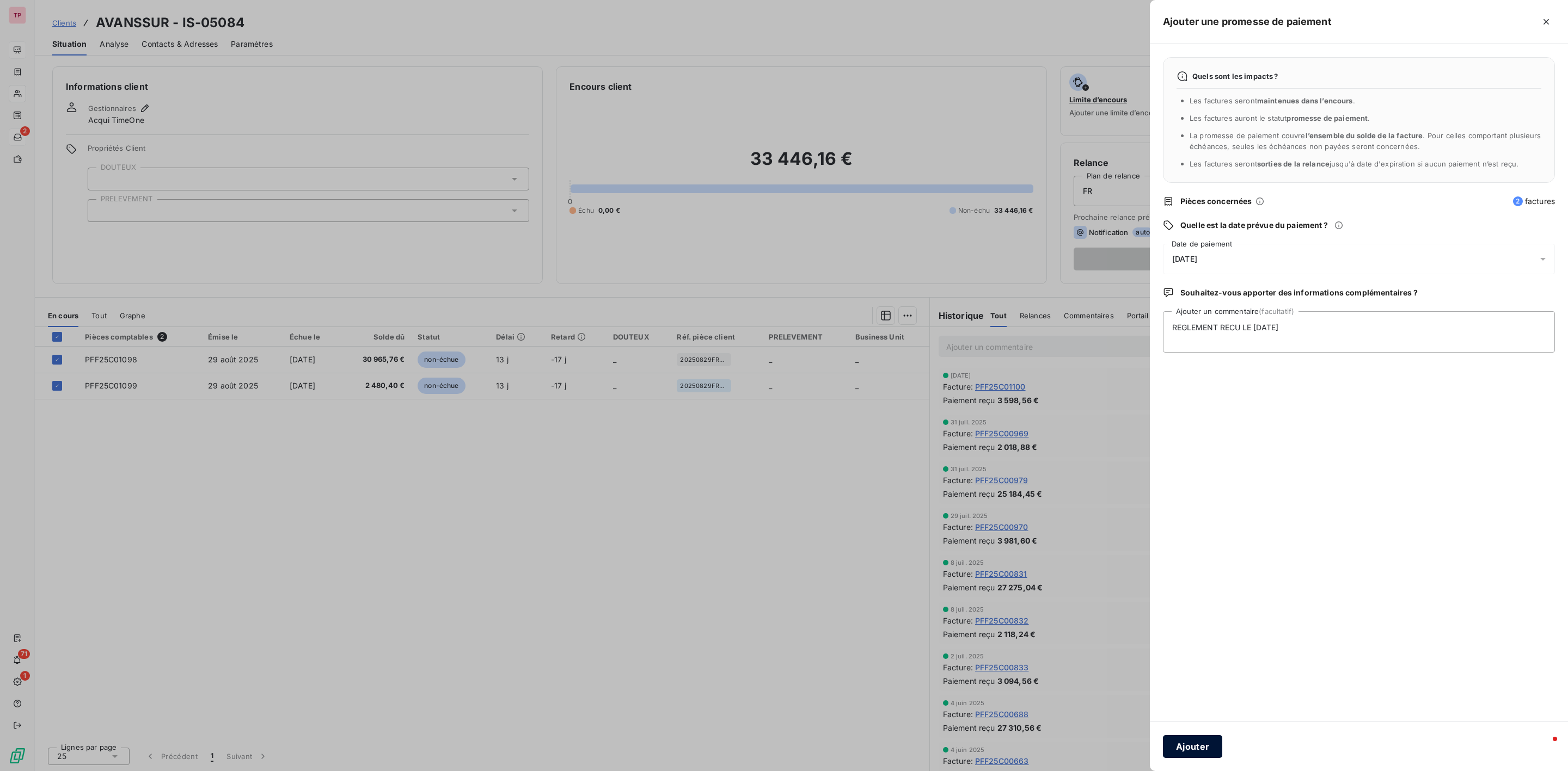
click at [1193, 740] on button "Ajouter" at bounding box center [1193, 747] width 60 height 23
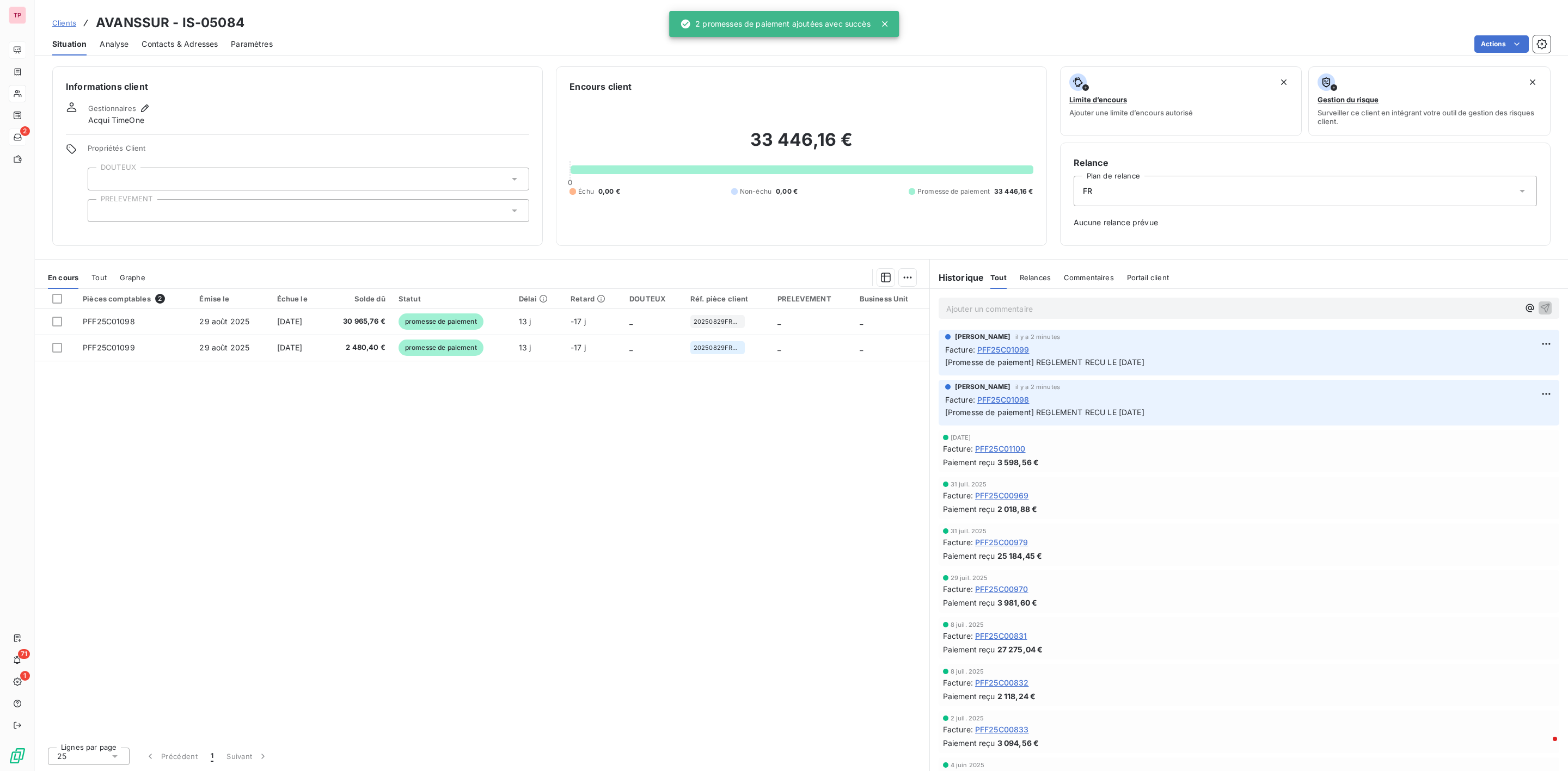
click at [64, 23] on span "Clients" at bounding box center [64, 22] width 24 height 9
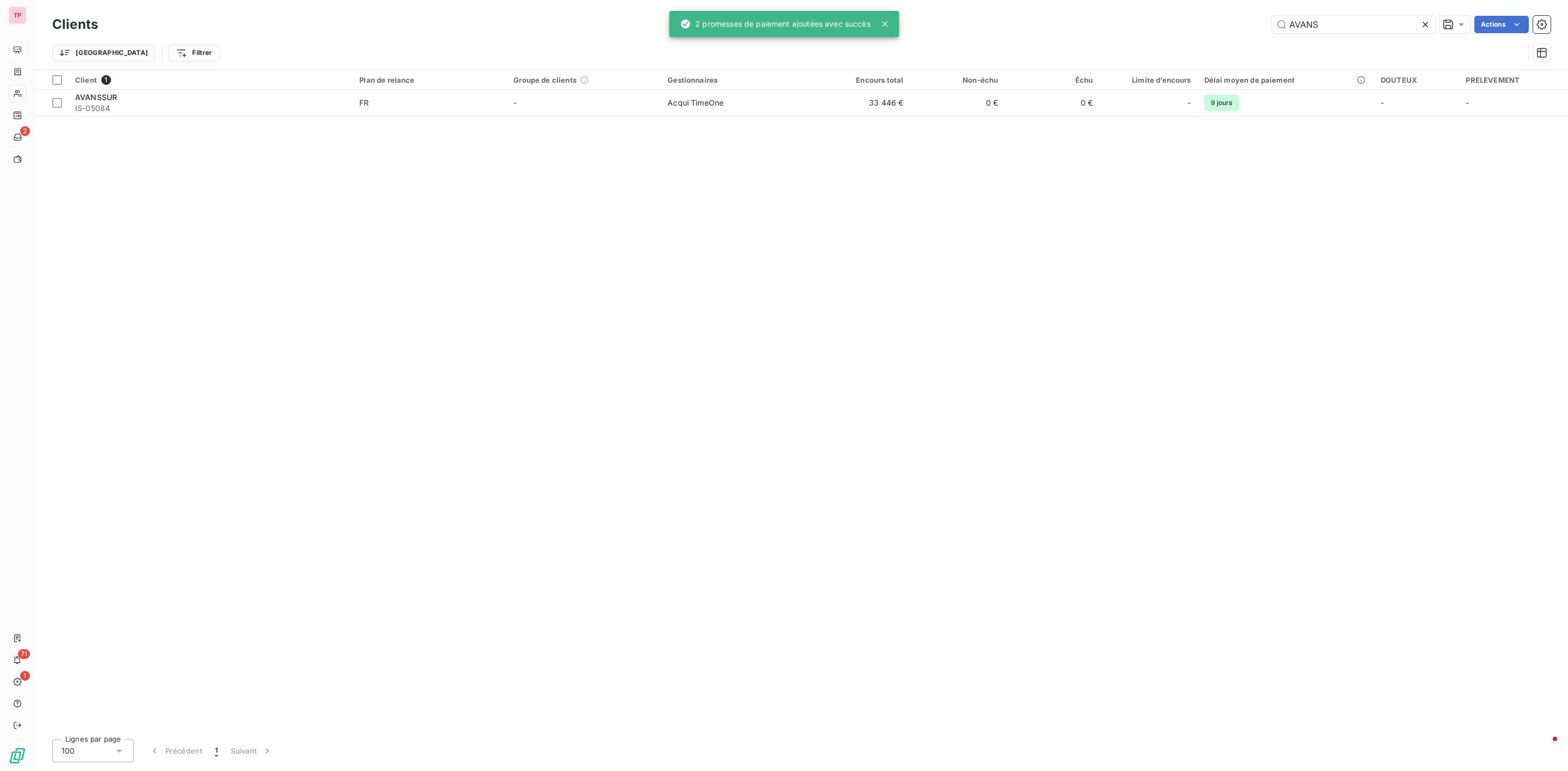
drag, startPoint x: 1353, startPoint y: 34, endPoint x: 1230, endPoint y: 29, distance: 123.1
click at [1230, 29] on div "Clients AVANS Actions" at bounding box center [801, 24] width 1498 height 23
click at [1330, 18] on input "AVANS" at bounding box center [1354, 24] width 164 height 18
drag, startPoint x: 1333, startPoint y: 20, endPoint x: 1254, endPoint y: 25, distance: 79.2
click at [1254, 25] on div "AVANS Actions" at bounding box center [830, 24] width 1440 height 18
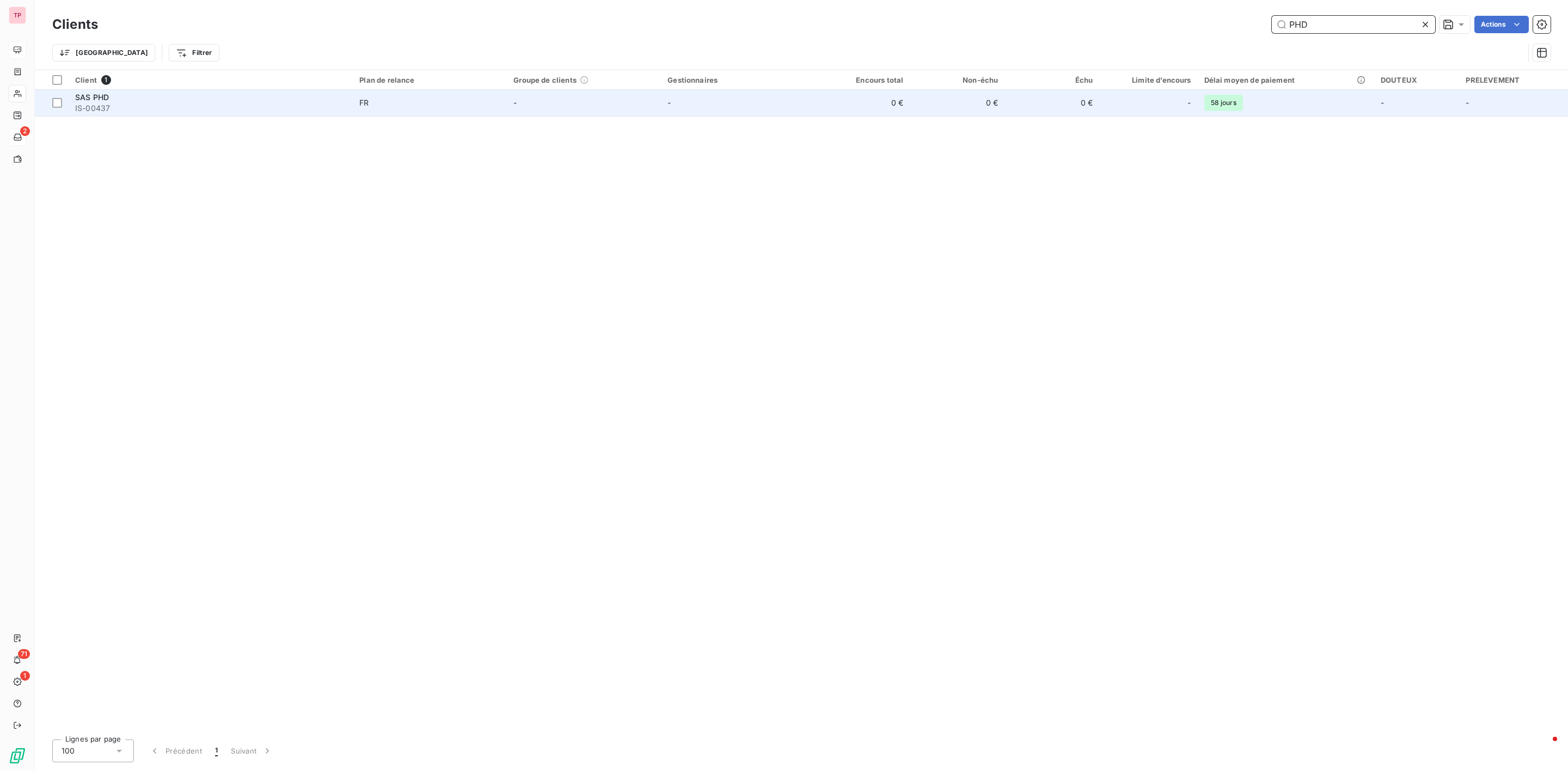
type input "PHD"
click at [82, 100] on span "SAS PHD" at bounding box center [92, 97] width 34 height 9
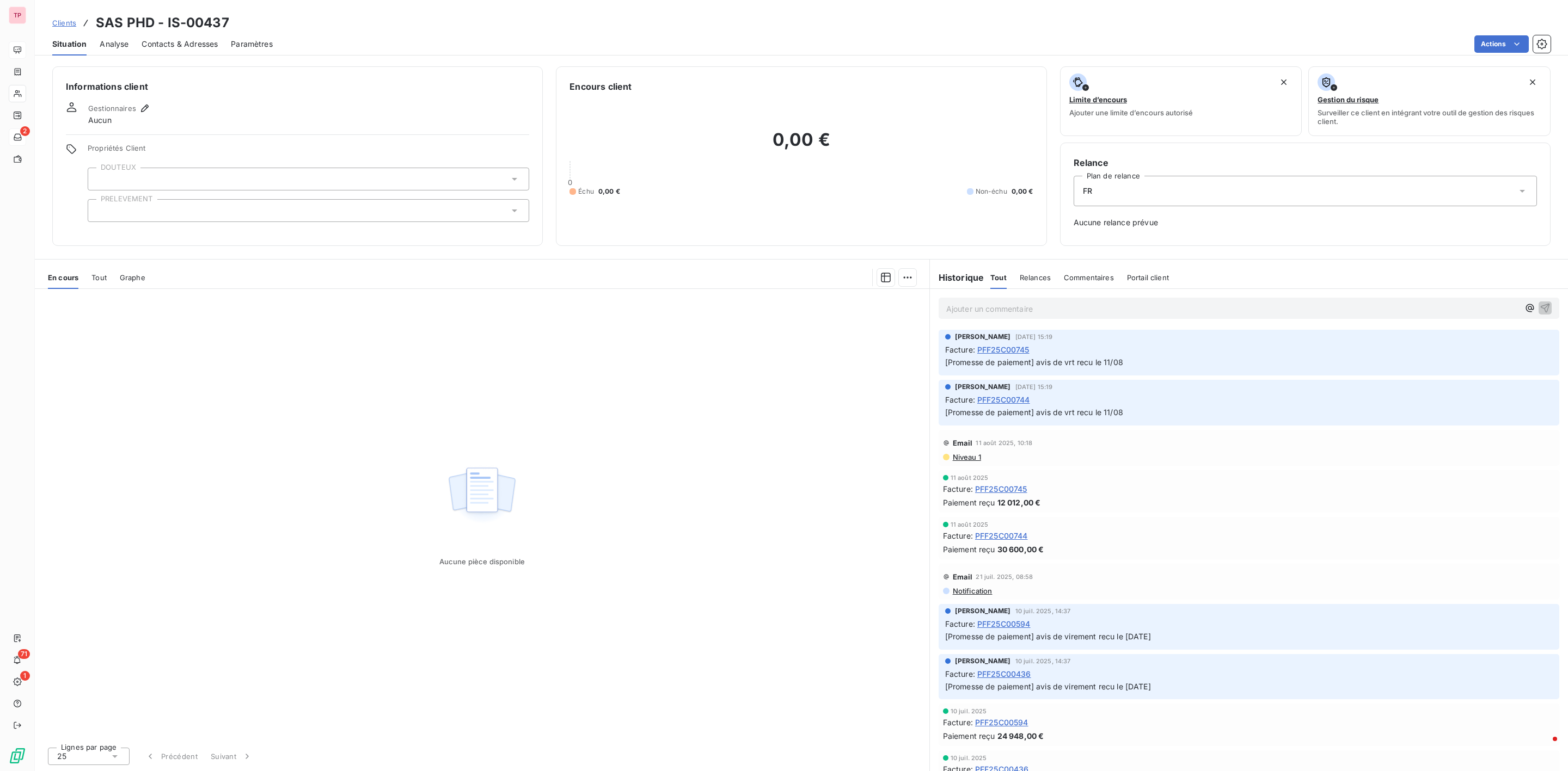
click at [63, 24] on span "Clients" at bounding box center [64, 22] width 24 height 9
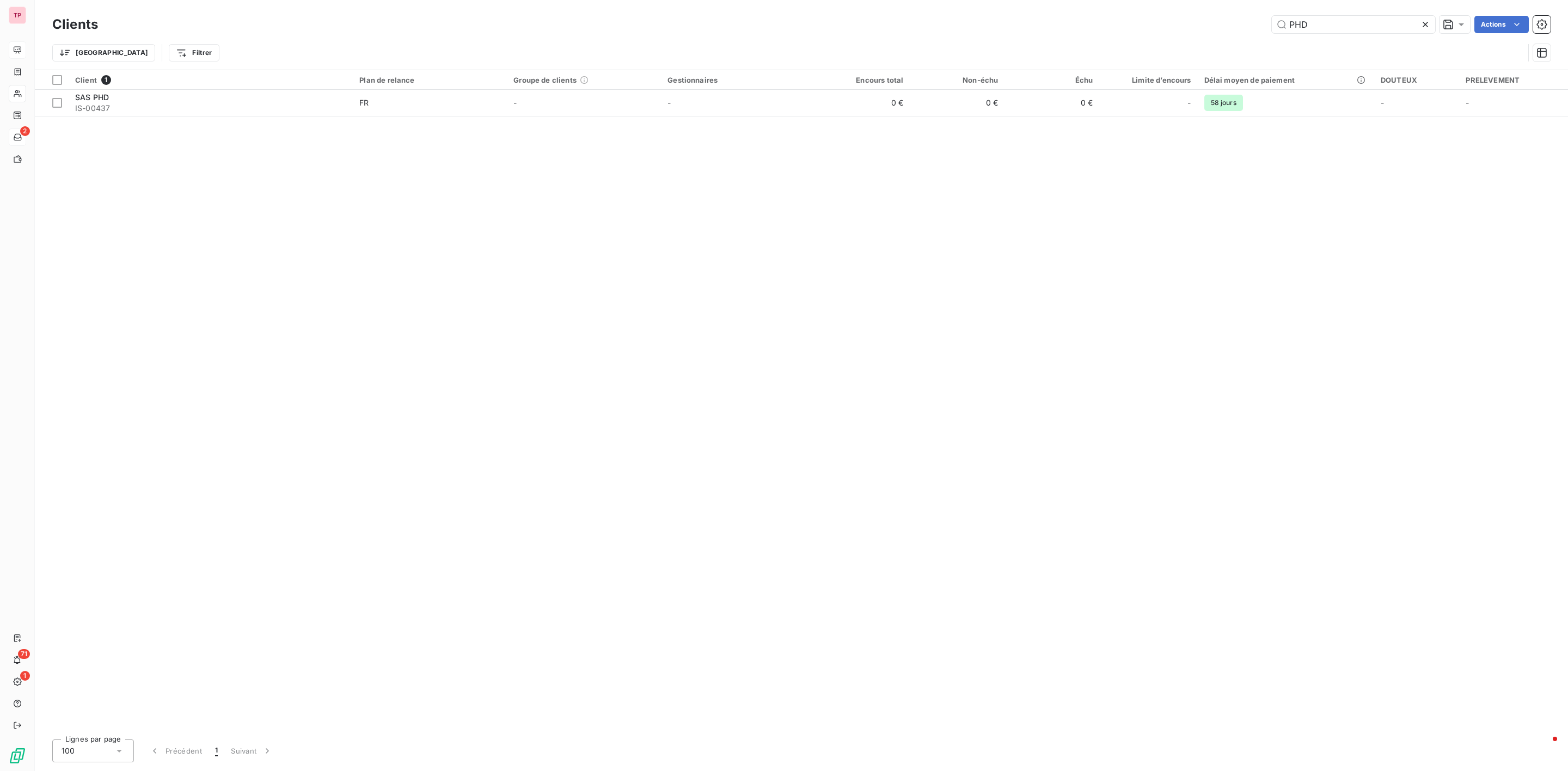
drag, startPoint x: 1381, startPoint y: 18, endPoint x: 1237, endPoint y: 20, distance: 144.0
click at [1237, 20] on div "PHD Actions" at bounding box center [830, 24] width 1440 height 18
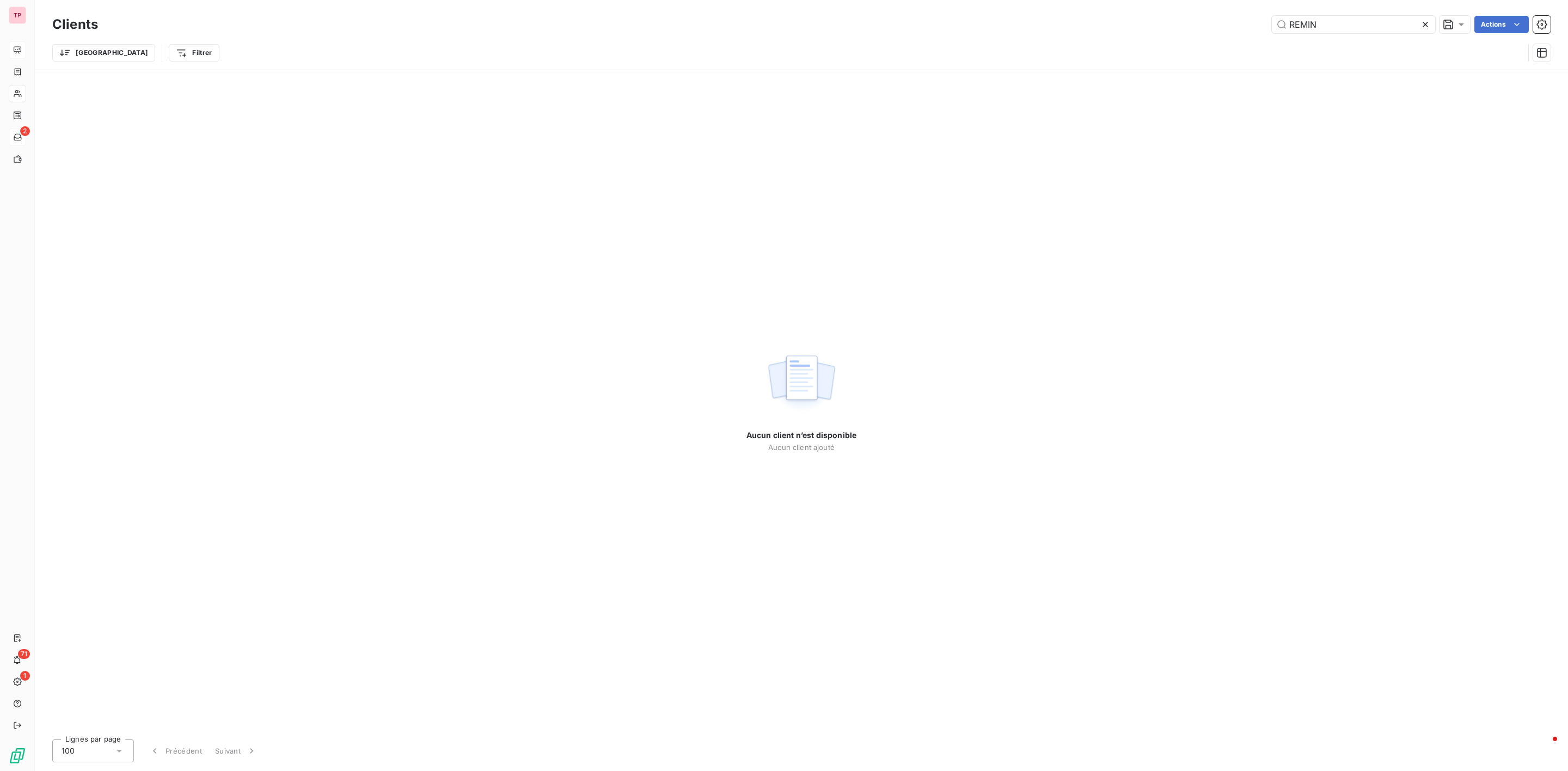
click at [1338, 1] on div "Clients REMIN Actions Trier Filtrer" at bounding box center [802, 34] width 1534 height 70
click at [1341, 22] on input "REMIN" at bounding box center [1354, 24] width 164 height 18
drag, startPoint x: 1344, startPoint y: 24, endPoint x: 1256, endPoint y: 16, distance: 88.4
click at [1256, 16] on div "REMIN Actions" at bounding box center [830, 24] width 1440 height 18
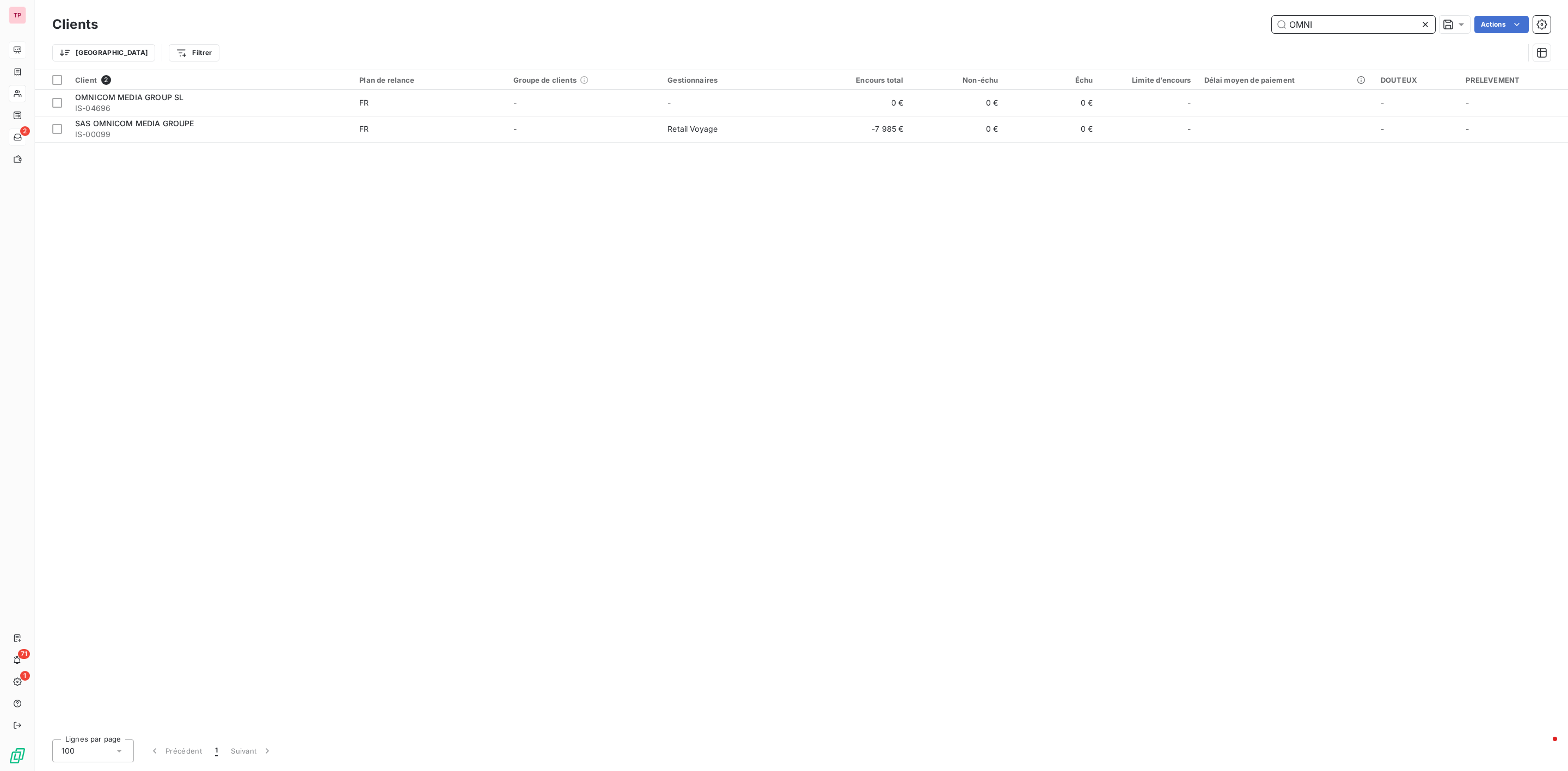
type input "OMNI"
click at [1428, 26] on icon at bounding box center [1425, 24] width 11 height 11
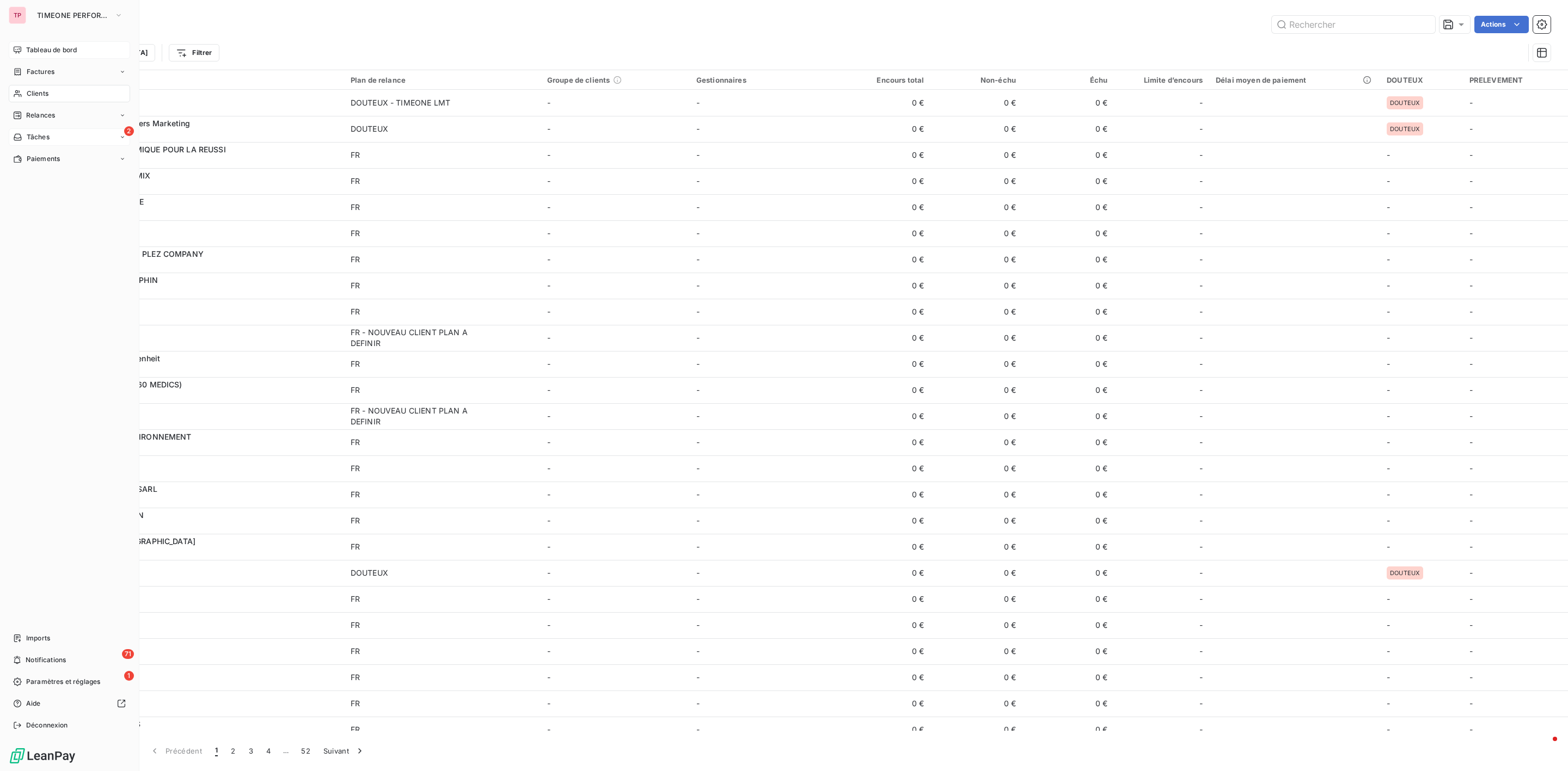
drag, startPoint x: 39, startPoint y: 91, endPoint x: 57, endPoint y: 91, distance: 18.0
click at [39, 91] on span "Clients" at bounding box center [37, 93] width 22 height 9
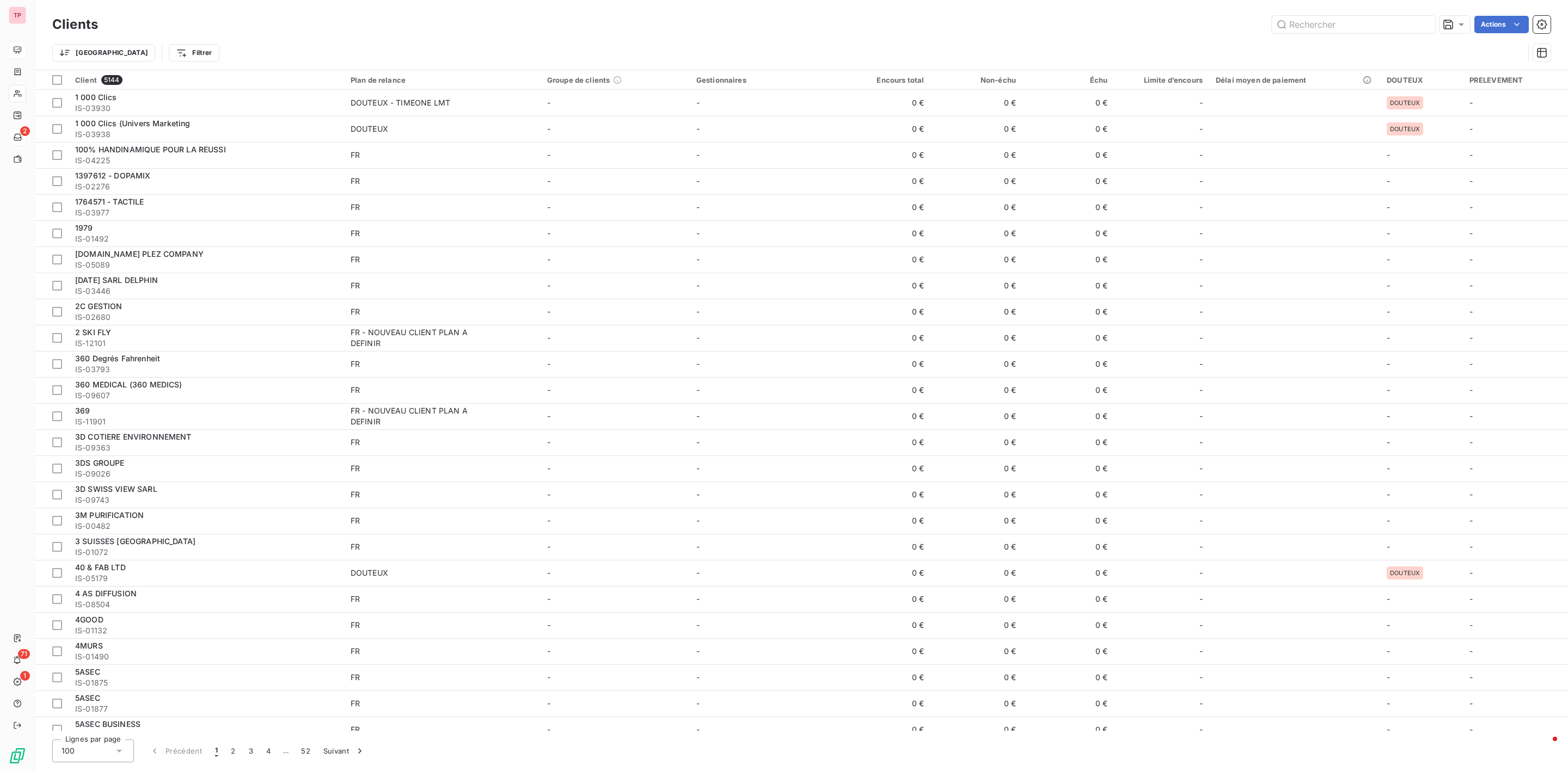
click at [1369, 38] on div "Trier Filtrer" at bounding box center [801, 53] width 1498 height 34
click at [1360, 25] on input "text" at bounding box center [1354, 24] width 164 height 18
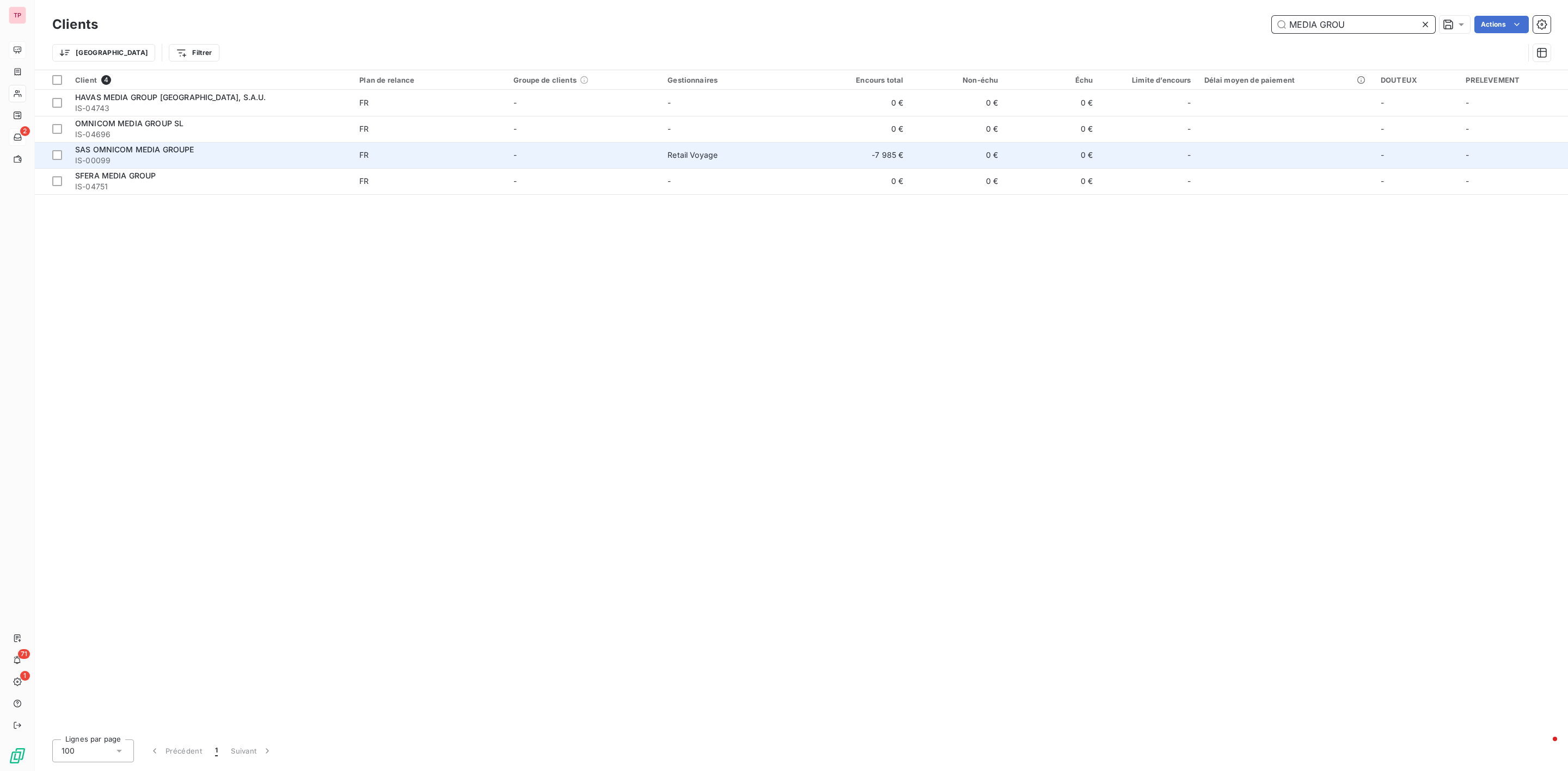
type input "MEDIA GROU"
click at [101, 158] on span "IS-00099" at bounding box center [210, 161] width 271 height 11
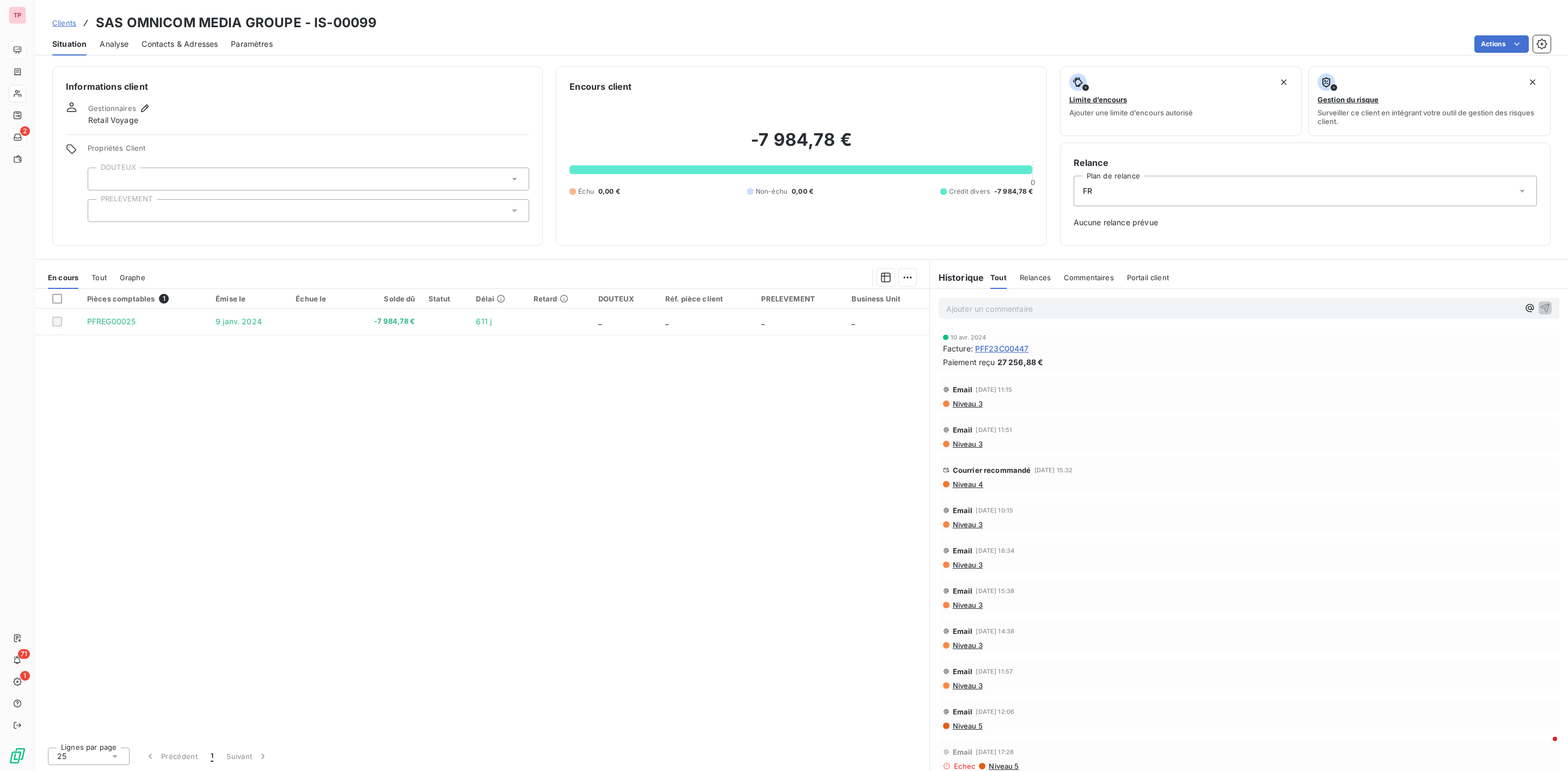
click at [64, 22] on span "Clients" at bounding box center [64, 22] width 24 height 9
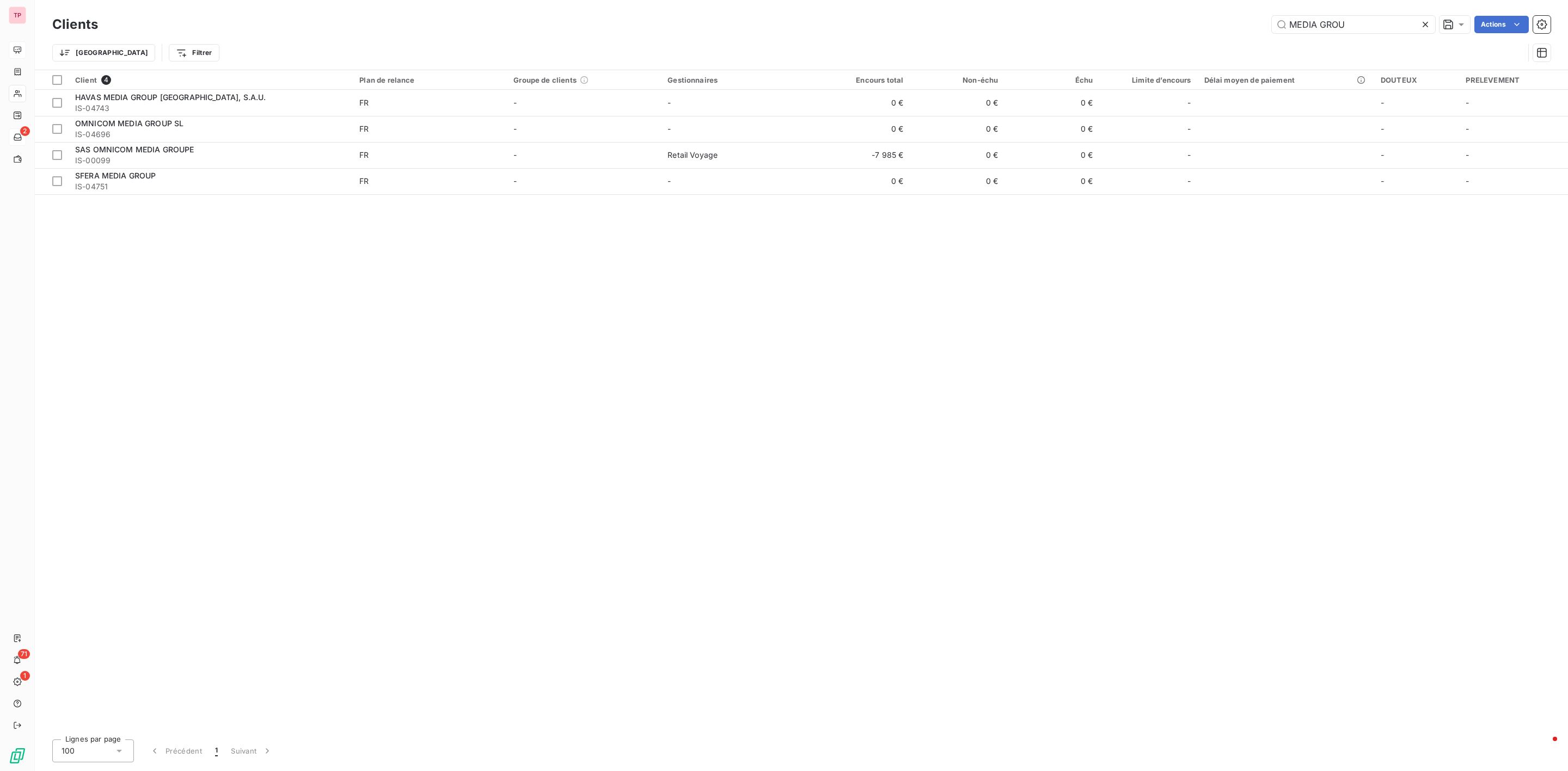
drag, startPoint x: 1361, startPoint y: 28, endPoint x: 1245, endPoint y: 28, distance: 116.0
click at [1245, 28] on div "MEDIA GROU Actions" at bounding box center [830, 24] width 1440 height 18
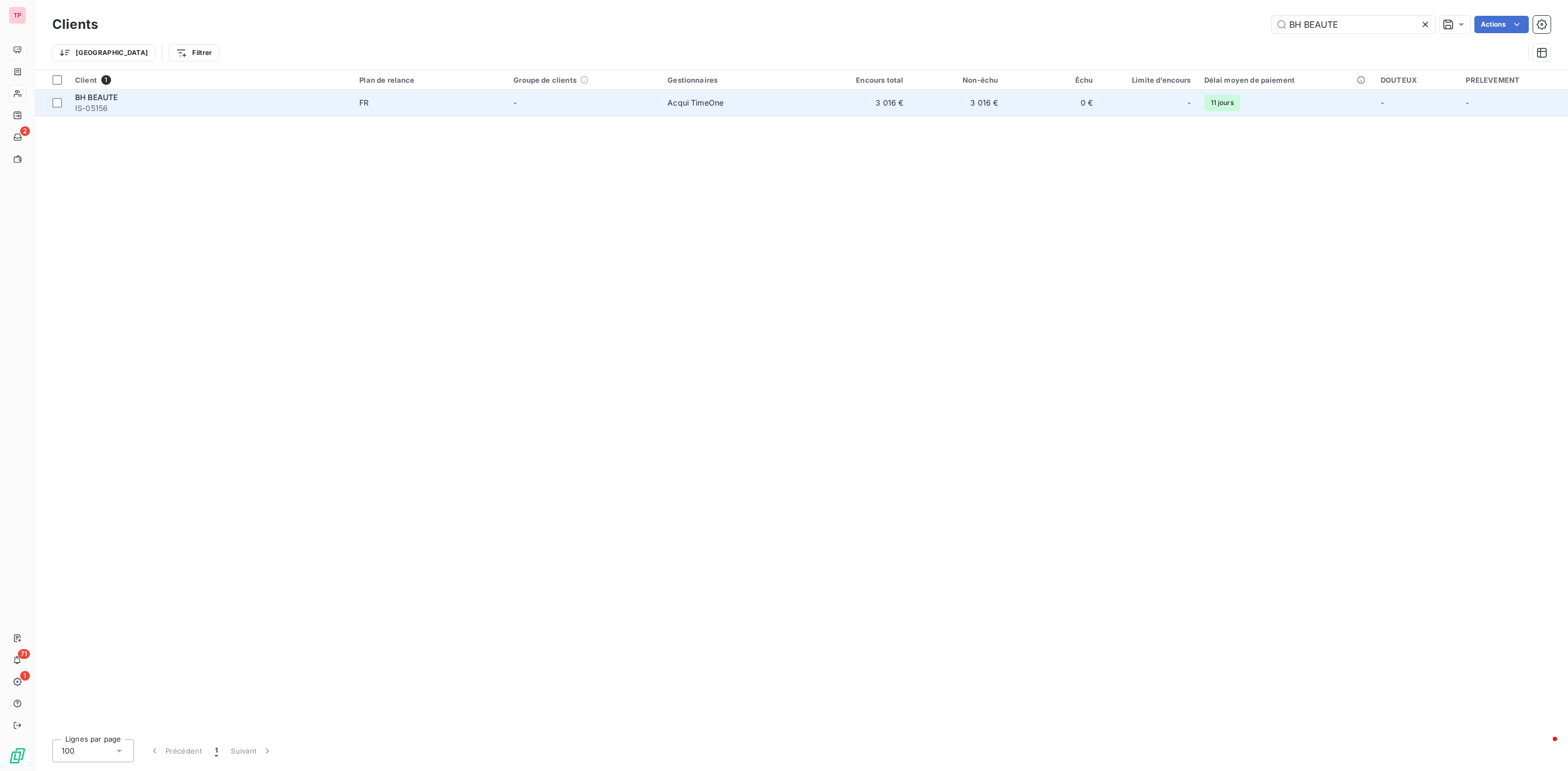
type input "BH BEAUTE"
click at [116, 107] on span "IS-05156" at bounding box center [210, 108] width 271 height 11
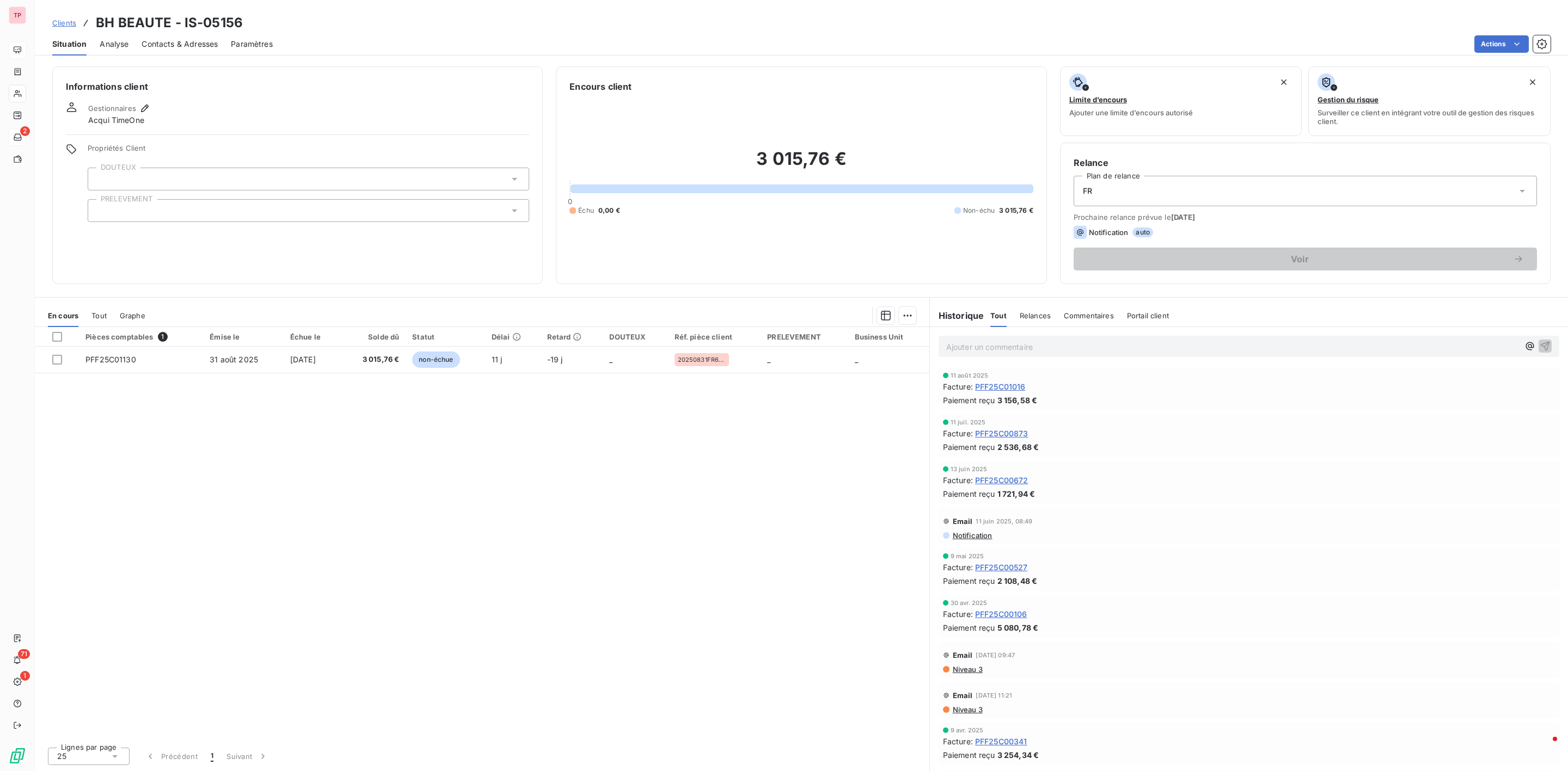
click at [241, 32] on div "Paramètres" at bounding box center [252, 44] width 42 height 23
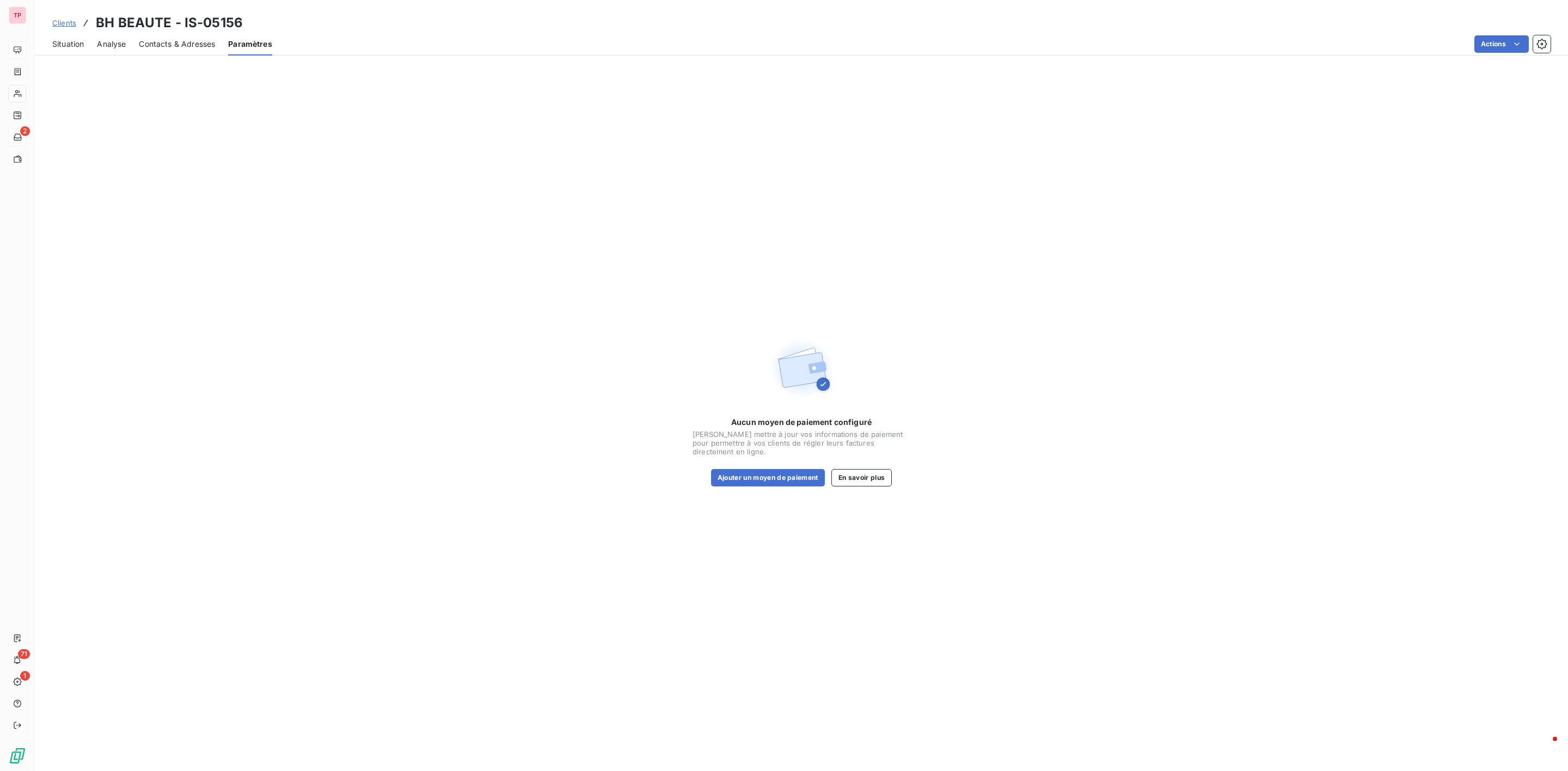
click at [72, 44] on span "Situation" at bounding box center [68, 44] width 32 height 11
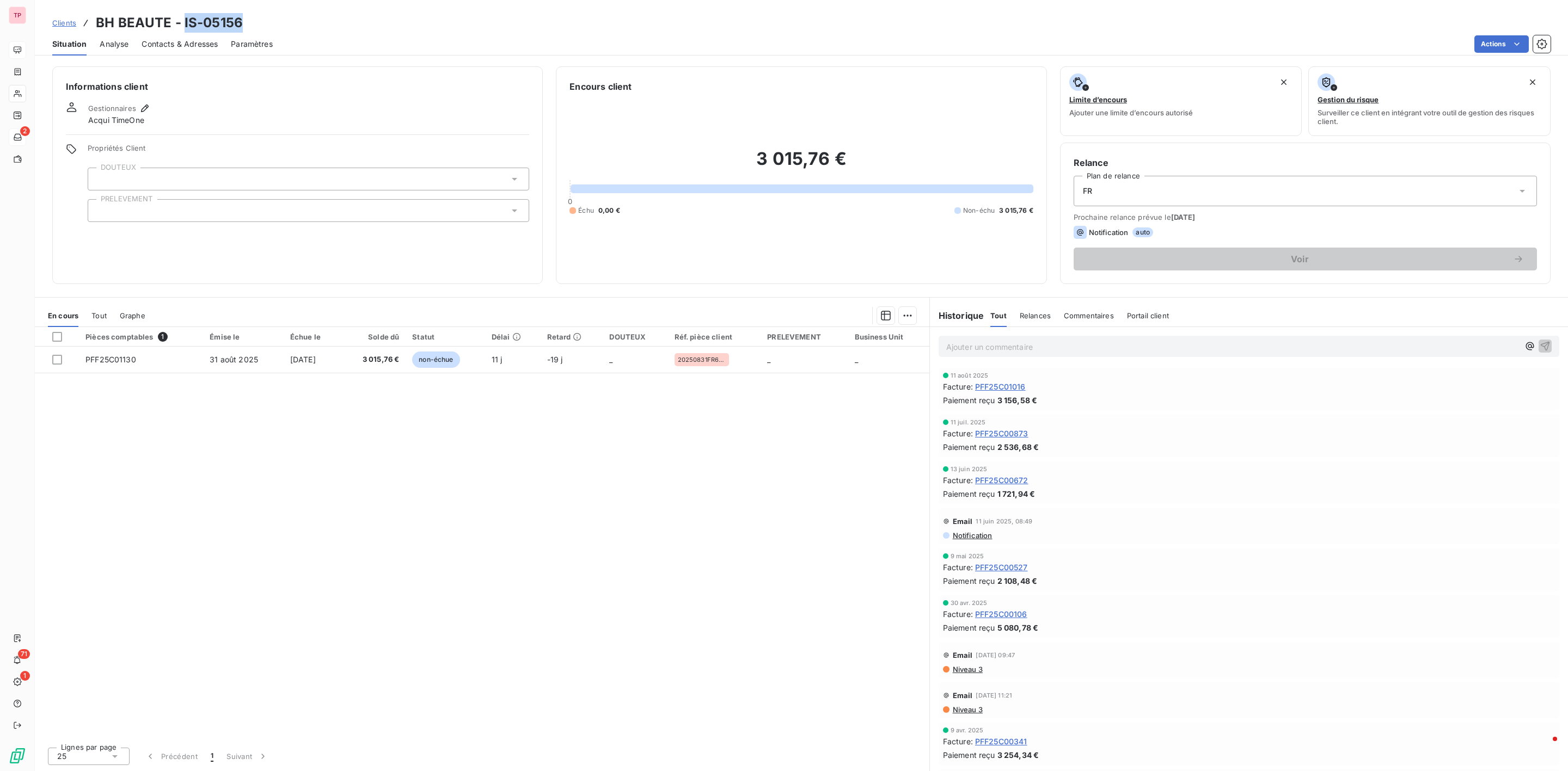
drag, startPoint x: 244, startPoint y: 25, endPoint x: 183, endPoint y: 24, distance: 61.0
click at [183, 24] on div "Clients BH BEAUTE - IS-05156" at bounding box center [802, 22] width 1534 height 20
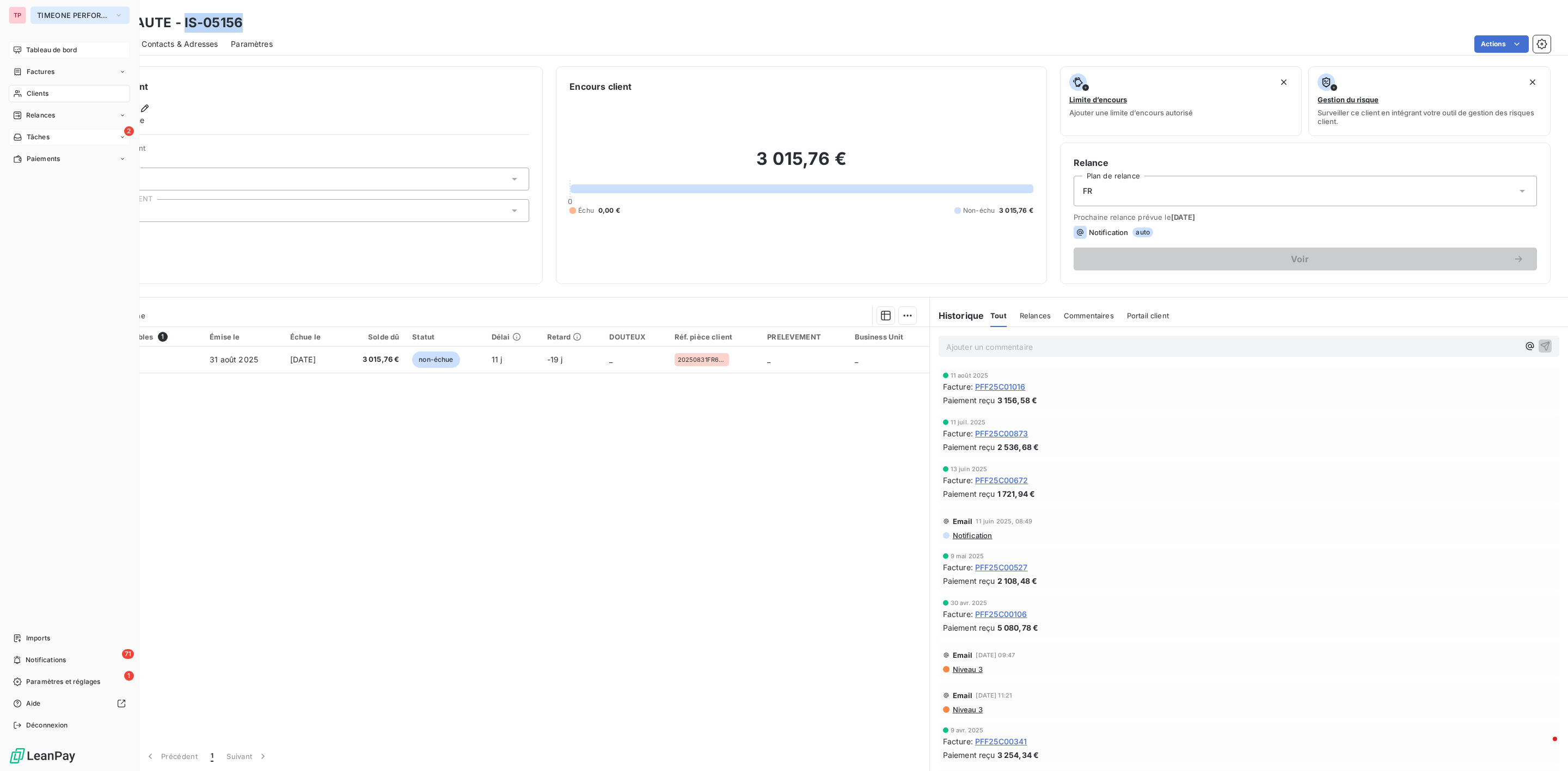
click at [55, 11] on span "TIMEONE PERFORMANCE" at bounding box center [74, 15] width 73 height 9
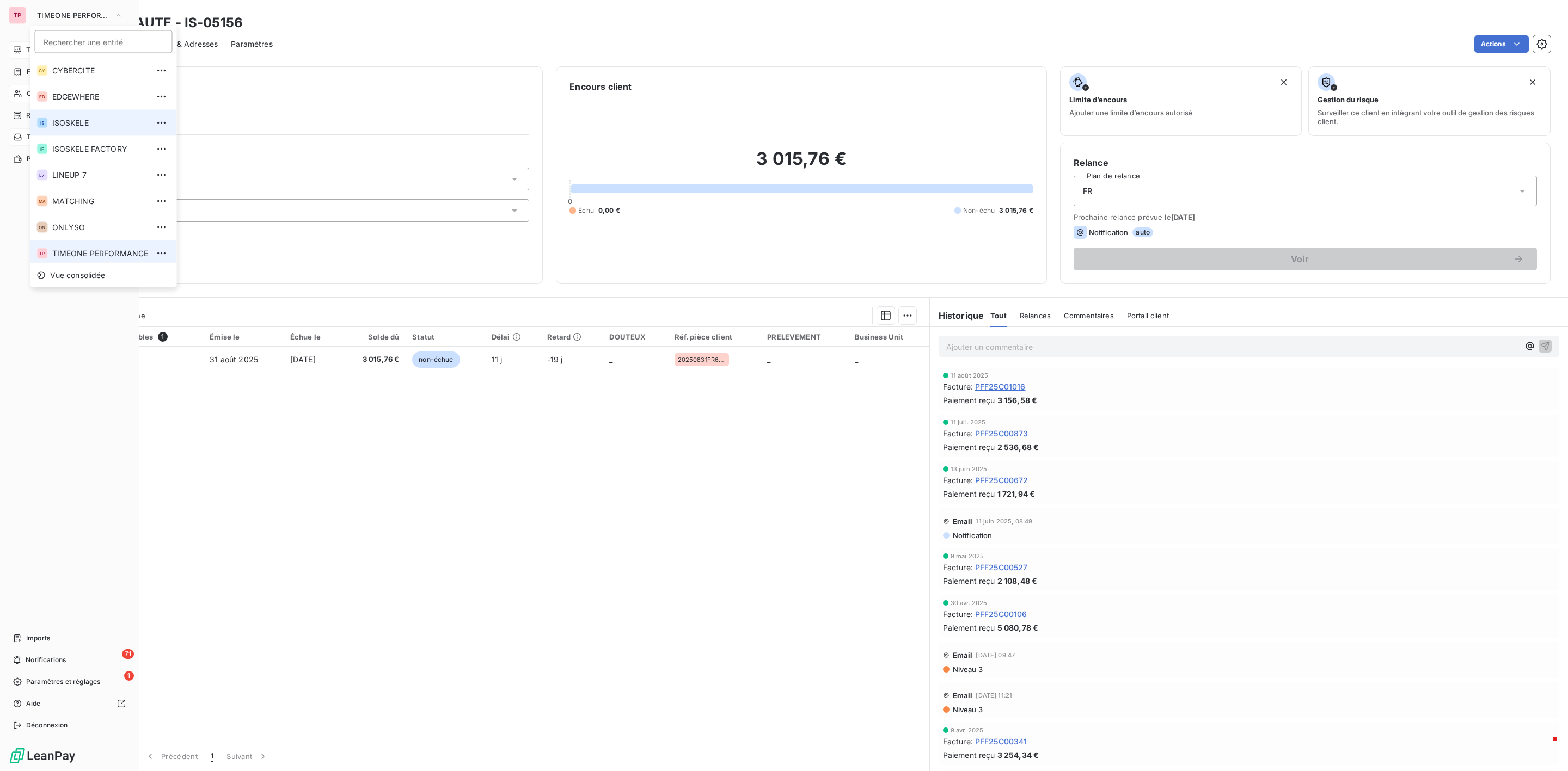
scroll to position [4, 0]
click at [77, 195] on span "MATCHING" at bounding box center [100, 197] width 97 height 11
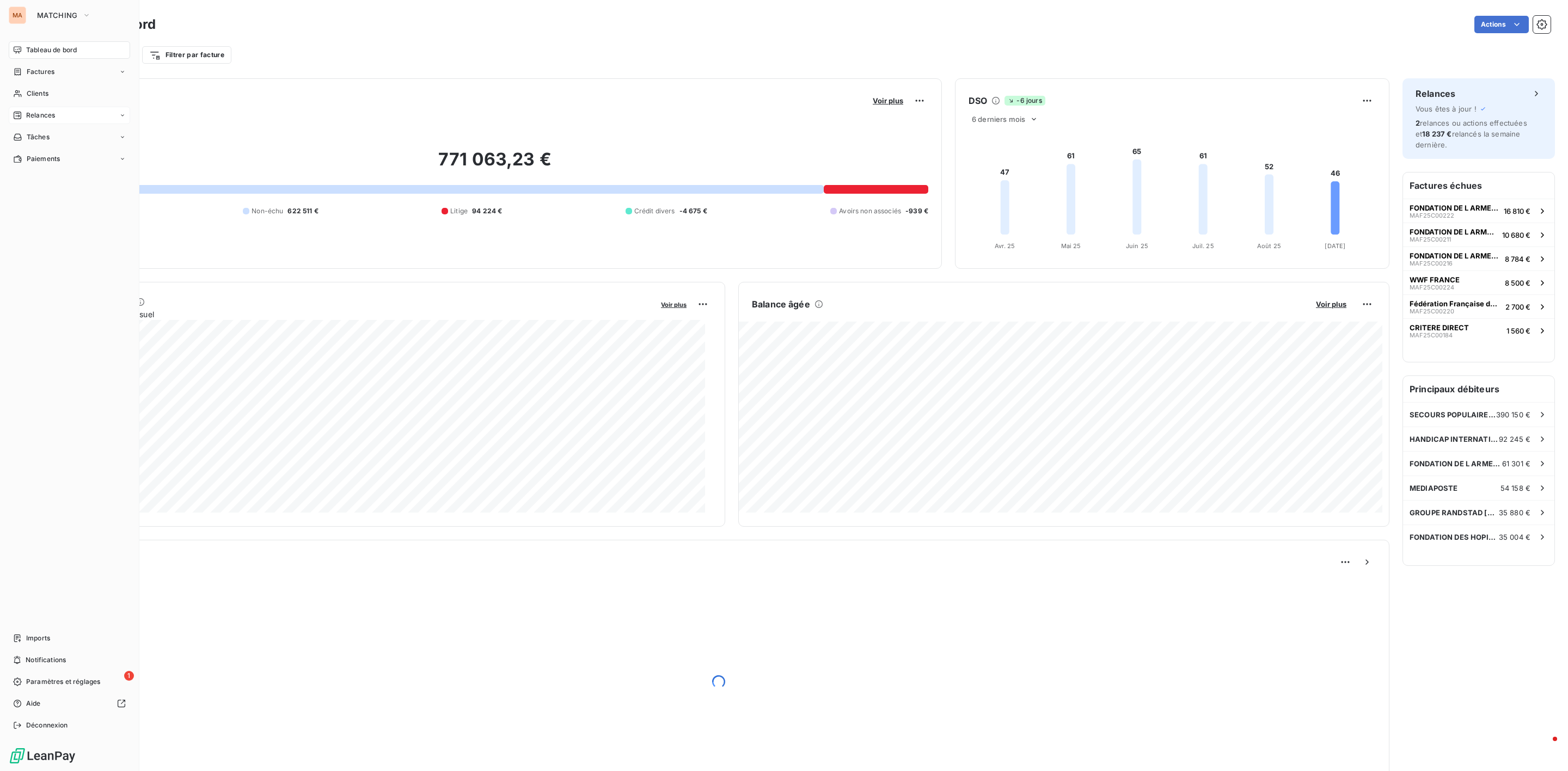
click at [32, 114] on span "Relances" at bounding box center [41, 115] width 29 height 9
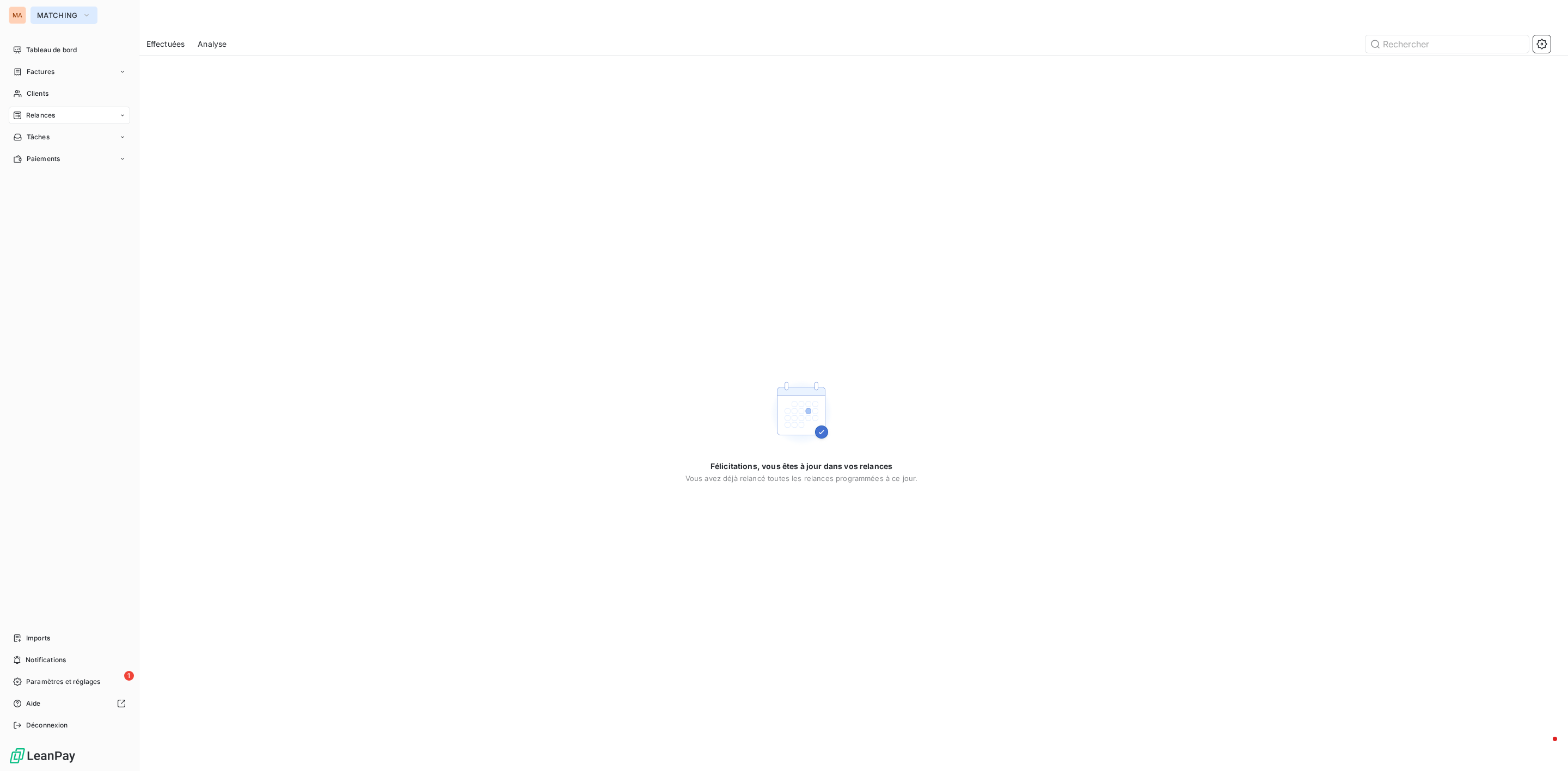
click at [64, 18] on span "MATCHING" at bounding box center [57, 15] width 41 height 9
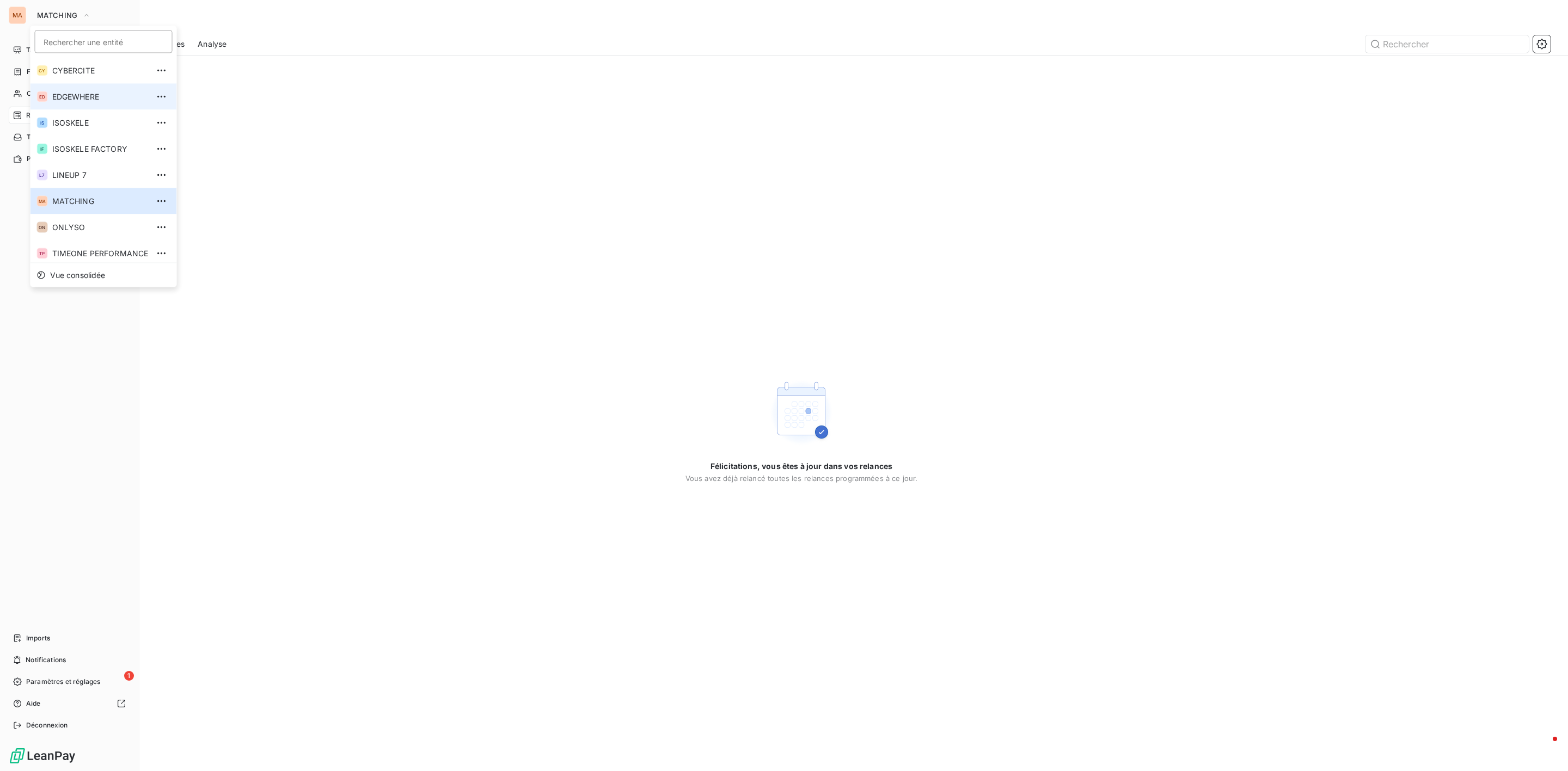
click at [87, 98] on span "EDGEWHERE" at bounding box center [100, 97] width 97 height 11
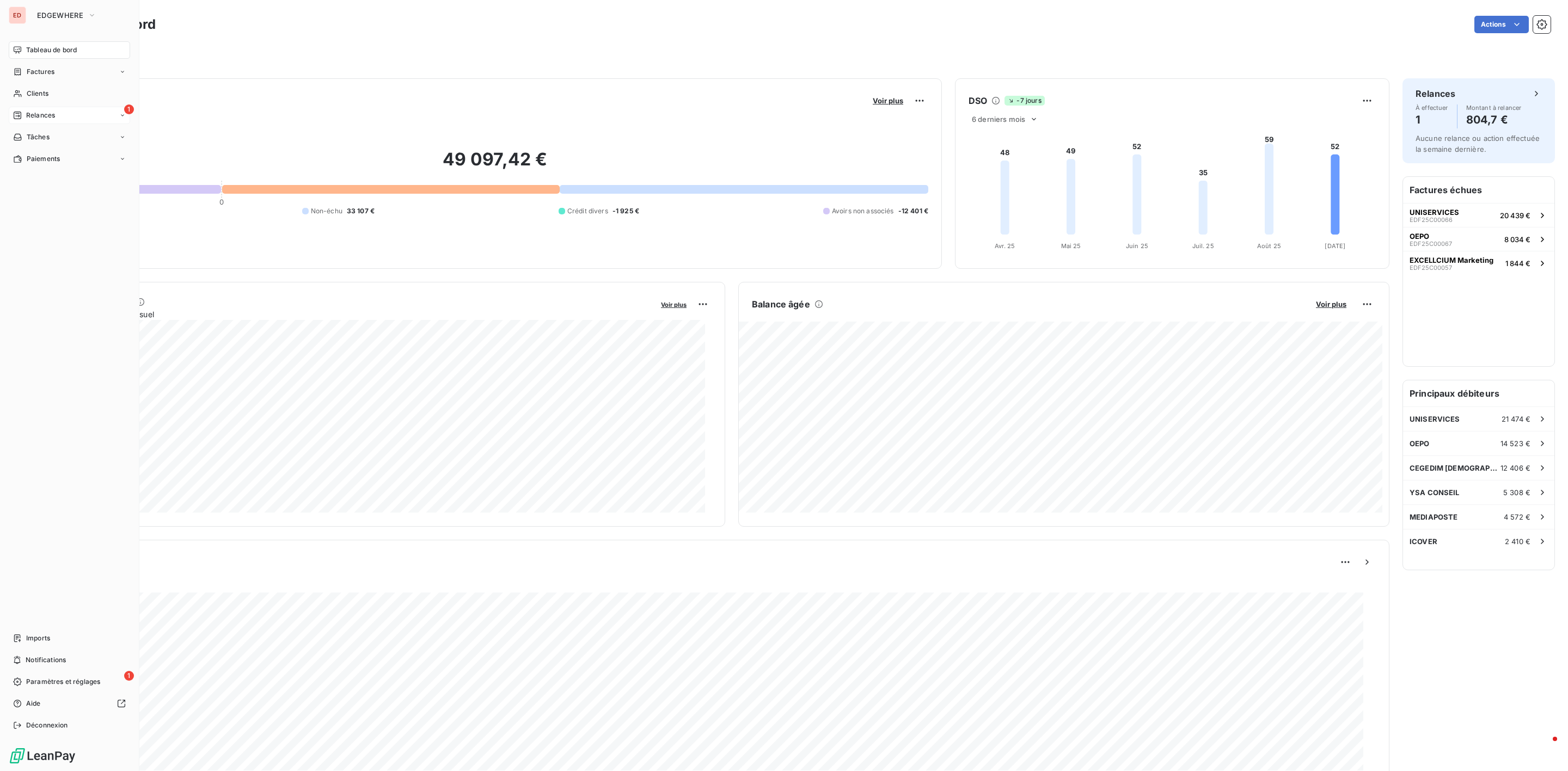
click at [53, 113] on span "Relances" at bounding box center [41, 115] width 29 height 9
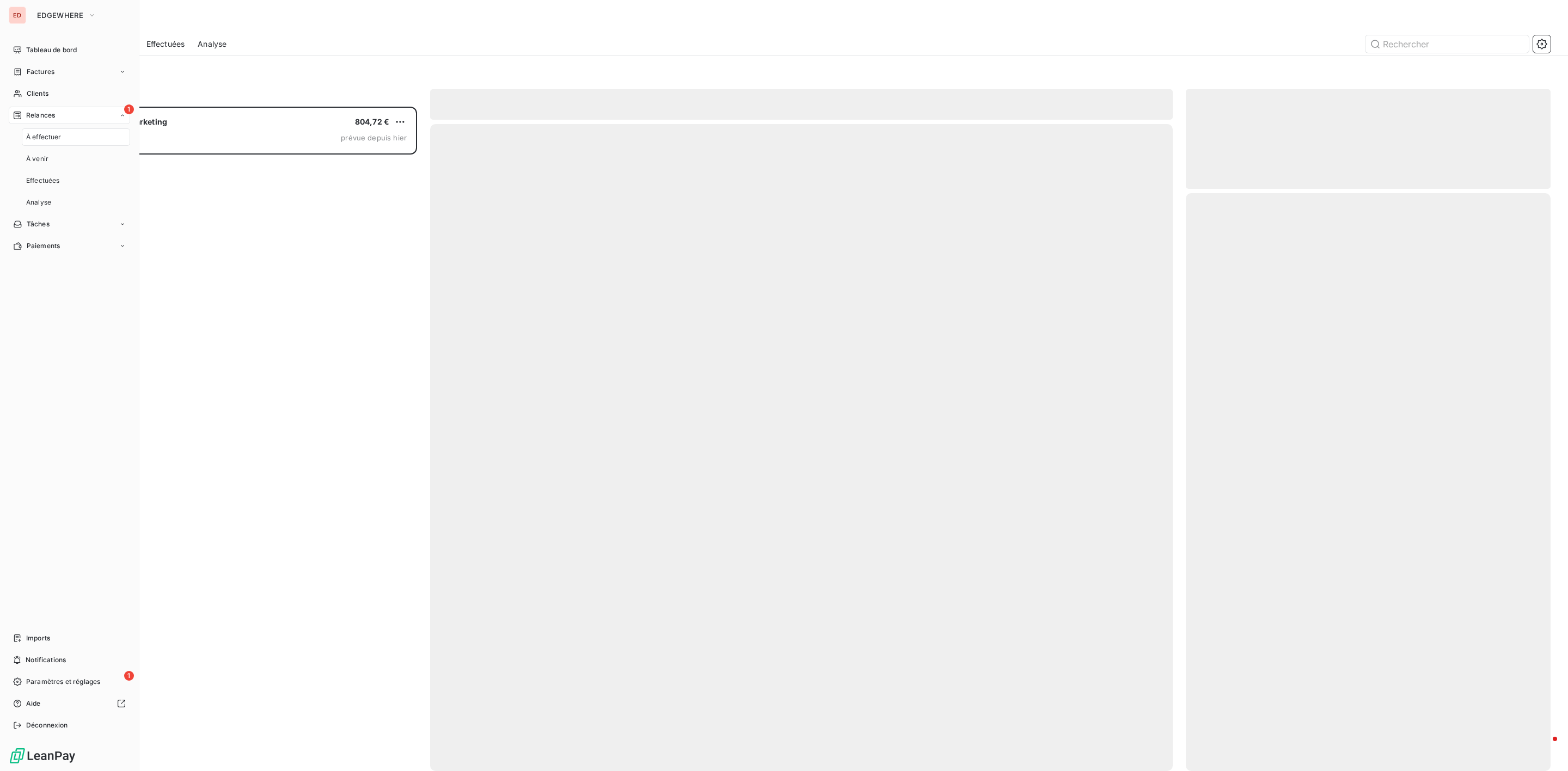
scroll to position [653, 352]
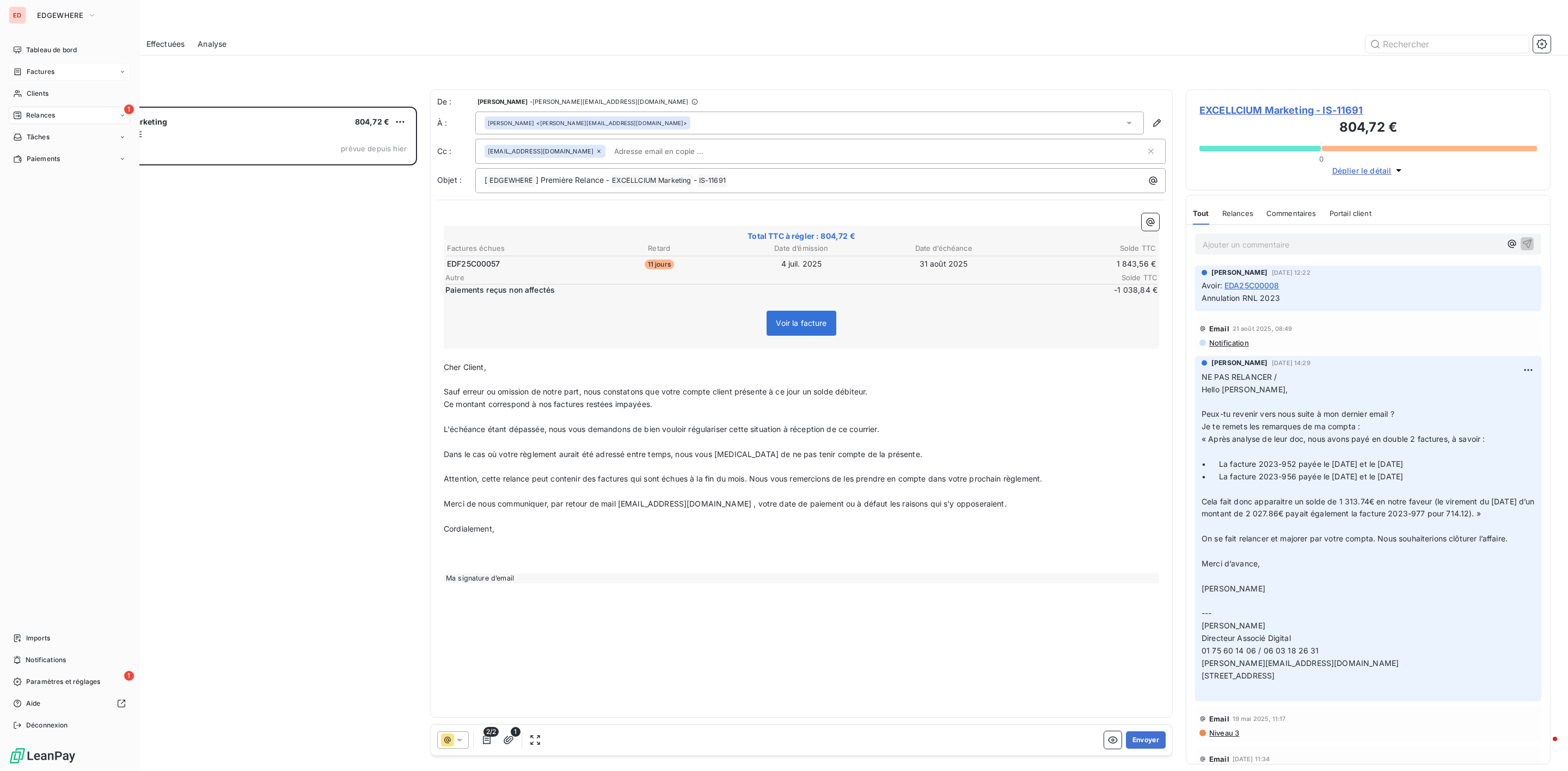
click at [64, 76] on div "Factures" at bounding box center [70, 72] width 122 height 18
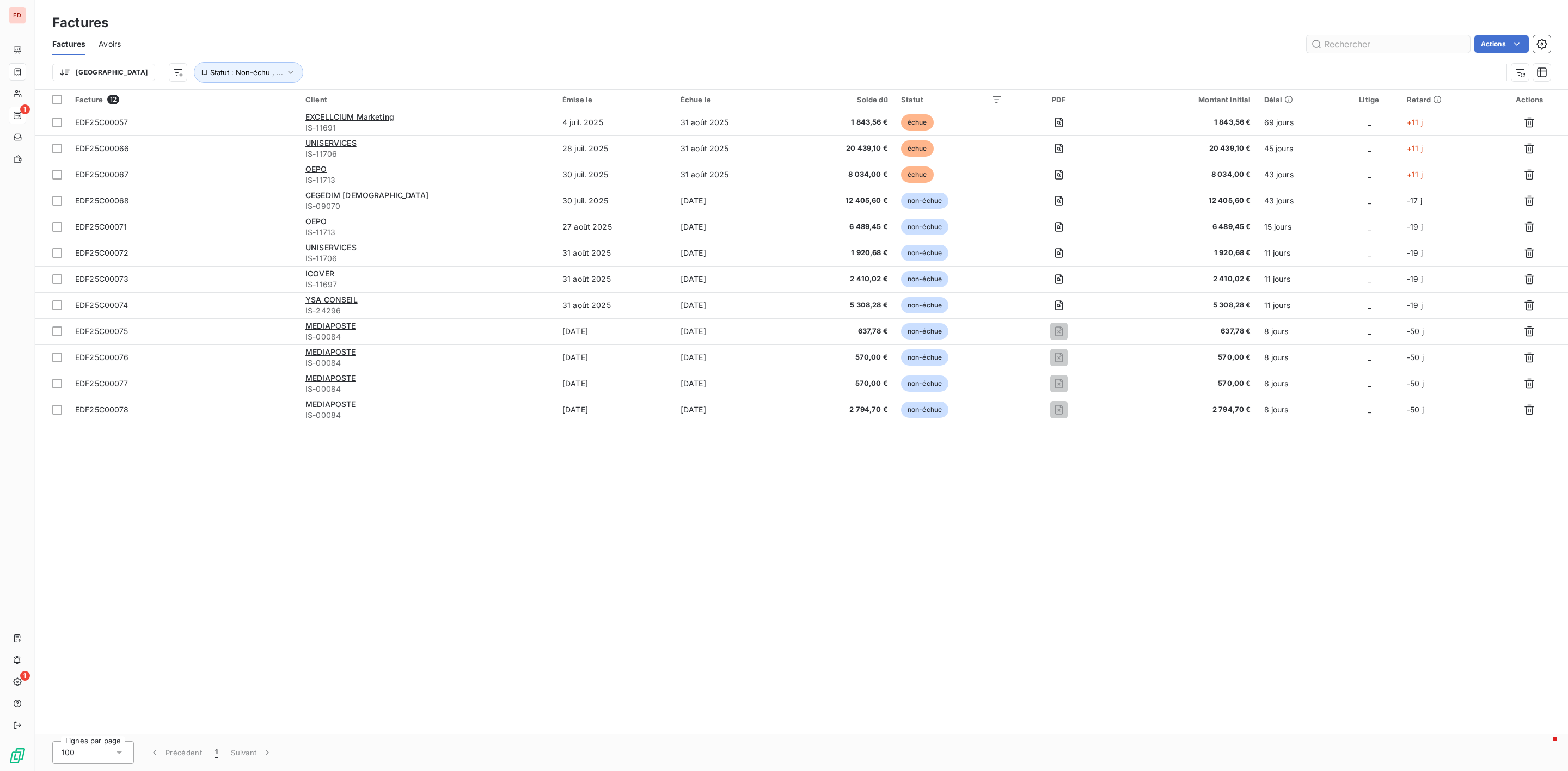
click at [1351, 36] on input "text" at bounding box center [1389, 44] width 164 height 18
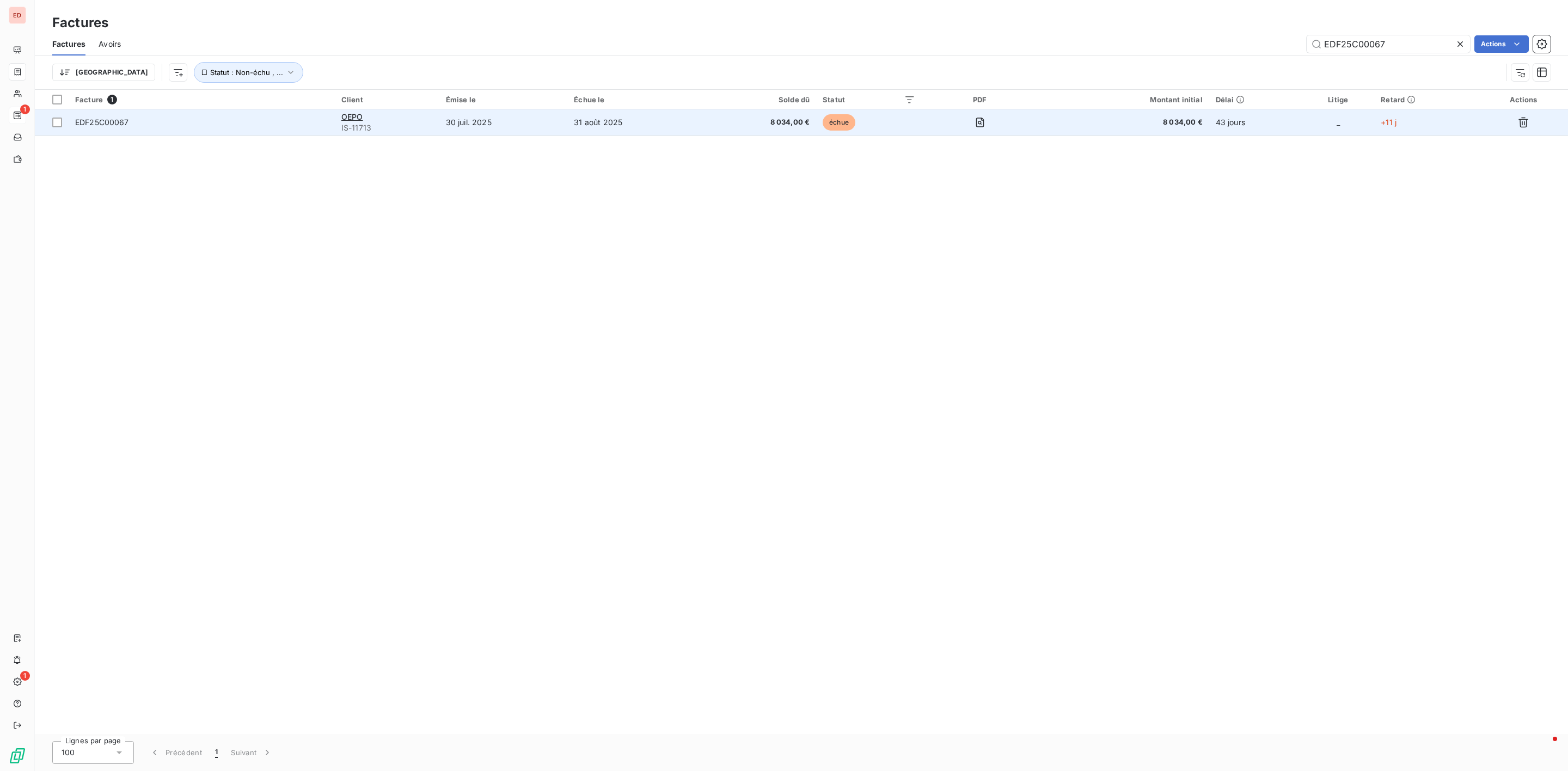
type input "EDF25C00067"
click at [115, 121] on span "EDF25C00067" at bounding box center [102, 122] width 54 height 9
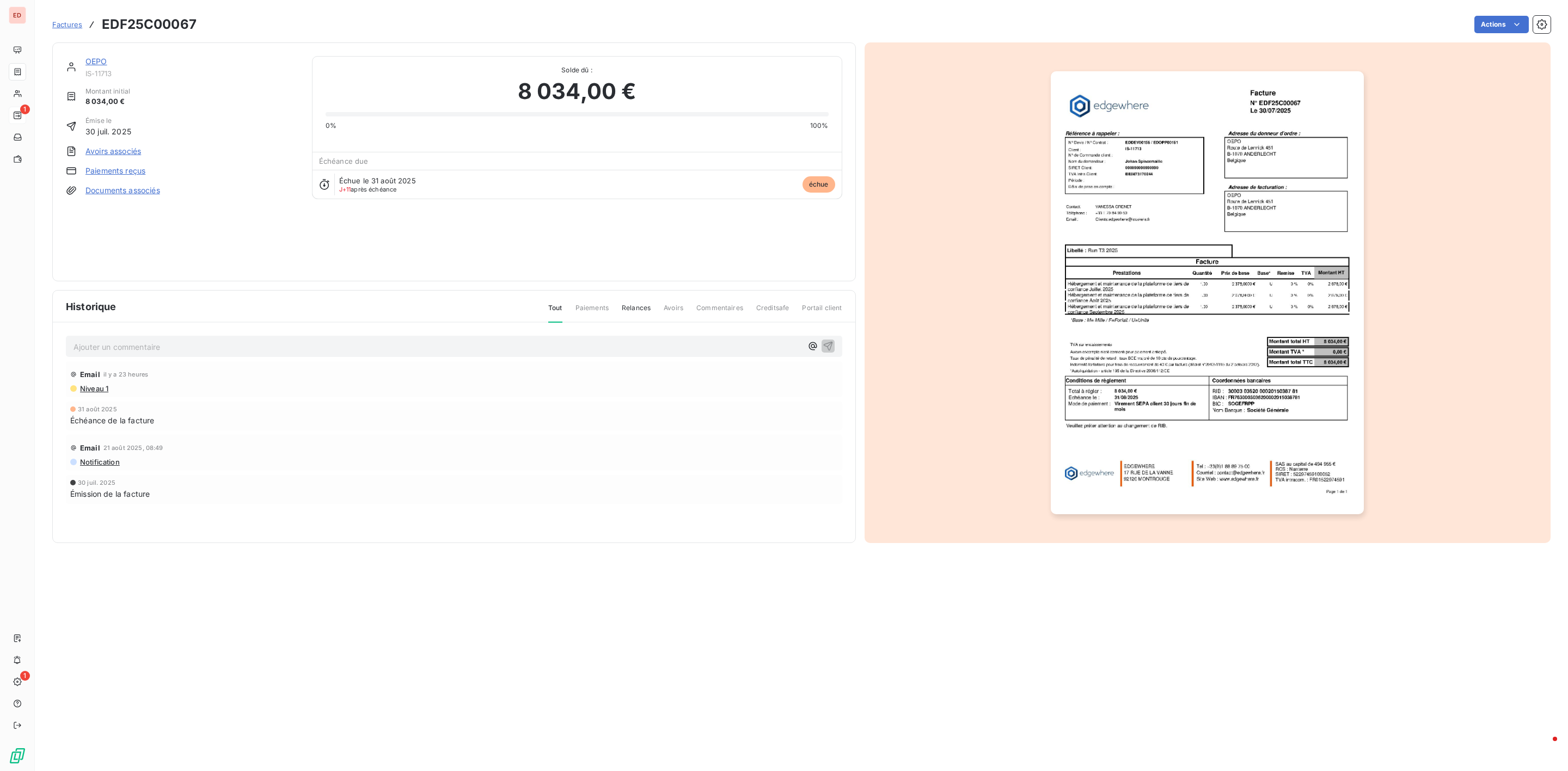
click at [108, 60] on div "OEPO" at bounding box center [192, 61] width 214 height 11
click at [103, 62] on link "OEPO" at bounding box center [96, 61] width 22 height 9
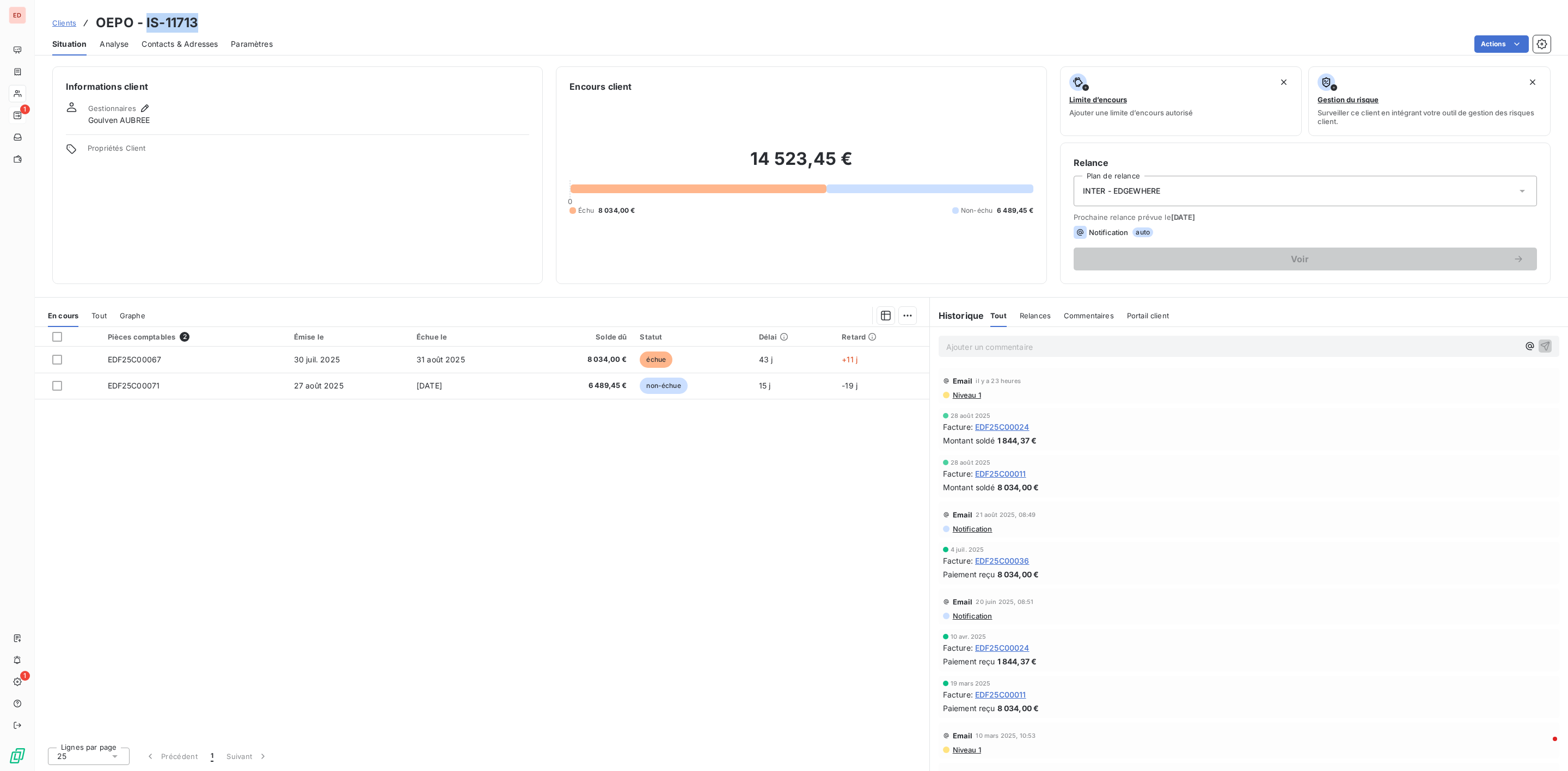
drag, startPoint x: 197, startPoint y: 23, endPoint x: 145, endPoint y: 20, distance: 52.1
click at [145, 20] on div "Clients OEPO - IS-11713" at bounding box center [802, 22] width 1534 height 20
click at [49, 415] on div "Pièces comptables 2 Émise le Échue le Solde dû Statut Délai Retard EDF25C00067 …" at bounding box center [482, 532] width 895 height 412
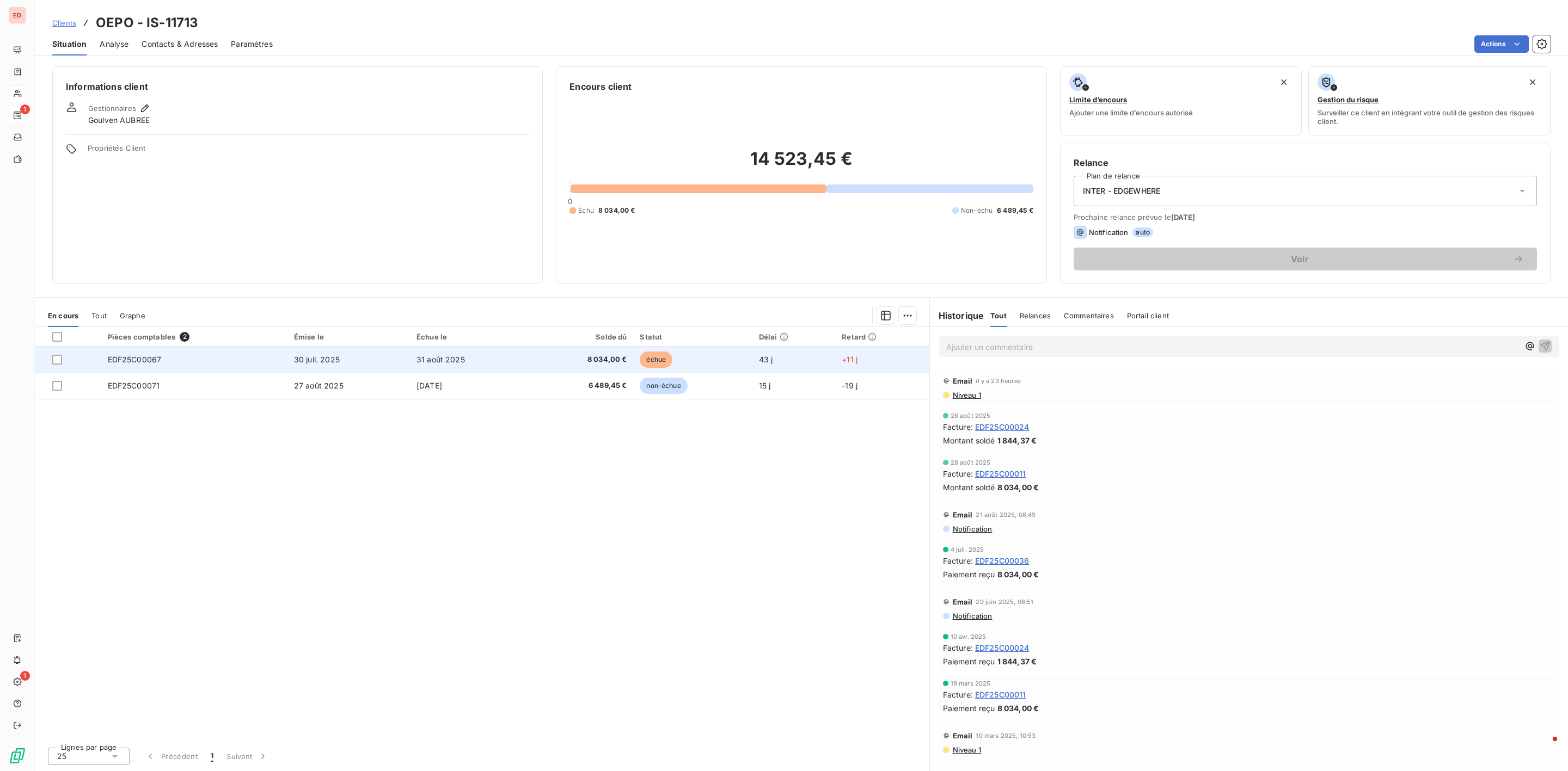
drag, startPoint x: 55, startPoint y: 361, endPoint x: 118, endPoint y: 363, distance: 63.0
click at [55, 361] on div at bounding box center [57, 359] width 9 height 9
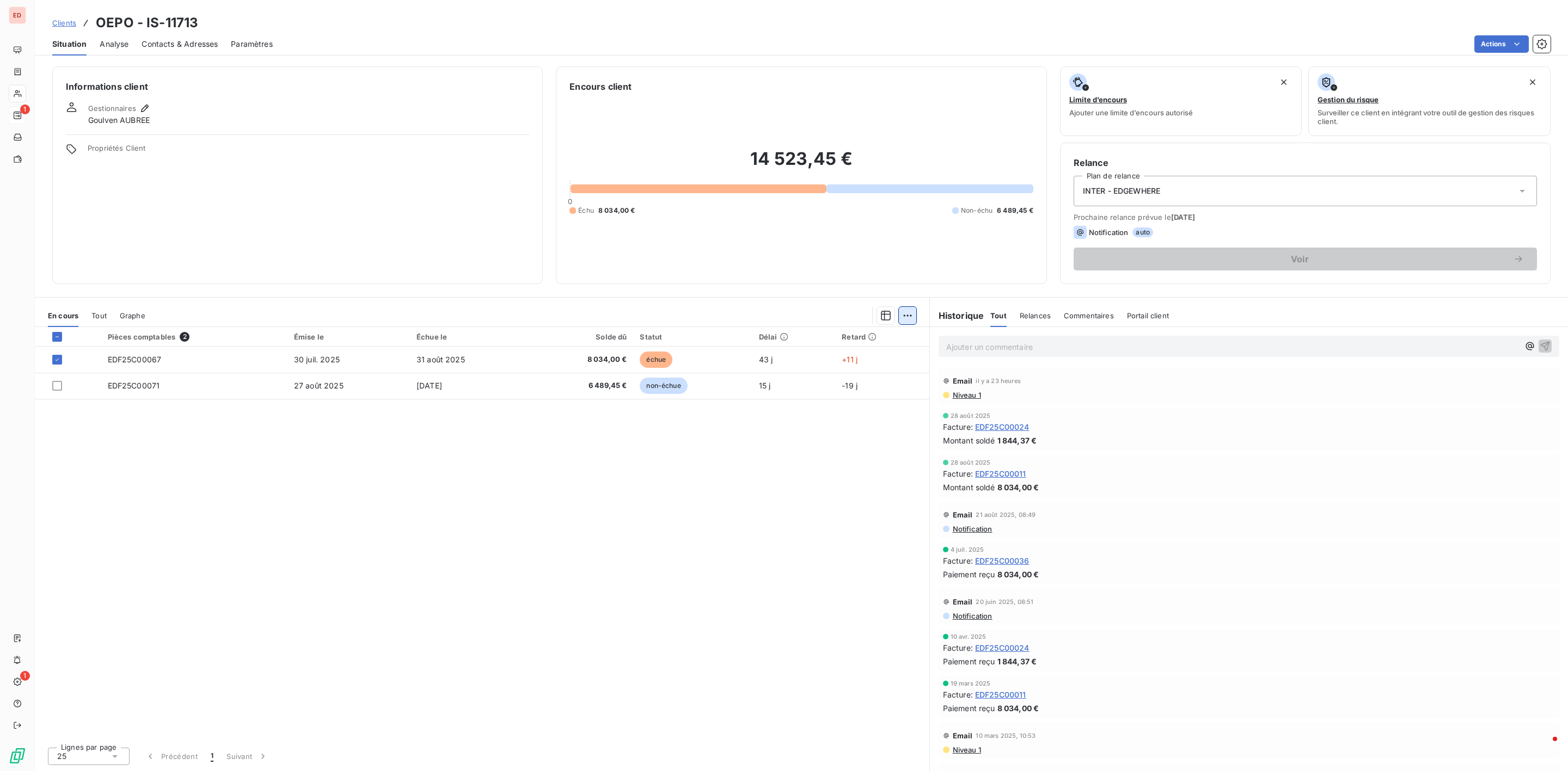
click at [900, 311] on html "ED 1 1 Clients OEPO - IS-11713 Situation Analyse Contacts & Adresses Paramètres…" at bounding box center [784, 385] width 1568 height 771
click at [778, 358] on div "Ajouter une promesse de paiement (1 facture)" at bounding box center [815, 359] width 192 height 18
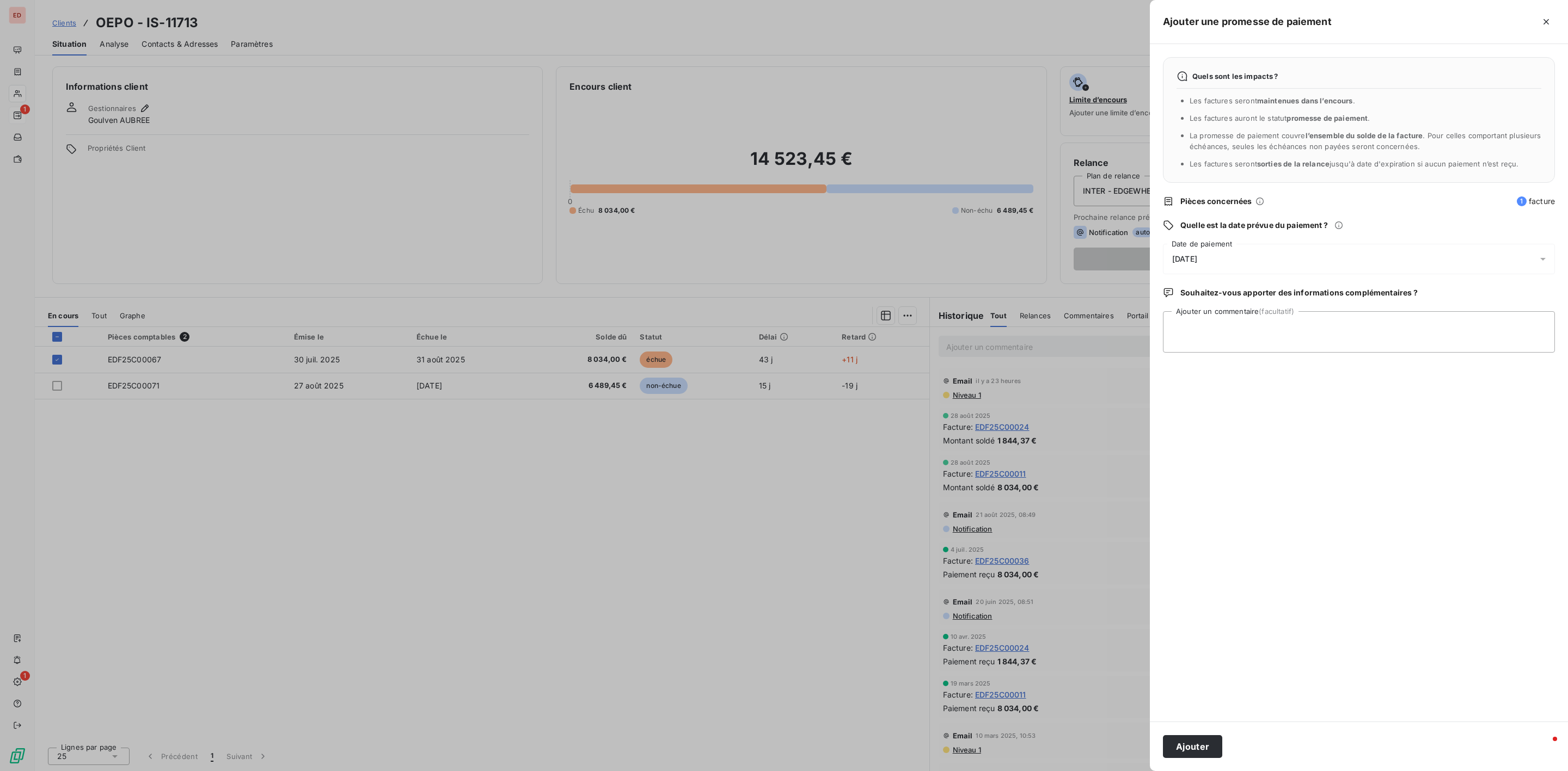
click at [1235, 264] on div "[DATE]" at bounding box center [1359, 259] width 392 height 30
click at [1212, 393] on button "16" at bounding box center [1216, 394] width 22 height 22
click at [1423, 334] on textarea "Ajouter un commentaire (facultatif)" at bounding box center [1359, 332] width 392 height 41
click at [1270, 326] on textarea "Ajouter un commentaire (facultatif)" at bounding box center [1359, 332] width 392 height 41
type textarea "PAIEMENT RECU LE [DATE]"
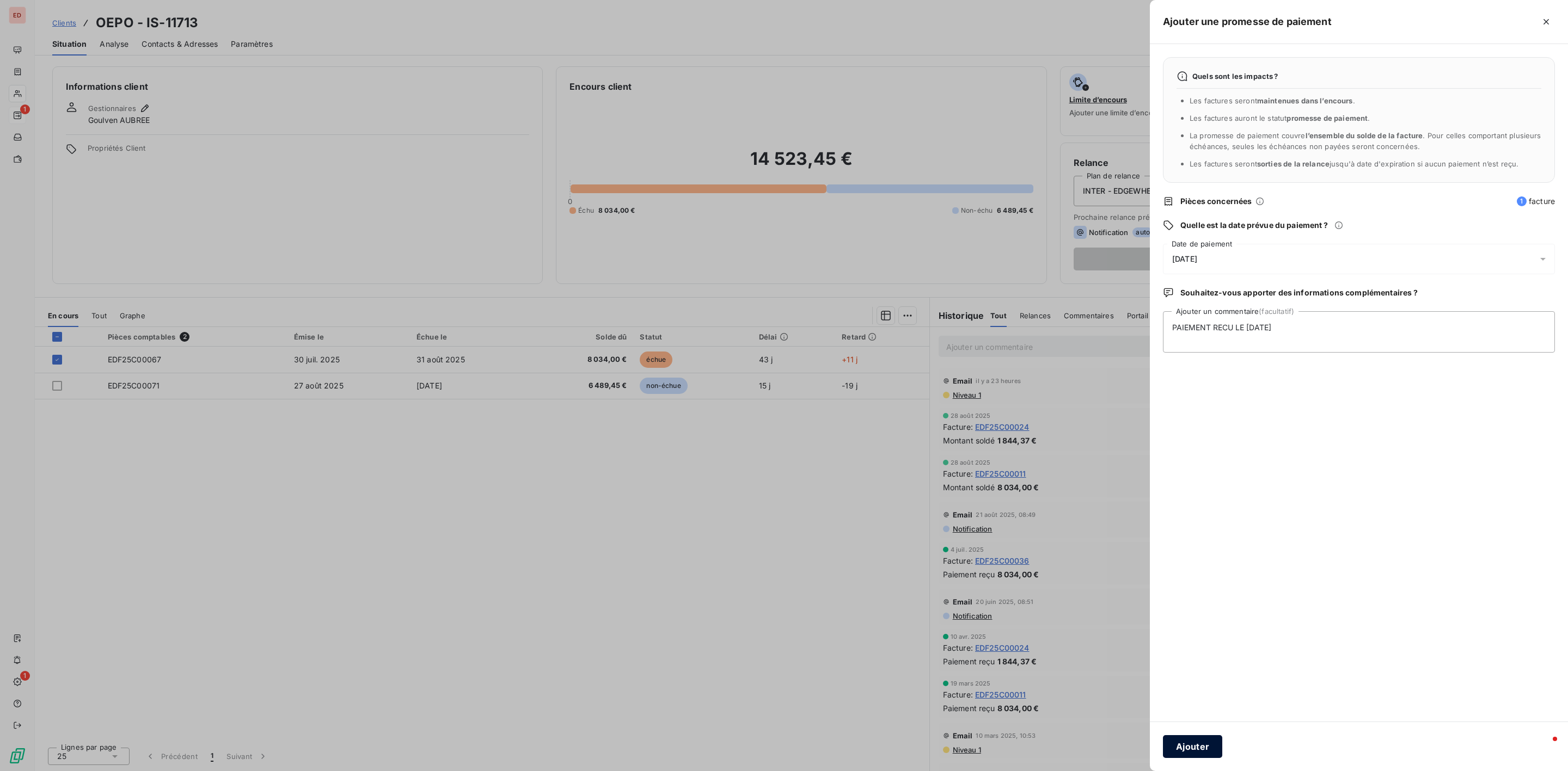
click at [1202, 748] on button "Ajouter" at bounding box center [1193, 747] width 60 height 23
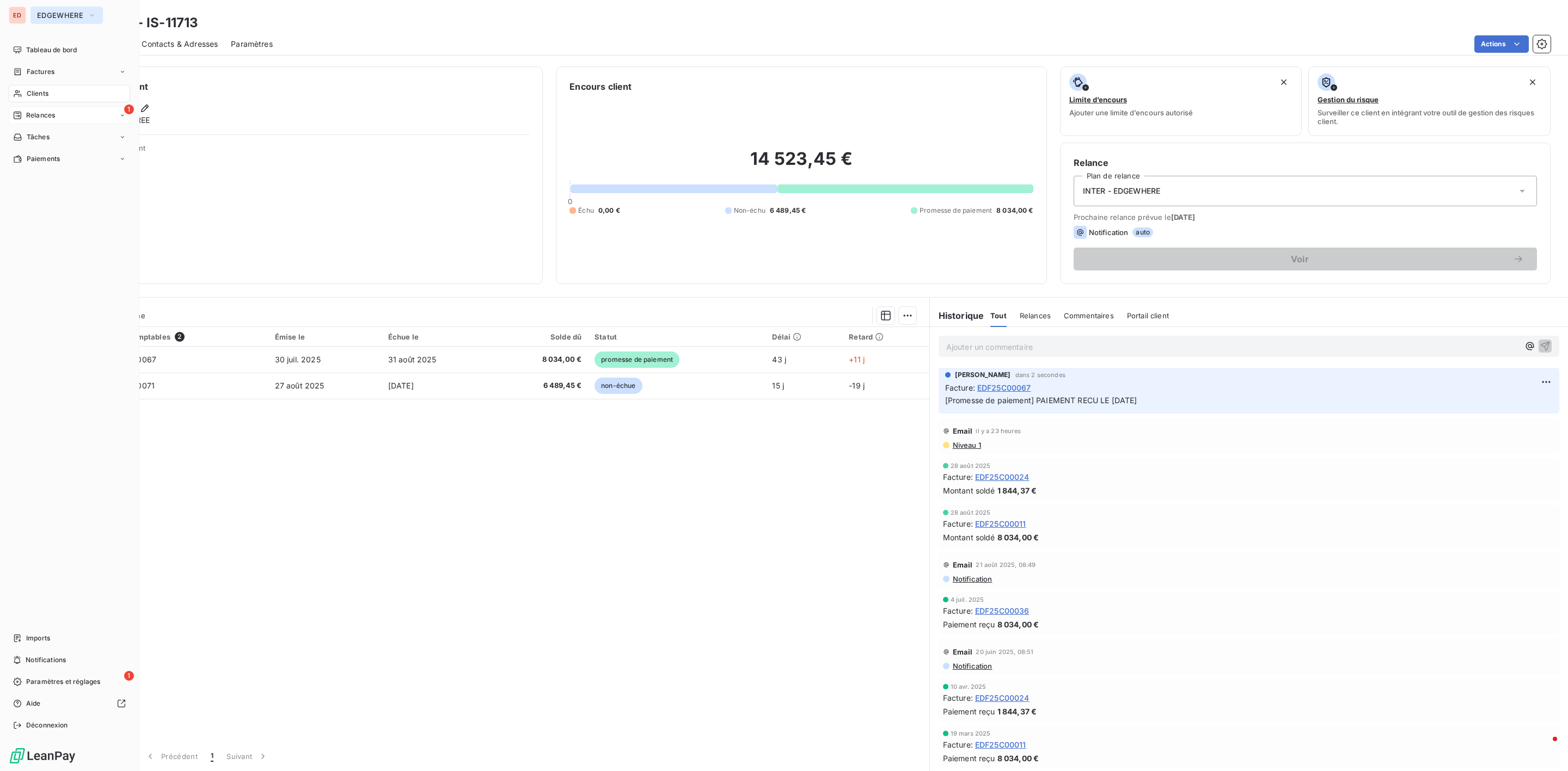
click at [67, 14] on span "EDGEWHERE" at bounding box center [60, 15] width 46 height 9
click at [78, 119] on span "ISOSKELE" at bounding box center [100, 123] width 97 height 11
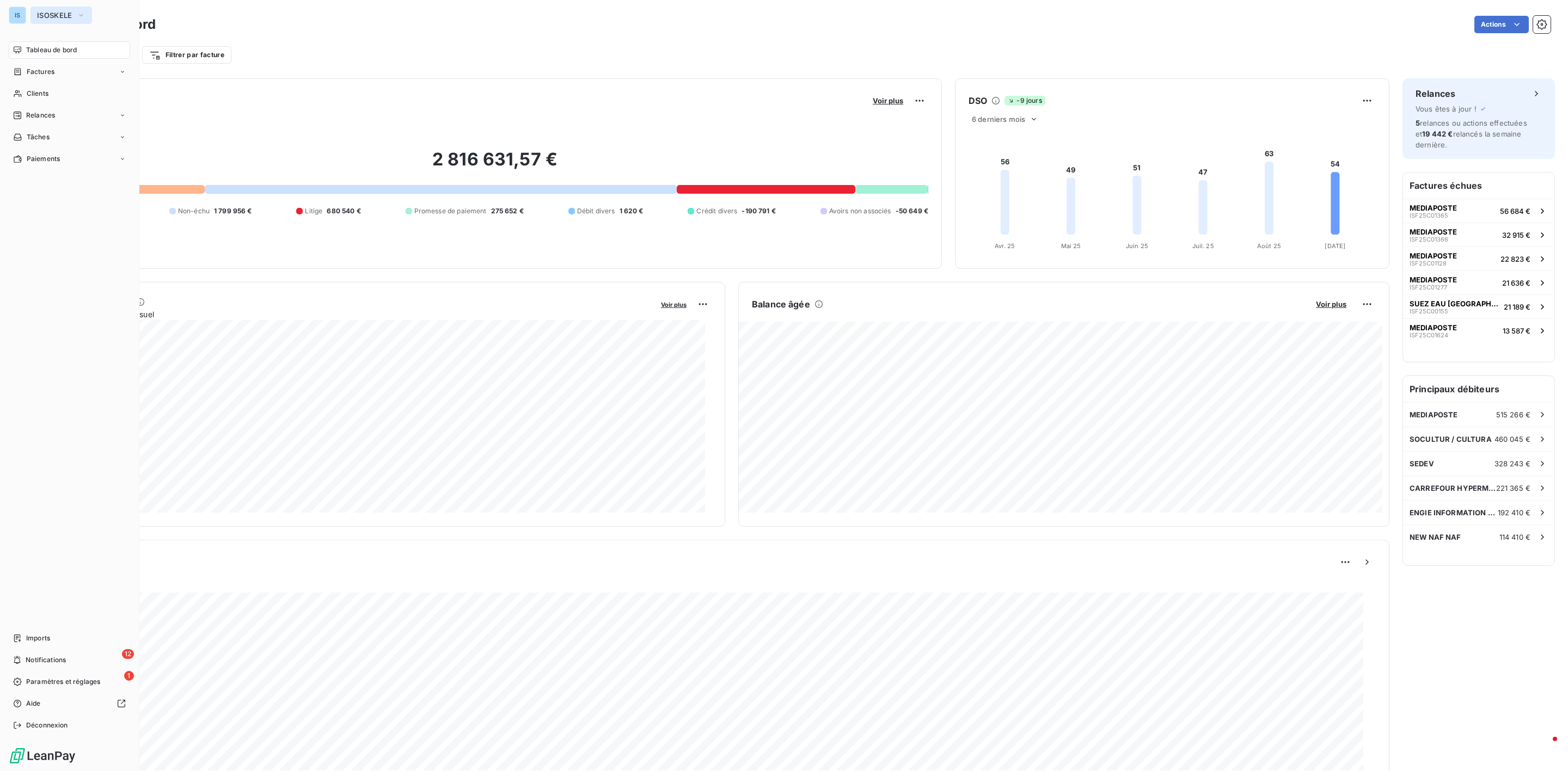
click at [38, 16] on span "ISOSKELE" at bounding box center [55, 15] width 35 height 9
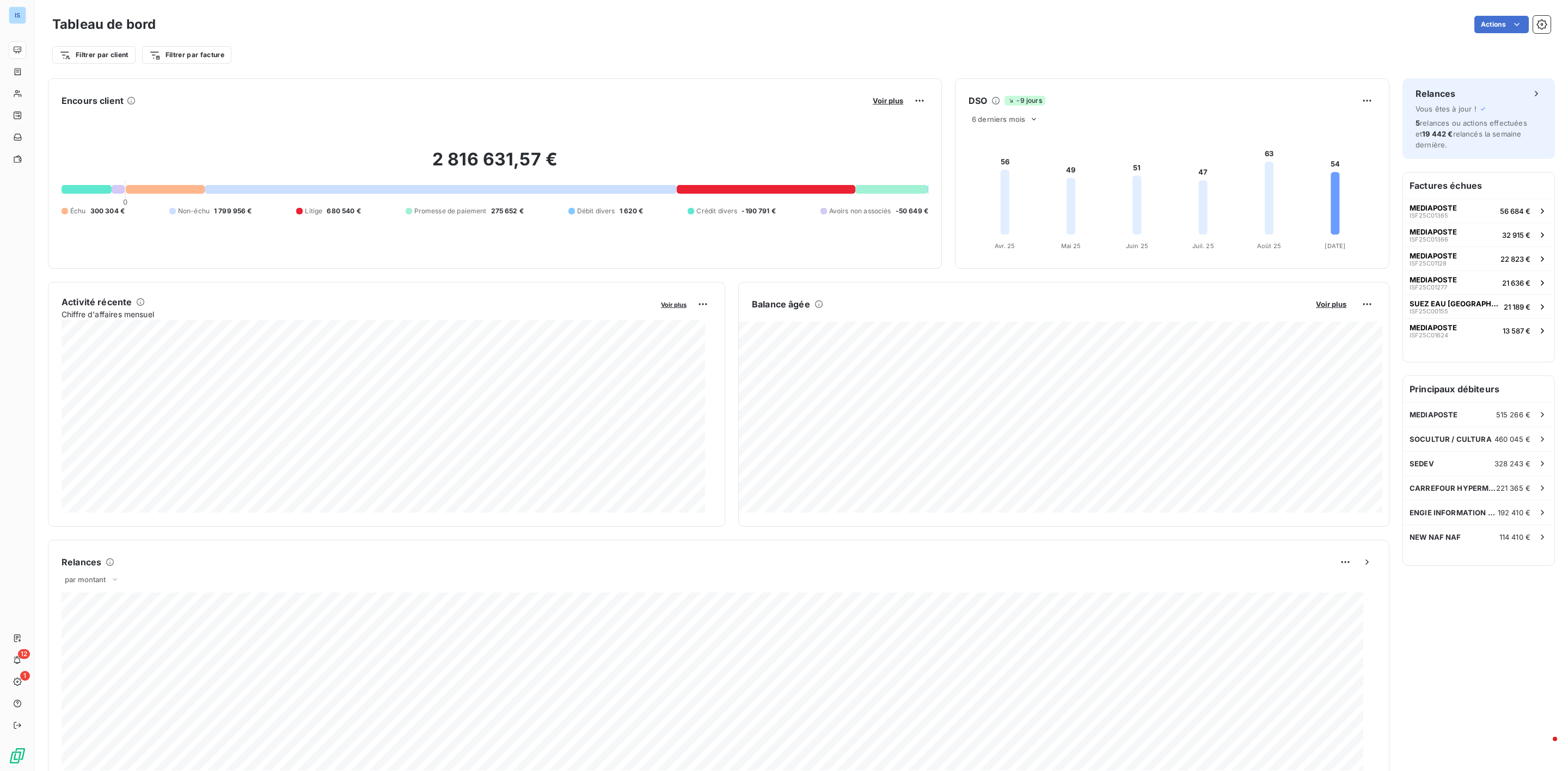
click at [181, 191] on div at bounding box center [165, 189] width 79 height 9
click at [146, 185] on div at bounding box center [165, 189] width 79 height 9
click at [167, 191] on div at bounding box center [165, 189] width 79 height 9
